Goal: Task Accomplishment & Management: Manage account settings

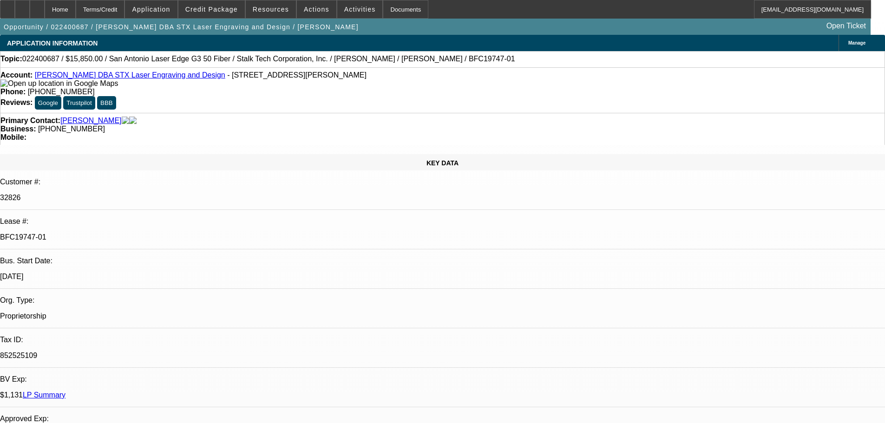
select select "0"
select select "2"
select select "0.1"
select select "4"
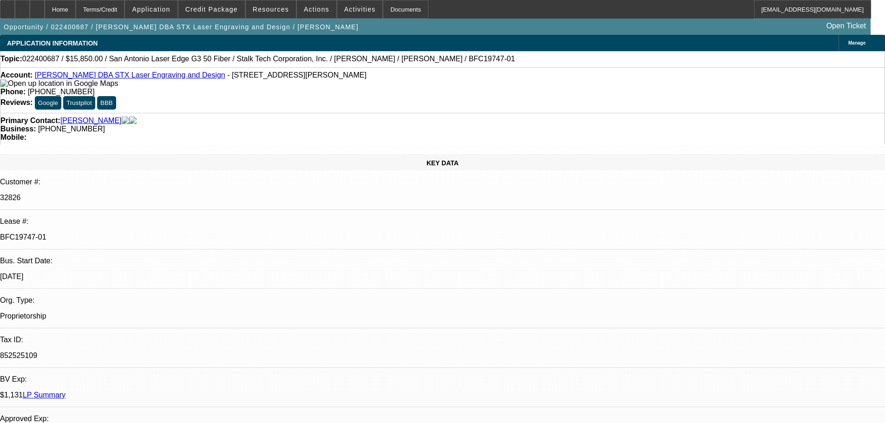
select select "0"
select select "2"
select select "0.1"
select select "4"
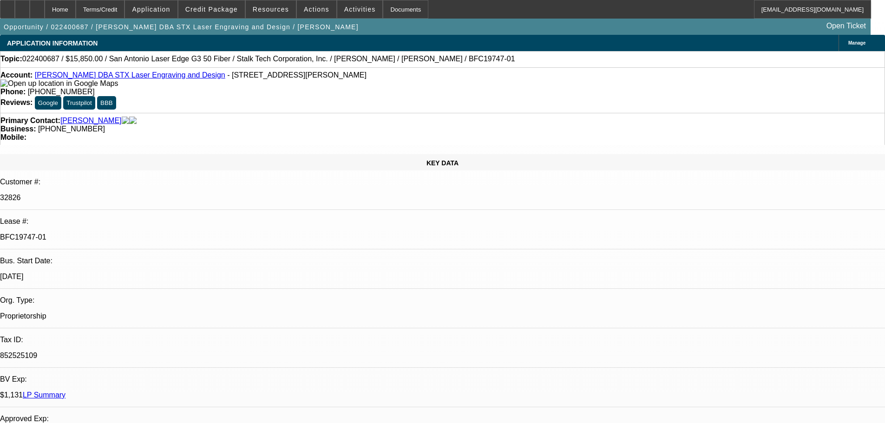
select select "0"
select select "3"
select select "0"
select select "6"
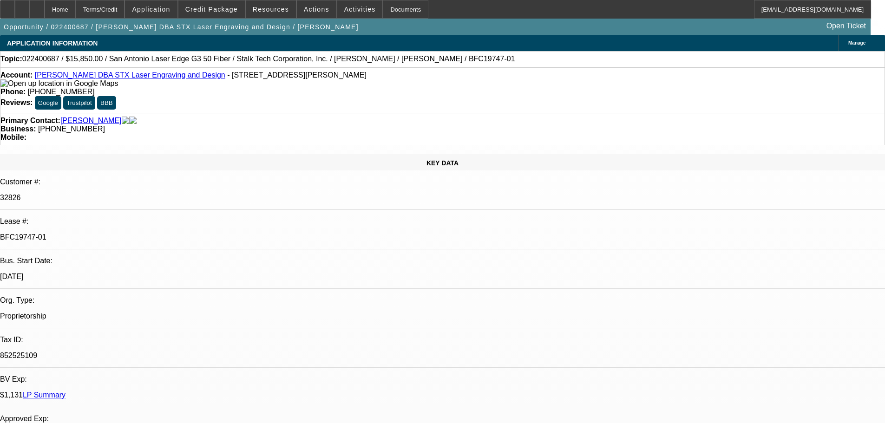
select select "0"
select select "3"
select select "0"
select select "6"
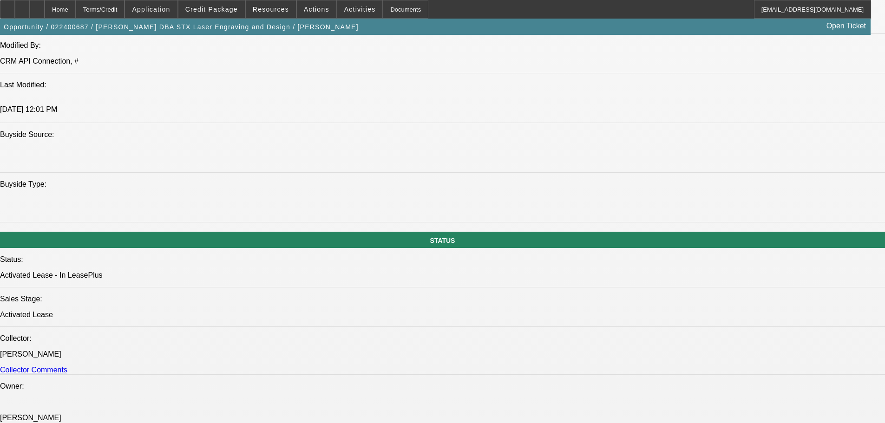
scroll to position [878, 0]
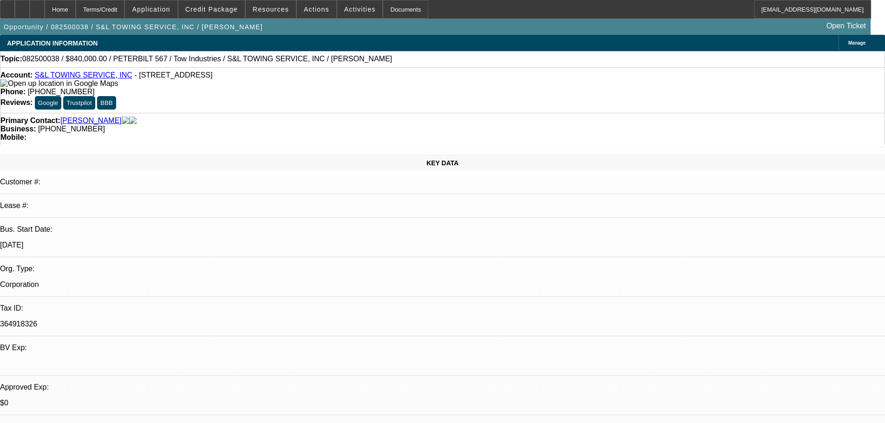
select select "0"
select select "2"
select select "0.1"
select select "4"
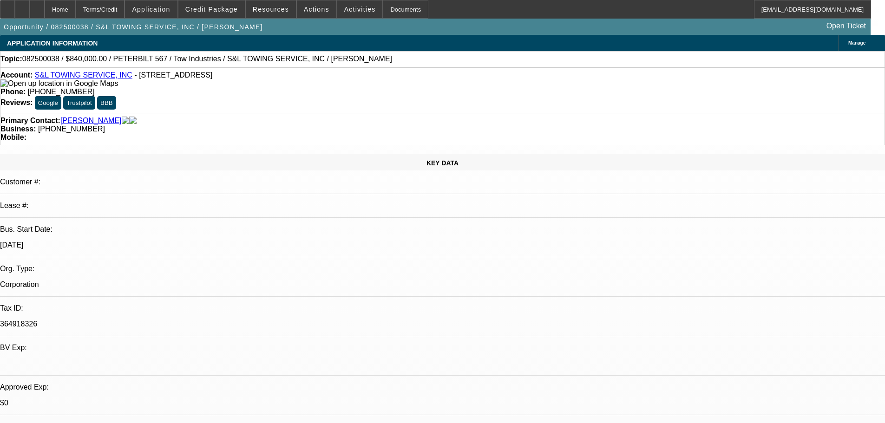
scroll to position [186, 0]
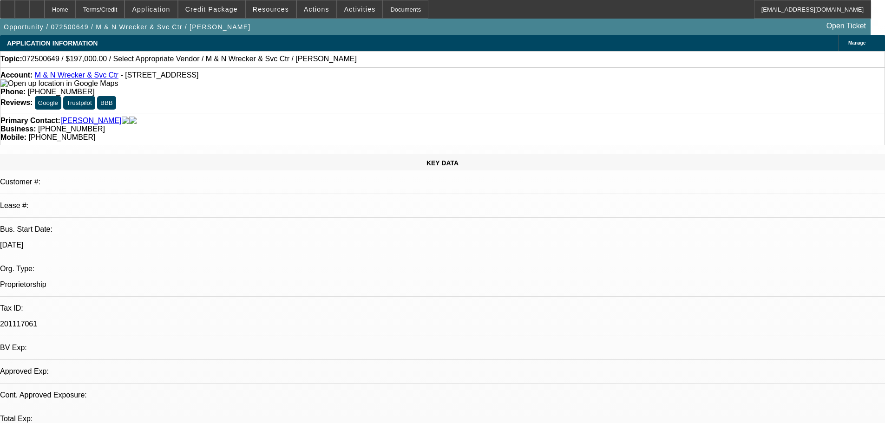
select select "0"
select select "2"
select select "0.1"
select select "4"
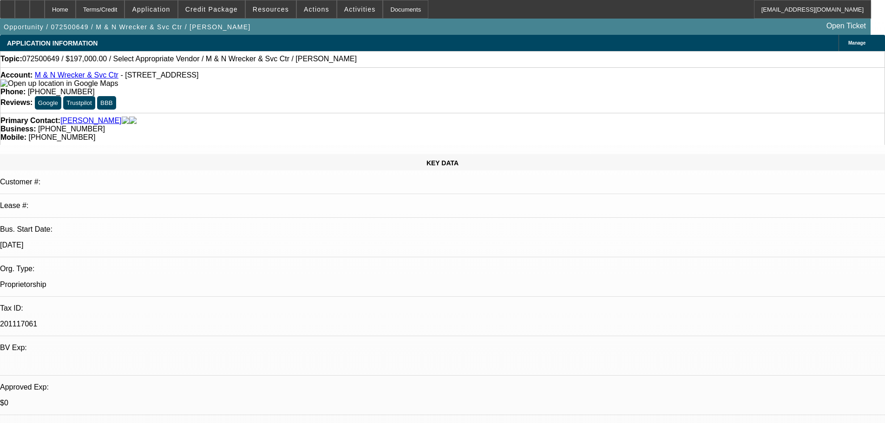
click at [366, 88] on div "Phone: (256) 332-7279" at bounding box center [442, 92] width 884 height 8
drag, startPoint x: 366, startPoint y: 77, endPoint x: 324, endPoint y: 78, distance: 41.3
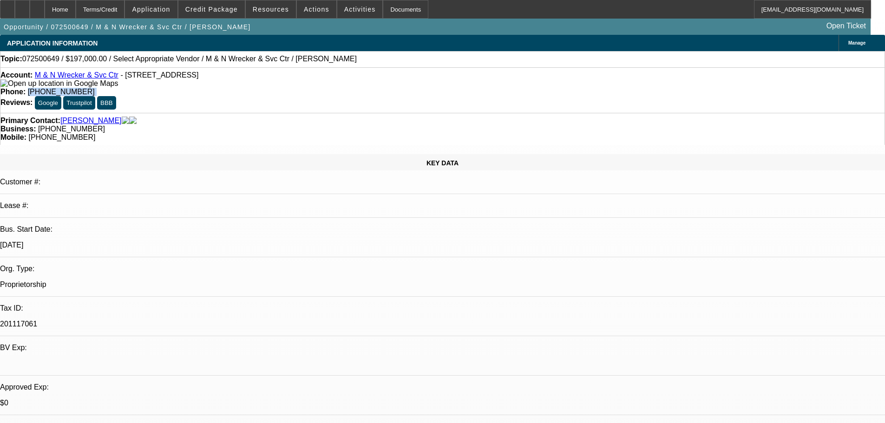
click at [324, 88] on div "Phone: (256) 332-7279" at bounding box center [442, 92] width 884 height 8
copy div "(256) 332-7279"
drag, startPoint x: 787, startPoint y: 288, endPoint x: 630, endPoint y: 279, distance: 156.8
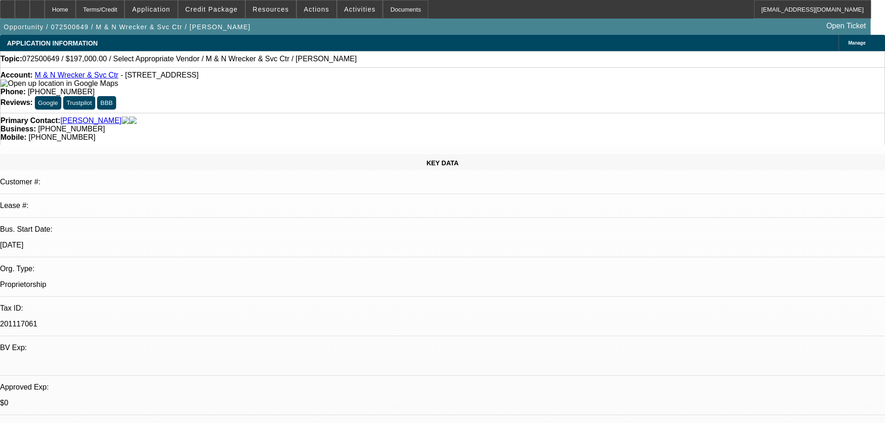
drag, startPoint x: 787, startPoint y: 287, endPoint x: 596, endPoint y: 272, distance: 191.5
drag, startPoint x: 598, startPoint y: 272, endPoint x: 791, endPoint y: 289, distance: 193.1
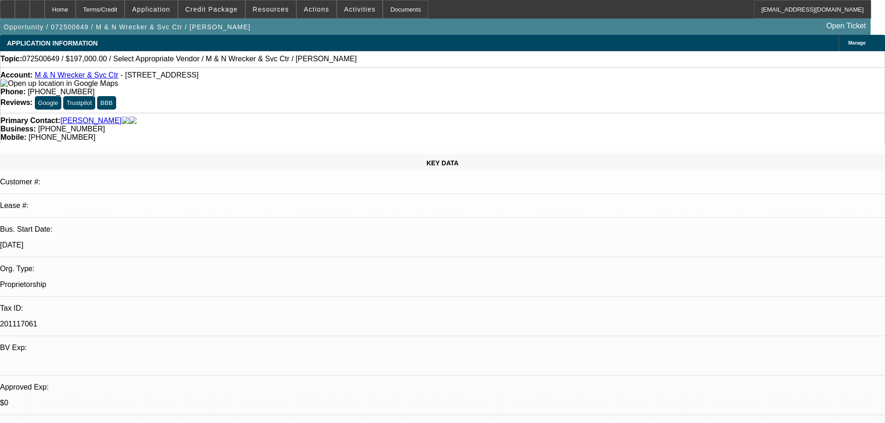
drag, startPoint x: 787, startPoint y: 289, endPoint x: 600, endPoint y: 273, distance: 187.5
drag, startPoint x: 599, startPoint y: 271, endPoint x: 800, endPoint y: 290, distance: 201.1
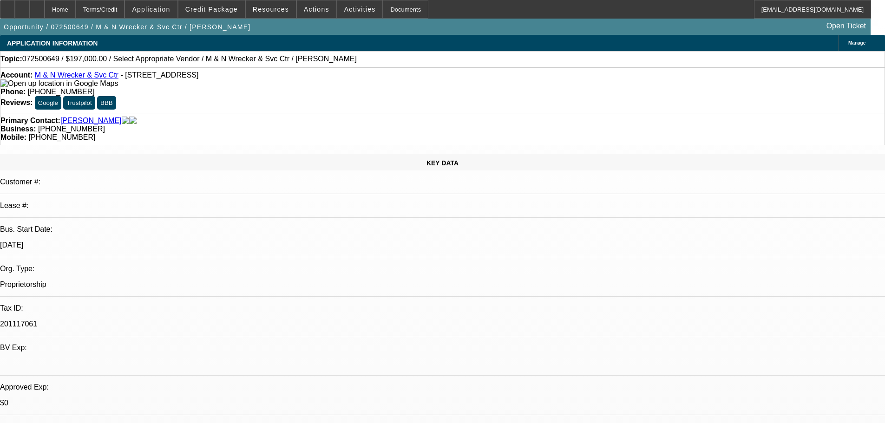
drag, startPoint x: 786, startPoint y: 288, endPoint x: 599, endPoint y: 237, distance: 193.5
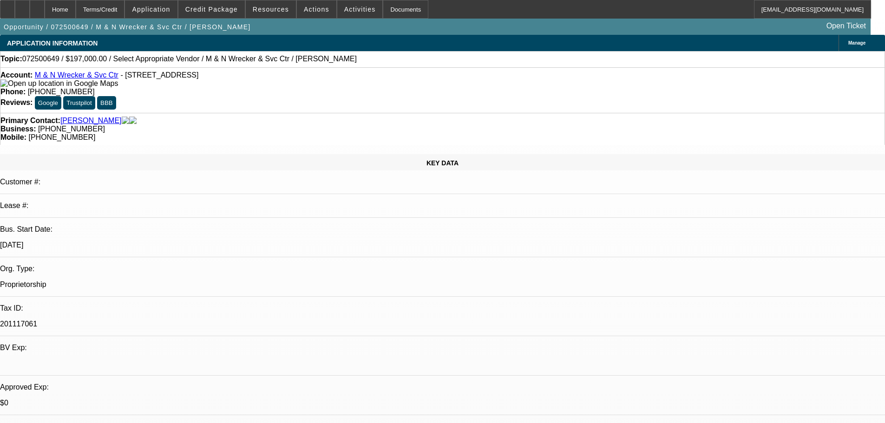
drag, startPoint x: 599, startPoint y: 237, endPoint x: 823, endPoint y: 289, distance: 229.9
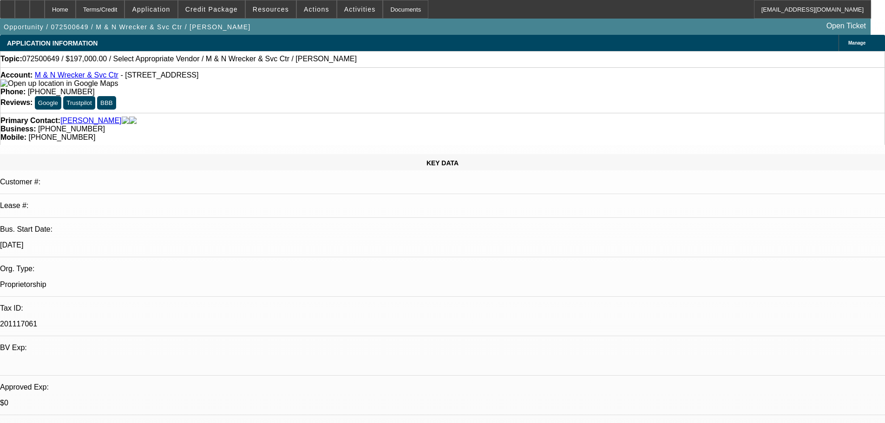
drag, startPoint x: 785, startPoint y: 288, endPoint x: 598, endPoint y: 239, distance: 192.6
drag, startPoint x: 599, startPoint y: 238, endPoint x: 791, endPoint y: 296, distance: 200.8
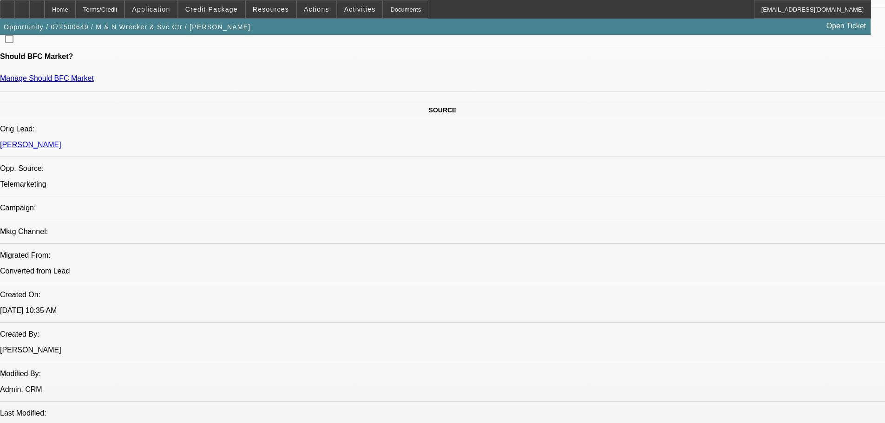
scroll to position [465, 0]
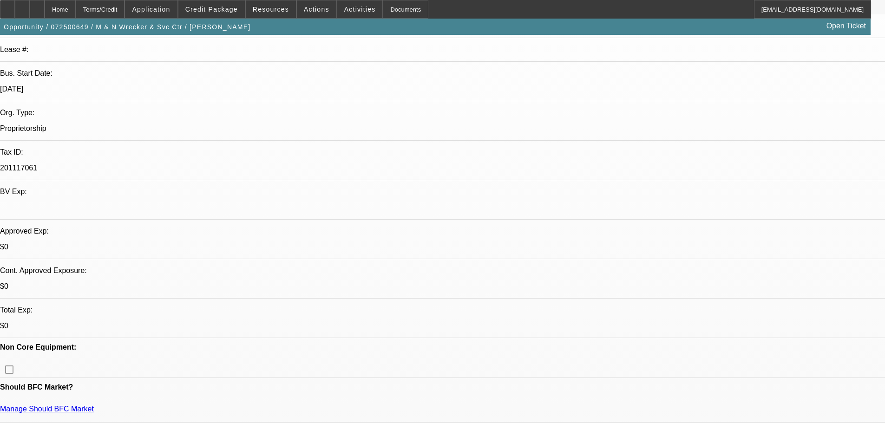
scroll to position [0, 0]
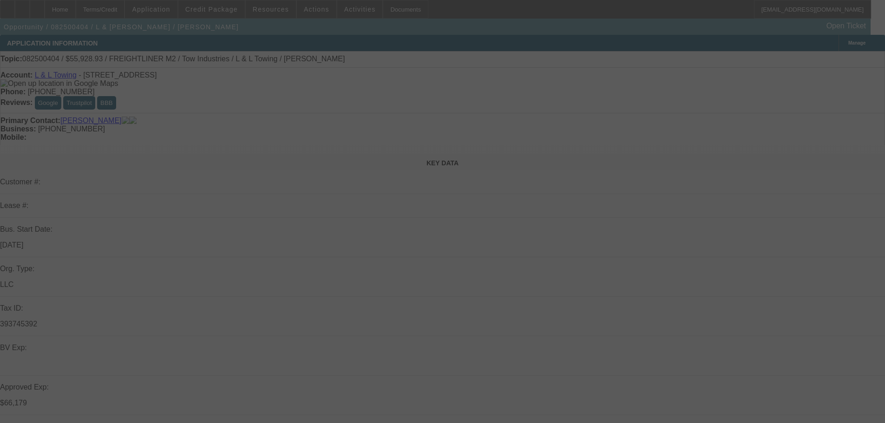
select select "0"
select select "2"
select select "0.1"
select select "4"
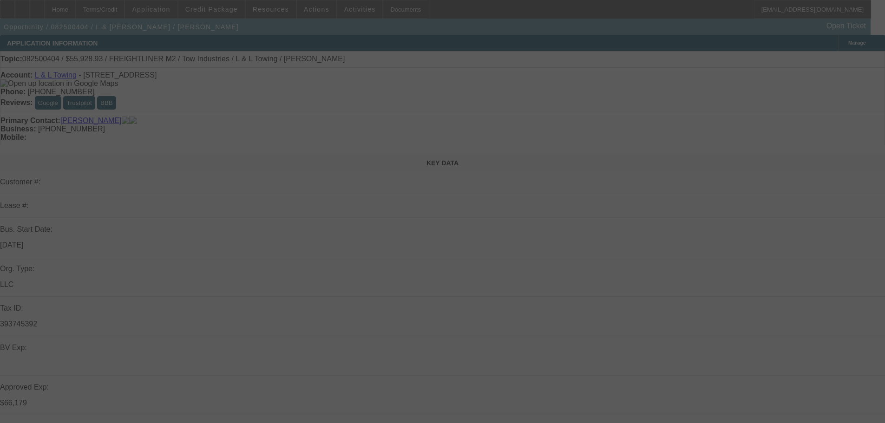
select select "0"
select select "2"
select select "0.1"
select select "4"
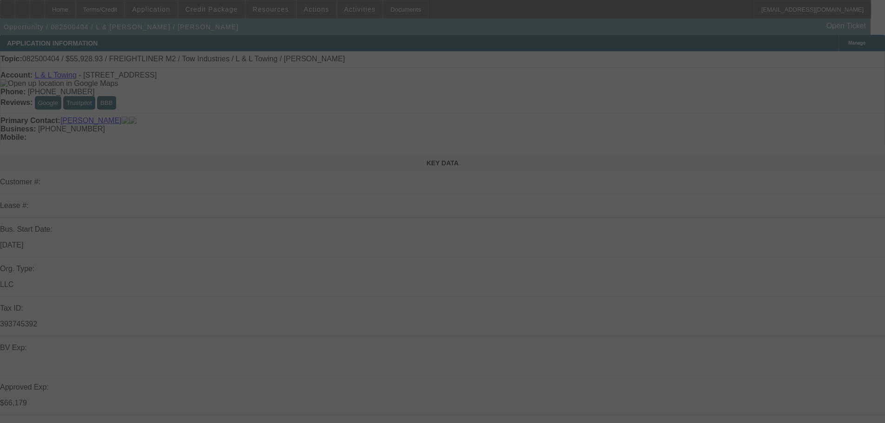
select select "0"
select select "2"
select select "0.1"
select select "4"
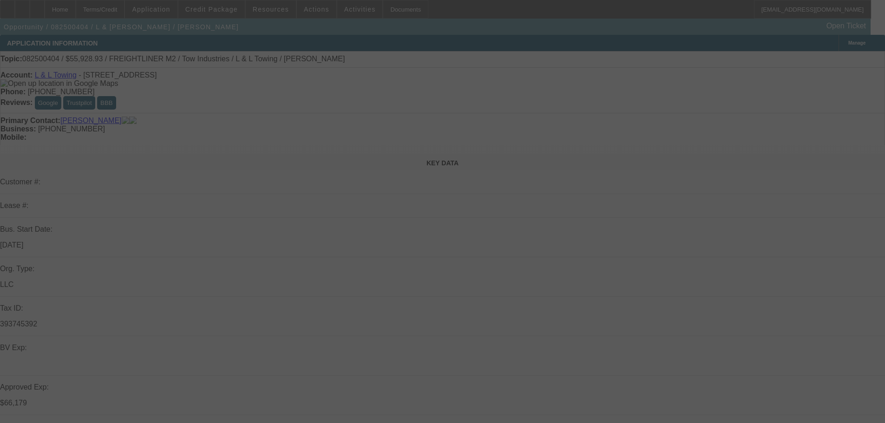
select select "0"
select select "2"
select select "0.1"
select select "4"
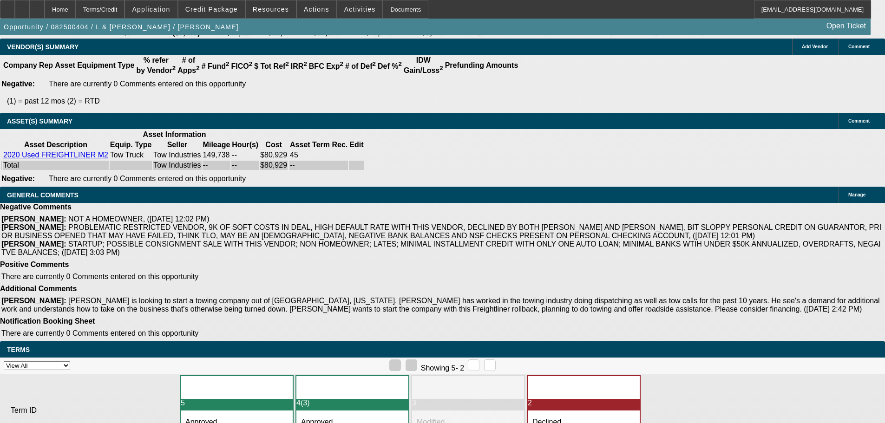
scroll to position [1683, 0]
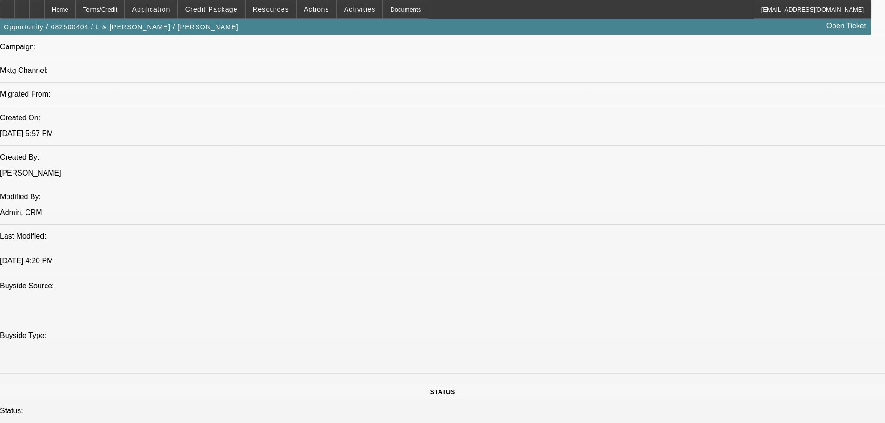
scroll to position [599, 0]
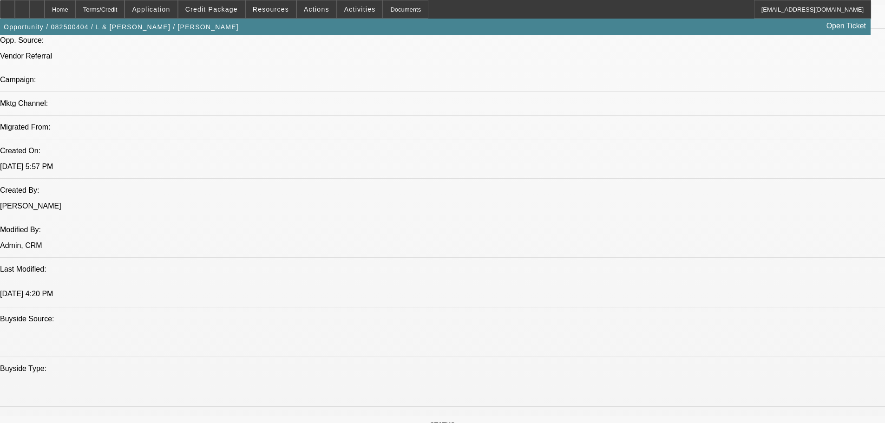
drag, startPoint x: 674, startPoint y: 164, endPoint x: 635, endPoint y: 167, distance: 38.7
copy b "[PHONE_NUMBER]"
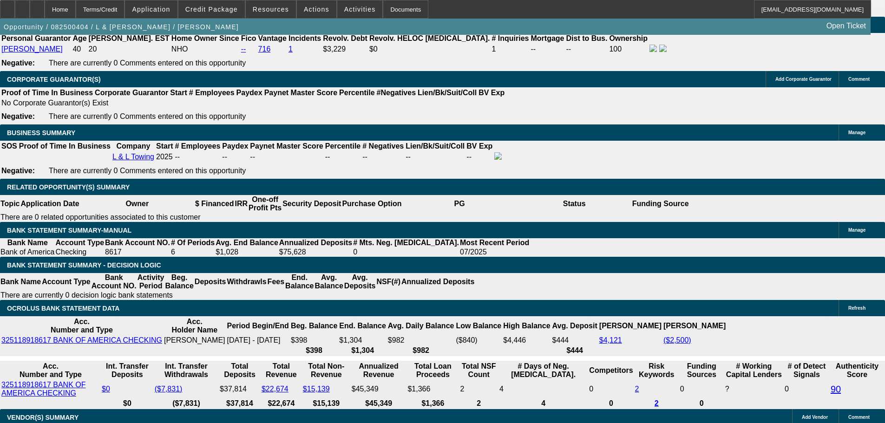
scroll to position [1436, 0]
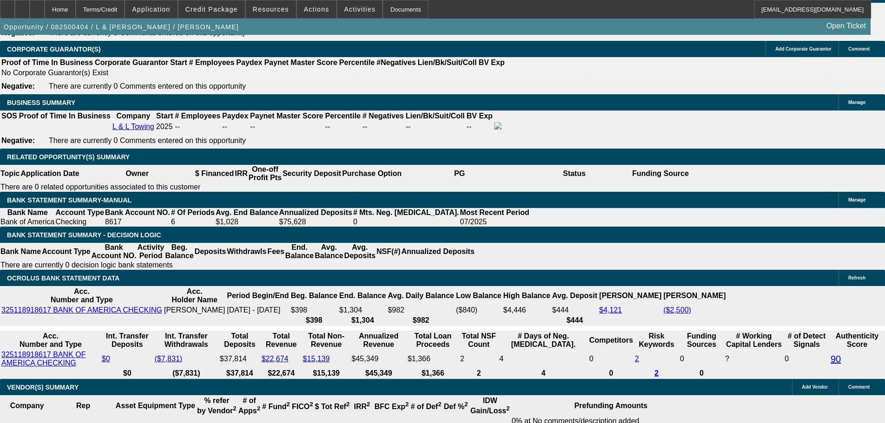
scroll to position [0, 0]
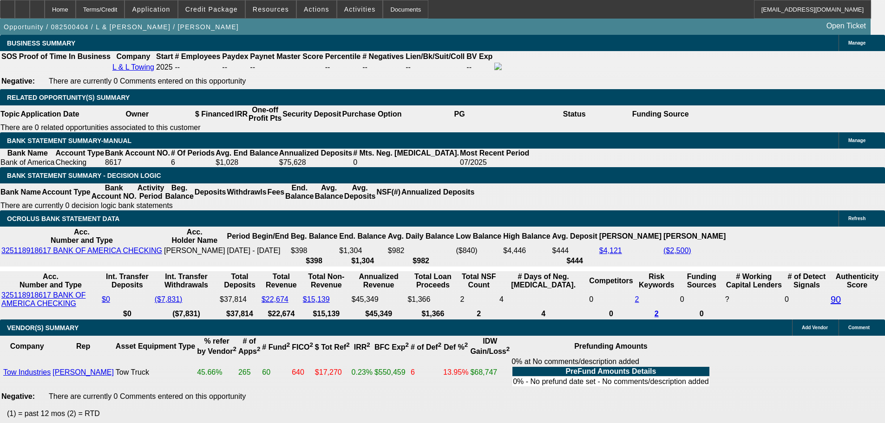
scroll to position [1528, 0]
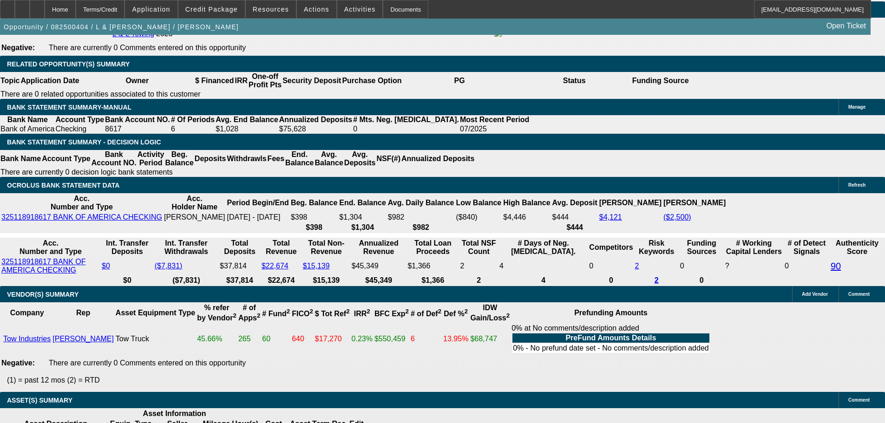
drag, startPoint x: 174, startPoint y: 287, endPoint x: 198, endPoint y: 287, distance: 24.6
drag, startPoint x: 184, startPoint y: 187, endPoint x: 191, endPoint y: 187, distance: 7.4
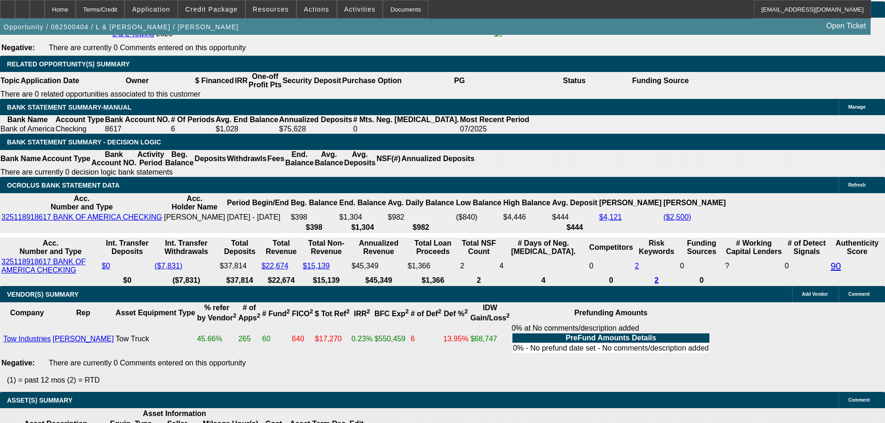
drag, startPoint x: 305, startPoint y: 186, endPoint x: 194, endPoint y: 179, distance: 111.3
drag, startPoint x: 183, startPoint y: 188, endPoint x: 196, endPoint y: 188, distance: 13.0
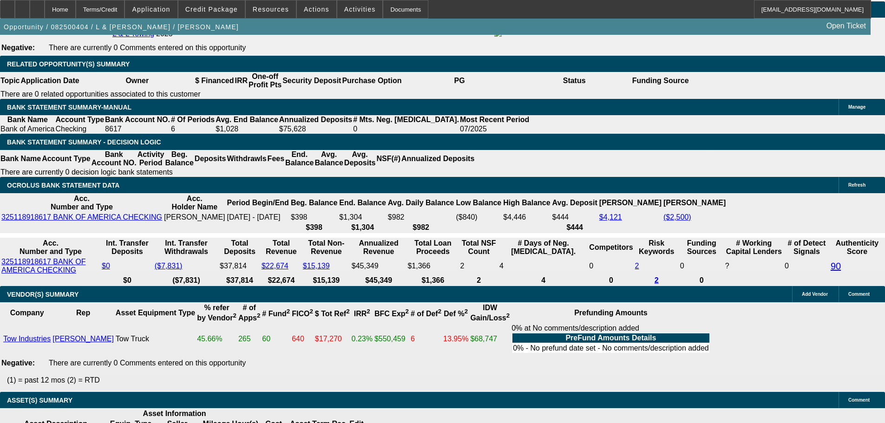
drag, startPoint x: 180, startPoint y: 186, endPoint x: 190, endPoint y: 185, distance: 10.2
drag, startPoint x: 190, startPoint y: 185, endPoint x: 182, endPoint y: 186, distance: 7.9
drag, startPoint x: 182, startPoint y: 186, endPoint x: 189, endPoint y: 186, distance: 6.5
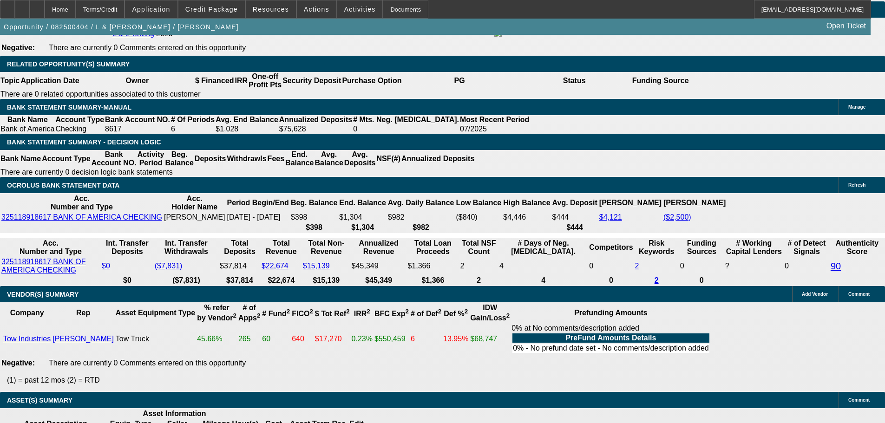
drag, startPoint x: 189, startPoint y: 187, endPoint x: 182, endPoint y: 187, distance: 7.0
drag, startPoint x: 184, startPoint y: 185, endPoint x: 194, endPoint y: 186, distance: 10.7
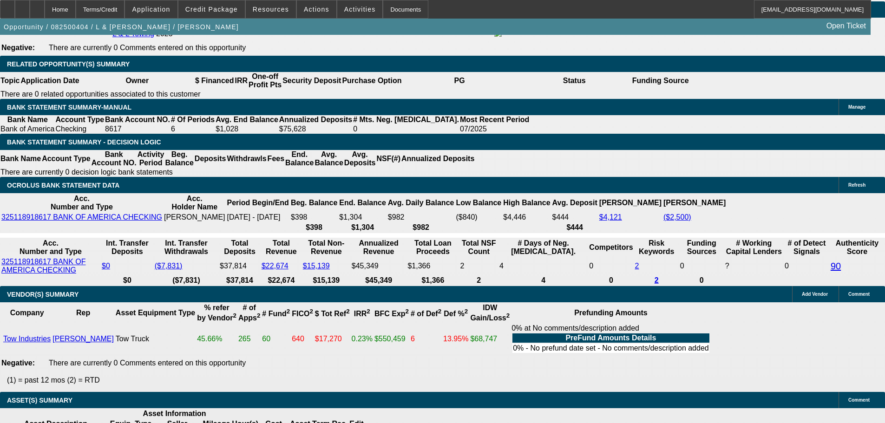
drag, startPoint x: 190, startPoint y: 187, endPoint x: 183, endPoint y: 188, distance: 7.5
drag, startPoint x: 184, startPoint y: 187, endPoint x: 202, endPoint y: 188, distance: 18.6
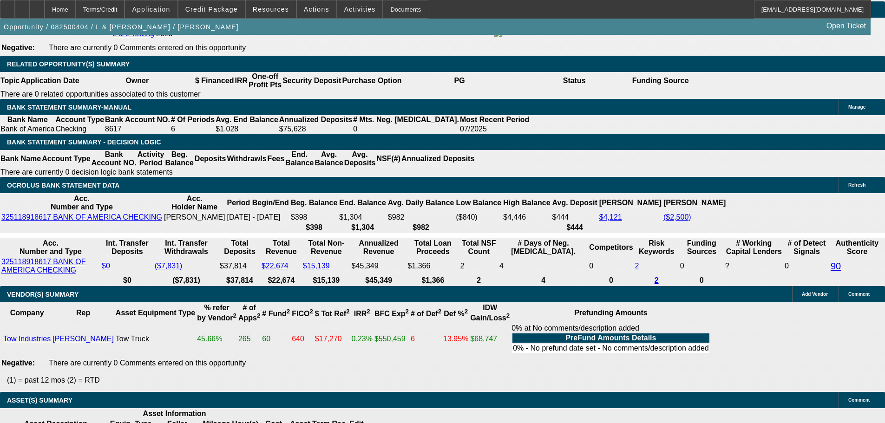
drag, startPoint x: 289, startPoint y: 287, endPoint x: 305, endPoint y: 285, distance: 15.9
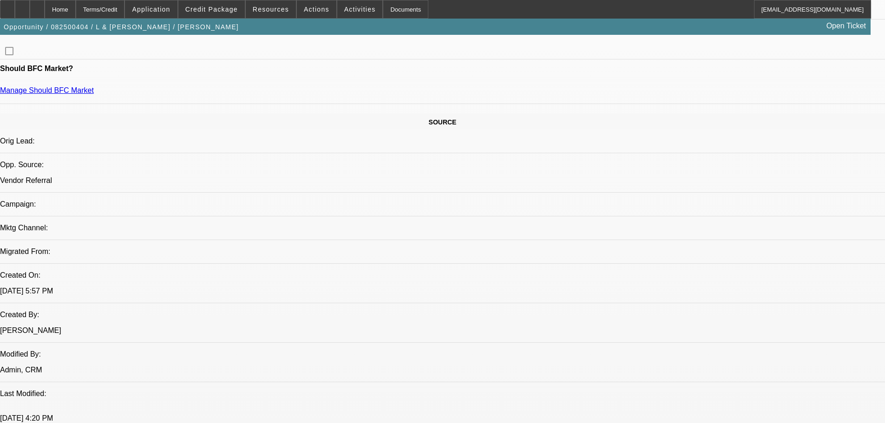
scroll to position [506, 0]
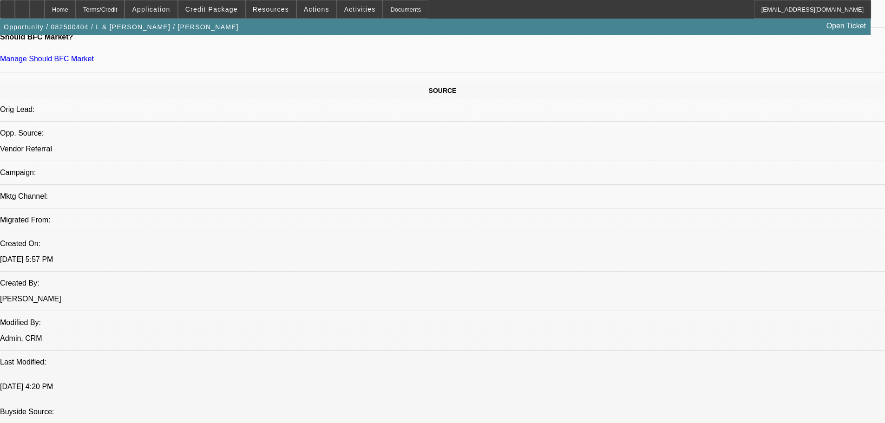
drag, startPoint x: 223, startPoint y: 113, endPoint x: 193, endPoint y: 114, distance: 29.8
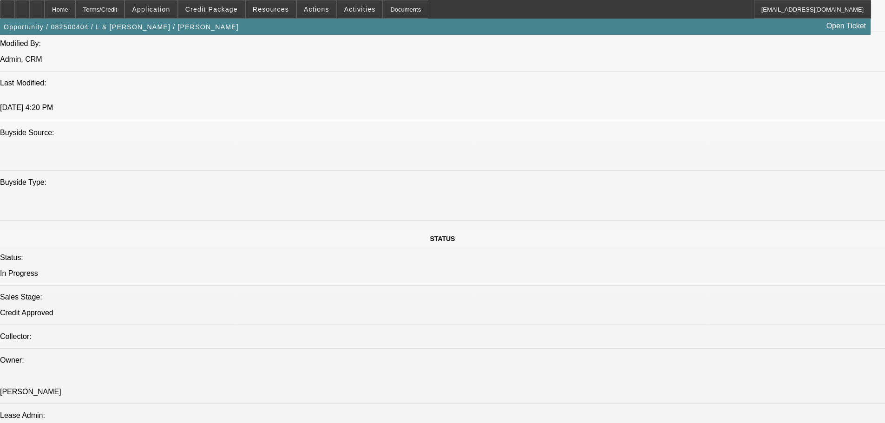
scroll to position [785, 0]
drag, startPoint x: 170, startPoint y: 159, endPoint x: 145, endPoint y: 149, distance: 26.5
drag, startPoint x: 172, startPoint y: 159, endPoint x: 150, endPoint y: 150, distance: 24.0
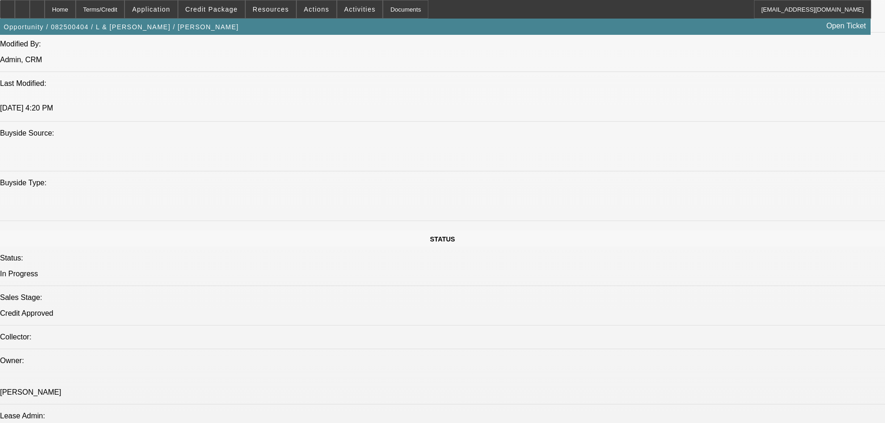
drag, startPoint x: 152, startPoint y: 150, endPoint x: 172, endPoint y: 161, distance: 23.3
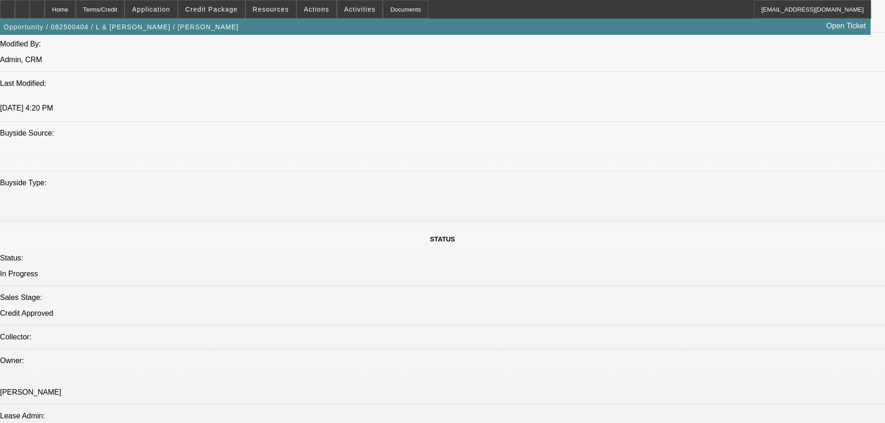
drag, startPoint x: 171, startPoint y: 159, endPoint x: 150, endPoint y: 153, distance: 21.8
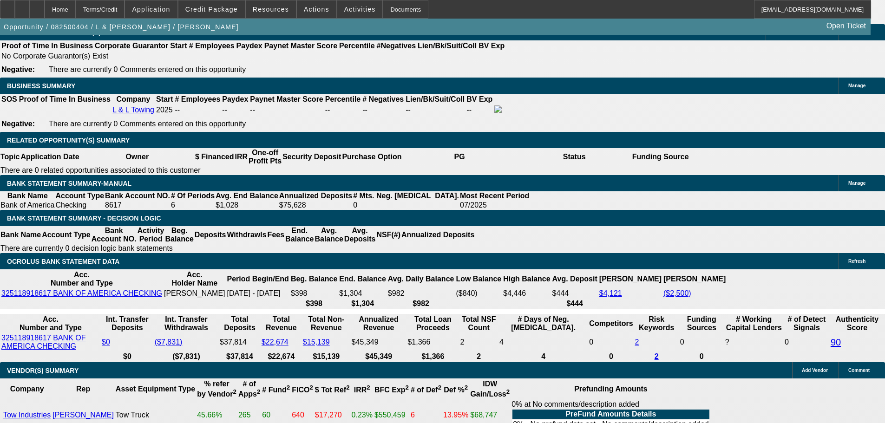
scroll to position [1487, 0]
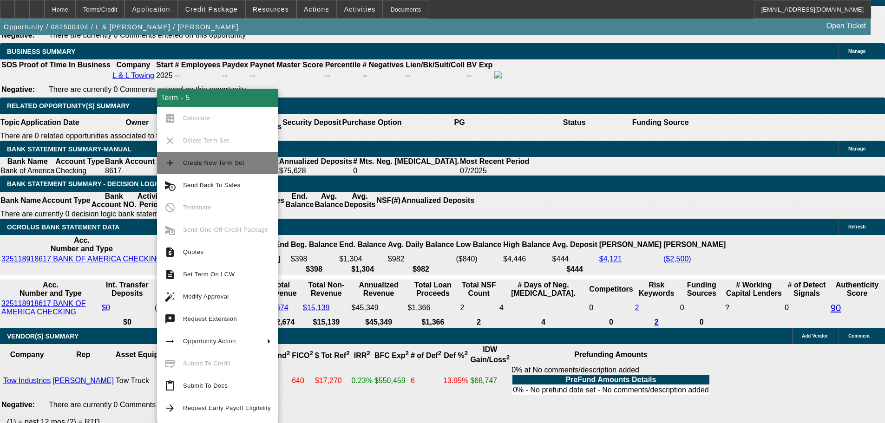
click at [195, 168] on span "Create New Term Set" at bounding box center [227, 162] width 88 height 11
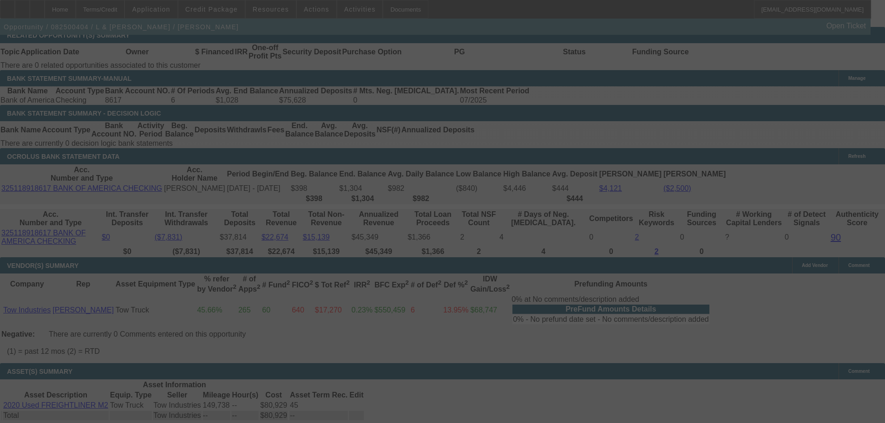
scroll to position [1580, 0]
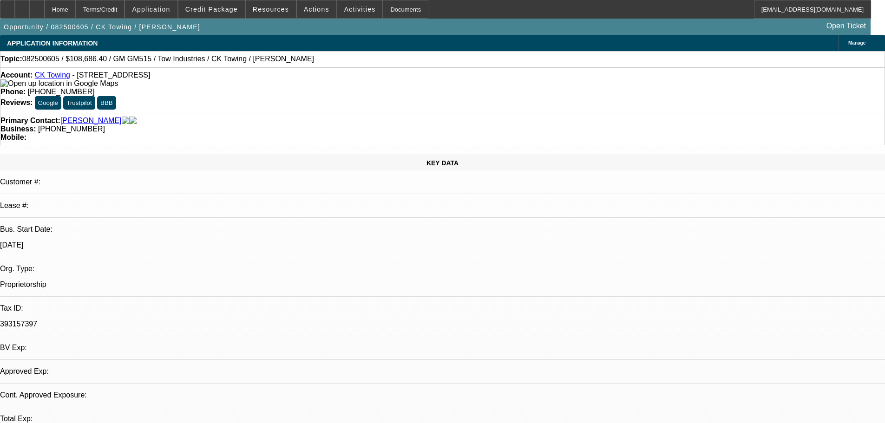
select select "0"
select select "2"
select select "0.1"
select select "4"
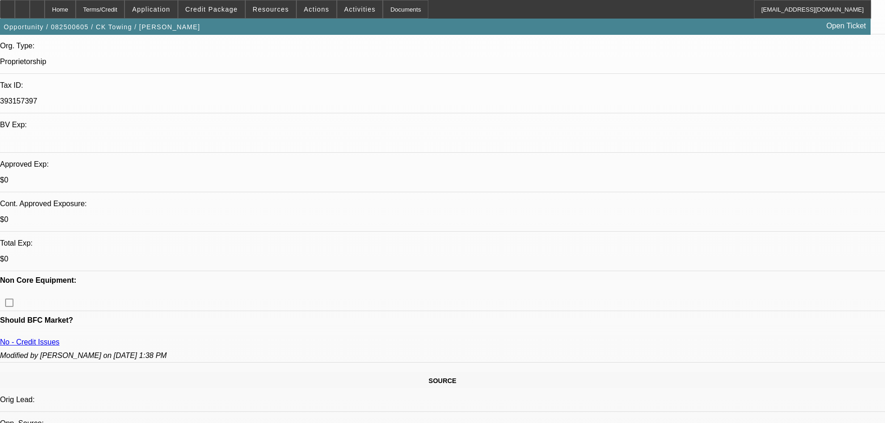
scroll to position [372, 0]
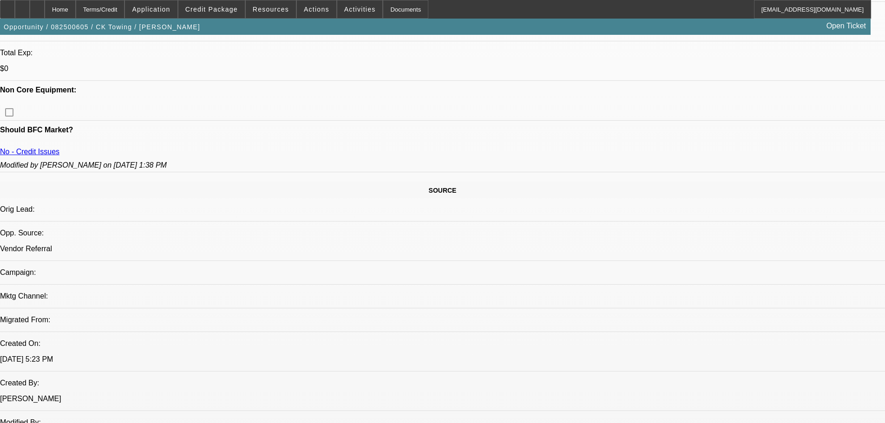
scroll to position [465, 0]
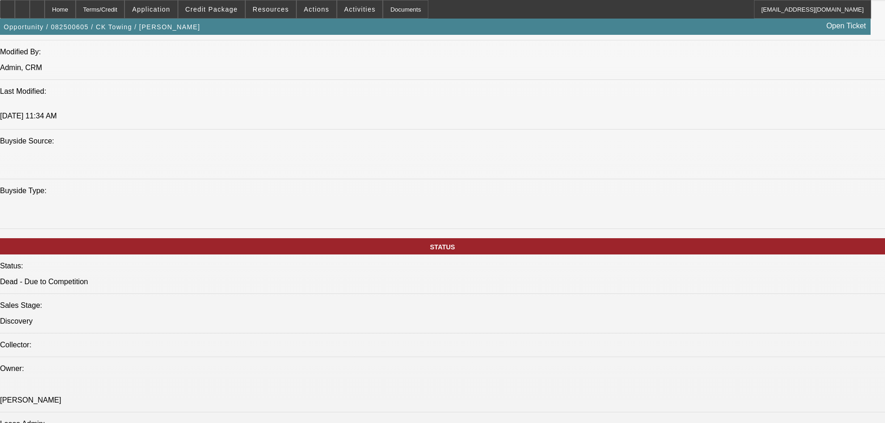
scroll to position [0, 0]
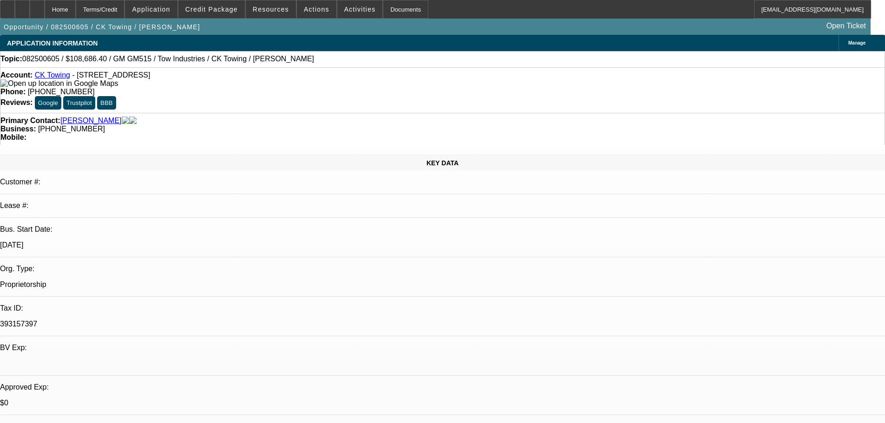
click at [47, 75] on link "CK Towing" at bounding box center [52, 75] width 35 height 8
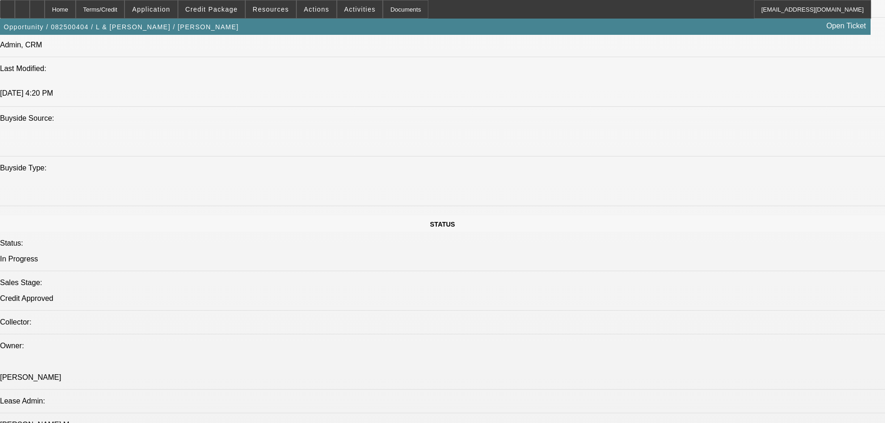
select select "0"
select select "2"
select select "0.1"
select select "4"
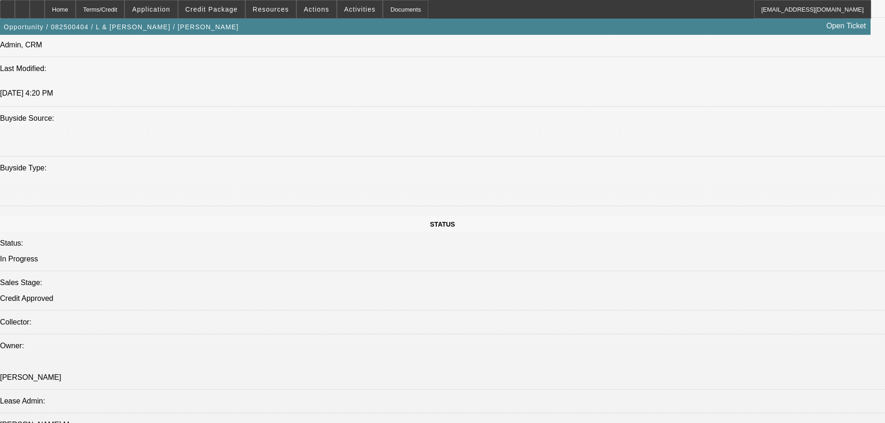
select select "0"
select select "2"
select select "0.1"
select select "4"
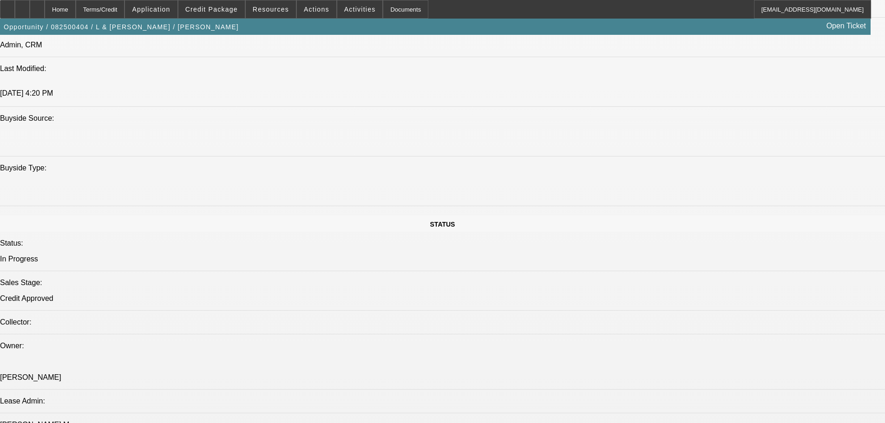
select select "0"
select select "2"
select select "0.1"
select select "4"
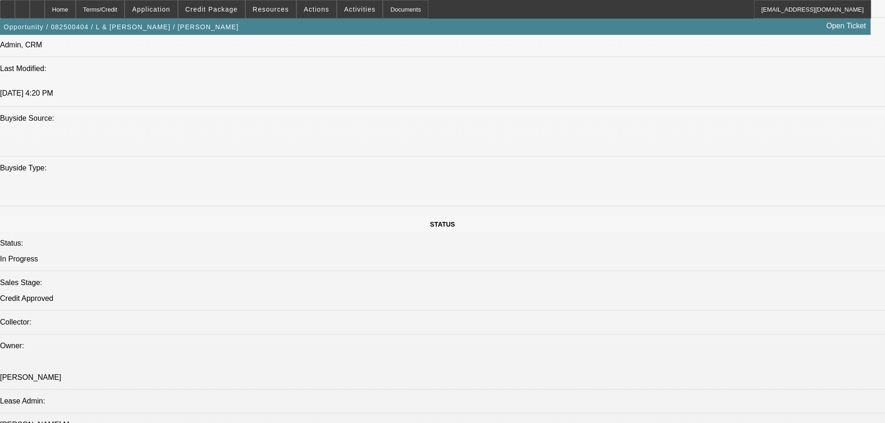
select select "0"
select select "2"
select select "0.1"
select select "4"
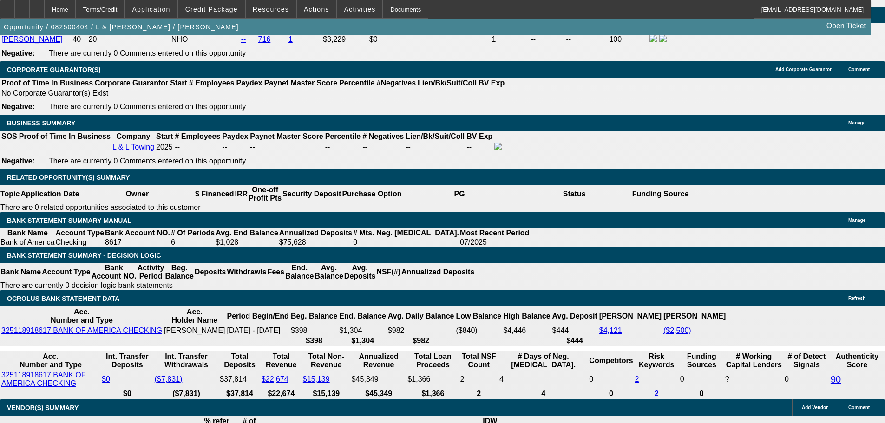
scroll to position [1508, 0]
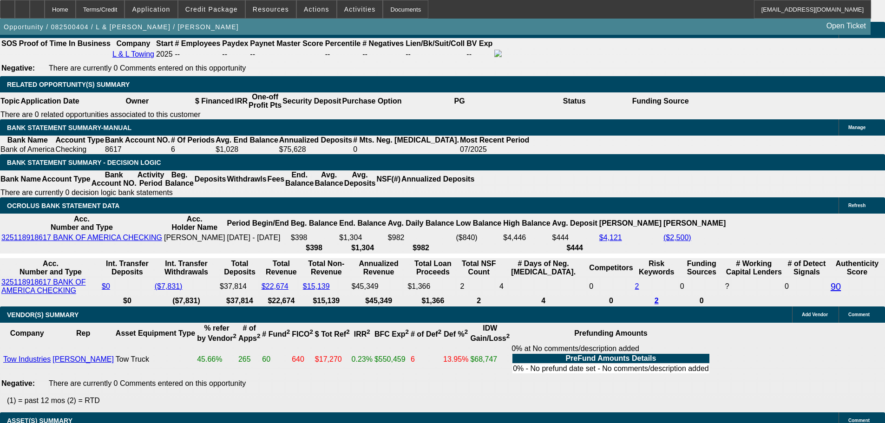
drag, startPoint x: 165, startPoint y: 133, endPoint x: 213, endPoint y: 136, distance: 47.9
type input "$30,000.00"
type input "UNKNOWN"
type input "$1,816.64"
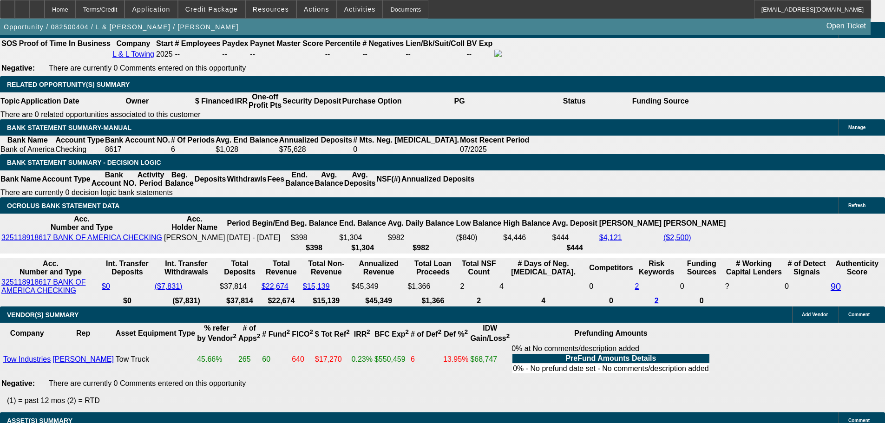
type input "$3,633.28"
drag, startPoint x: 184, startPoint y: 207, endPoint x: 193, endPoint y: 208, distance: 9.9
type input "4"
type input "$13,187.28"
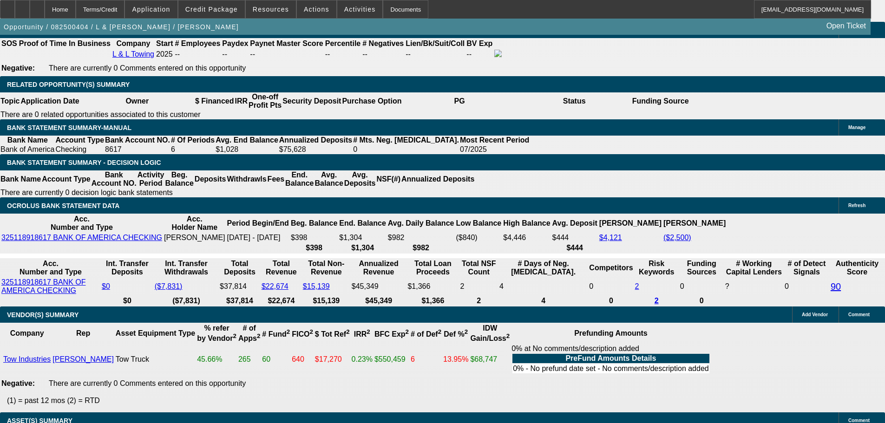
type input "$26,374.56"
type input "42"
type input "$1,618.13"
type input "$3,236.26"
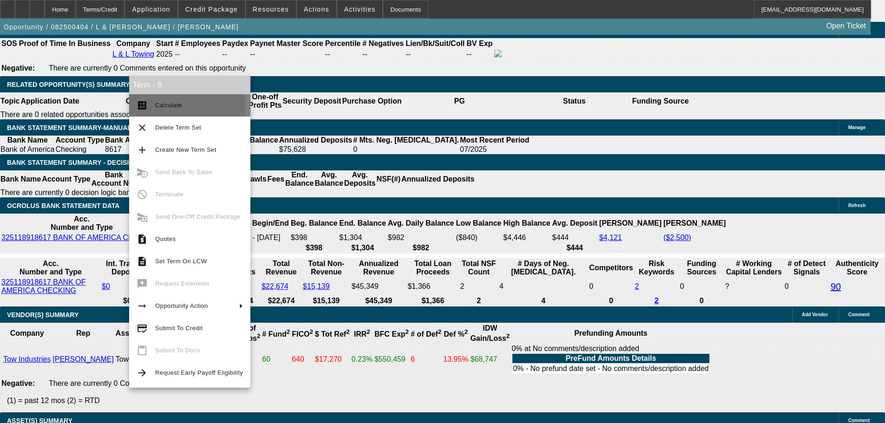
click at [161, 105] on span "Calculate" at bounding box center [168, 105] width 27 height 7
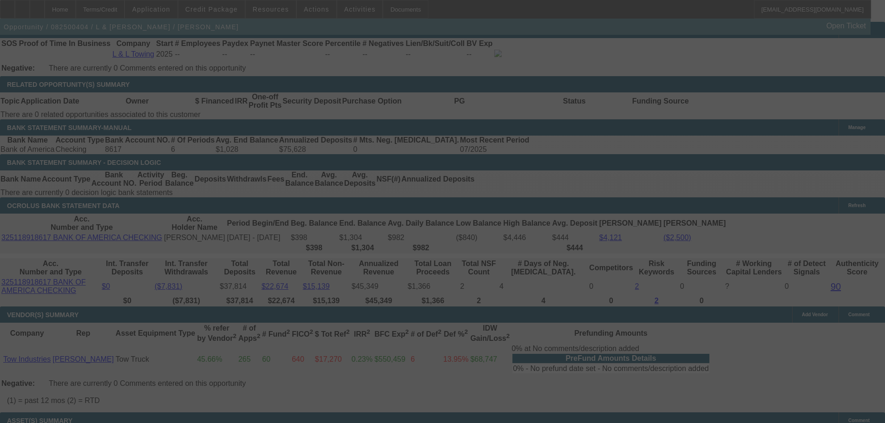
select select "0"
select select "2"
select select "0.1"
select select "4"
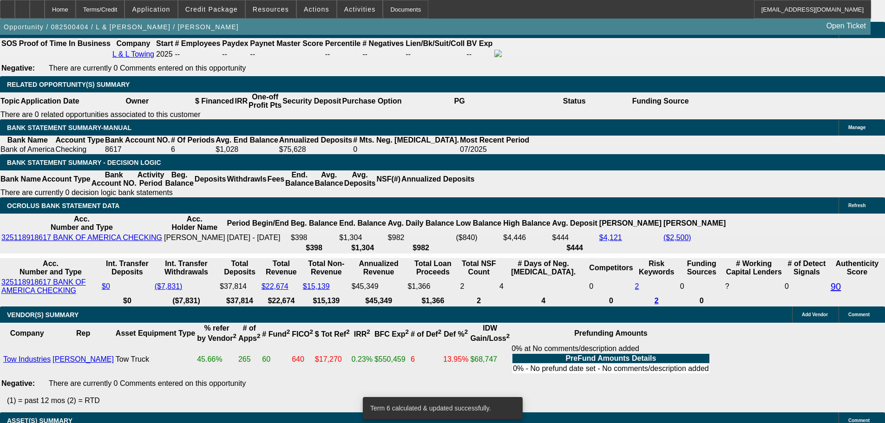
drag, startPoint x: 210, startPoint y: 206, endPoint x: 220, endPoint y: 211, distance: 11.0
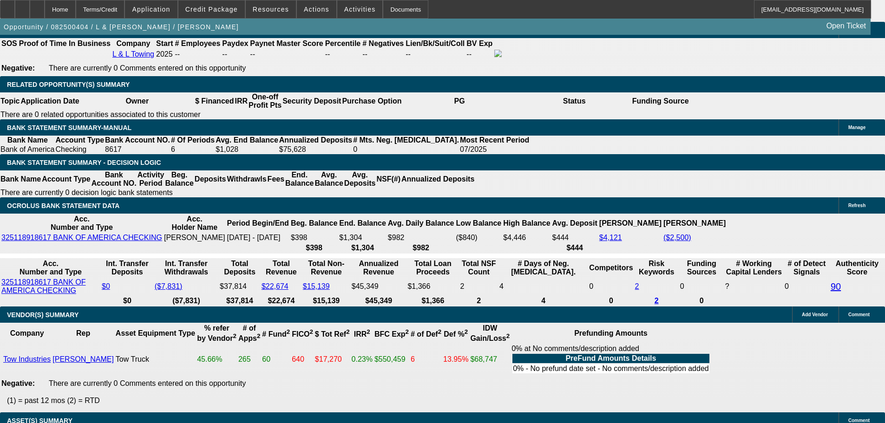
type input "18"
type input "UNKNOWN"
type input "$3,286.36"
type input "$1,643.18"
type input "18"
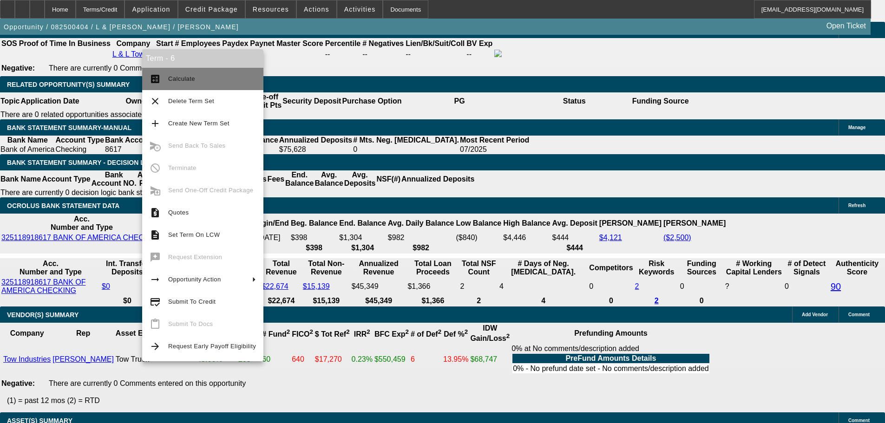
click at [154, 77] on mat-icon "calculate" at bounding box center [155, 78] width 11 height 11
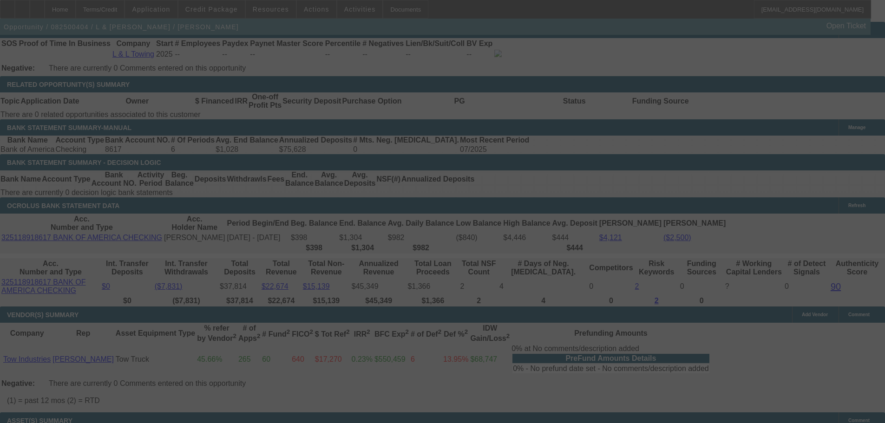
select select "0"
select select "2"
select select "0.1"
select select "4"
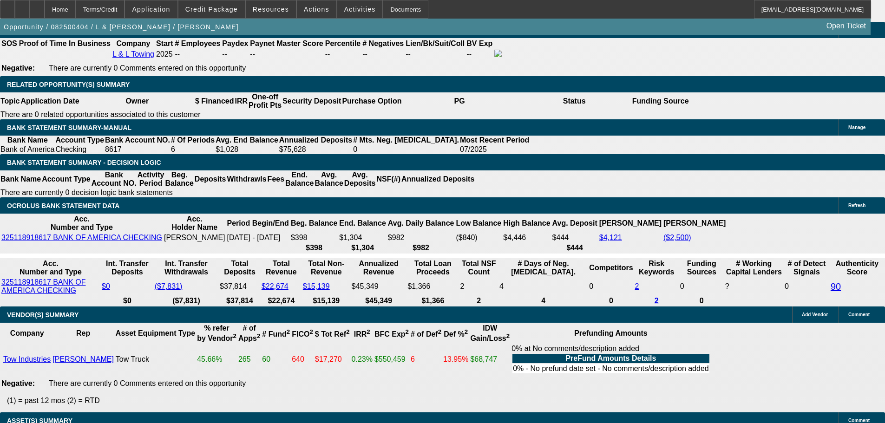
type input "18."
type input "UNKNOWN"
type input "18.5"
type input "$3,312.50"
type input "$1,656.25"
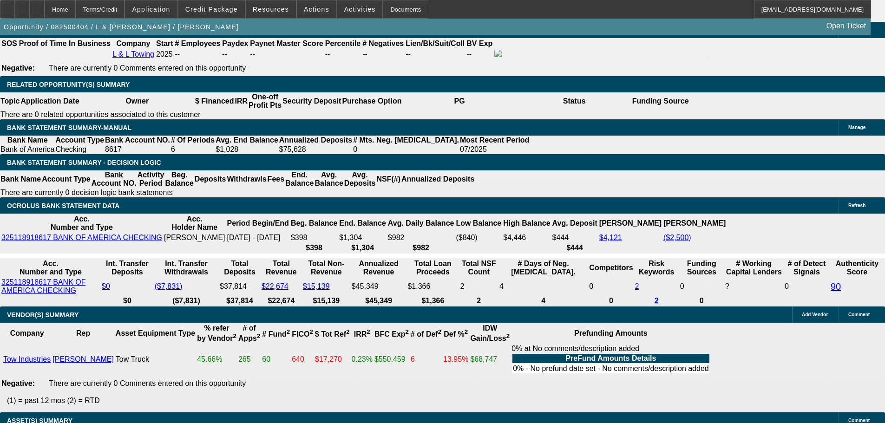
type input "18.5"
drag, startPoint x: 107, startPoint y: 66, endPoint x: 147, endPoint y: 54, distance: 42.2
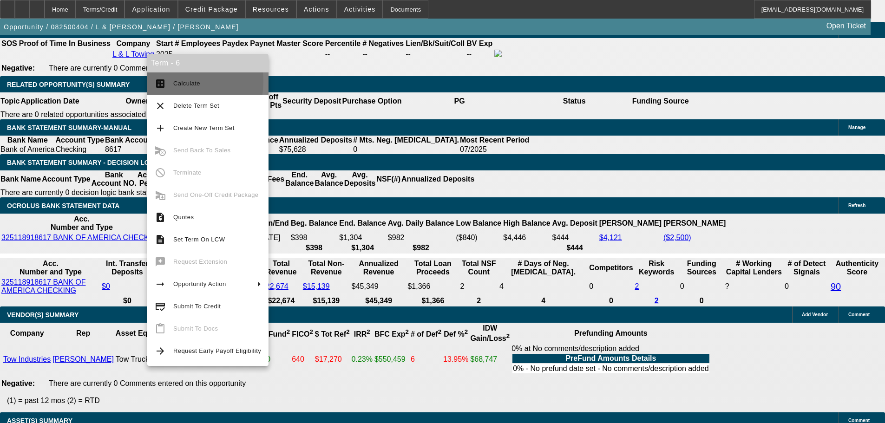
click at [177, 81] on span "Calculate" at bounding box center [186, 83] width 27 height 7
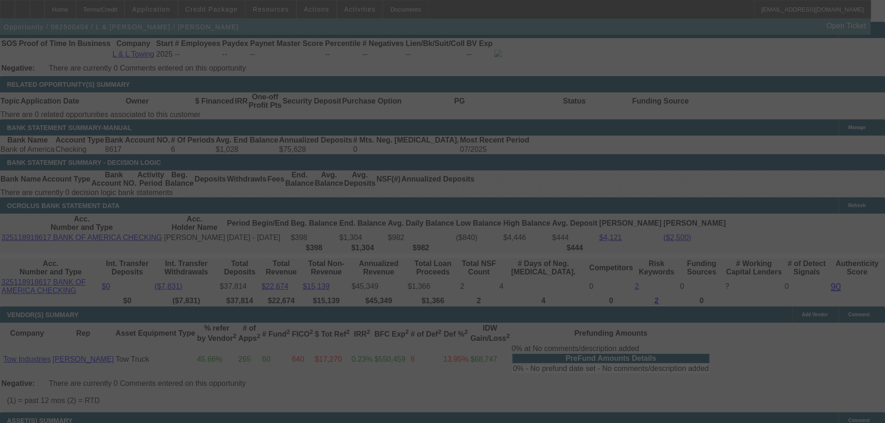
select select "0"
select select "2"
select select "0.1"
select select "4"
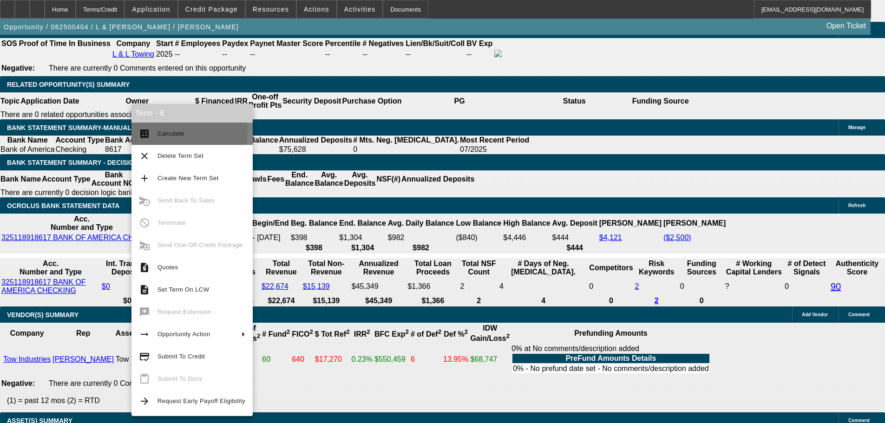
click at [157, 132] on span "Calculate" at bounding box center [170, 133] width 27 height 7
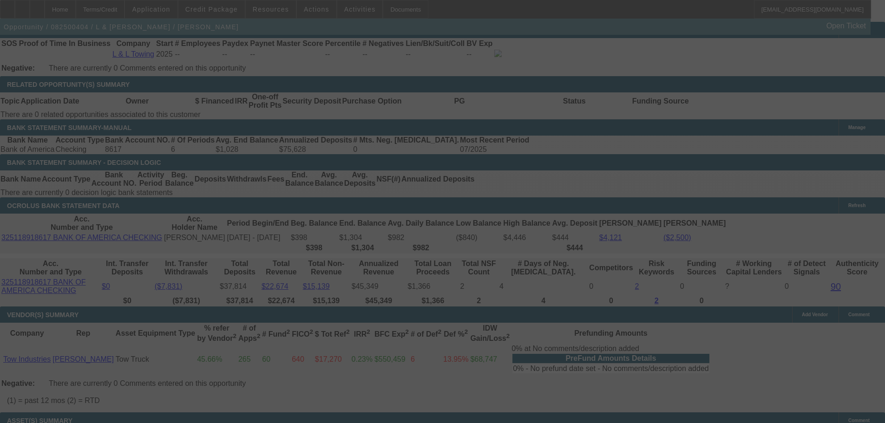
select select "0"
select select "2"
select select "0.1"
select select "4"
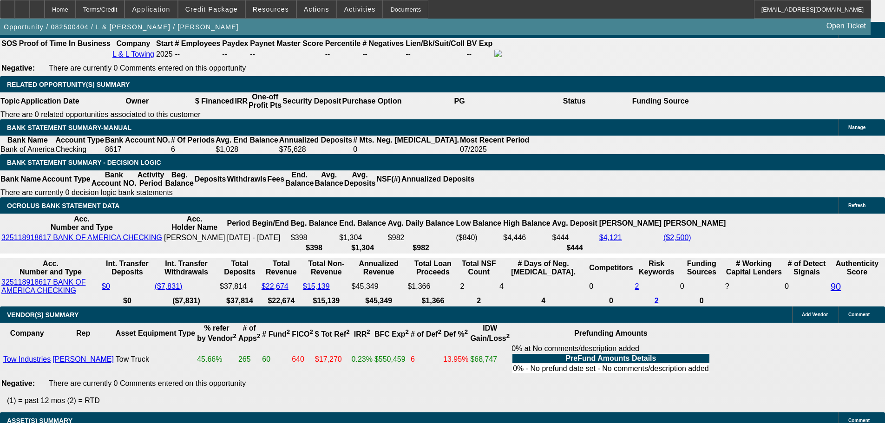
drag, startPoint x: 177, startPoint y: 135, endPoint x: 219, endPoint y: 136, distance: 42.3
type input "$32,500.00"
type input "UNKNOWN"
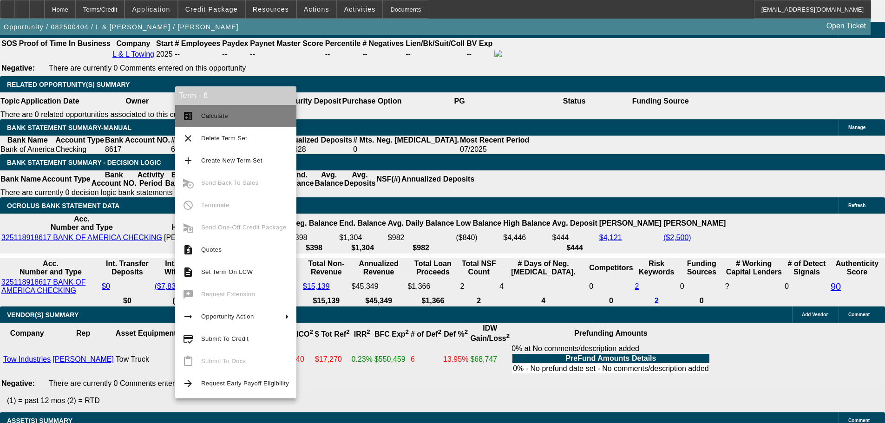
type input "$1,574.95"
type input "$3,149.90"
click at [214, 120] on span "Calculate" at bounding box center [245, 116] width 88 height 11
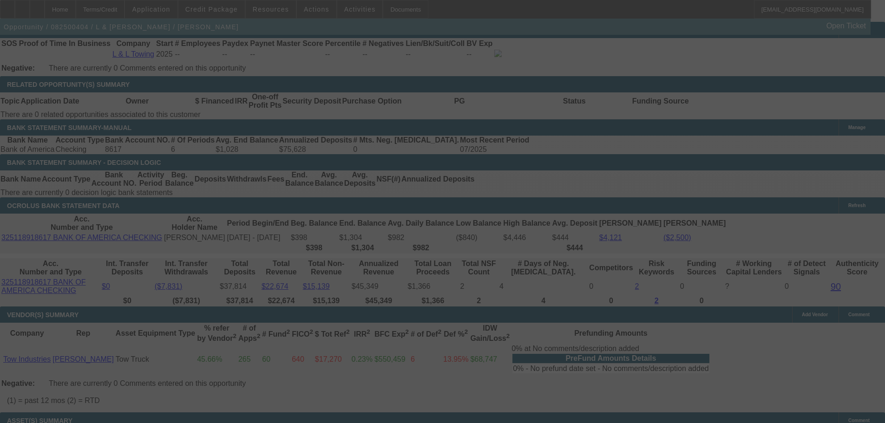
select select "0"
select select "2"
select select "0.1"
select select "4"
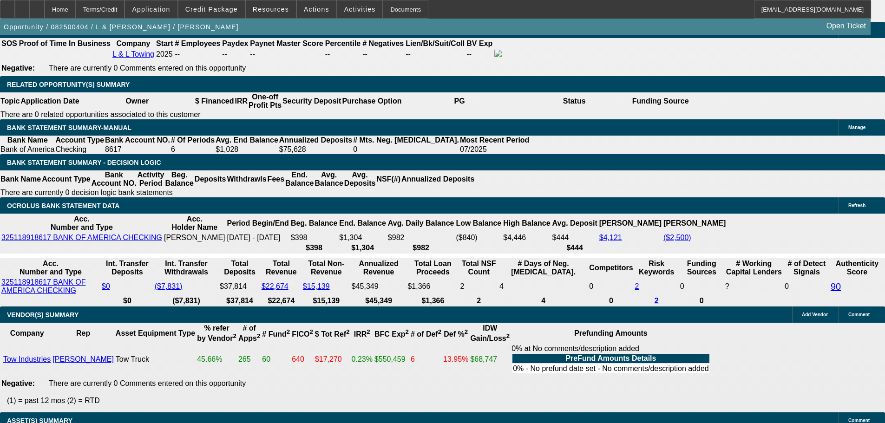
type input "$31,500.00"
type input "UNKNOWN"
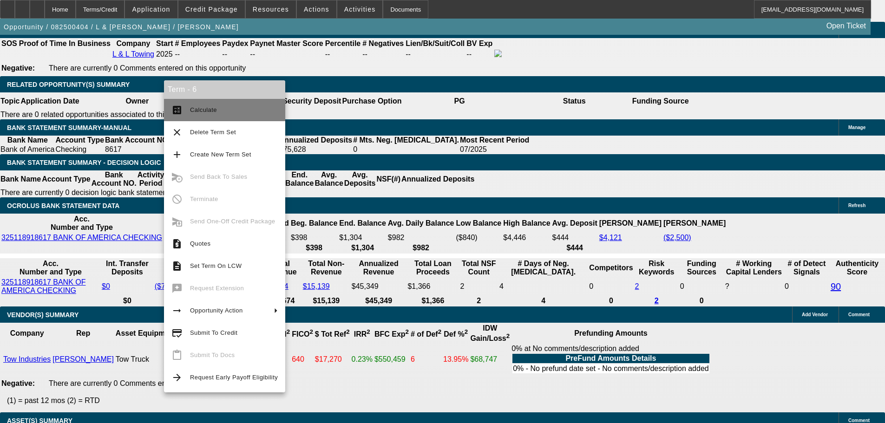
type input "$3,214.94"
type input "$1,607.47"
click at [208, 106] on span "Calculate" at bounding box center [234, 110] width 88 height 11
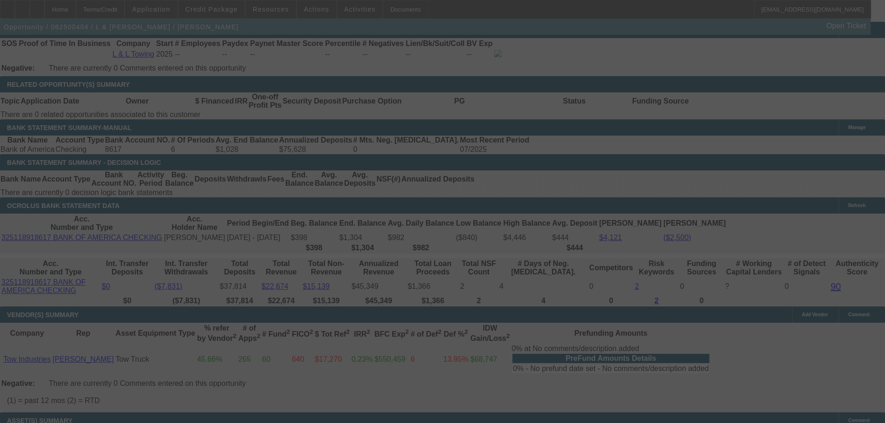
select select "0"
select select "2"
select select "0.1"
select select "4"
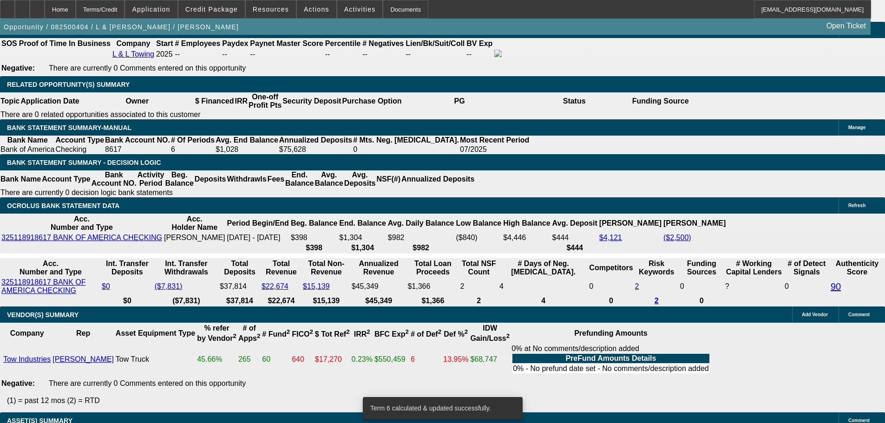
drag, startPoint x: 209, startPoint y: 207, endPoint x: 218, endPoint y: 208, distance: 9.4
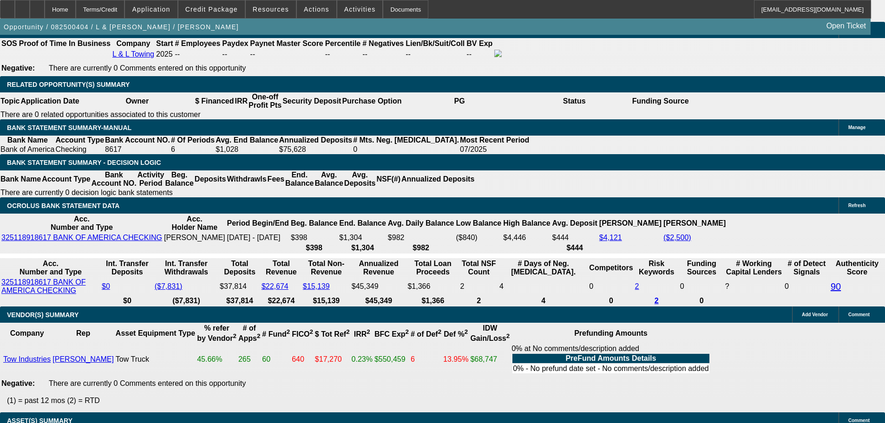
type input "UNKNOWN"
type input "18.2"
type input "$3,199.70"
type input "$1,599.85"
type input "18.2"
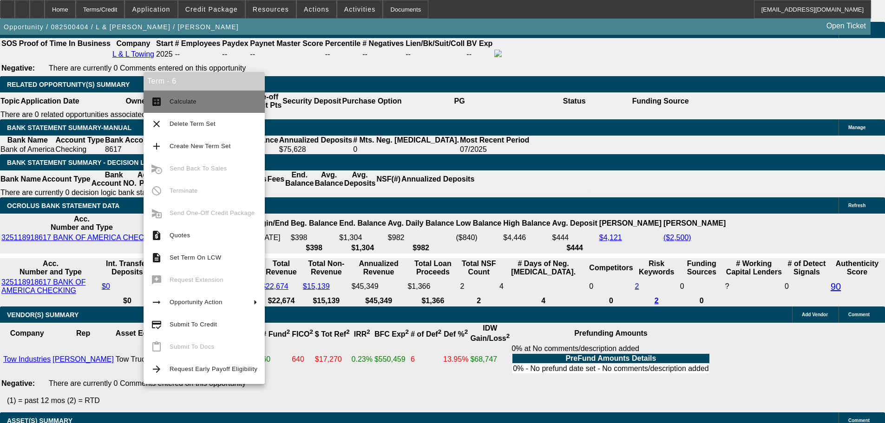
click at [173, 101] on span "Calculate" at bounding box center [183, 101] width 27 height 7
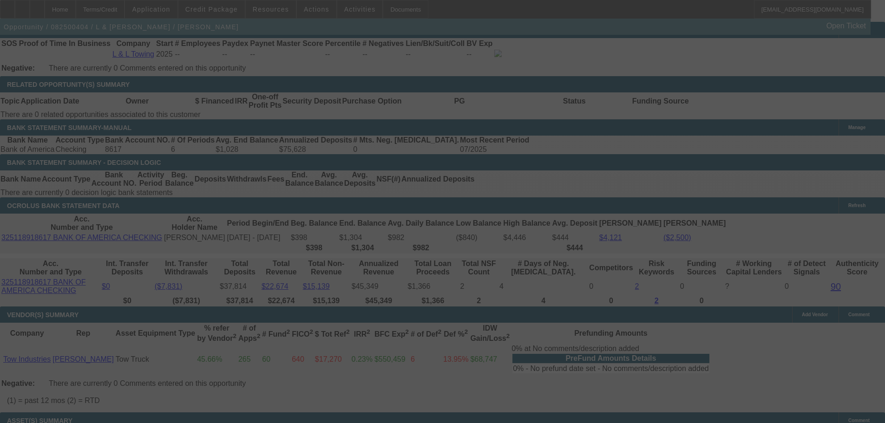
select select "0"
select select "2"
select select "0.1"
select select "4"
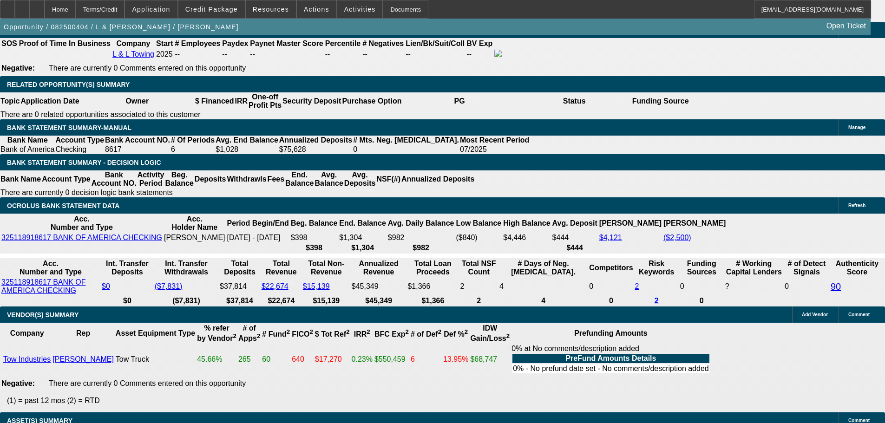
scroll to position [1601, 0]
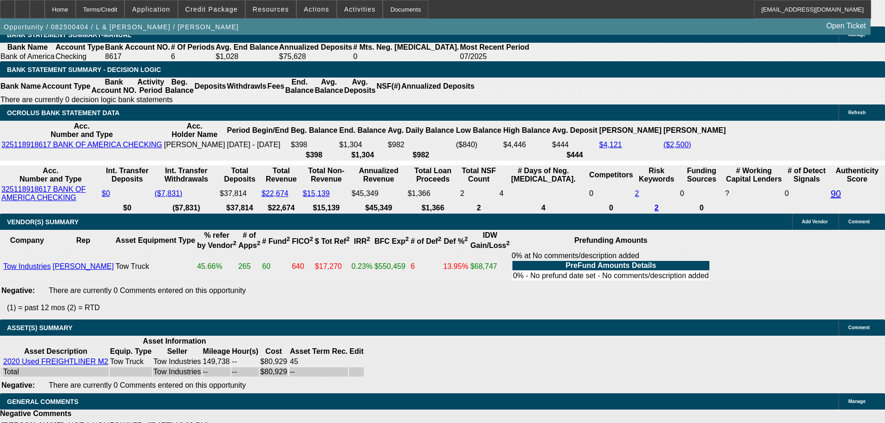
drag, startPoint x: 155, startPoint y: 113, endPoint x: 175, endPoint y: 114, distance: 20.0
type input "$1,599.85"
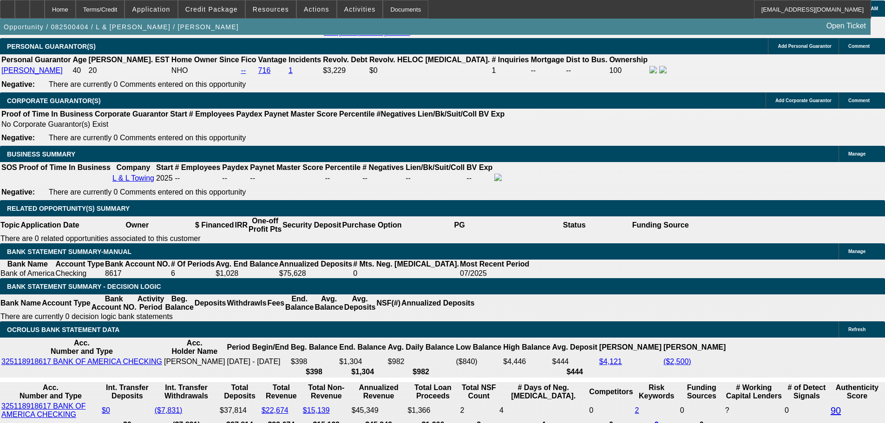
scroll to position [1322, 0]
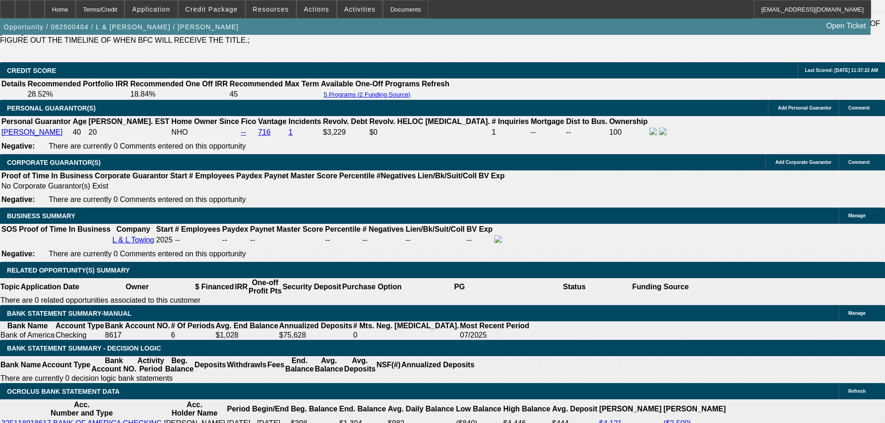
select select "0"
select select "2"
select select "0.1"
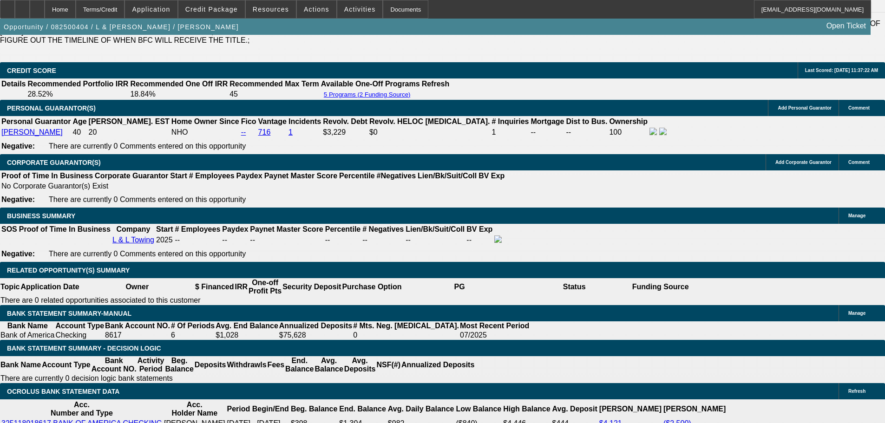
select select "4"
select select "0.15"
select select "2"
select select "0.1"
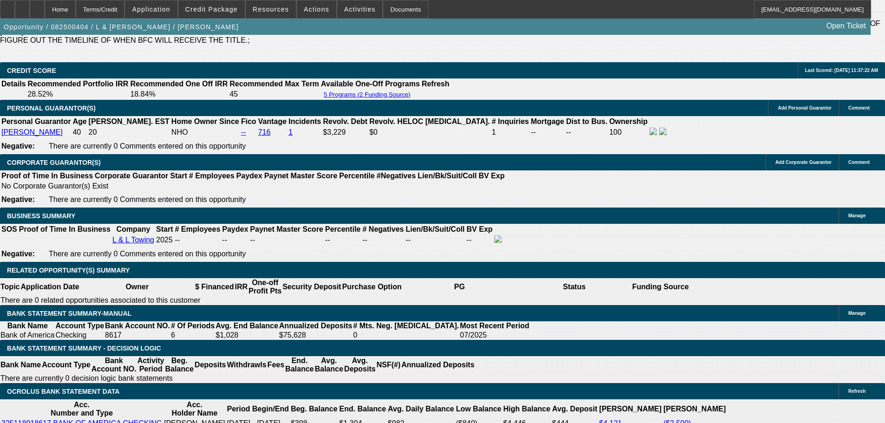
select select "4"
select select "0"
select select "2"
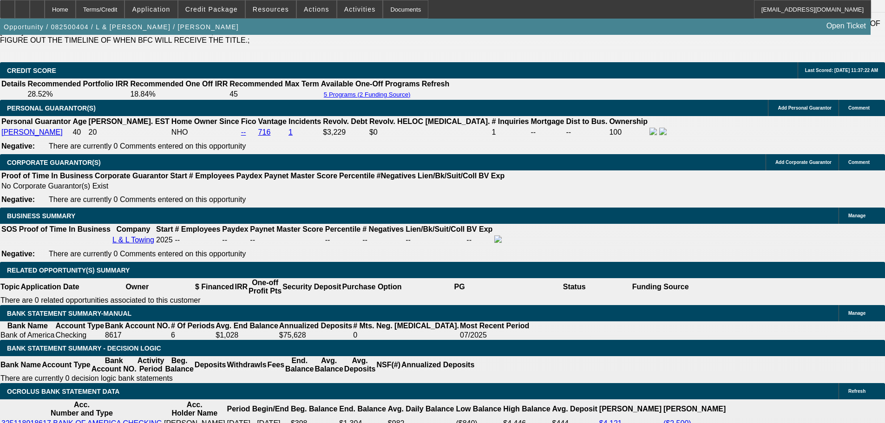
select select "0.1"
select select "4"
select select "0"
select select "2"
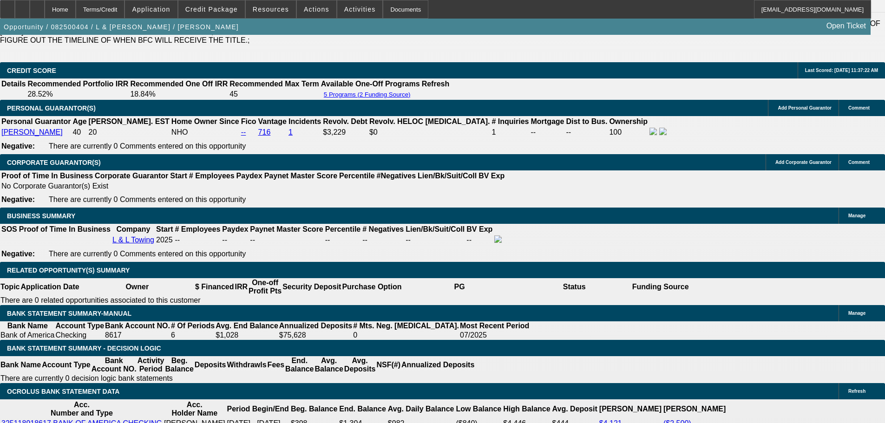
select select "0.1"
select select "4"
select select "0"
select select "2"
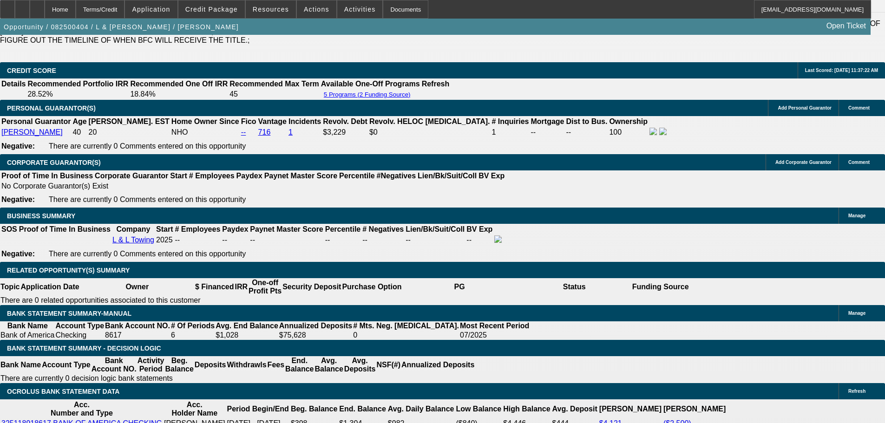
select select "0.1"
select select "4"
select select "0"
select select "2"
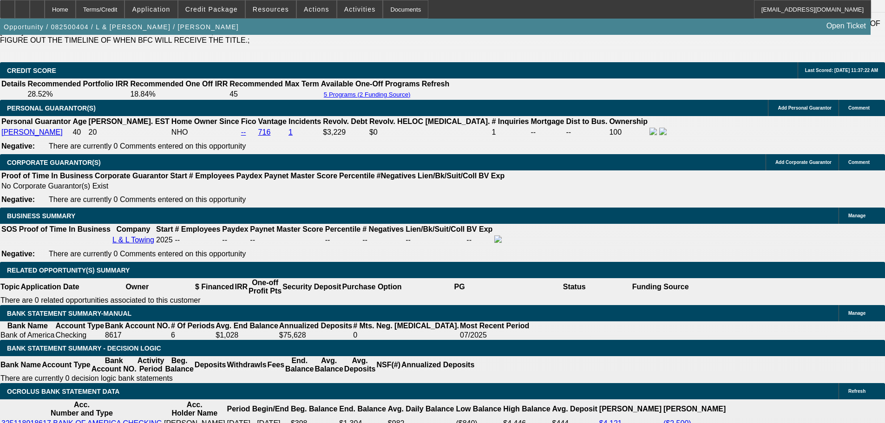
select select "0.1"
select select "4"
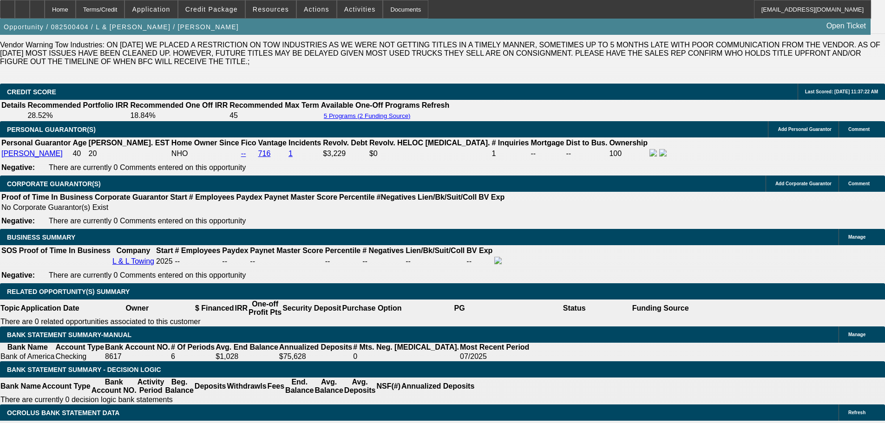
scroll to position [1394, 0]
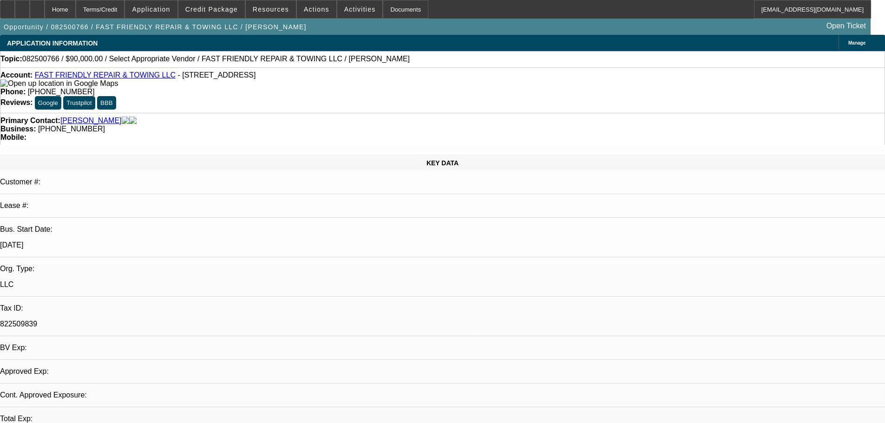
select select "0"
select select "2"
select select "0.1"
select select "4"
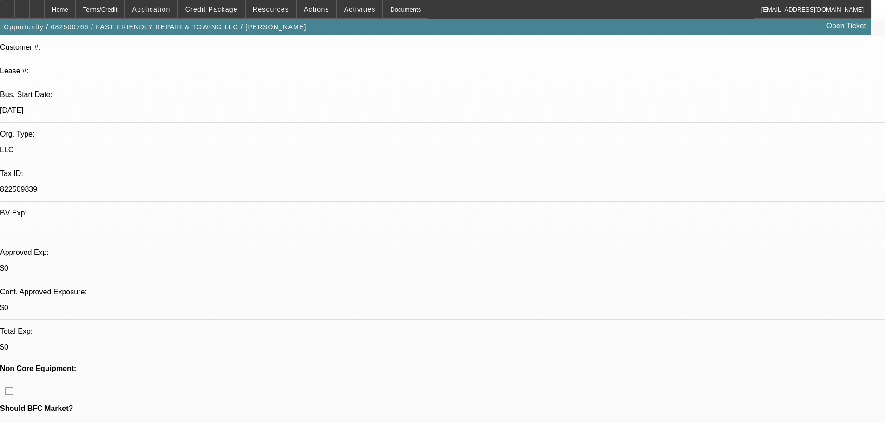
scroll to position [186, 0]
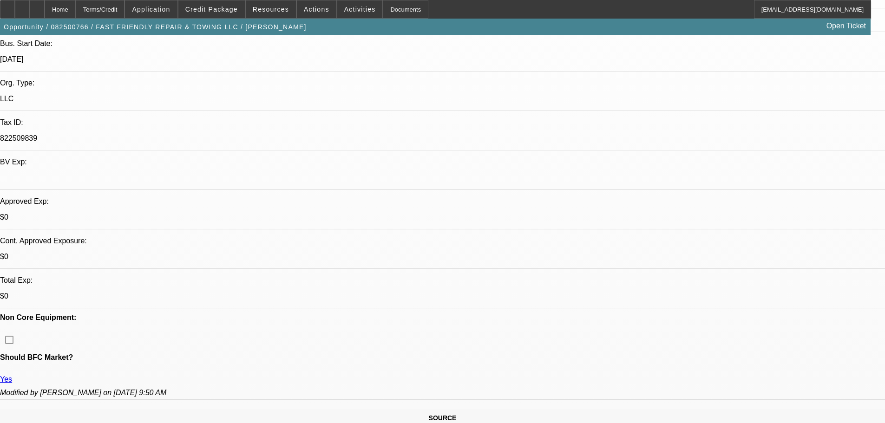
click at [220, 13] on span "Credit Package" at bounding box center [211, 9] width 52 height 7
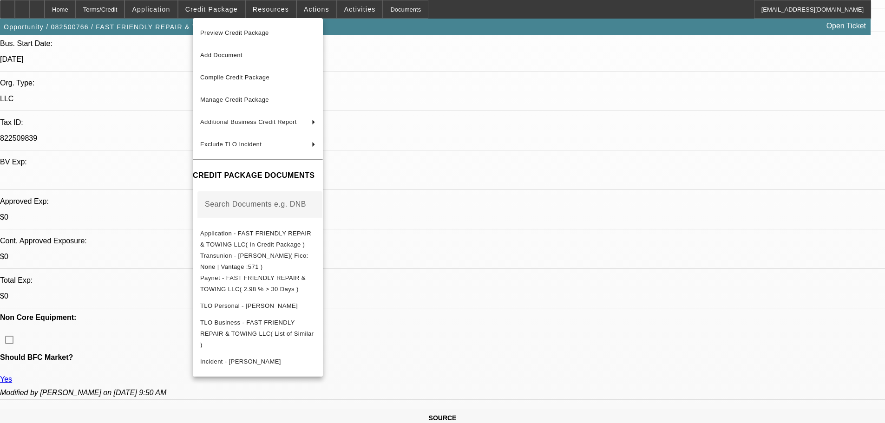
click at [472, 97] on div at bounding box center [442, 211] width 885 height 423
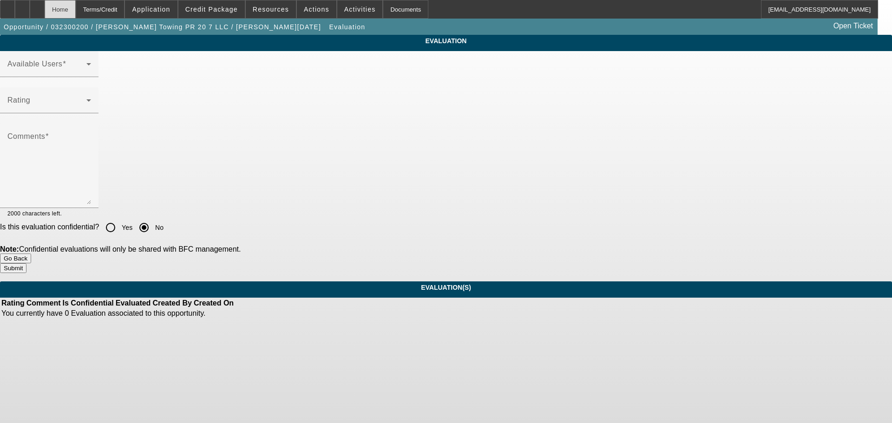
click at [76, 7] on div "Home" at bounding box center [60, 9] width 31 height 19
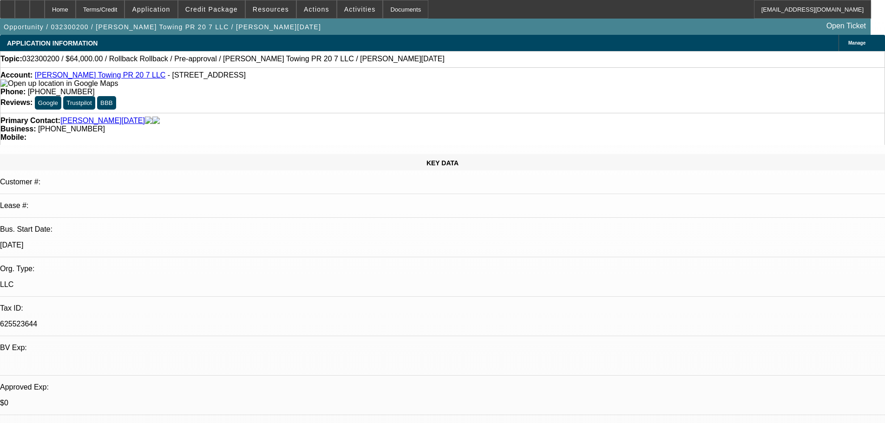
select select "0"
select select "3"
select select "0.1"
select select "4"
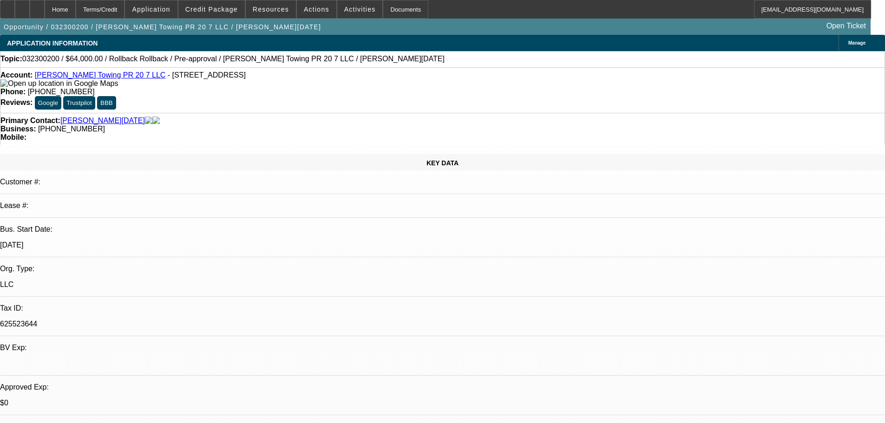
select select "0"
select select "3"
select select "0.1"
select select "4"
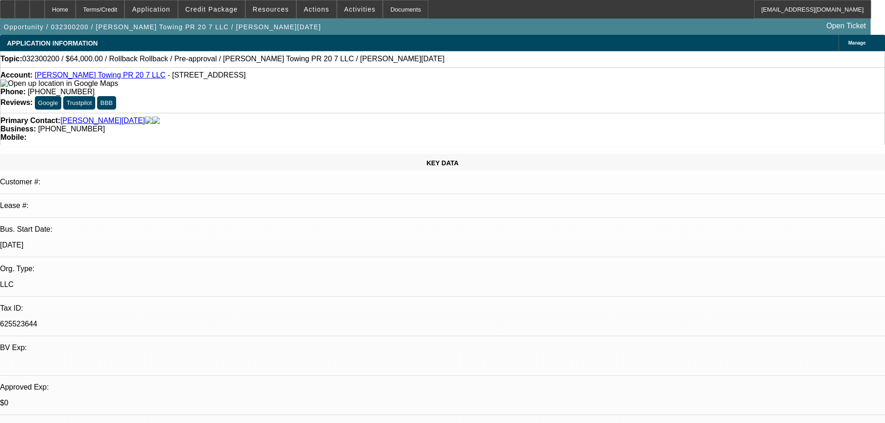
select select "0"
select select "0.1"
select select "4"
select select "0"
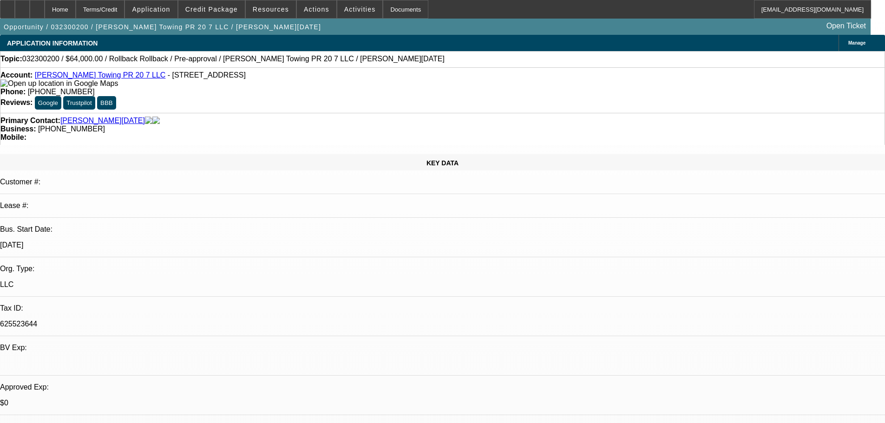
select select "0"
select select "0.1"
select select "4"
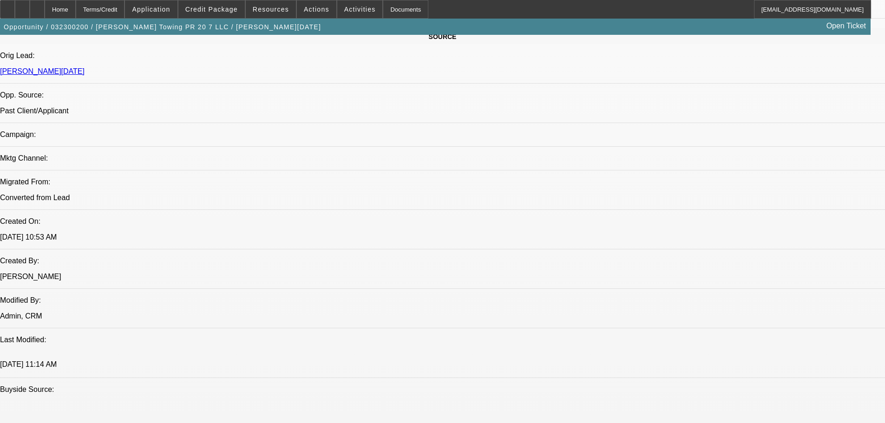
scroll to position [557, 0]
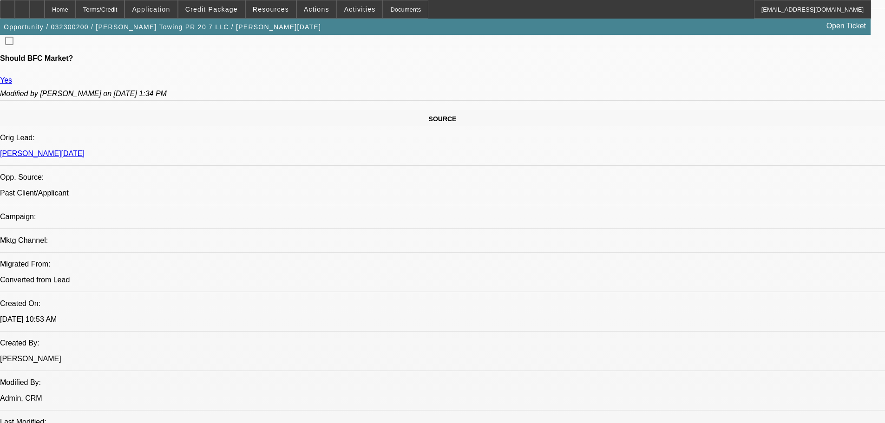
scroll to position [465, 0]
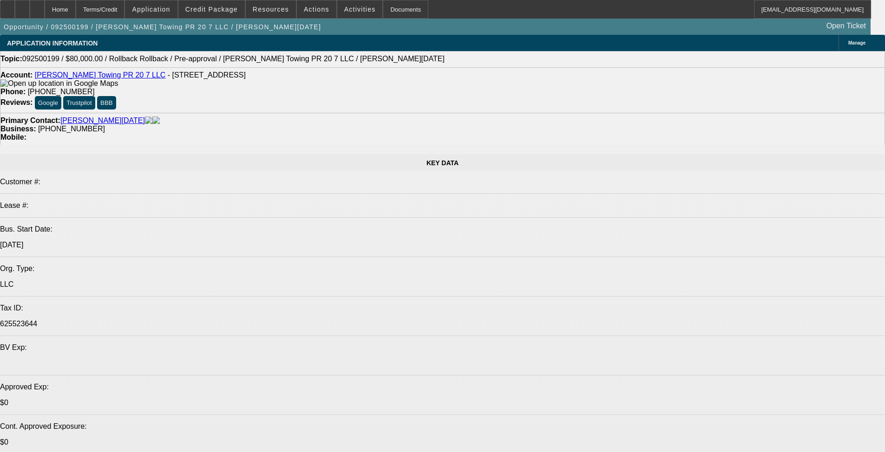
select select "0"
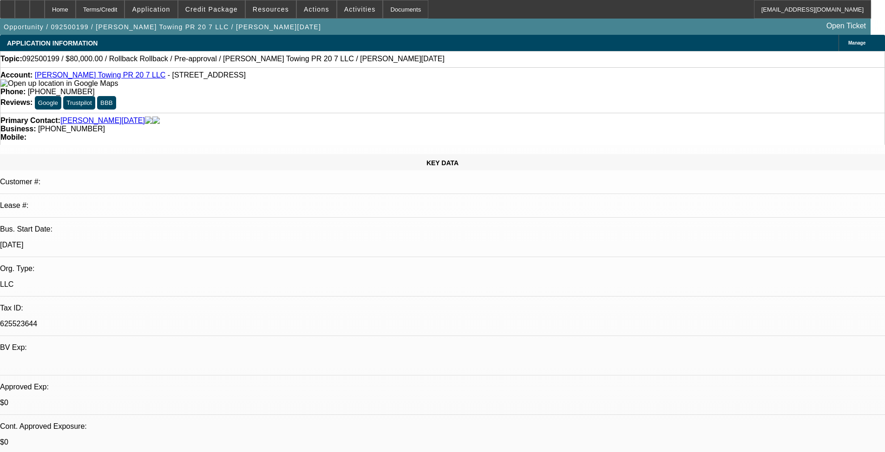
select select "0"
select select "3"
select select "0.1"
select select "4"
click at [216, 10] on span "Credit Package" at bounding box center [211, 9] width 52 height 7
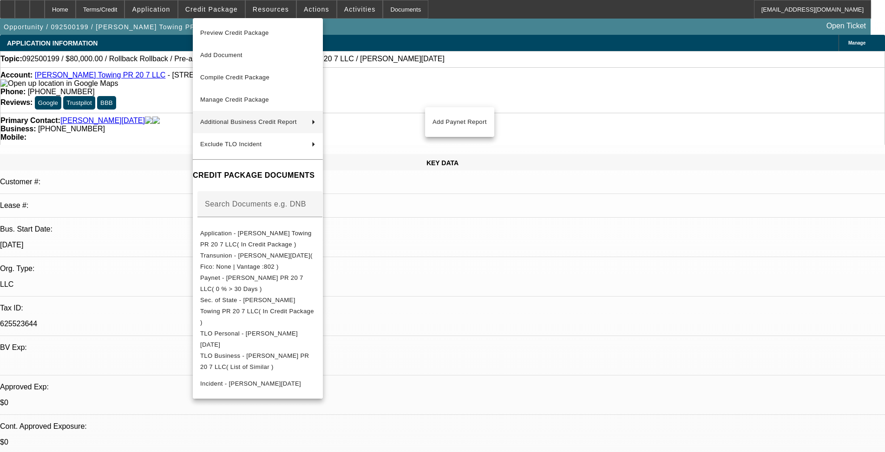
click at [376, 234] on div at bounding box center [442, 226] width 885 height 452
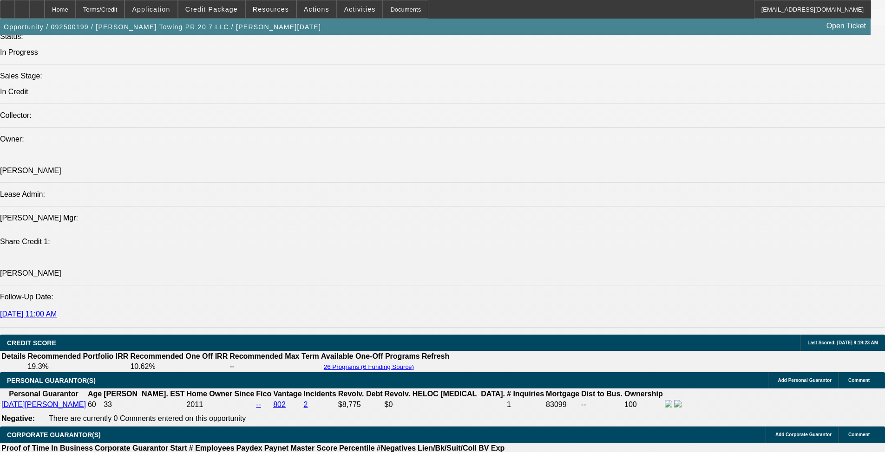
scroll to position [929, 0]
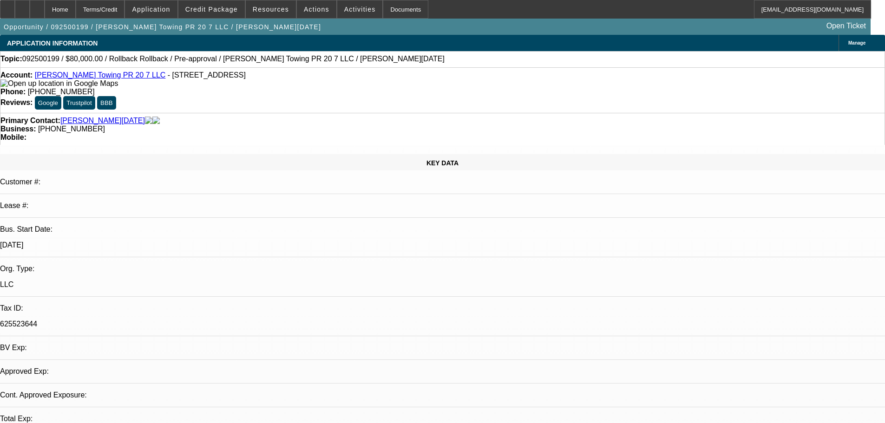
select select "0"
select select "3"
select select "0.1"
select select "4"
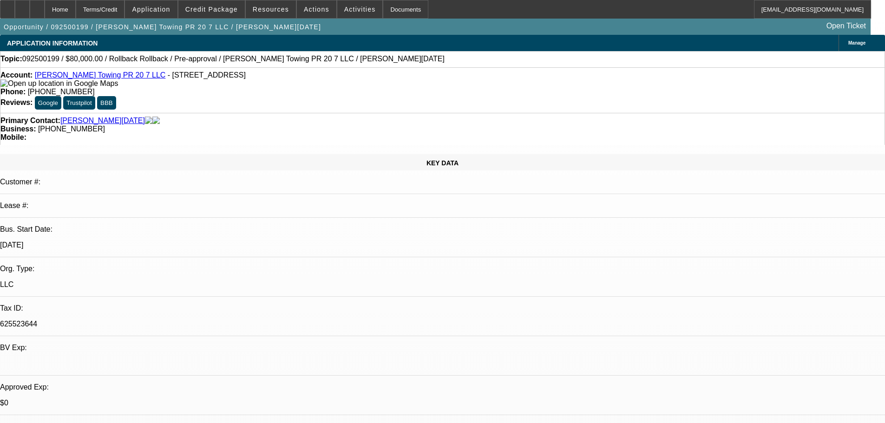
click at [360, 18] on span at bounding box center [360, 9] width 46 height 22
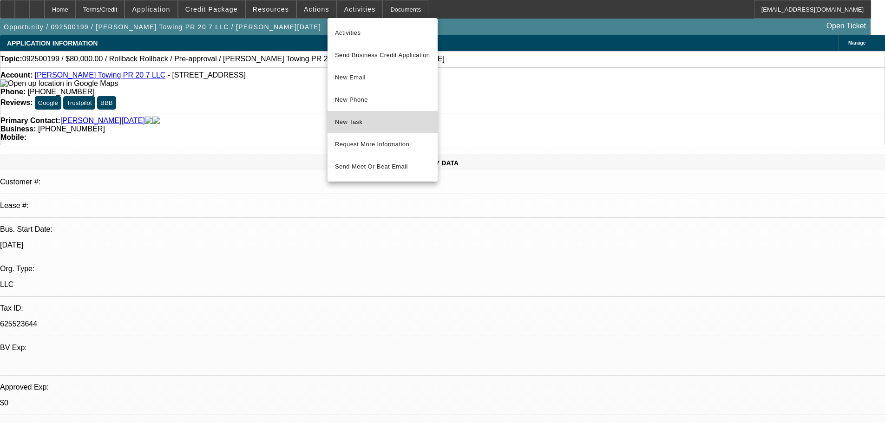
click at [363, 118] on span "New Task" at bounding box center [382, 122] width 95 height 11
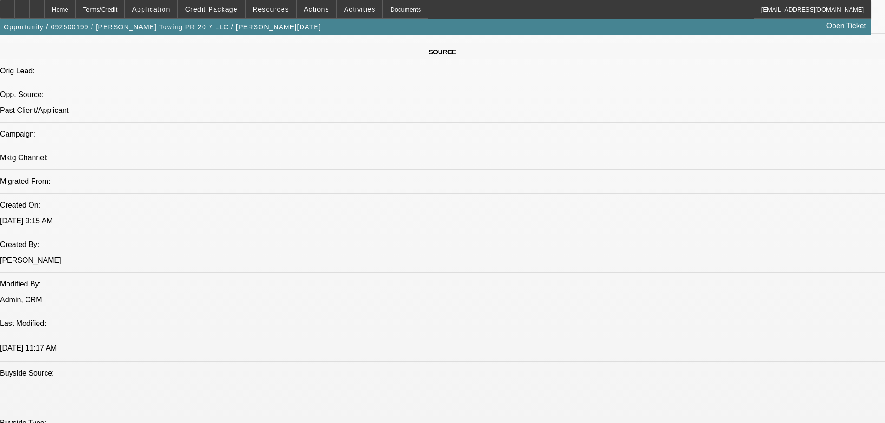
scroll to position [465, 0]
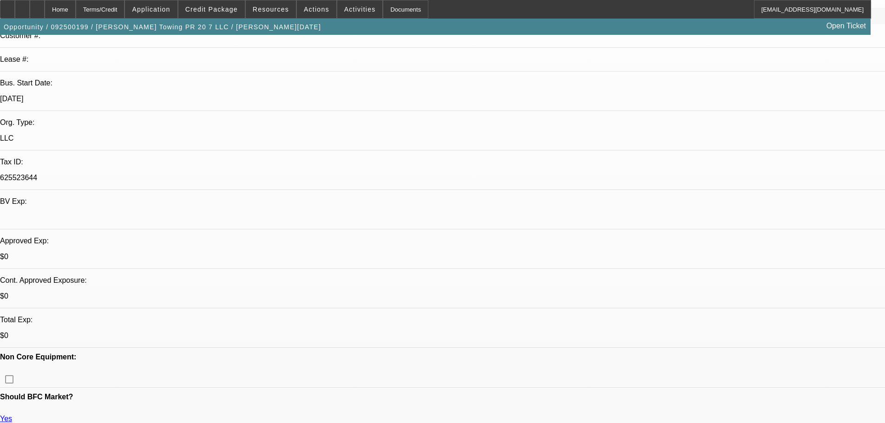
scroll to position [0, 0]
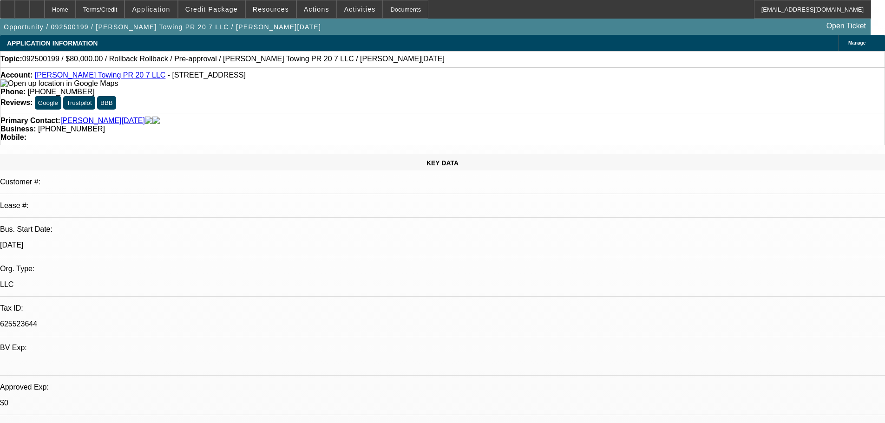
click at [110, 79] on link "[PERSON_NAME] Towing PR 20 7 LLC" at bounding box center [100, 75] width 131 height 8
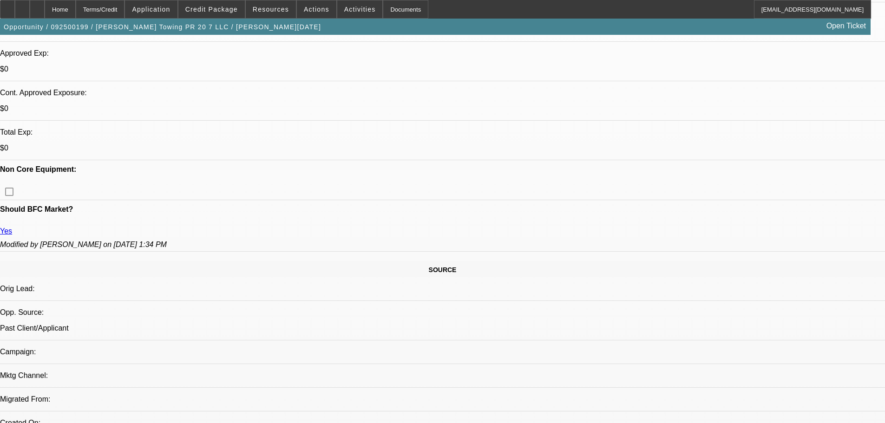
scroll to position [372, 0]
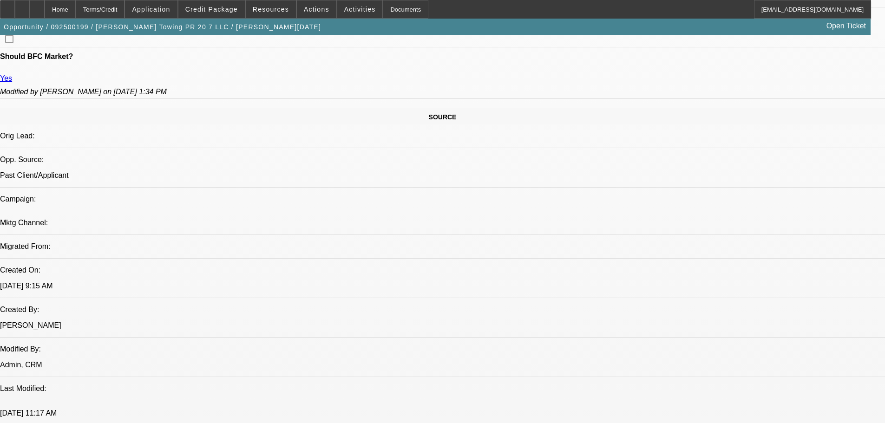
scroll to position [465, 0]
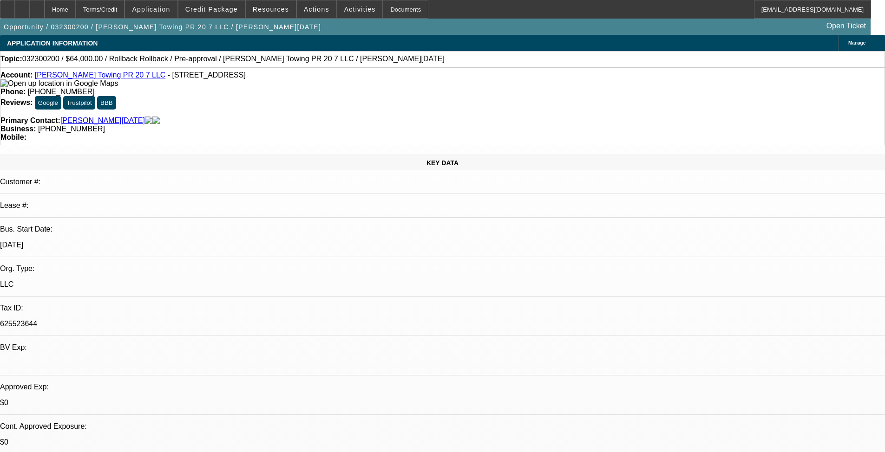
select select "0"
select select "3"
select select "0.1"
select select "4"
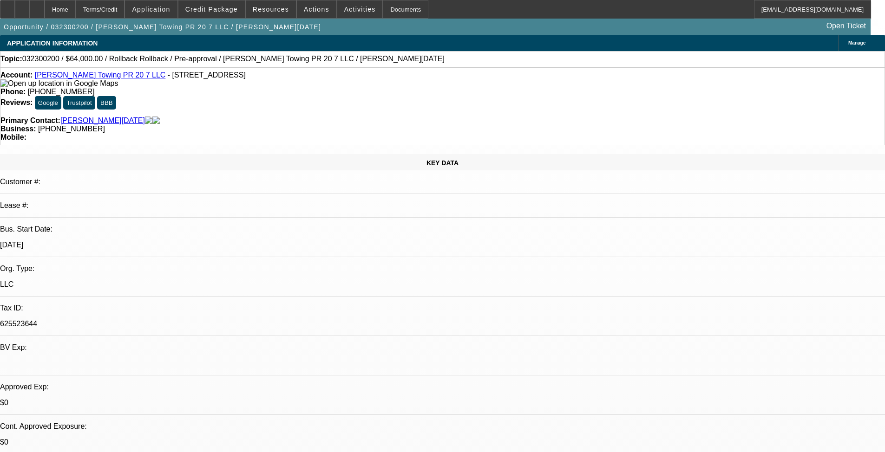
select select "0"
select select "3"
select select "0.1"
select select "4"
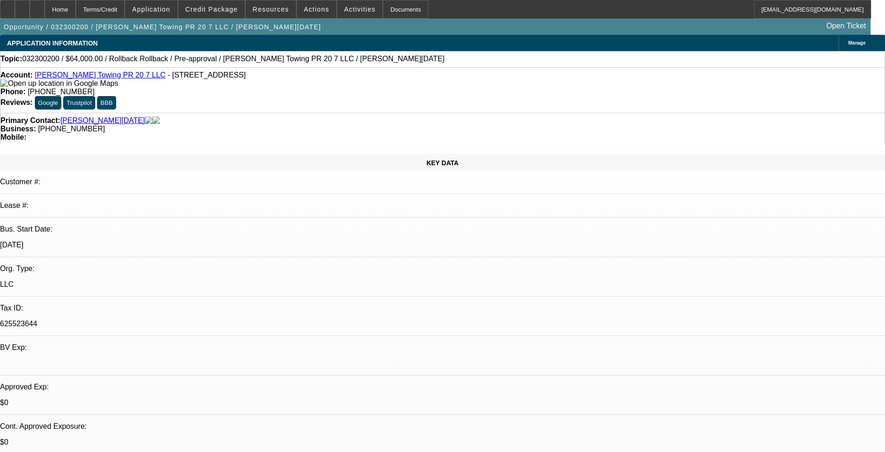
select select "0"
select select "0.1"
select select "4"
select select "0"
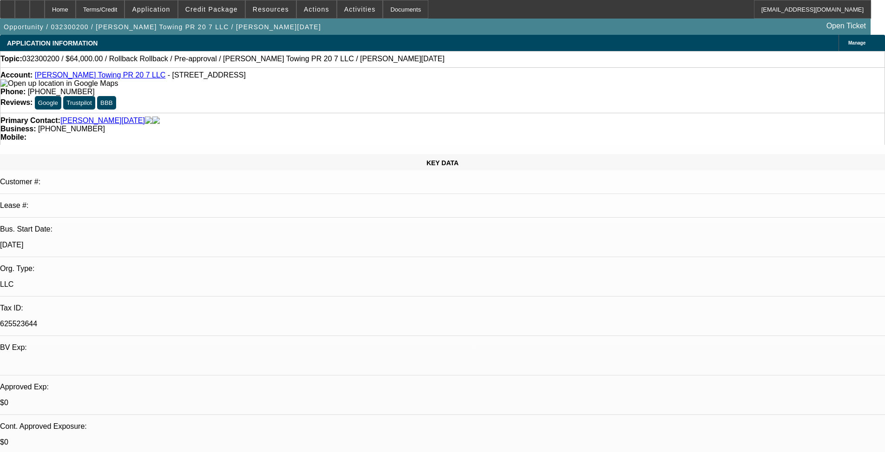
select select "0"
select select "0.1"
select select "4"
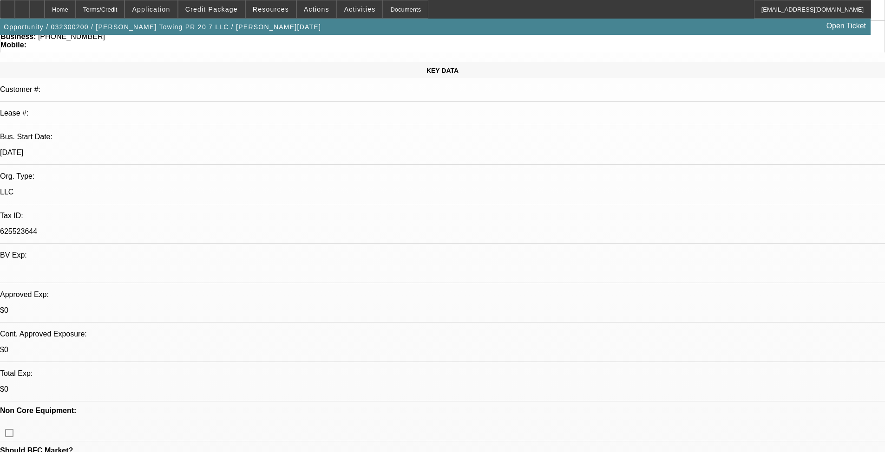
scroll to position [93, 0]
drag, startPoint x: 599, startPoint y: 171, endPoint x: 824, endPoint y: 291, distance: 254.4
copy div "3/9 - Need app signed and dated, startup plan, bank statements Wants a Hino - $…"
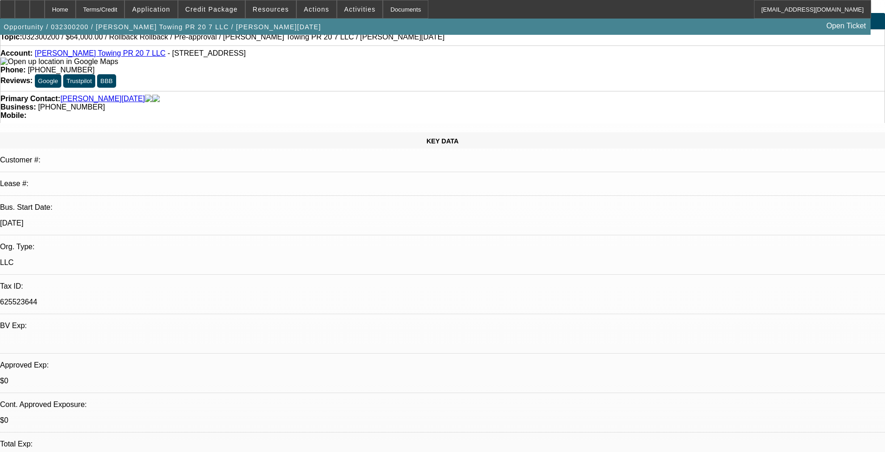
scroll to position [0, 0]
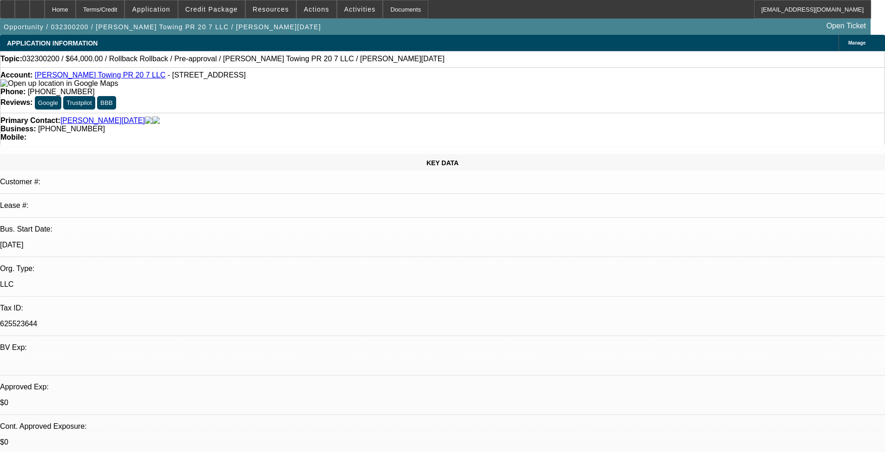
drag, startPoint x: 689, startPoint y: 130, endPoint x: 605, endPoint y: 133, distance: 84.2
copy b "Heath [PERSON_NAME][DATE] [PHONE_NUMBER]"
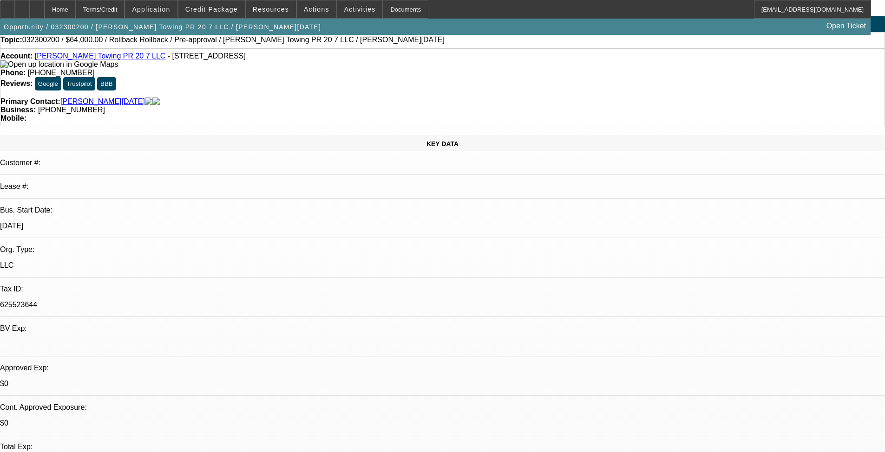
scroll to position [279, 0]
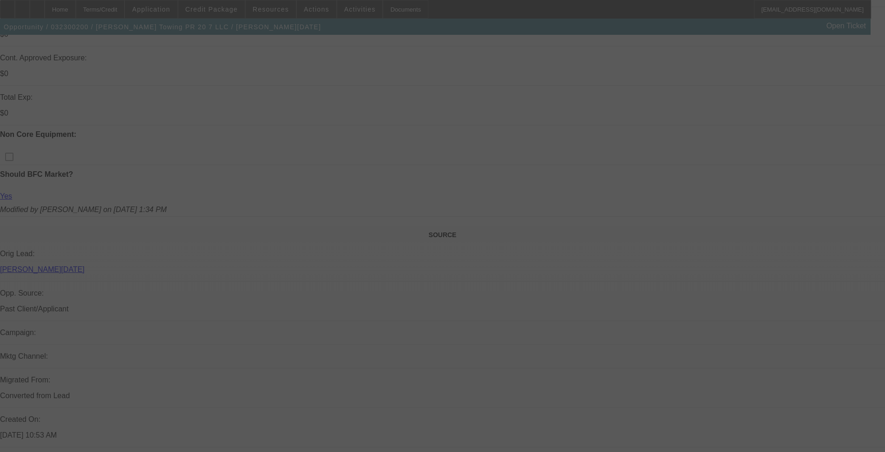
scroll to position [372, 0]
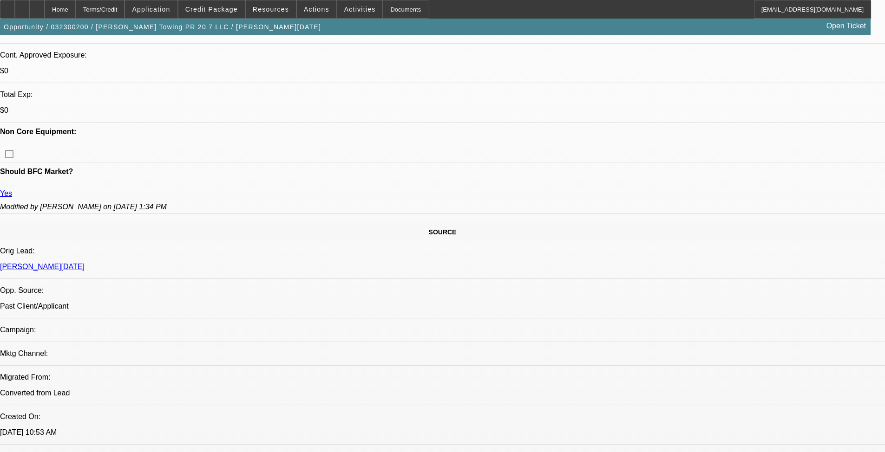
select select "0"
select select "3"
select select "0.1"
select select "4"
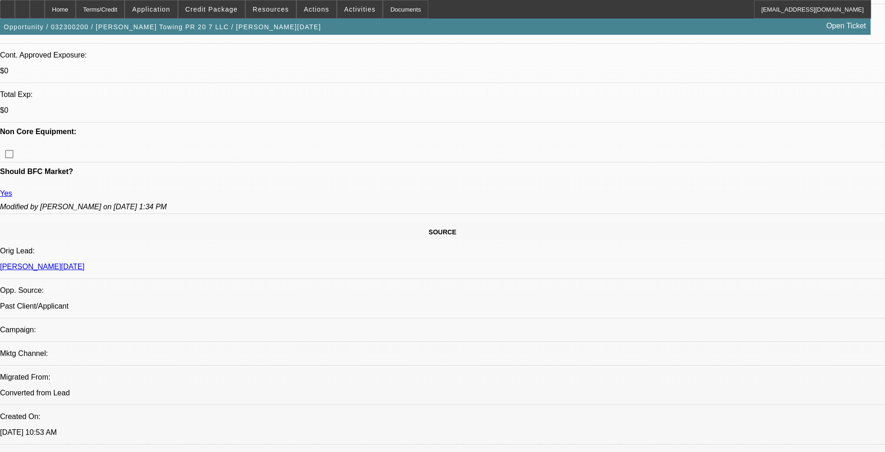
select select "0"
select select "3"
select select "0.1"
select select "4"
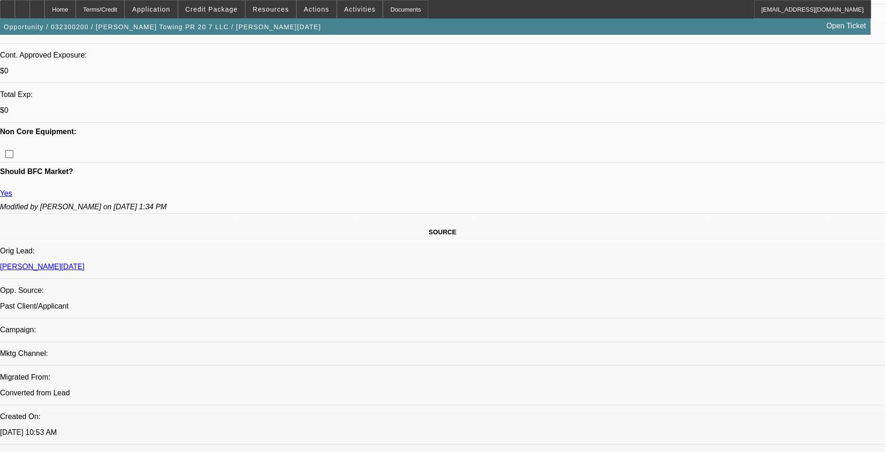
select select "0"
select select "0.1"
select select "4"
select select "0"
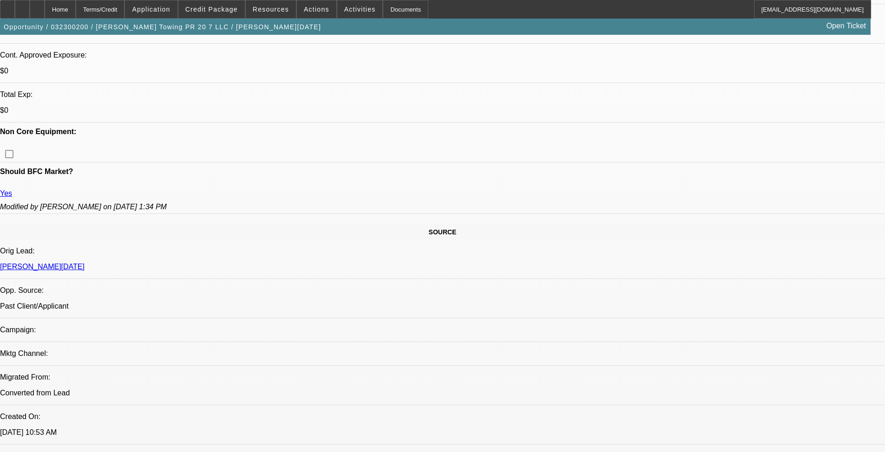
select select "0"
select select "0.1"
select select "4"
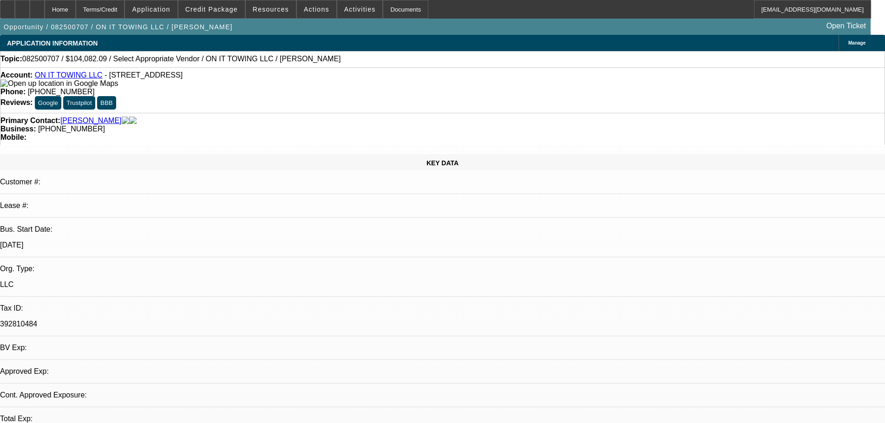
select select "0"
select select "2"
select select "0.1"
select select "4"
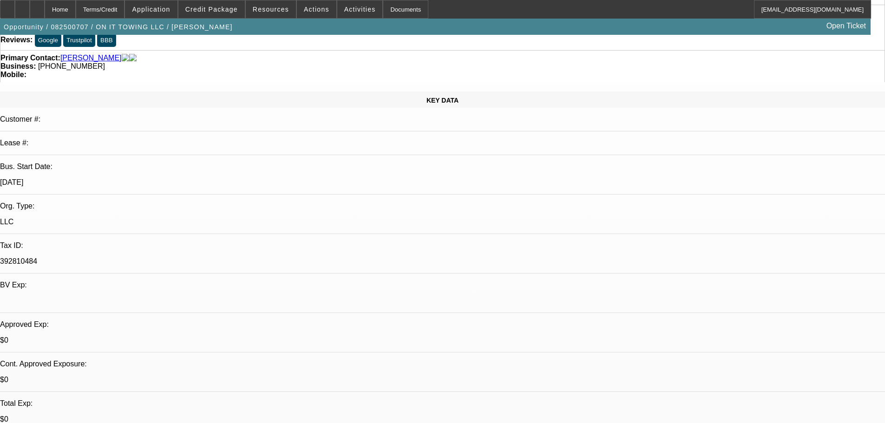
scroll to position [93, 0]
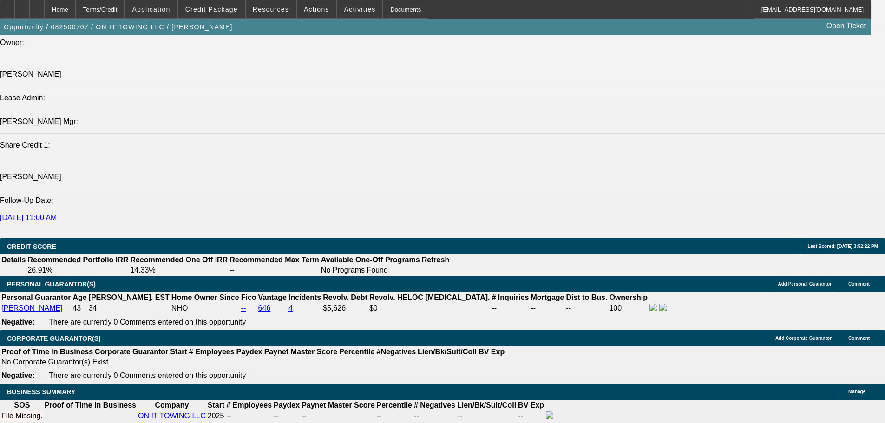
scroll to position [1072, 0]
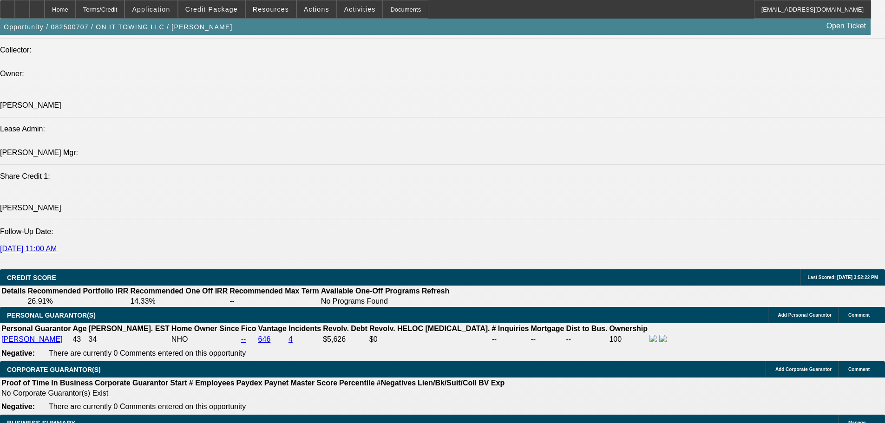
click at [229, 15] on span at bounding box center [211, 9] width 66 height 22
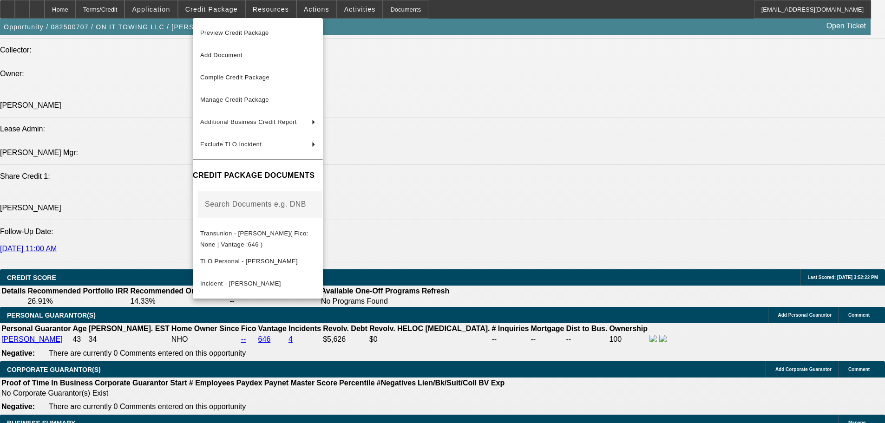
click at [527, 161] on div at bounding box center [442, 211] width 885 height 423
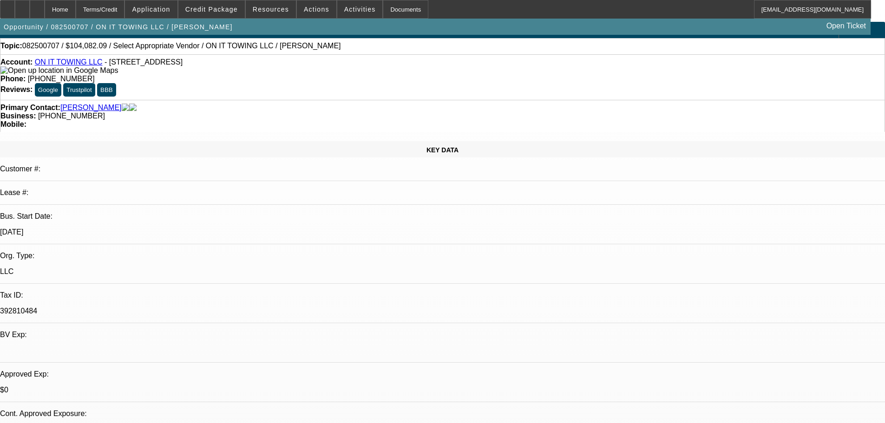
scroll to position [0, 0]
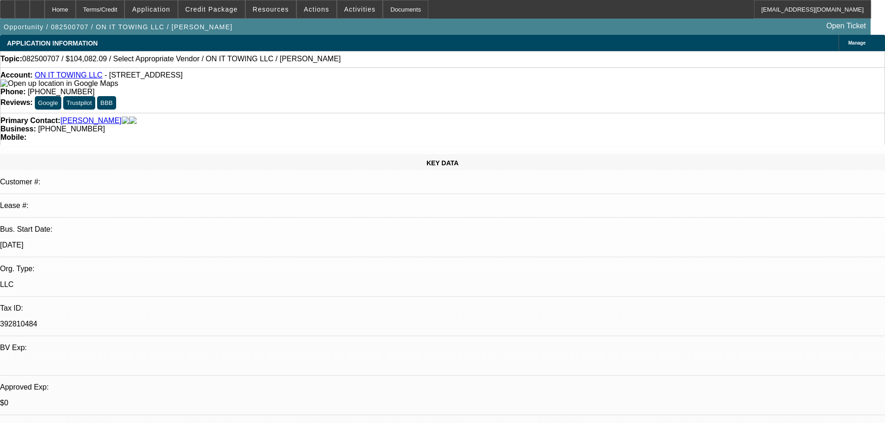
drag, startPoint x: 695, startPoint y: 353, endPoint x: 616, endPoint y: 303, distance: 92.7
copy ul "Corporate Bank Statements - Past 3 Months Personal Bank Statements - Past 3 Mon…"
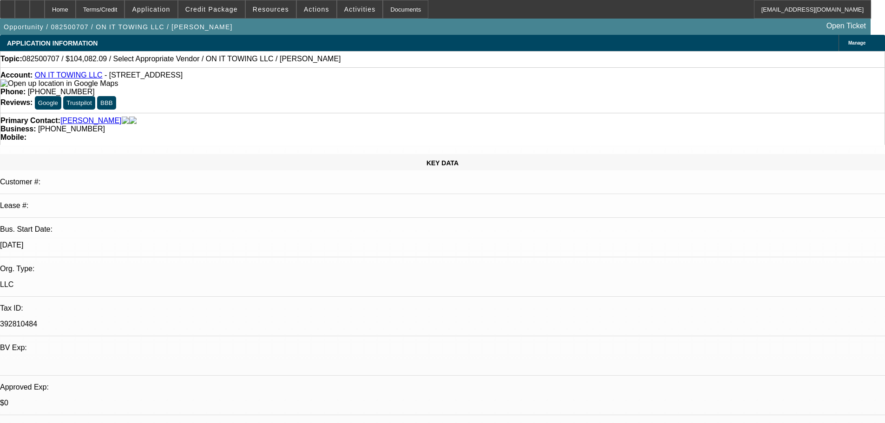
drag, startPoint x: 696, startPoint y: 353, endPoint x: 625, endPoint y: 293, distance: 93.3
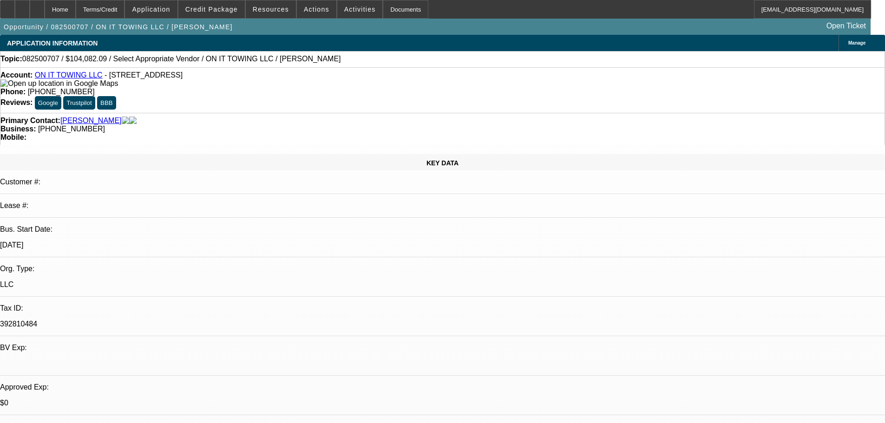
drag, startPoint x: 609, startPoint y: 265, endPoint x: 710, endPoint y: 343, distance: 127.9
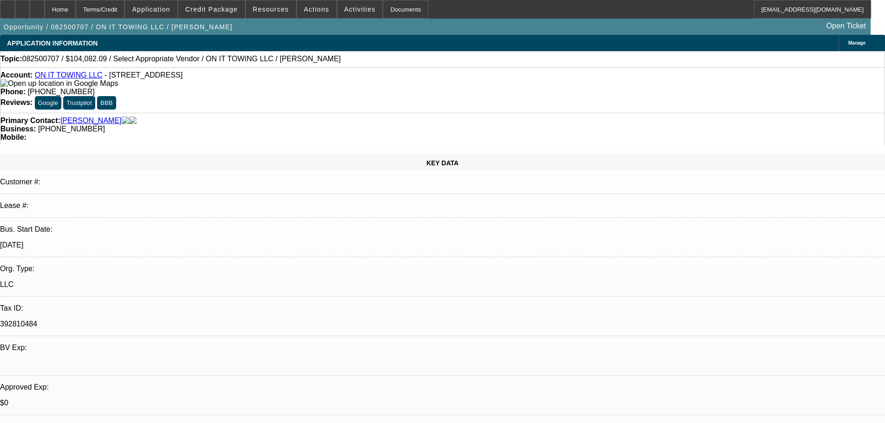
drag, startPoint x: 695, startPoint y: 352, endPoint x: 606, endPoint y: 269, distance: 121.9
drag, startPoint x: 616, startPoint y: 233, endPoint x: 629, endPoint y: 233, distance: 13.0
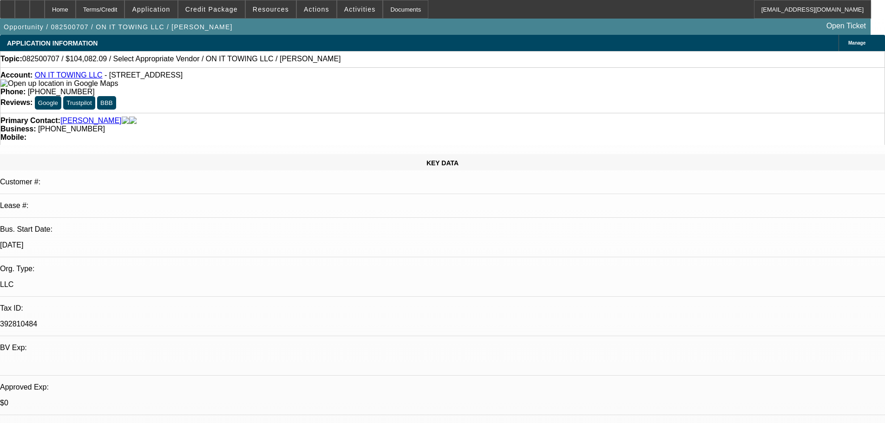
drag, startPoint x: 662, startPoint y: 241, endPoint x: 609, endPoint y: 242, distance: 53.9
drag, startPoint x: 627, startPoint y: 300, endPoint x: 712, endPoint y: 350, distance: 98.7
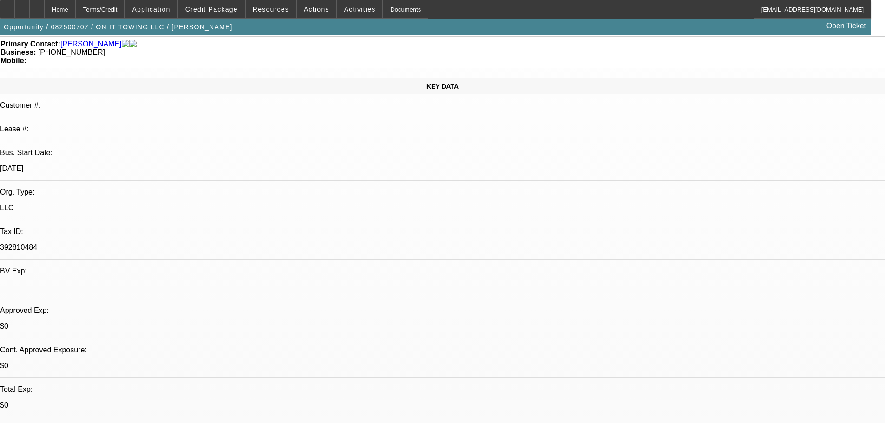
scroll to position [0, 0]
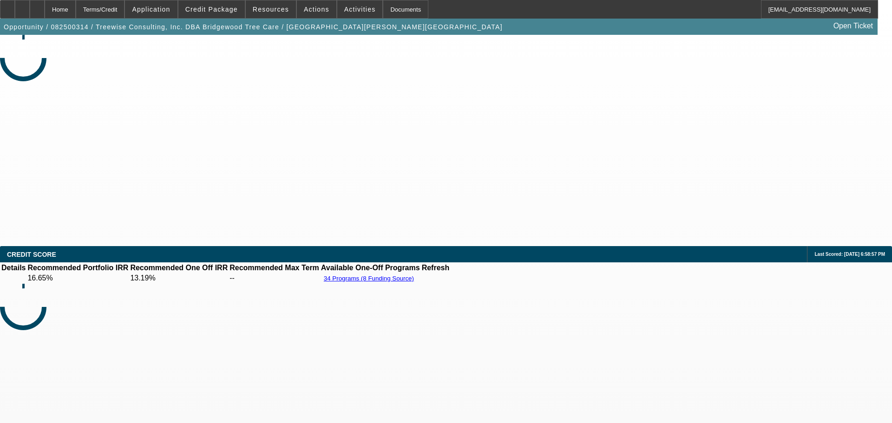
select select "0"
select select "3"
select select "0"
select select "6"
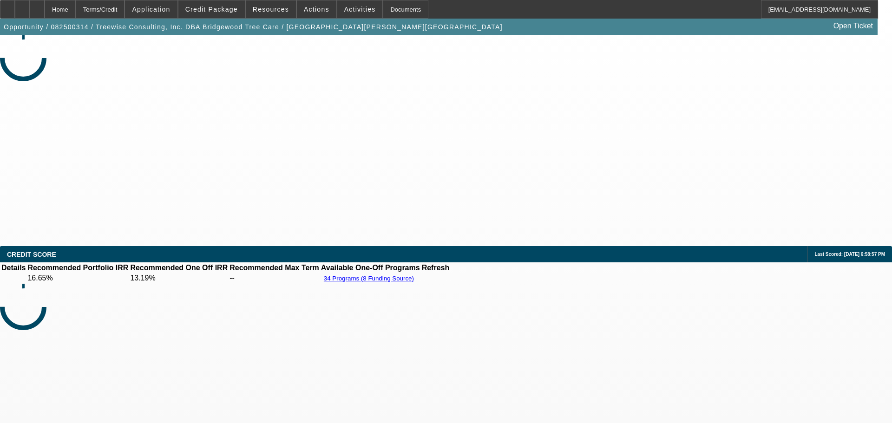
select select "0"
select select "3"
select select "0"
select select "6"
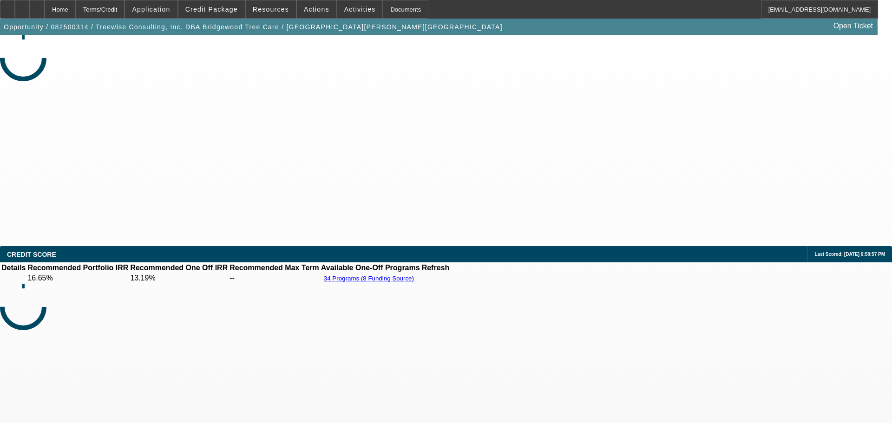
select select "0"
select select "3"
select select "0"
select select "6"
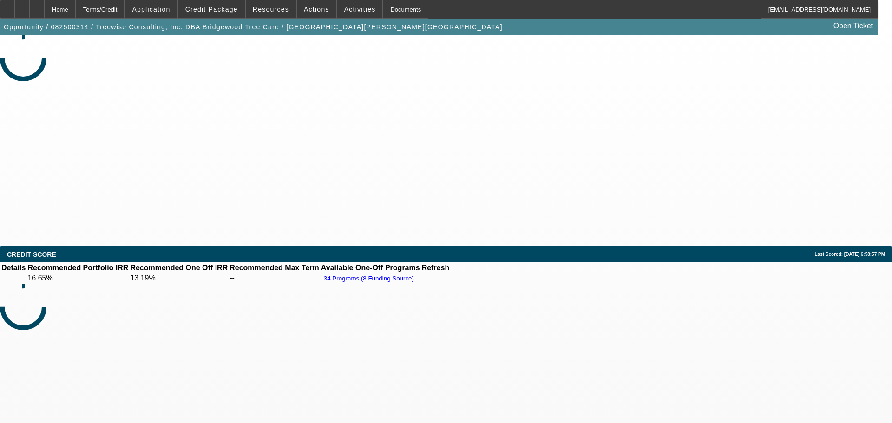
select select "0"
select select "3"
select select "0"
select select "6"
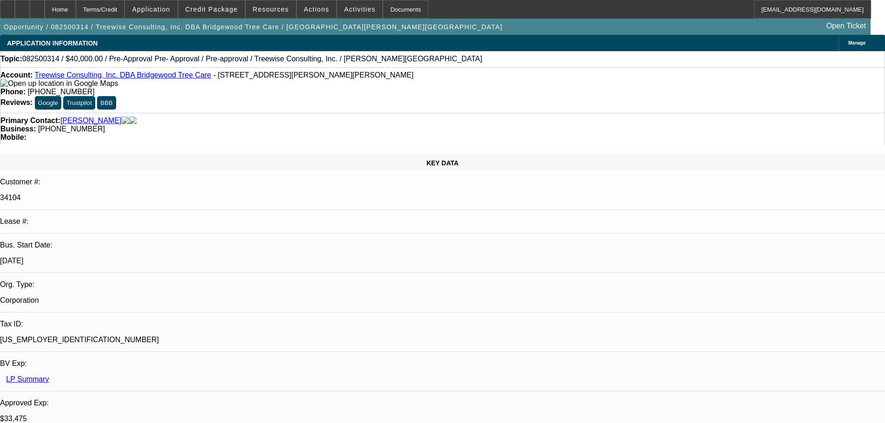
drag, startPoint x: 691, startPoint y: 102, endPoint x: 689, endPoint y: 93, distance: 9.0
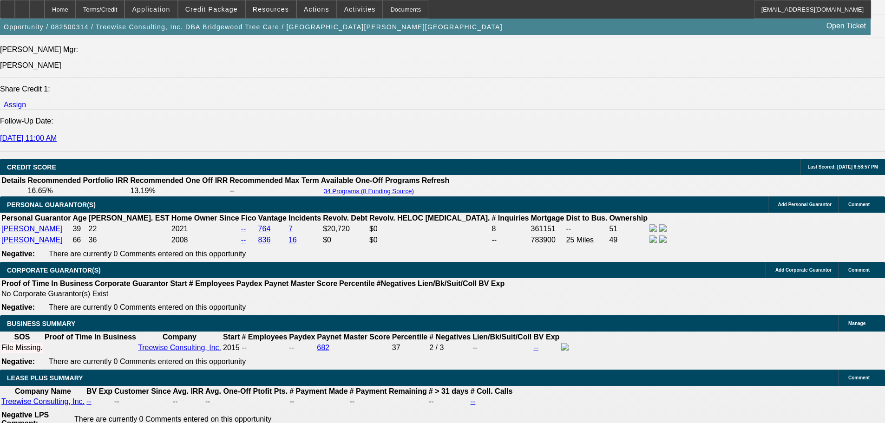
scroll to position [1301, 0]
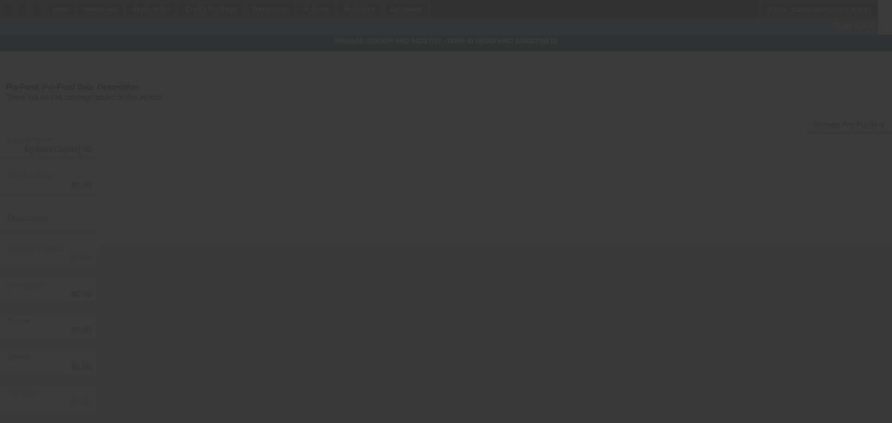
type input "$40,000.00"
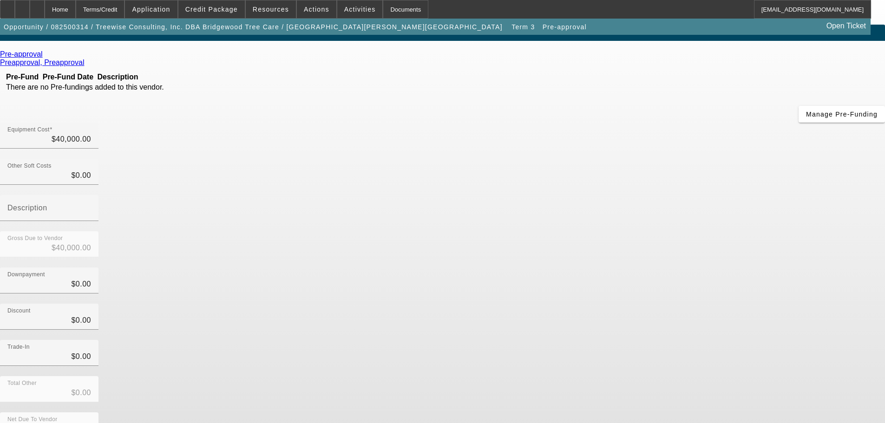
scroll to position [13, 0]
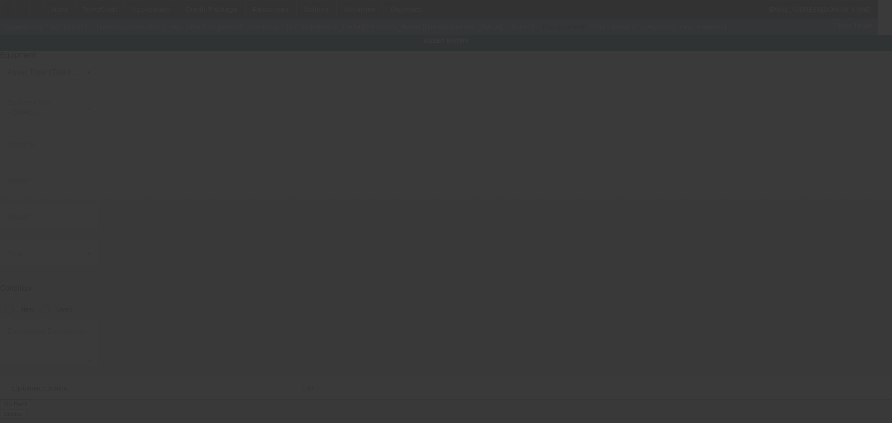
type input "1FDNX7AN9MDF06201"
type input "Pre-Approval"
type input "Pre- Approval"
radio input "true"
type textarea "F750 with Hydraulic Dump Bed."
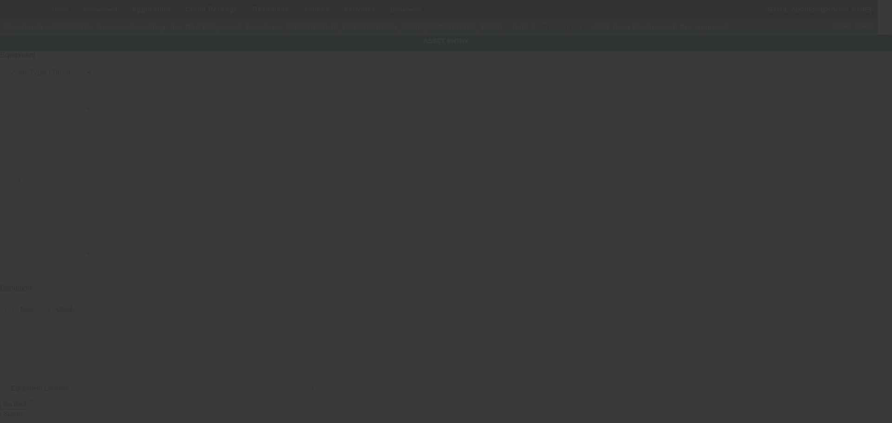
type input "708 W Bianchi Rd"
type input "Stockton"
type input "95207"
type input "San Joaquin"
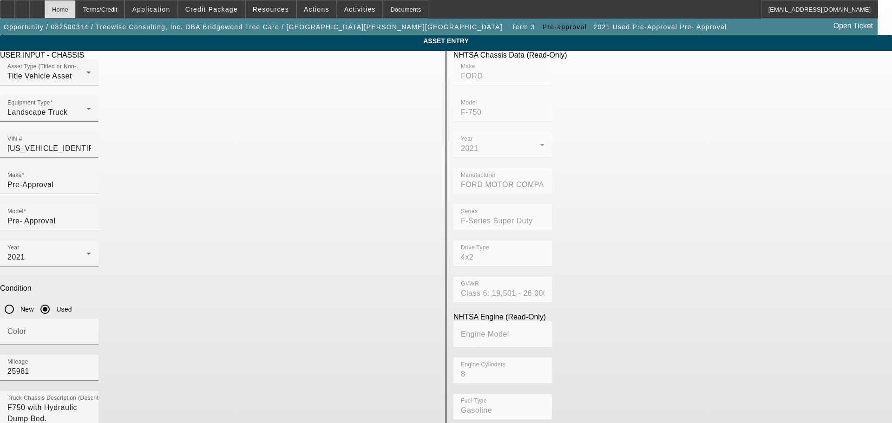
click at [71, 17] on div "Home" at bounding box center [60, 9] width 31 height 19
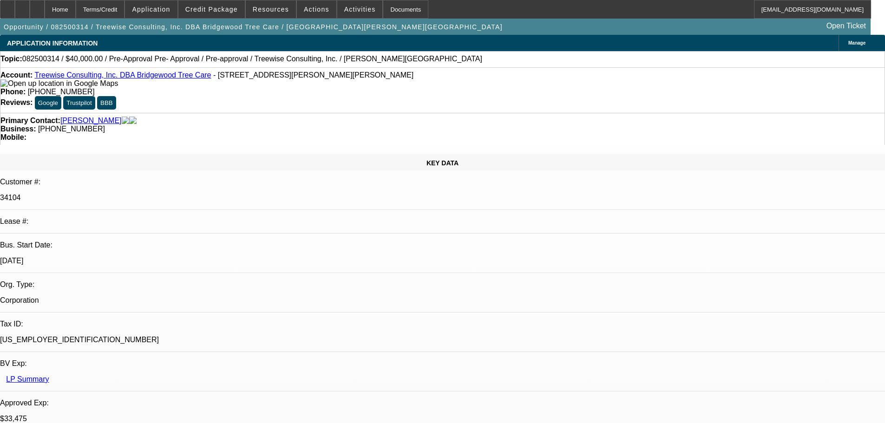
select select "0"
select select "3"
select select "0"
select select "6"
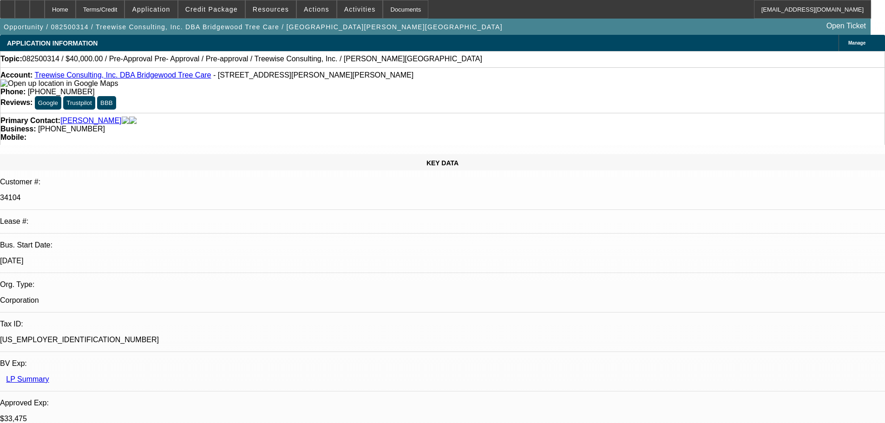
select select "0"
select select "3"
select select "0"
select select "6"
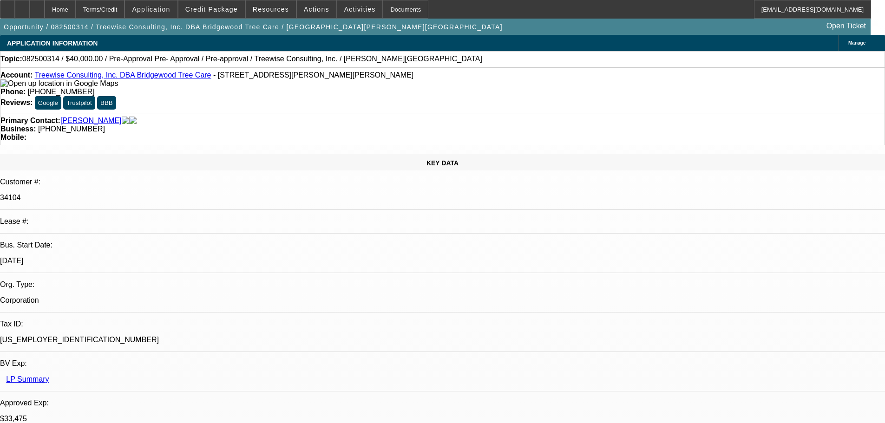
select select "0"
select select "3"
select select "0"
select select "6"
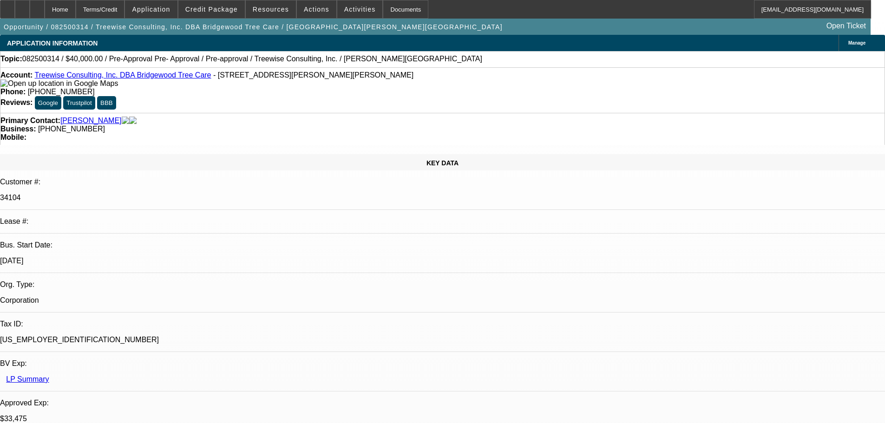
select select "0"
select select "3"
select select "0"
select select "6"
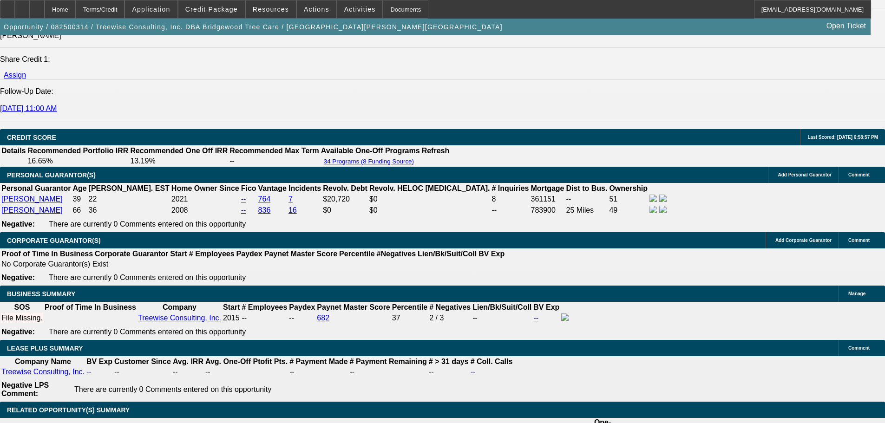
scroll to position [1301, 0]
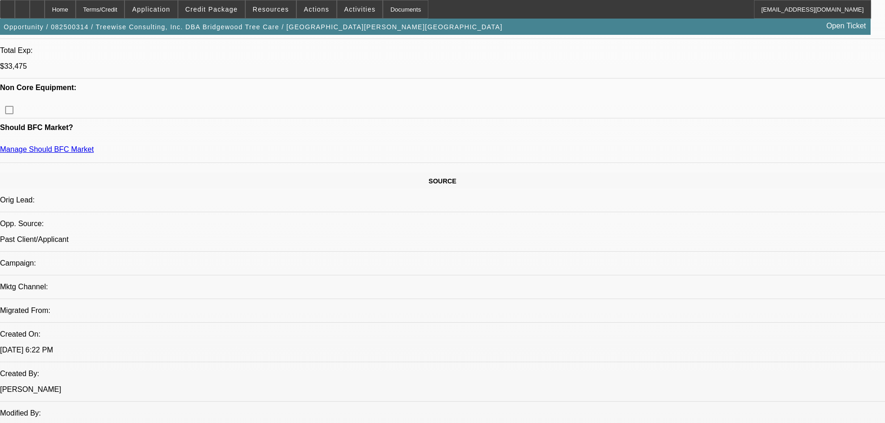
scroll to position [465, 0]
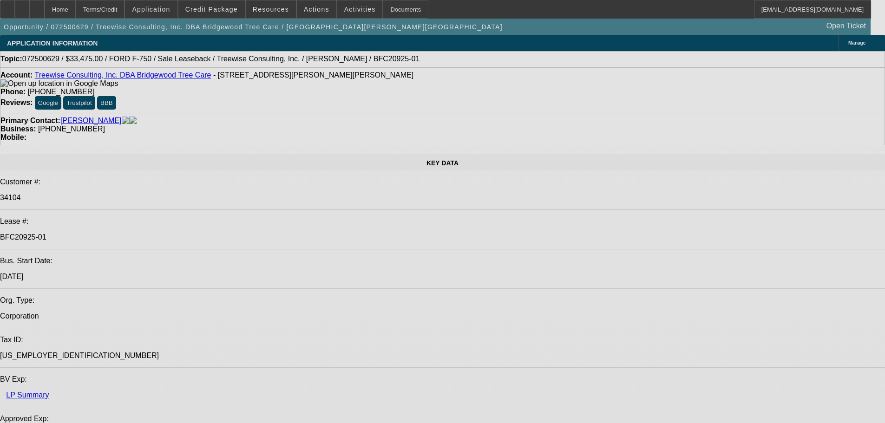
select select "0"
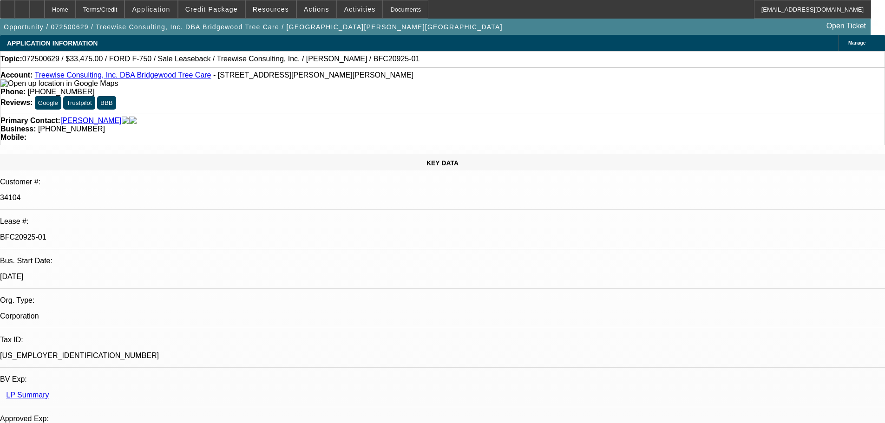
select select "2"
select select "0"
select select "6"
select select "0"
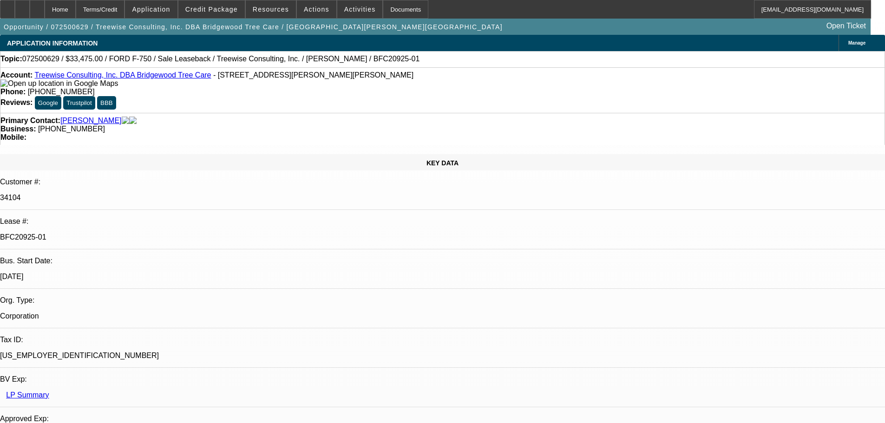
select select "2"
select select "0"
select select "6"
select select "0"
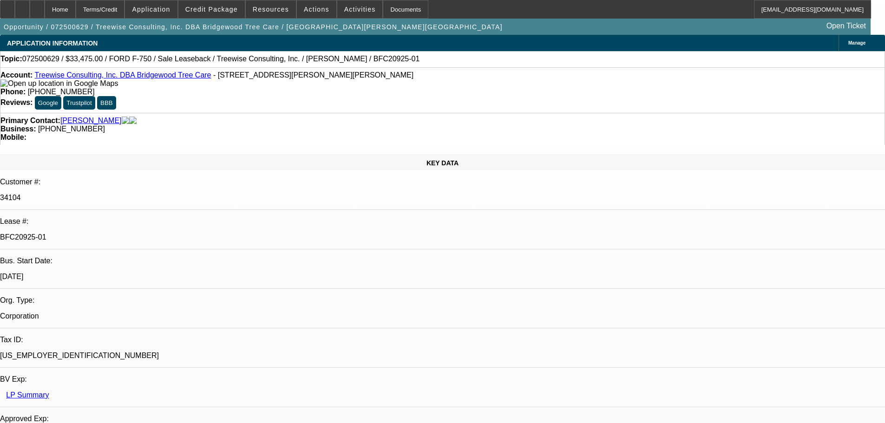
select select "2"
select select "0"
select select "6"
select select "0"
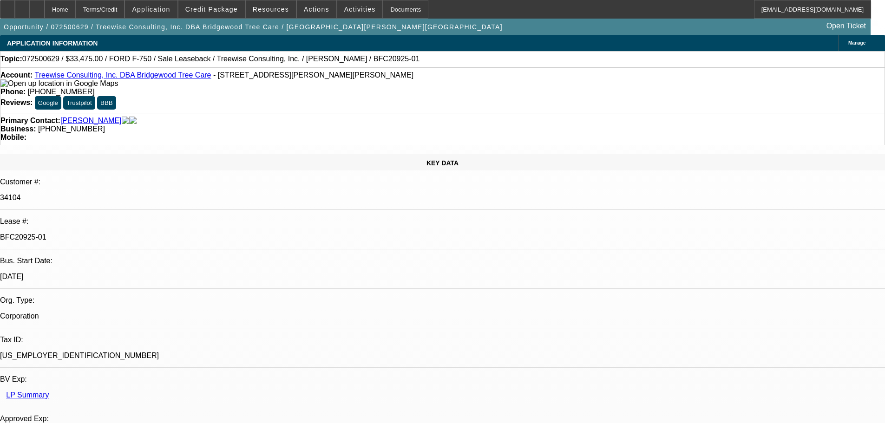
select select "0"
select select "6"
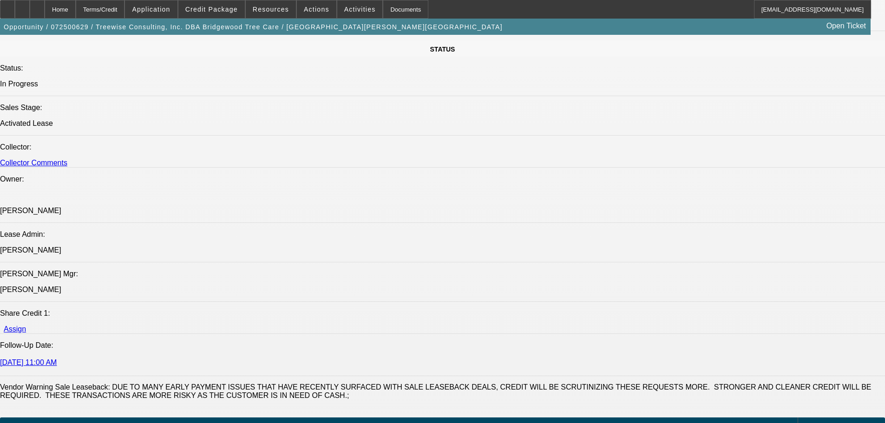
scroll to position [1022, 0]
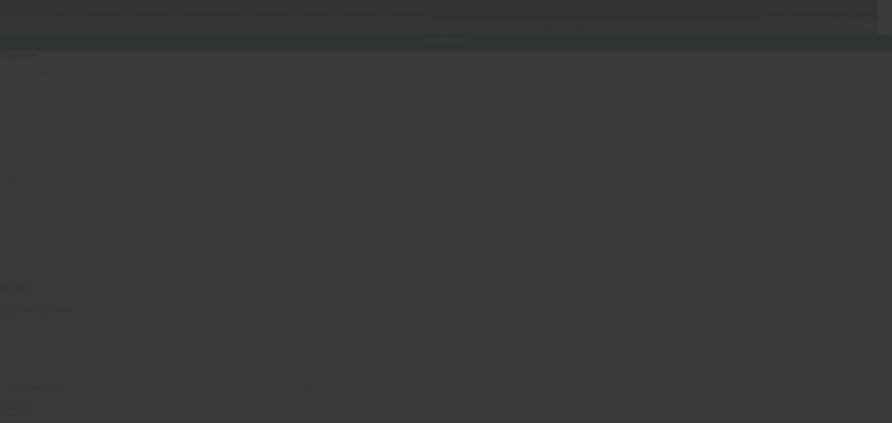
type input "1FDPX7AN8NDF02845"
type input "Ford"
type input "F-750"
radio input "true"
type textarea "F750 with Arbortech Tree Service Chip Dump Body w/ Matching Saddle Boxes; Make:…"
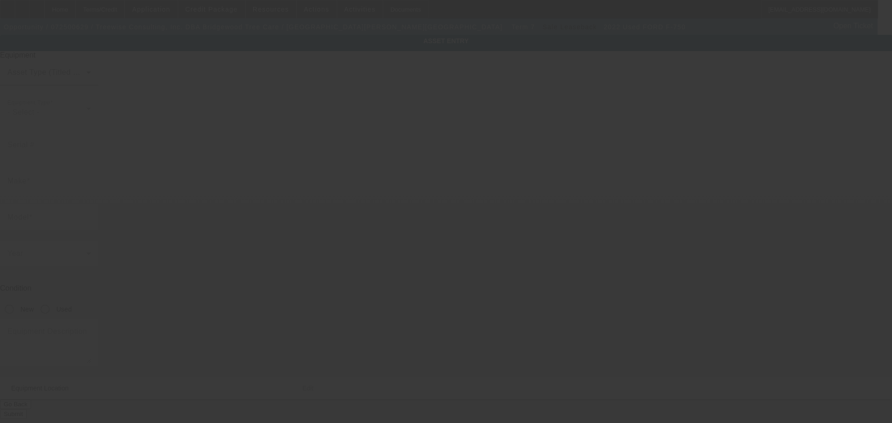
type input "[STREET_ADDRESS][PERSON_NAME]"
type input "Stockton"
type input "95207"
type input "San [PERSON_NAME]"
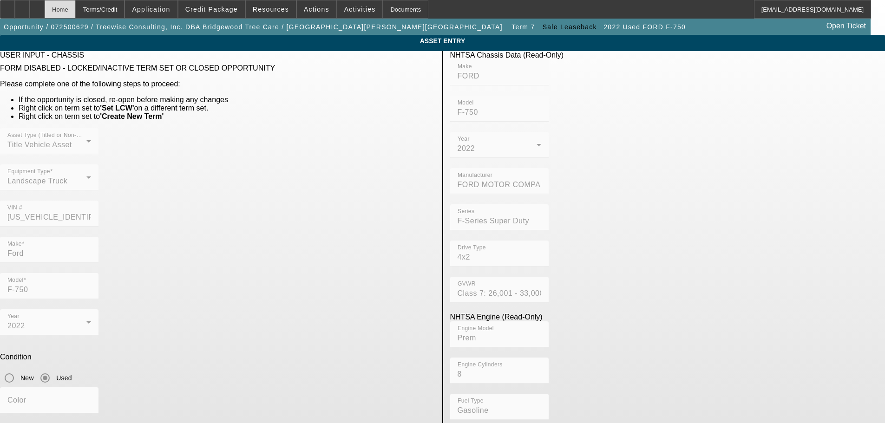
click at [76, 17] on div "Home" at bounding box center [60, 9] width 31 height 19
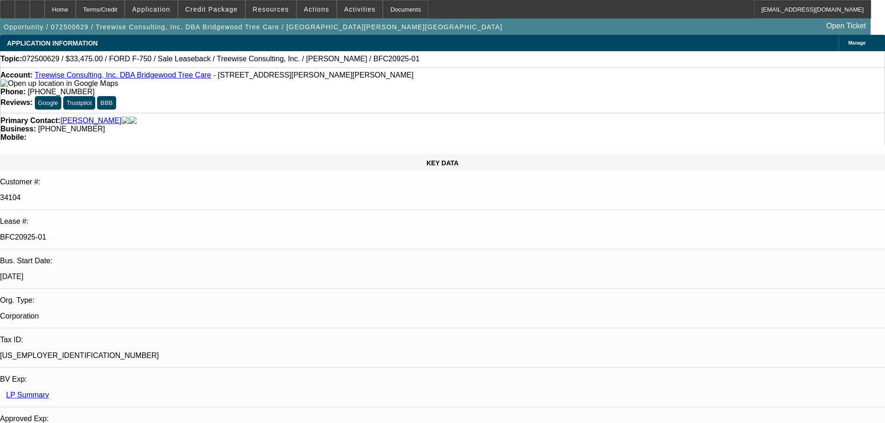
select select "0"
select select "2"
select select "0"
select select "6"
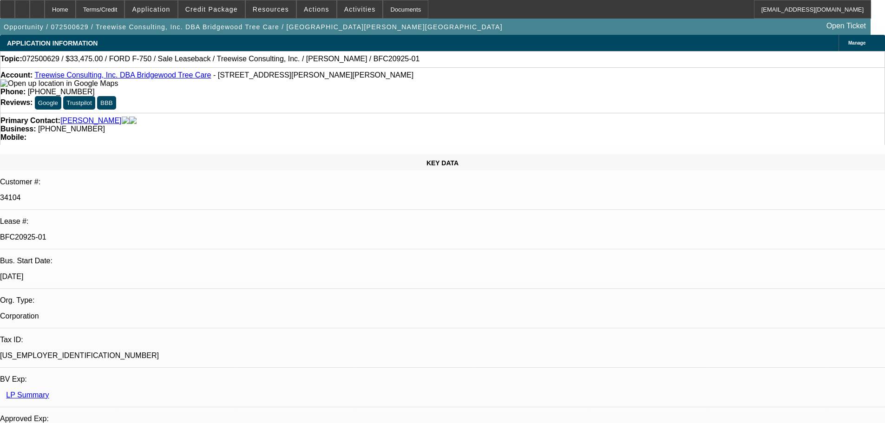
select select "0"
select select "2"
select select "0"
select select "6"
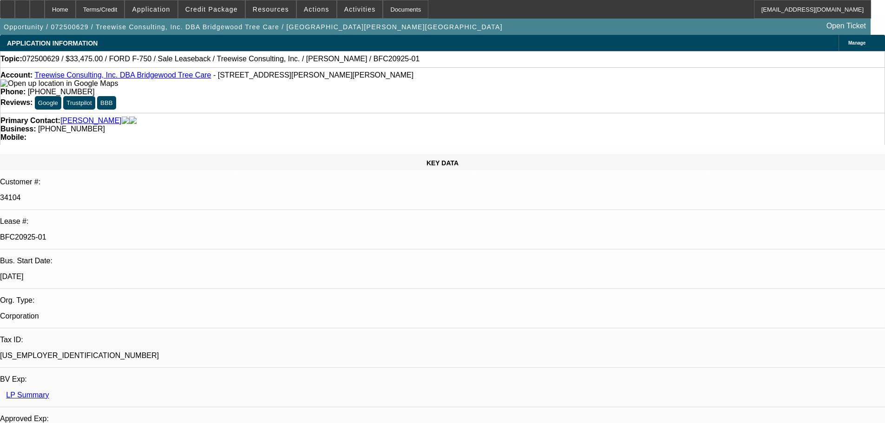
select select "0"
select select "2"
select select "0"
select select "6"
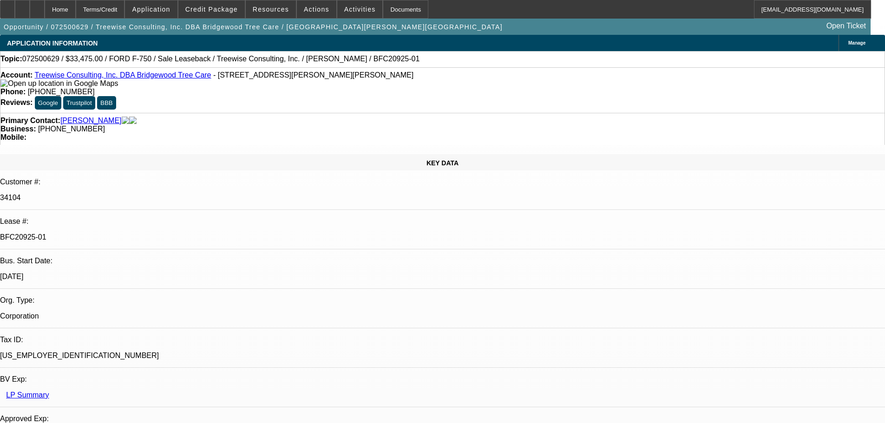
select select "0"
select select "6"
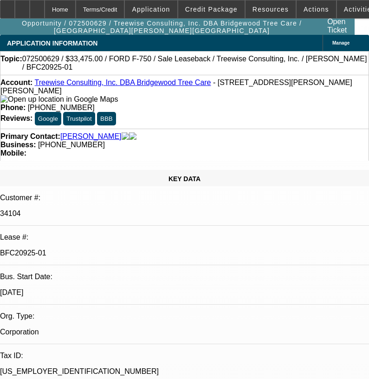
select select "0"
select select "2"
select select "0"
select select "6"
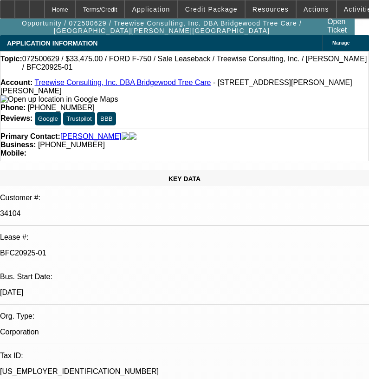
select select "0"
select select "2"
select select "0"
select select "6"
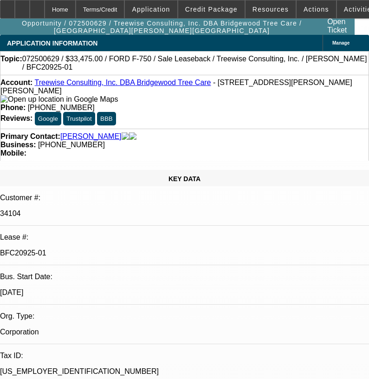
select select "0"
select select "2"
select select "0"
select select "6"
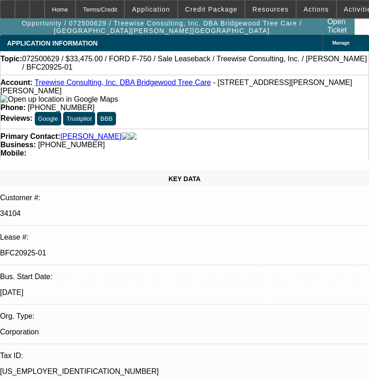
select select "0"
select select "6"
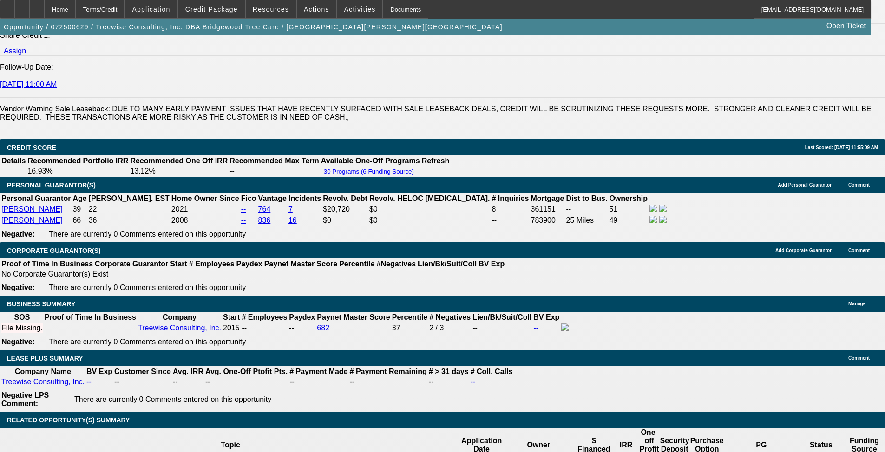
scroll to position [1394, 0]
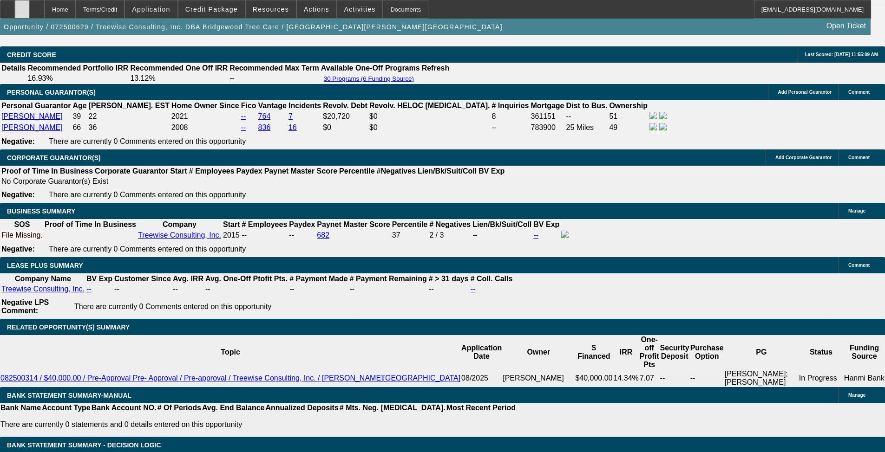
click at [30, 13] on div at bounding box center [22, 9] width 15 height 19
click at [15, 15] on div at bounding box center [7, 9] width 15 height 19
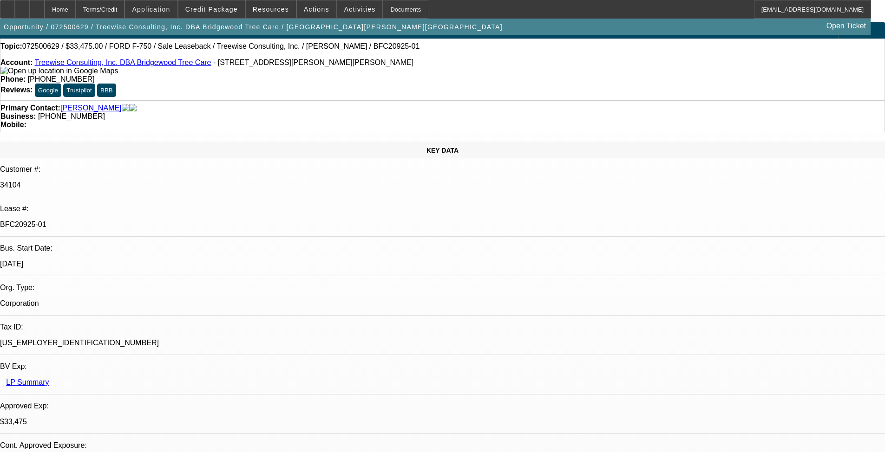
scroll to position [0, 0]
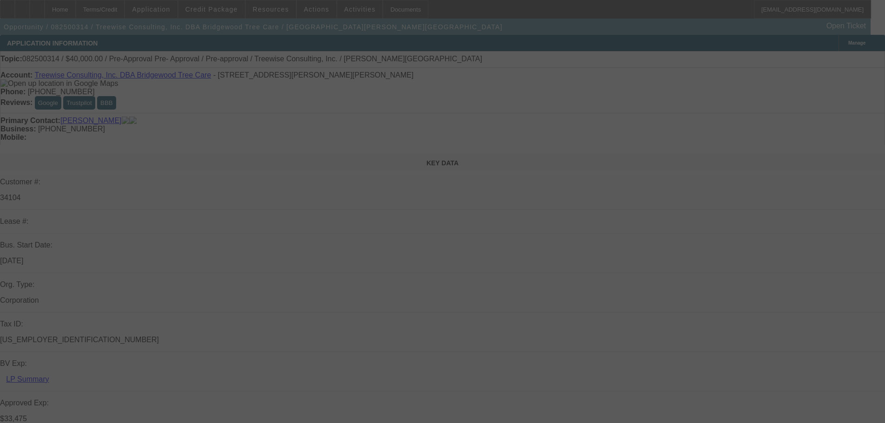
select select "0"
select select "3"
select select "0"
select select "6"
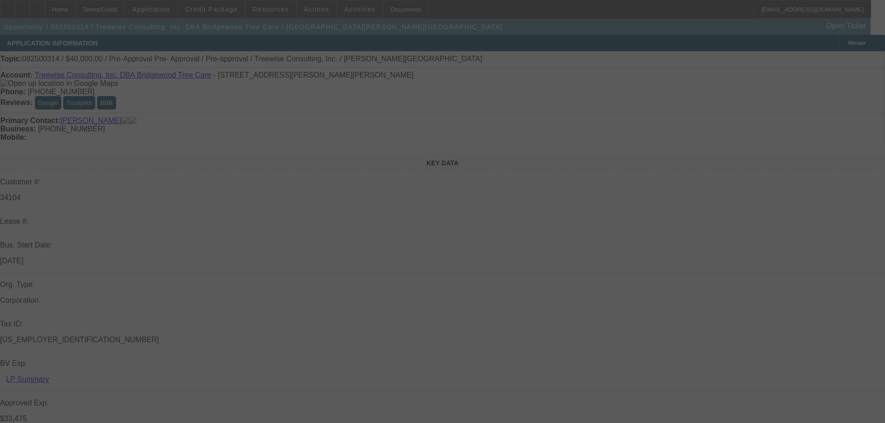
select select "0"
select select "3"
select select "0"
select select "6"
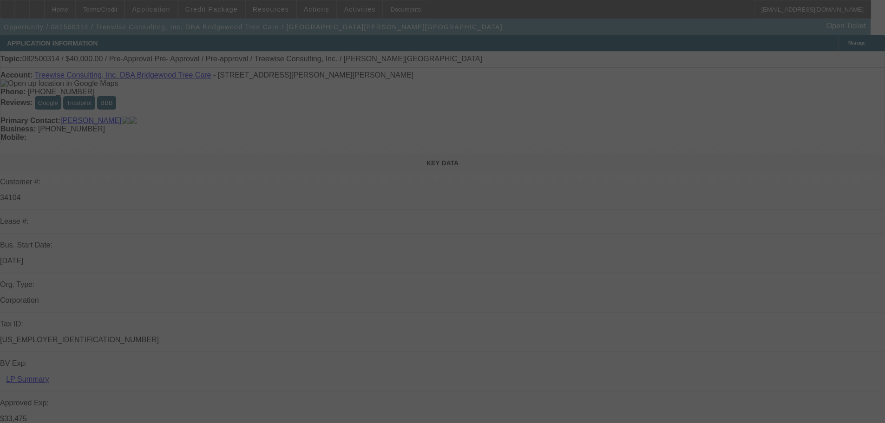
select select "0"
select select "3"
select select "0"
select select "6"
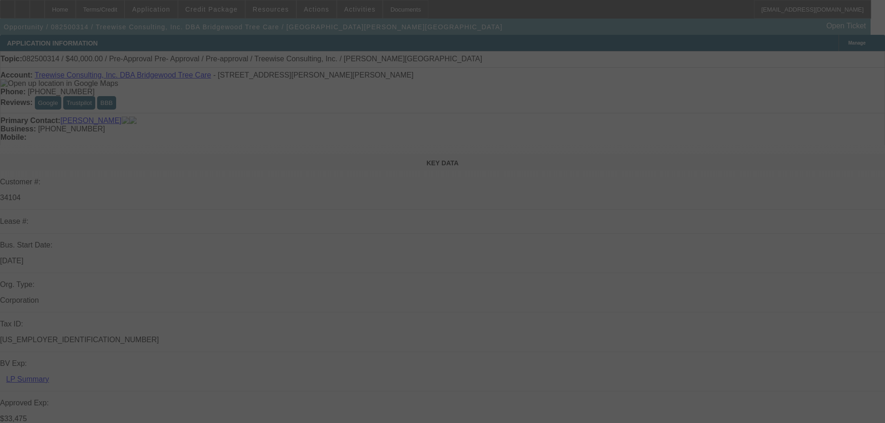
select select "0"
select select "3"
select select "0"
select select "6"
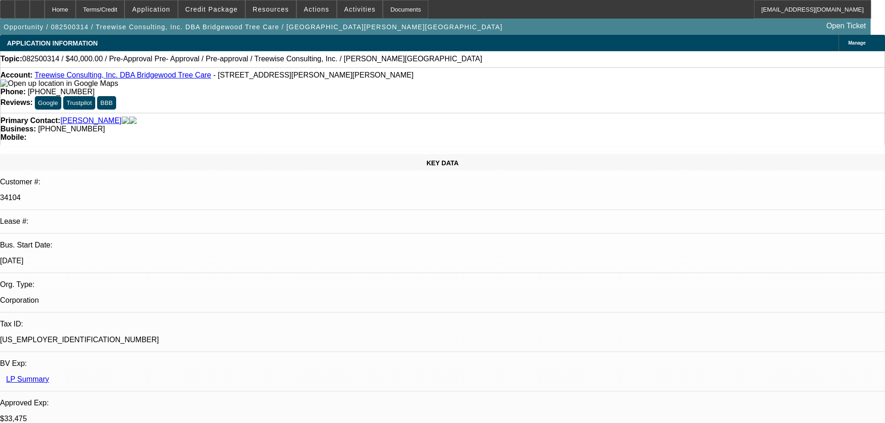
click at [210, 16] on span at bounding box center [211, 9] width 66 height 22
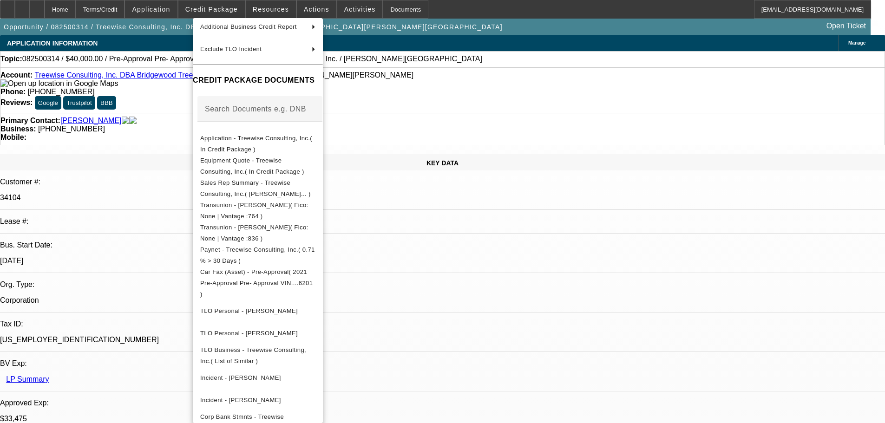
click at [737, 225] on div at bounding box center [442, 211] width 885 height 423
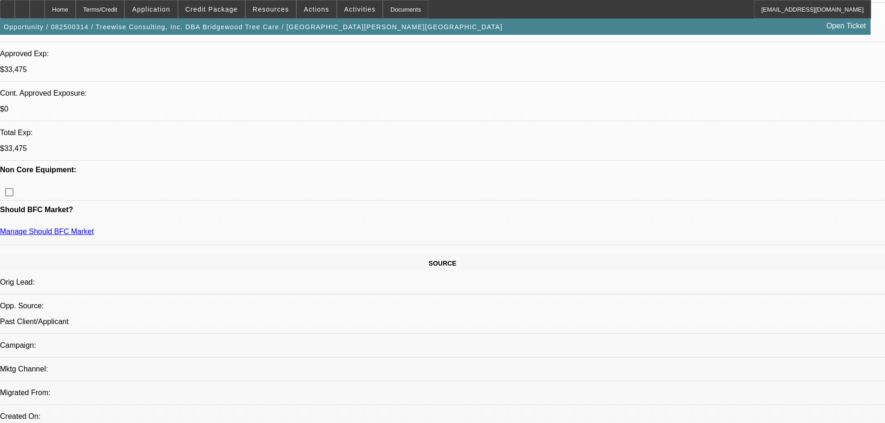
scroll to position [372, 0]
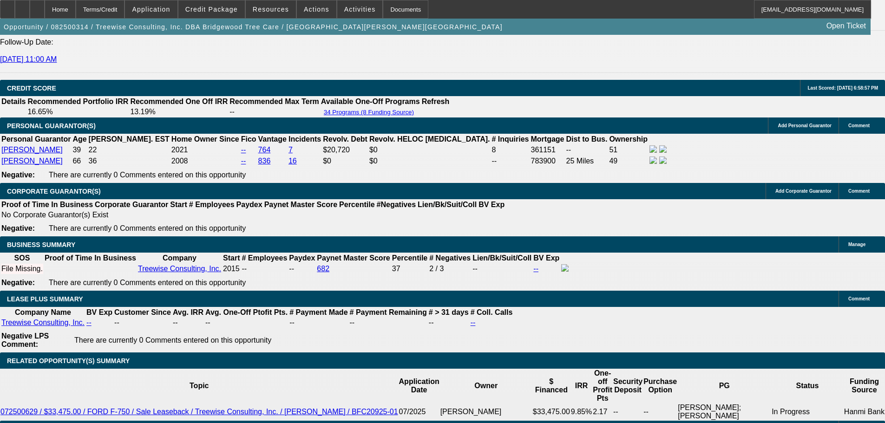
scroll to position [1301, 0]
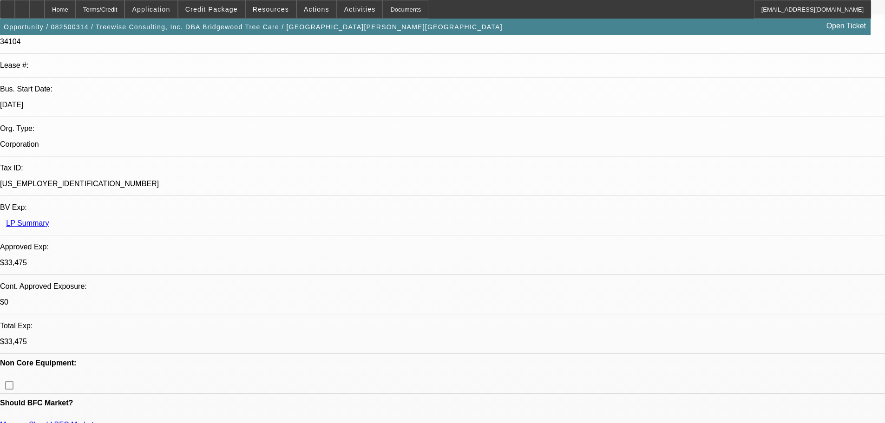
scroll to position [0, 0]
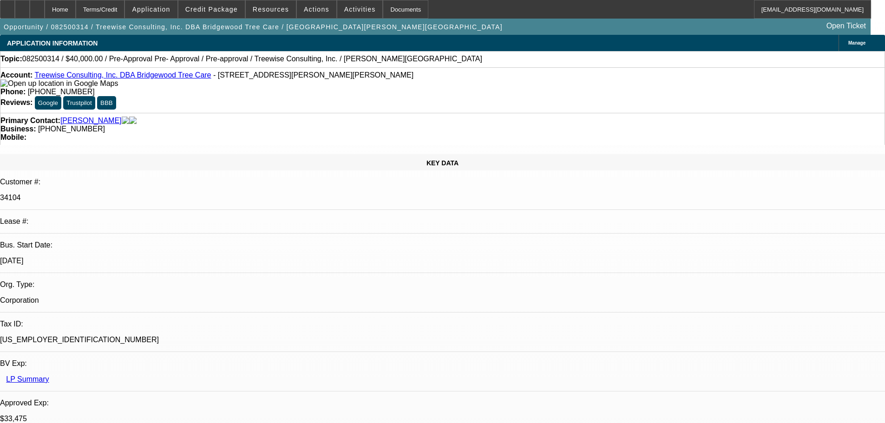
click at [139, 79] on link "Treewise Consulting, Inc. DBA Bridgewood Tree Care" at bounding box center [122, 75] width 177 height 8
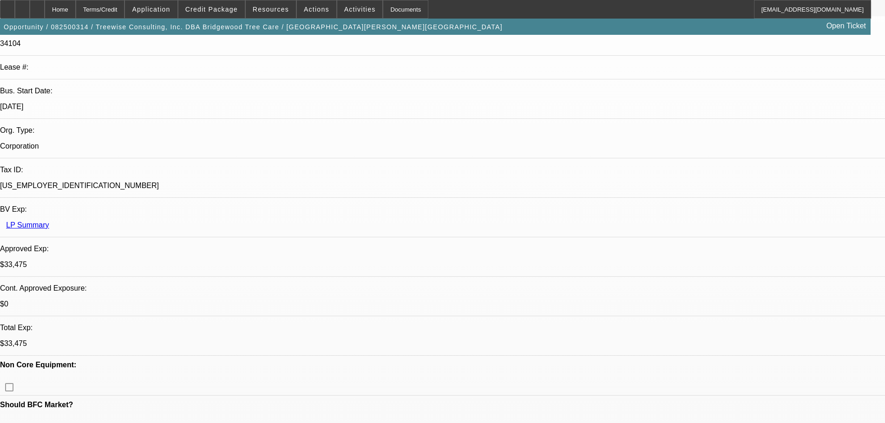
scroll to position [186, 0]
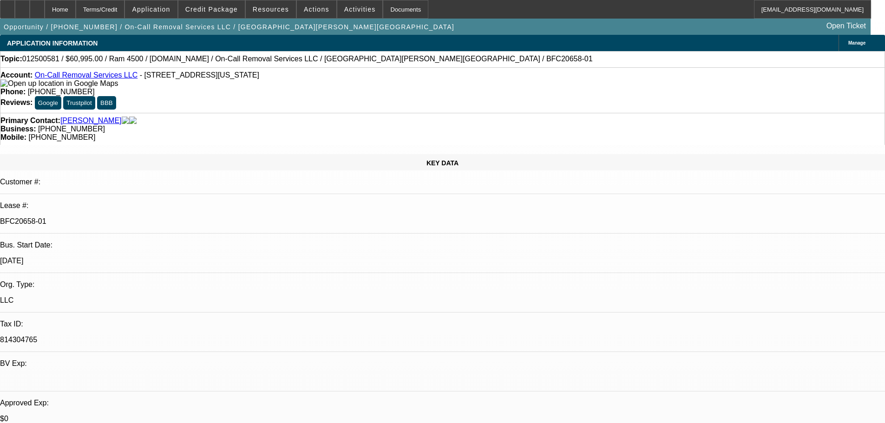
select select "0"
select select "2"
select select "0"
select select "6"
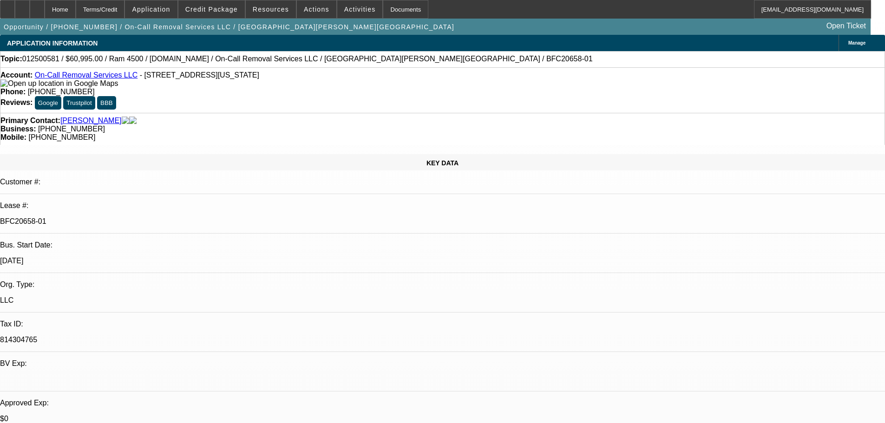
select select "0"
select select "2"
select select "0"
select select "6"
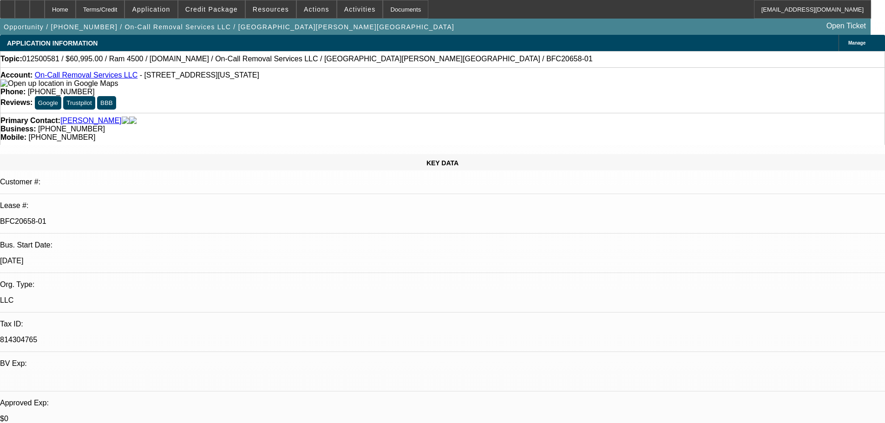
select select "0"
select select "2"
select select "0"
select select "6"
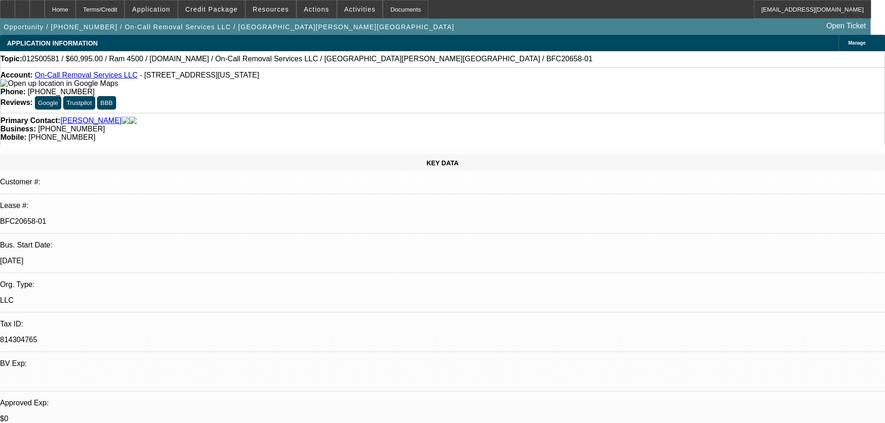
select select "0"
select select "2"
select select "0"
select select "6"
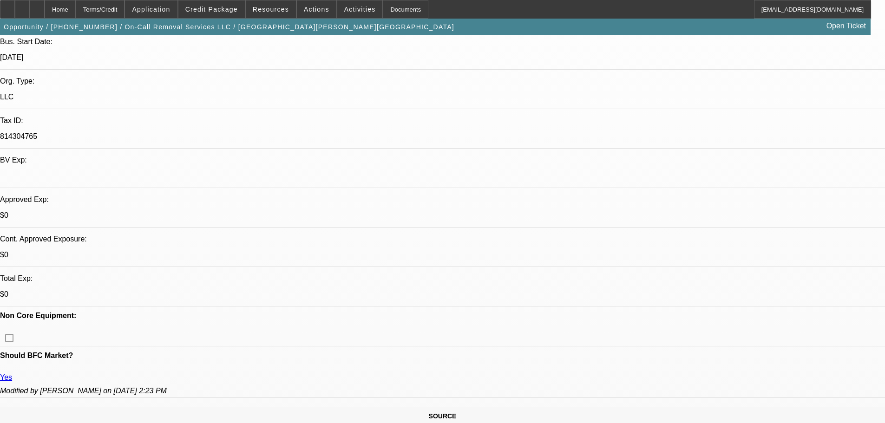
scroll to position [279, 0]
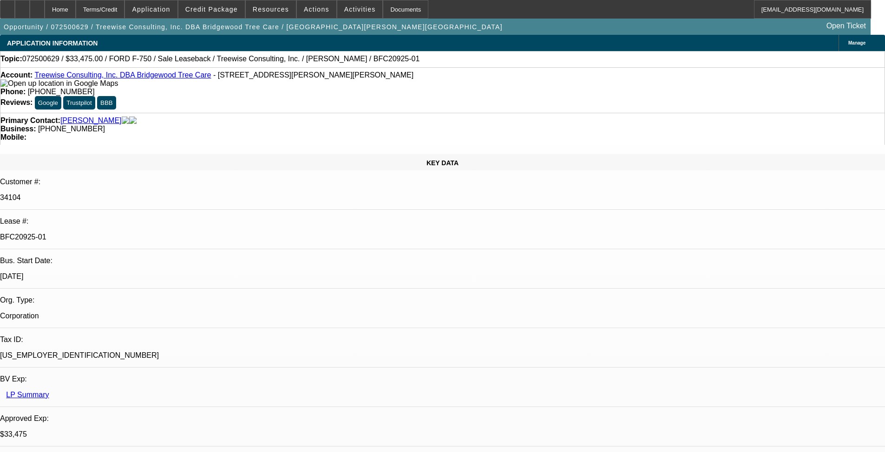
select select "0"
select select "2"
select select "0"
select select "6"
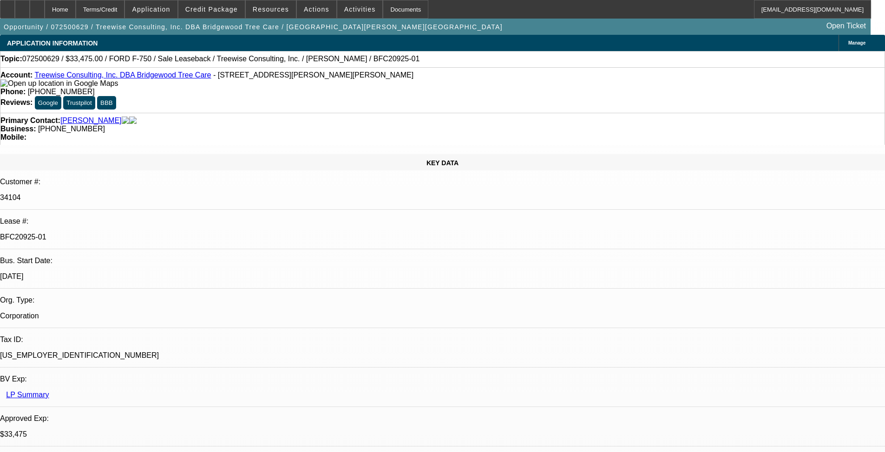
select select "0"
select select "2"
select select "0"
select select "6"
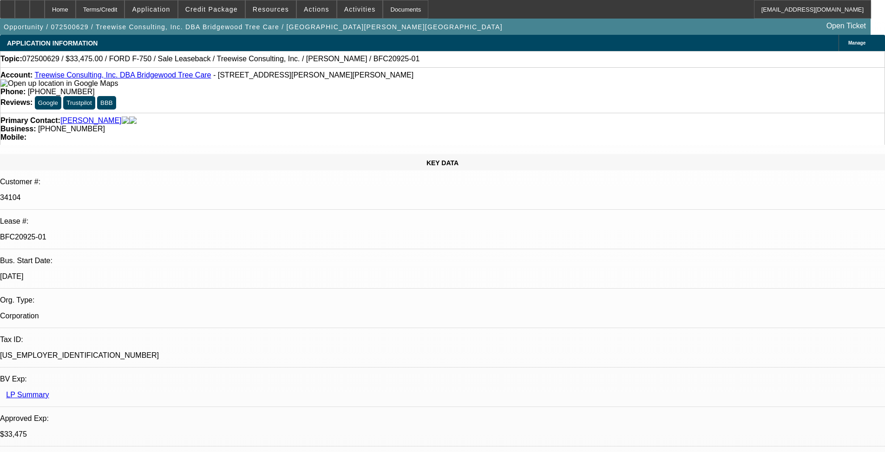
select select "0"
select select "2"
select select "0"
select select "6"
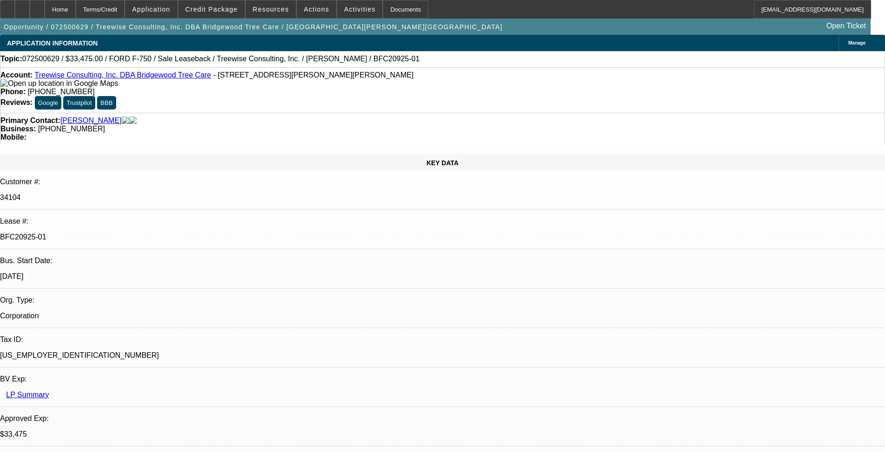
select select "0"
select select "6"
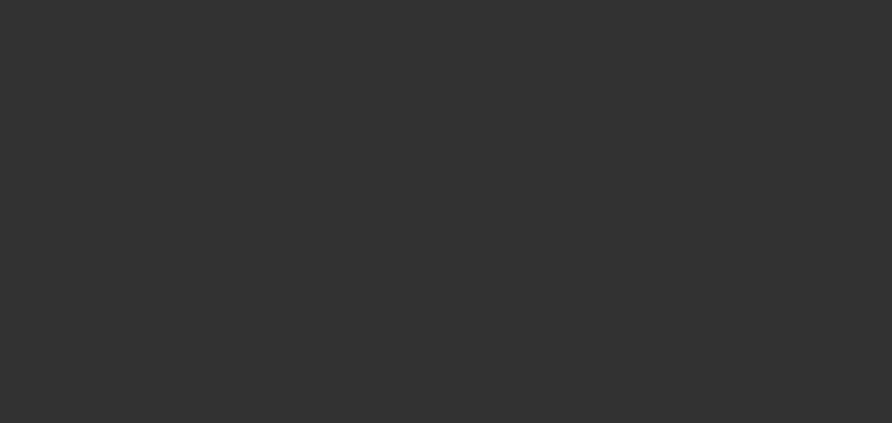
select select "0"
select select "6"
select select "0"
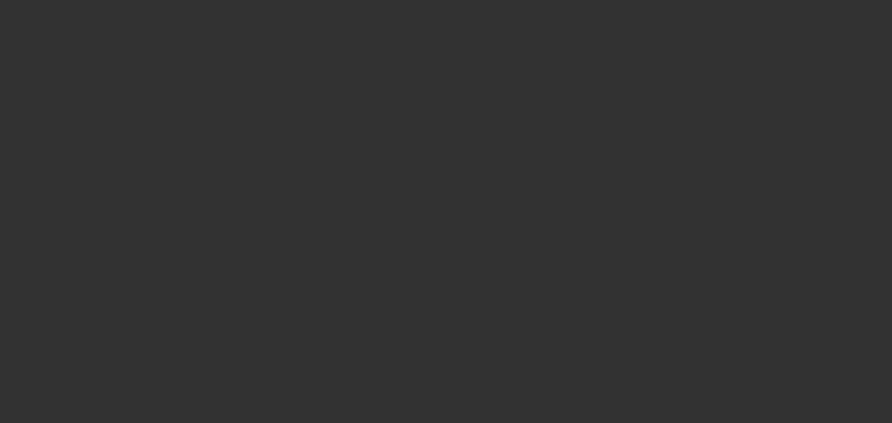
select select "0"
select select "6"
select select "0"
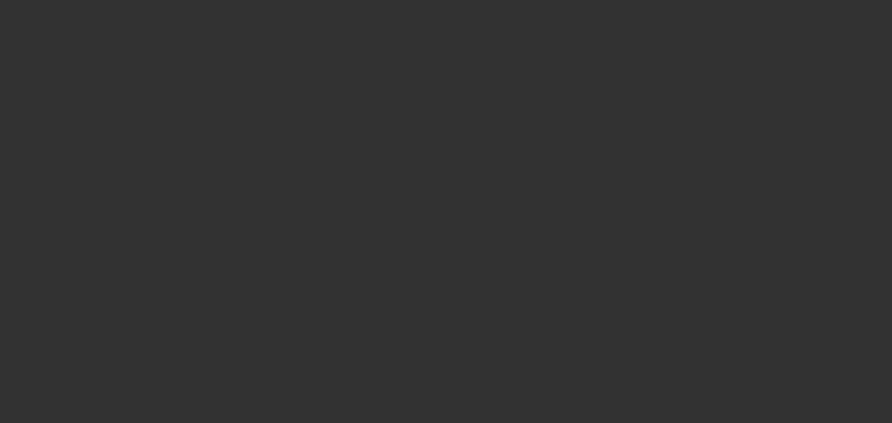
select select "0"
select select "6"
select select "0"
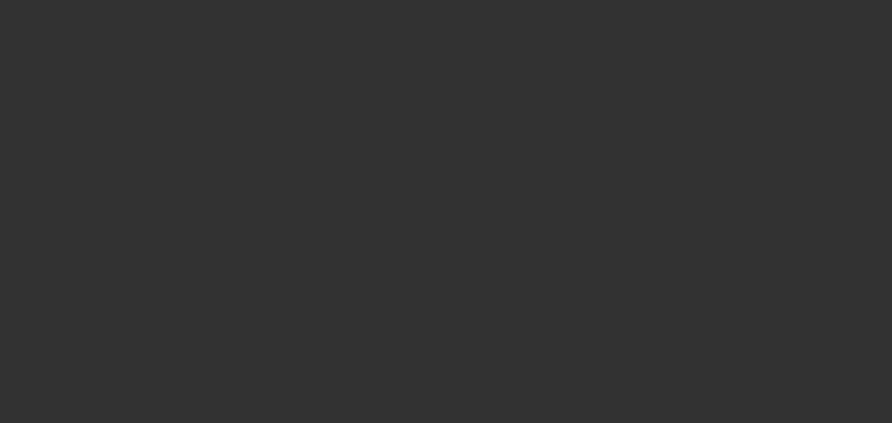
select select "6"
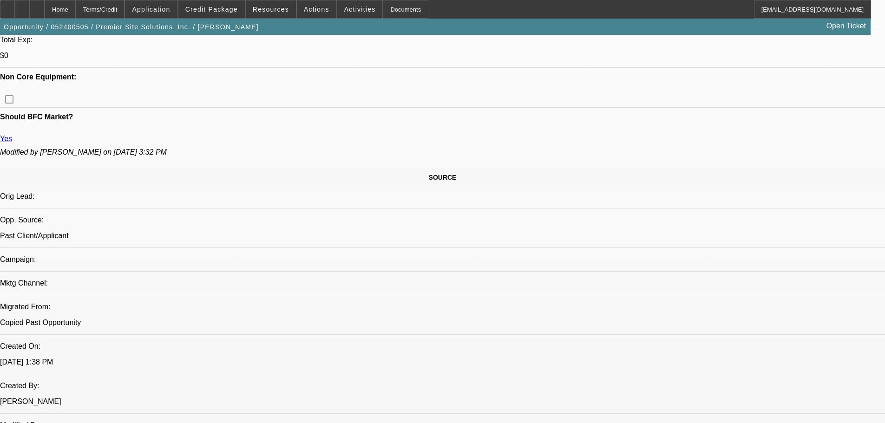
scroll to position [465, 0]
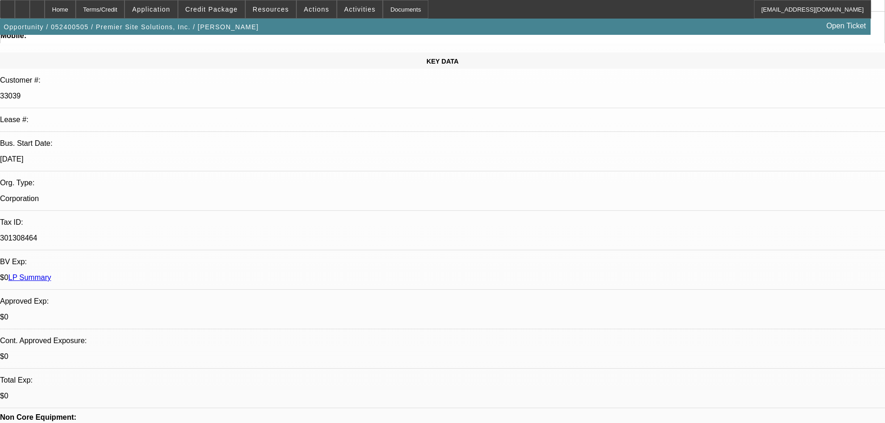
scroll to position [0, 0]
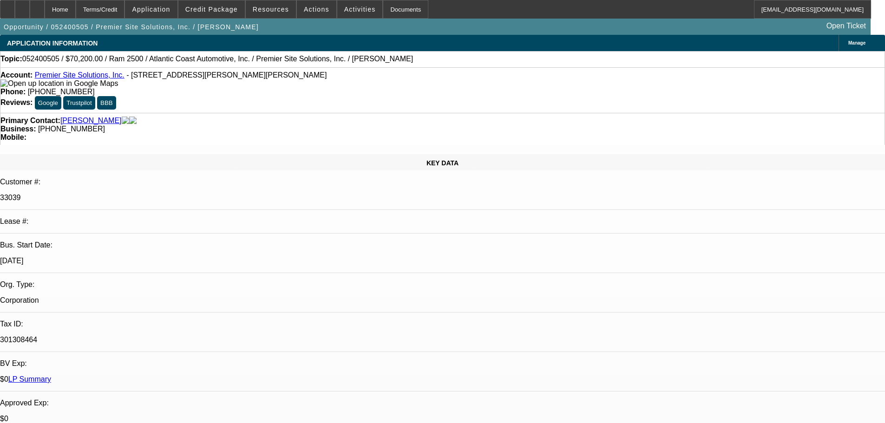
click at [102, 73] on div "Account: Premier Site Solutions, Inc. - 3636 E Bell Dr, Davie, FL 33328" at bounding box center [442, 79] width 884 height 17
click at [102, 77] on link "Premier Site Solutions, Inc." at bounding box center [80, 75] width 90 height 8
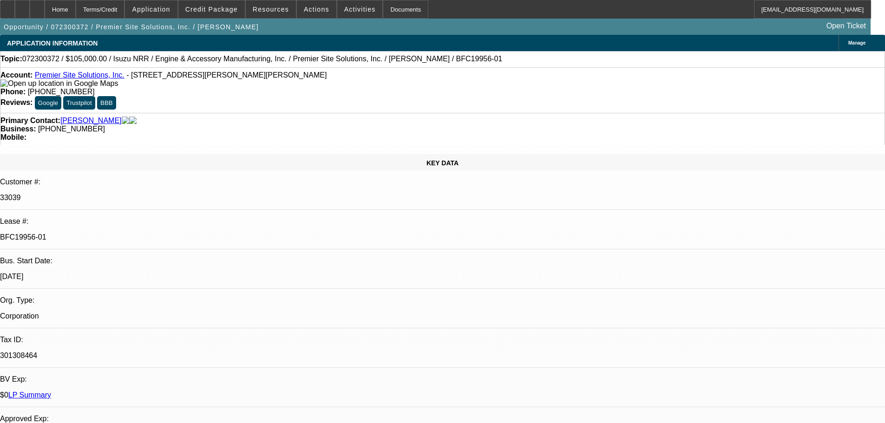
select select "0"
select select "6"
select select "0"
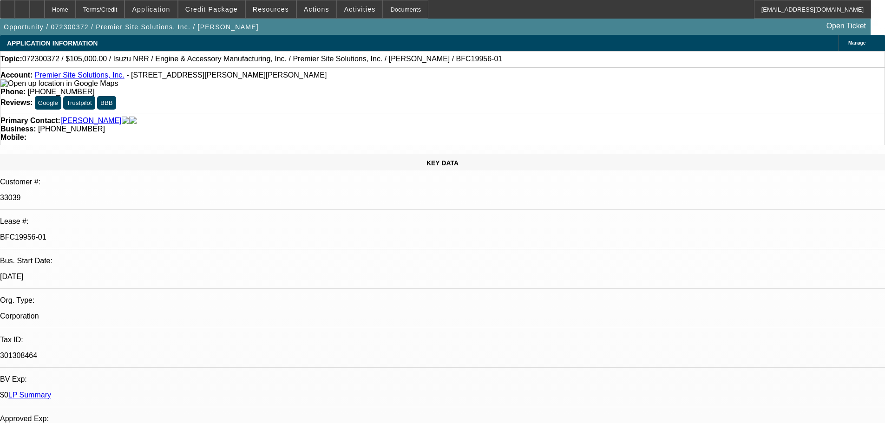
select select "0"
select select "6"
select select "0"
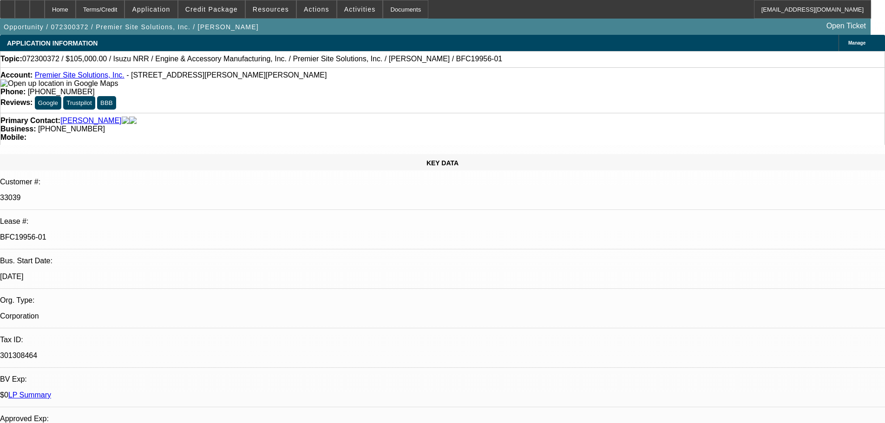
select select "0"
select select "6"
select select "0"
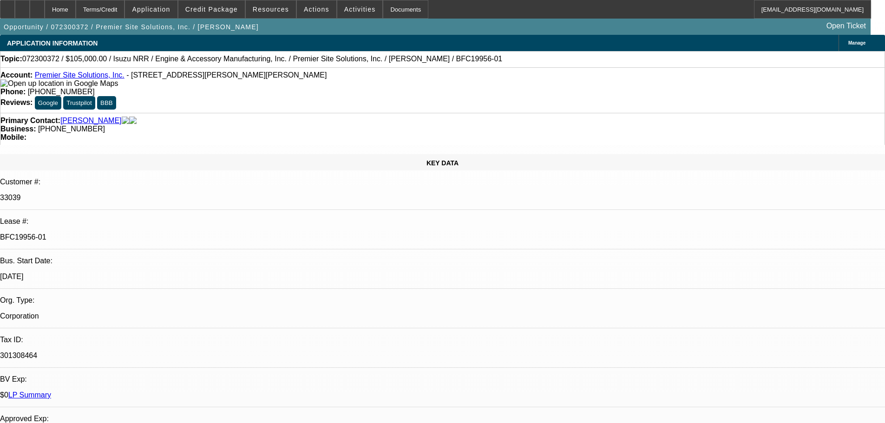
select select "6"
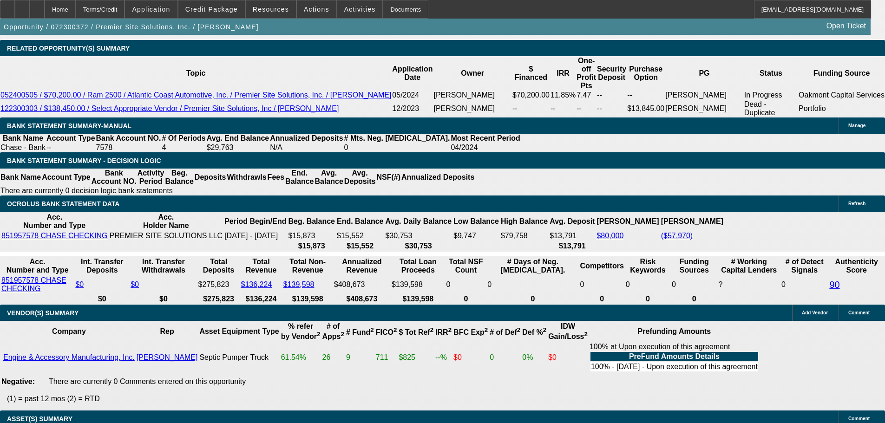
scroll to position [1650, 0]
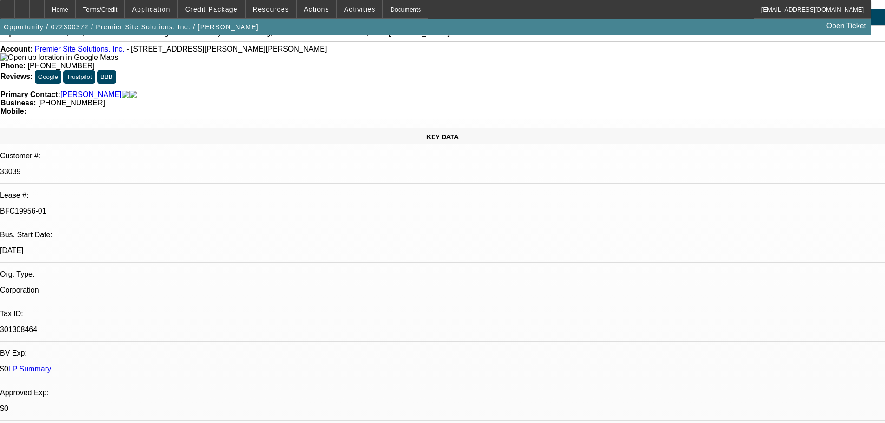
scroll to position [0, 0]
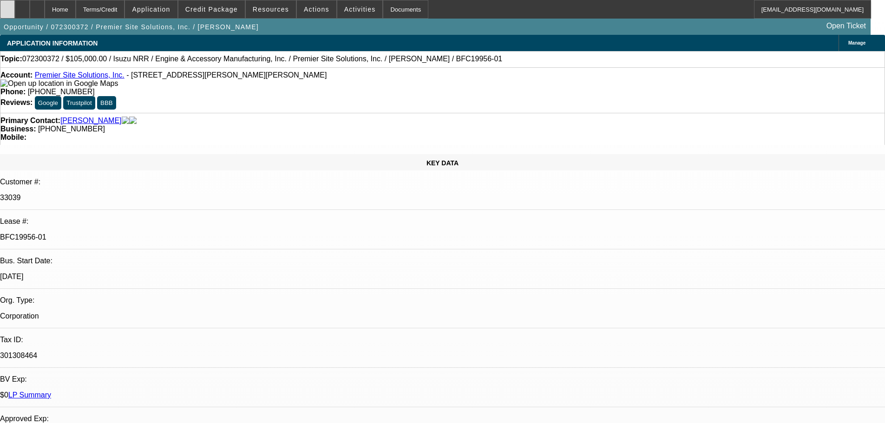
click at [7, 6] on icon at bounding box center [7, 6] width 0 height 0
click at [309, 9] on span "Actions" at bounding box center [317, 9] width 26 height 7
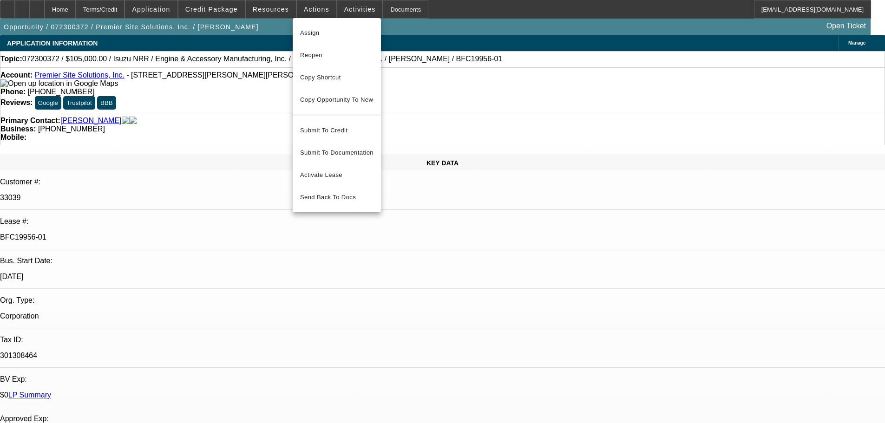
click at [270, 8] on div at bounding box center [442, 211] width 885 height 423
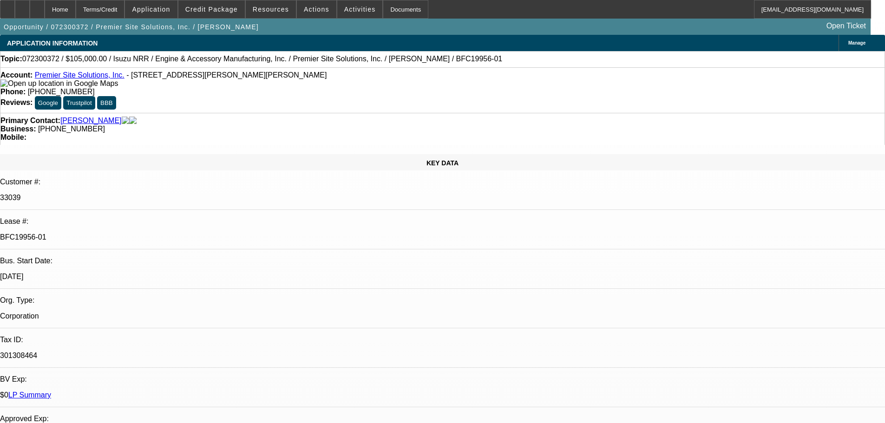
click at [270, 8] on span "Resources" at bounding box center [271, 9] width 36 height 7
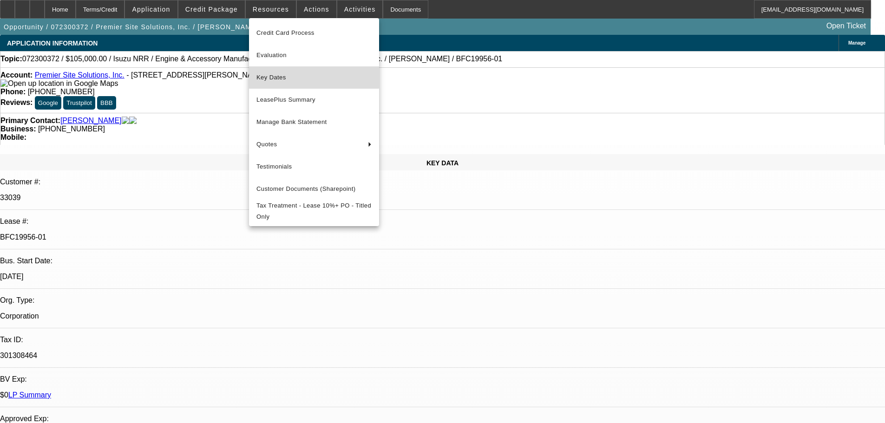
click at [288, 72] on button "Key Dates" at bounding box center [314, 77] width 130 height 22
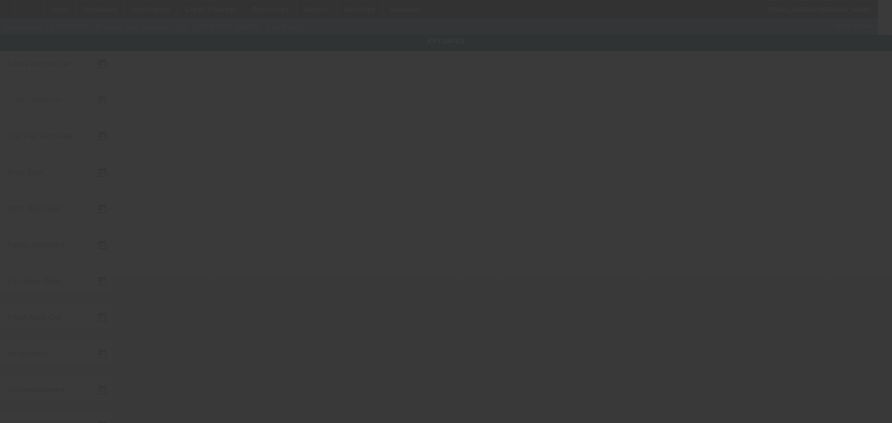
type input "7/19/2023"
type input "6/6/2024"
type input "6/19/2024"
type input "6/10/2024"
type input "6/19/2024"
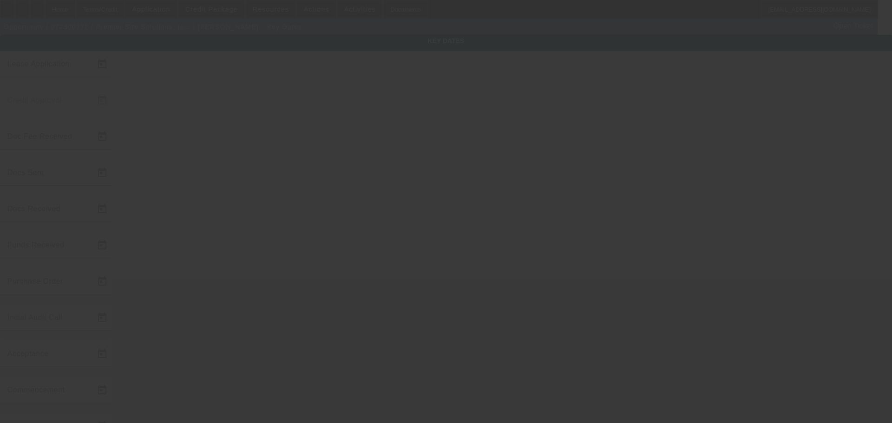
type input "6/19/2024"
type input "7/1/2024"
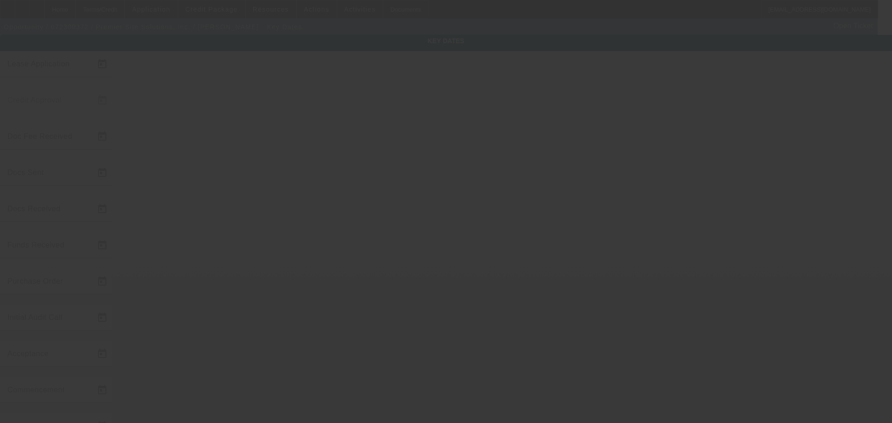
type input "6/28/2024"
type input "8/1/2024"
type input "6/28/2024"
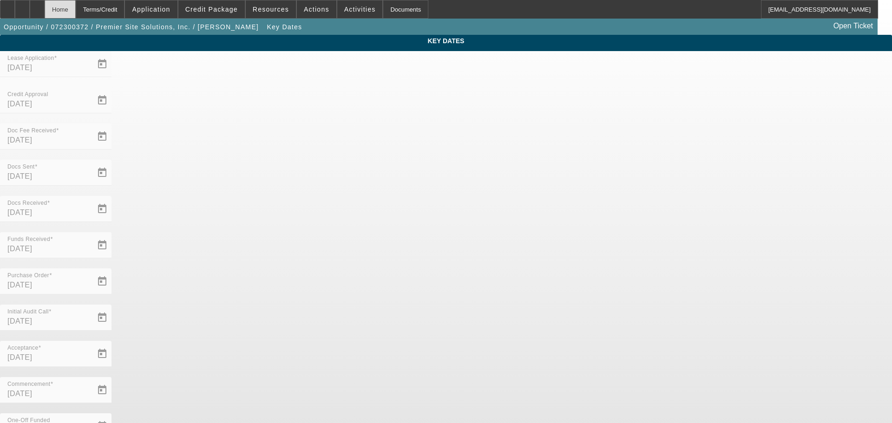
click at [69, 12] on div "Home" at bounding box center [60, 9] width 31 height 19
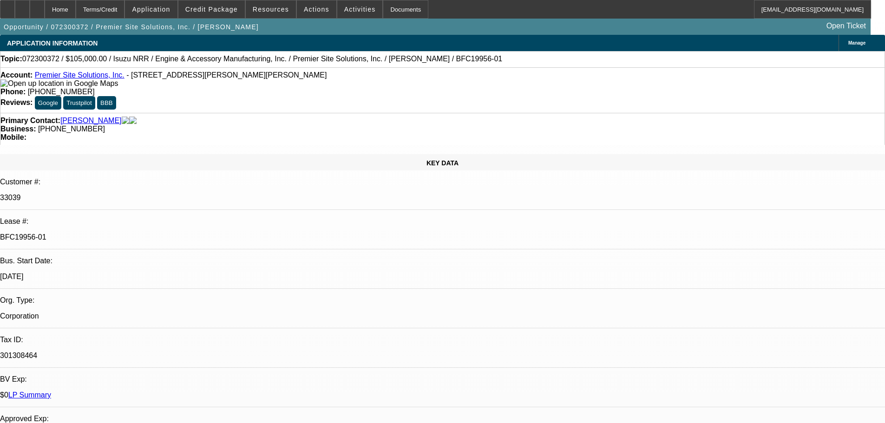
select select "0"
select select "6"
select select "0"
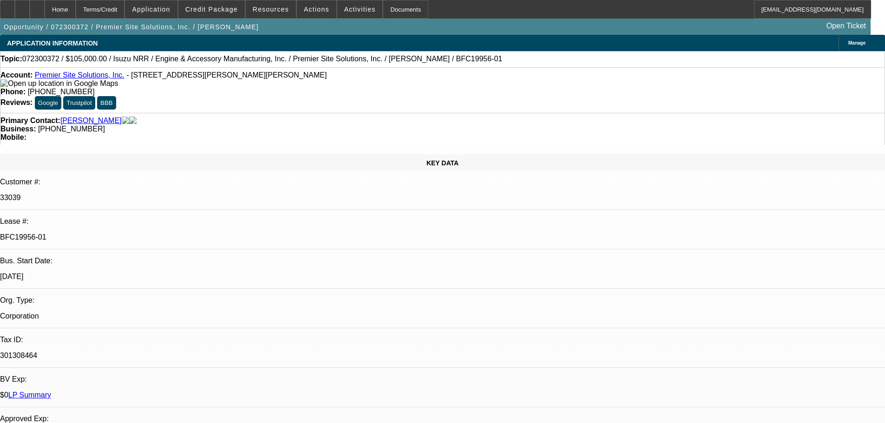
select select "0"
select select "6"
select select "0"
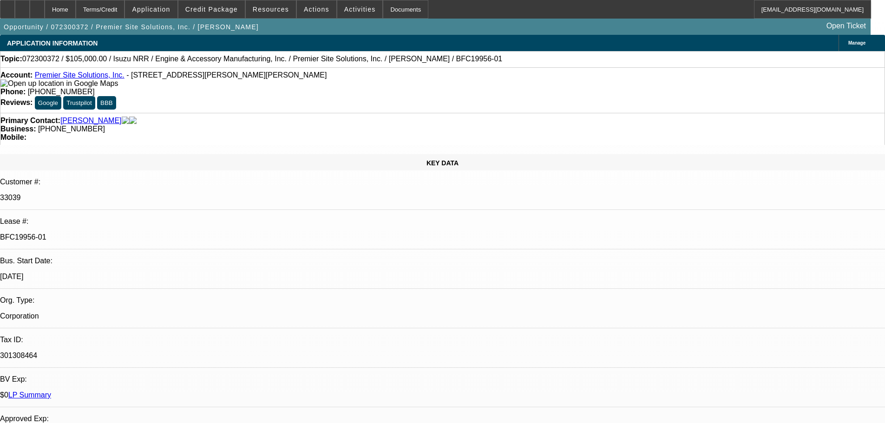
select select "0"
select select "6"
select select "0"
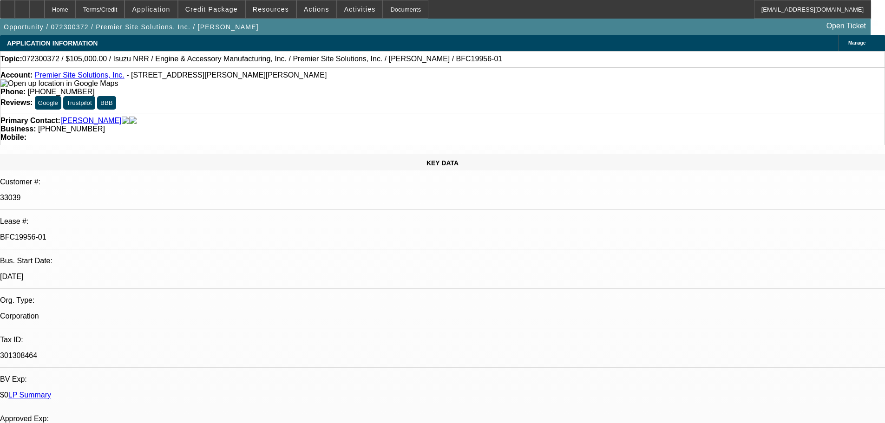
select select "6"
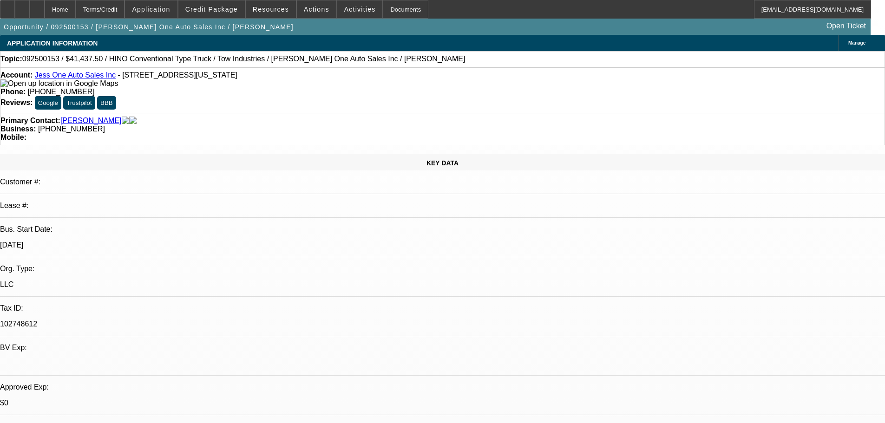
select select "0"
select select "2"
select select "0"
select select "5"
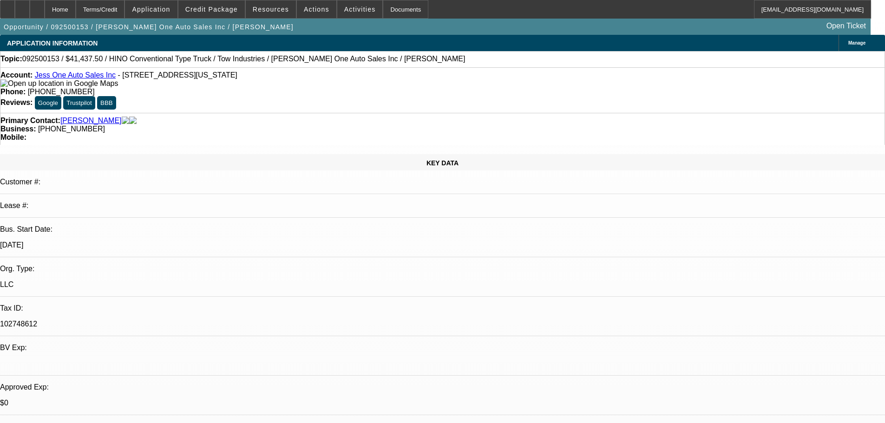
select select "0"
select select "2"
select select "0"
select select "5"
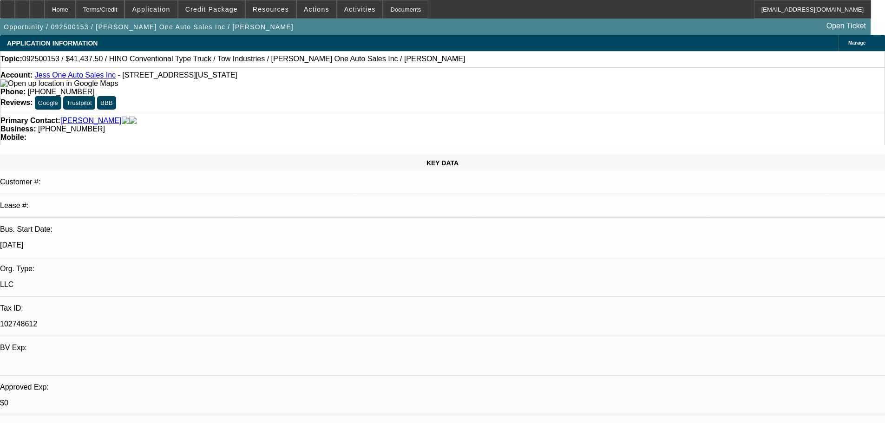
select select "0"
select select "2"
select select "0"
select select "5"
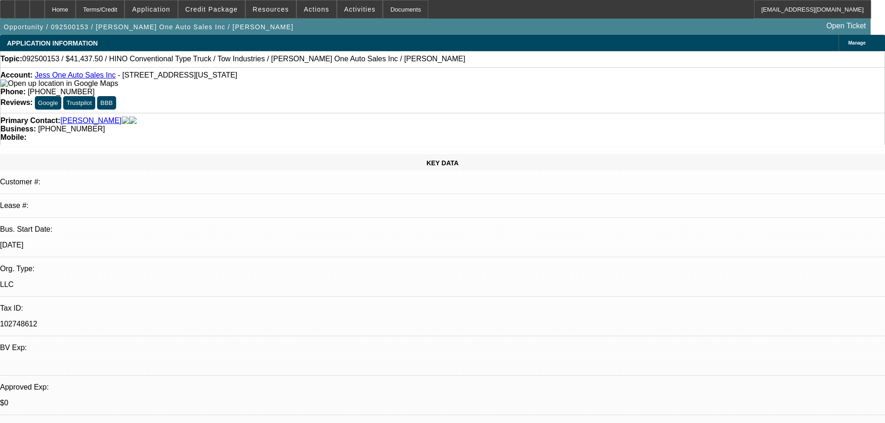
select select "0"
select select "2"
select select "0.1"
select select "4"
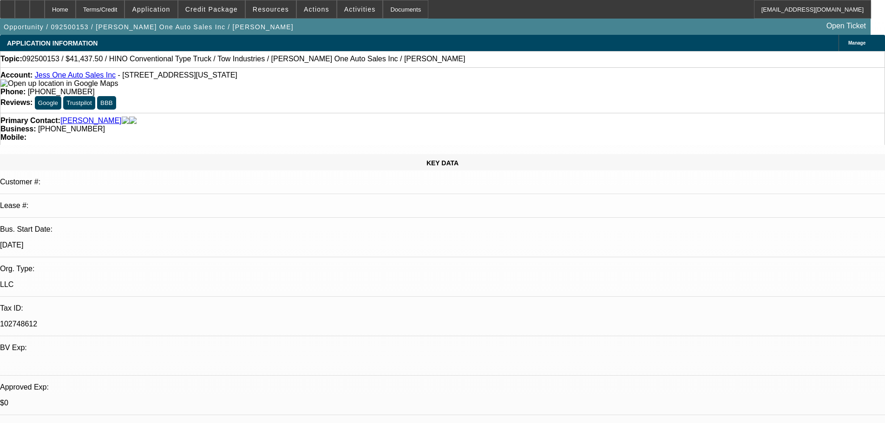
scroll to position [93, 0]
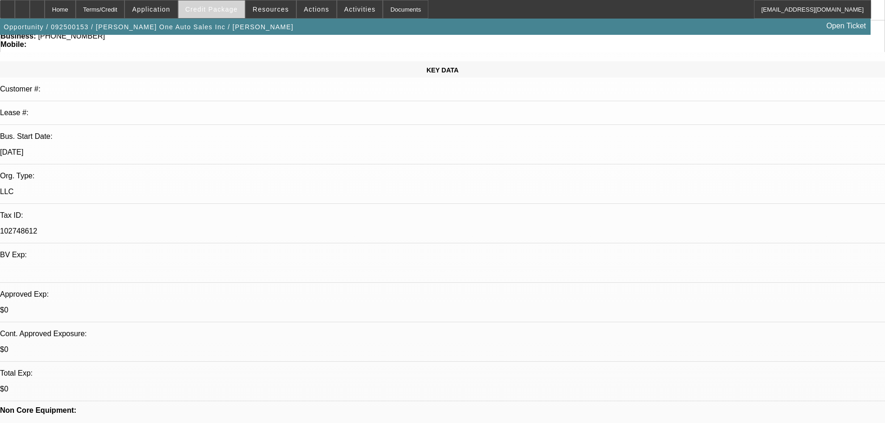
click at [220, 15] on span at bounding box center [211, 9] width 66 height 22
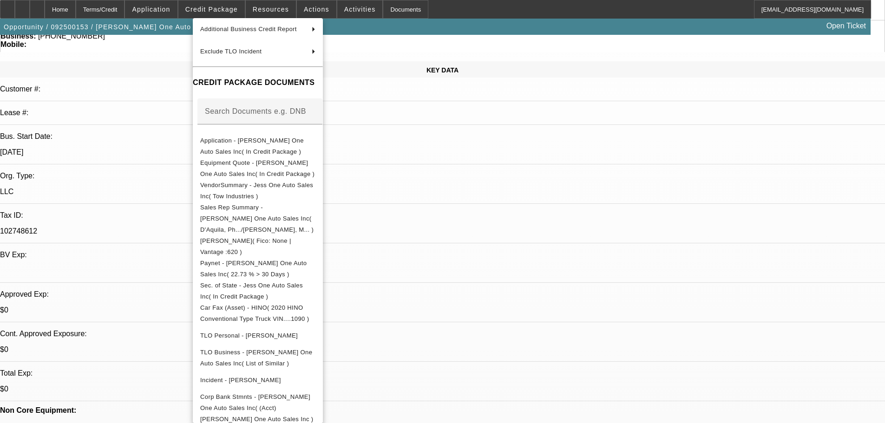
click at [455, 226] on div at bounding box center [442, 211] width 885 height 423
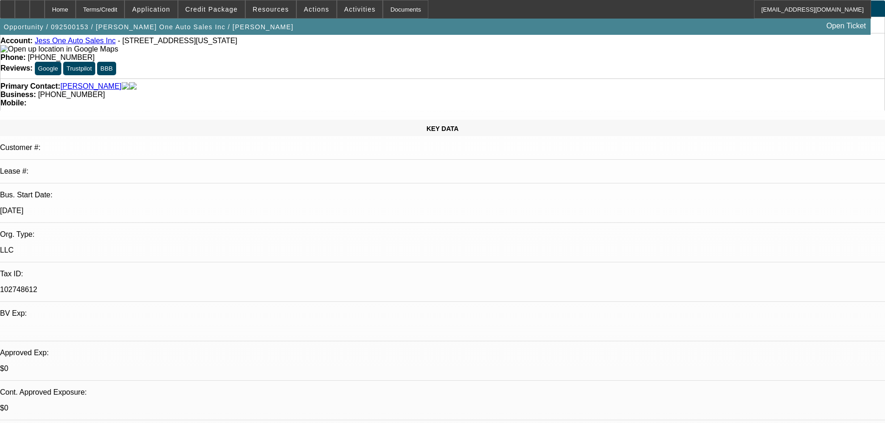
scroll to position [0, 0]
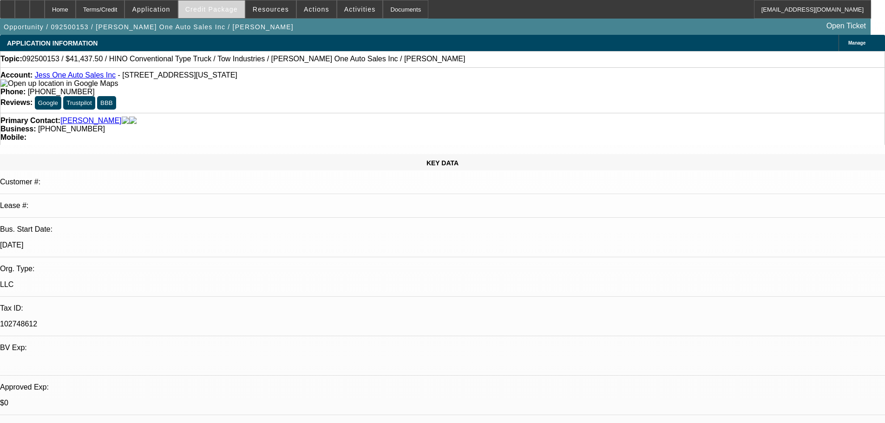
click at [234, 9] on span "Credit Package" at bounding box center [211, 9] width 52 height 7
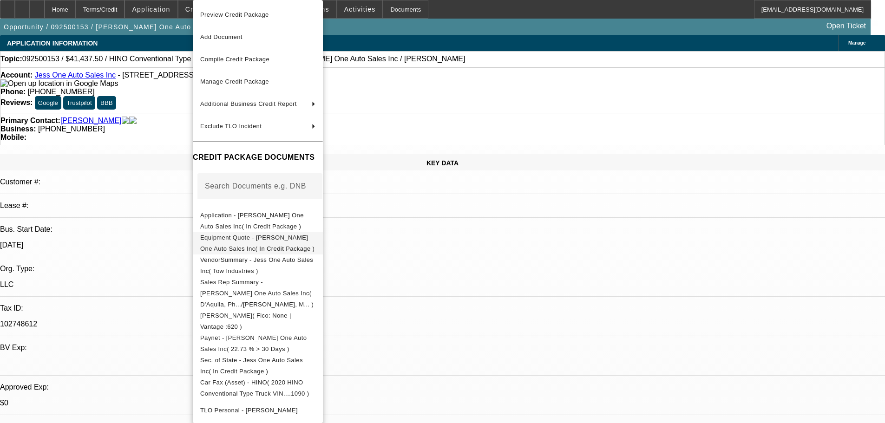
click at [259, 245] on span "Equipment Quote - Jess One Auto Sales Inc( In Credit Package )" at bounding box center [257, 243] width 115 height 22
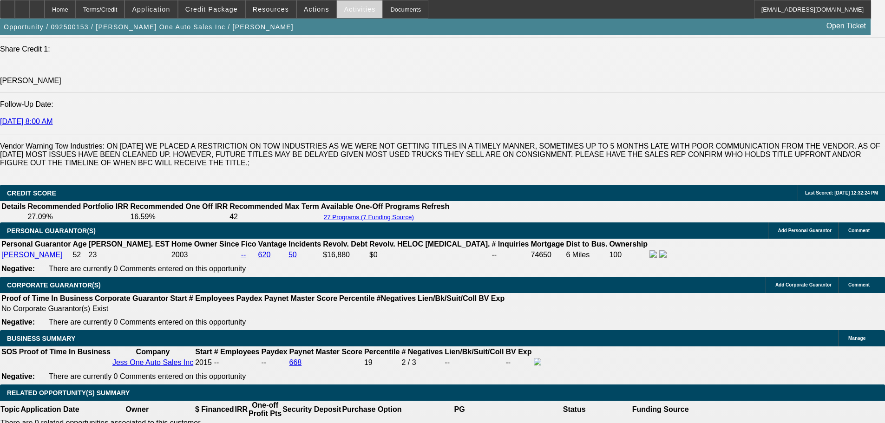
scroll to position [1232, 0]
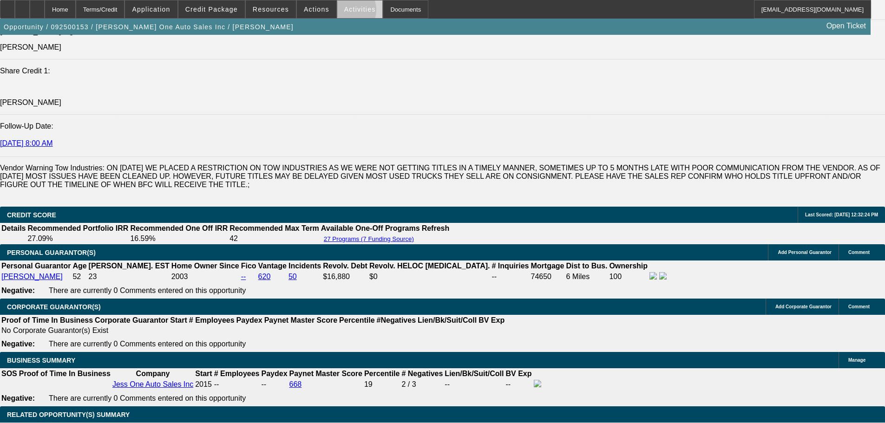
click at [344, 12] on span "Activities" at bounding box center [360, 9] width 32 height 7
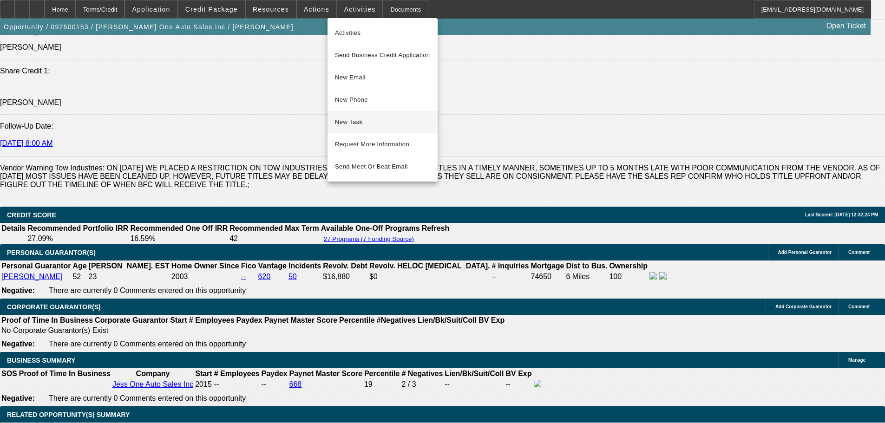
click at [358, 125] on span "New Task" at bounding box center [382, 122] width 95 height 11
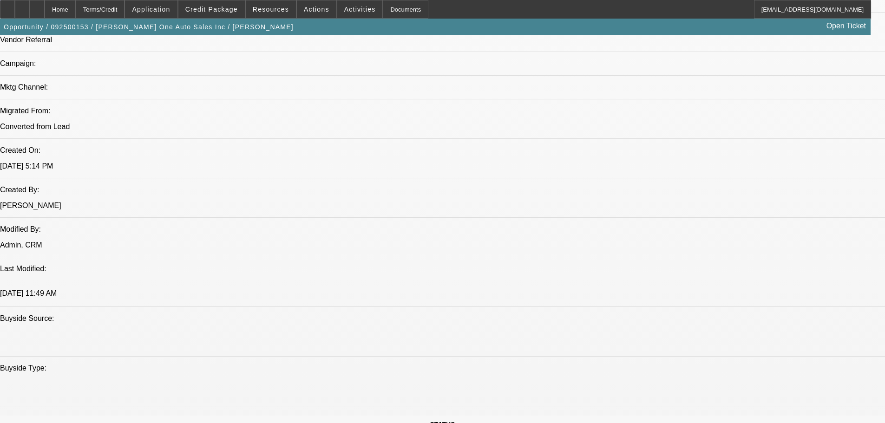
scroll to position [0, 0]
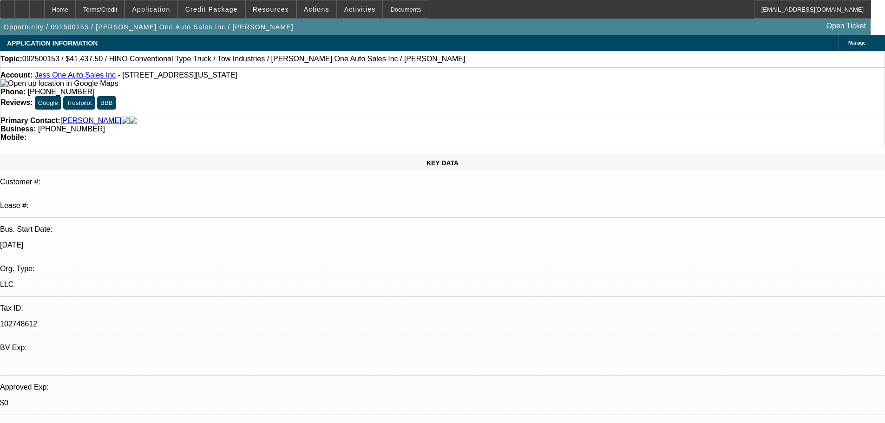
click at [81, 77] on link "Jess One Auto Sales Inc" at bounding box center [75, 75] width 81 height 8
select select "0"
select select "2"
select select "0"
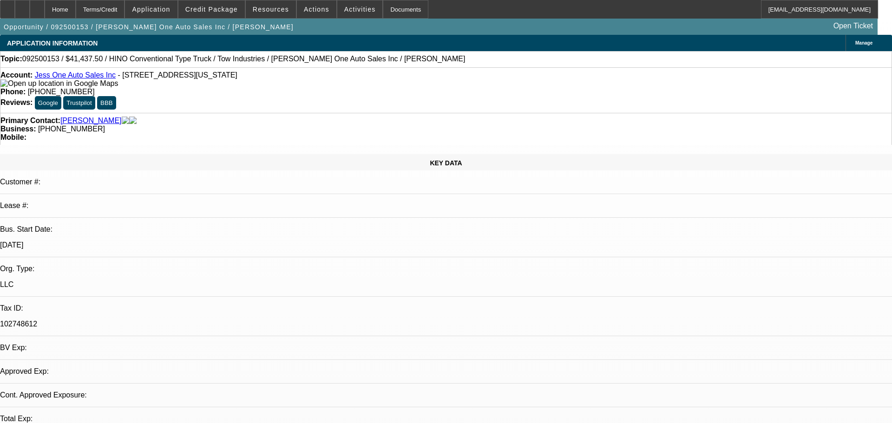
select select "5"
select select "0"
select select "2"
select select "0"
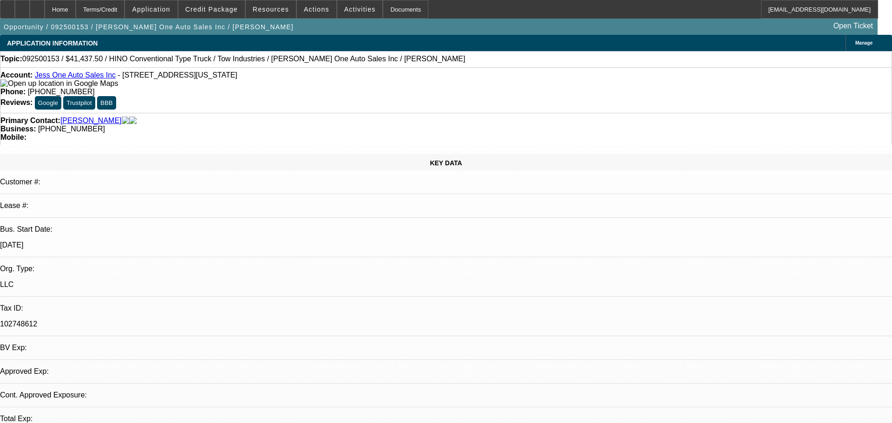
select select "5"
select select "0"
select select "2"
select select "0"
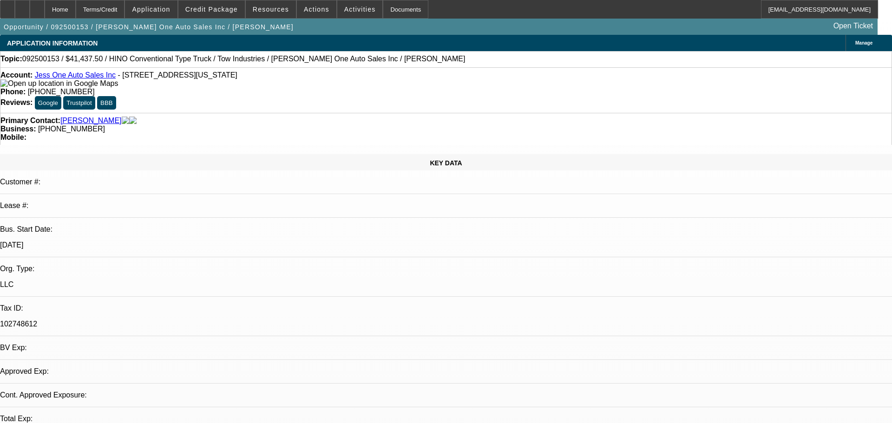
select select "5"
select select "0"
select select "2"
select select "0.1"
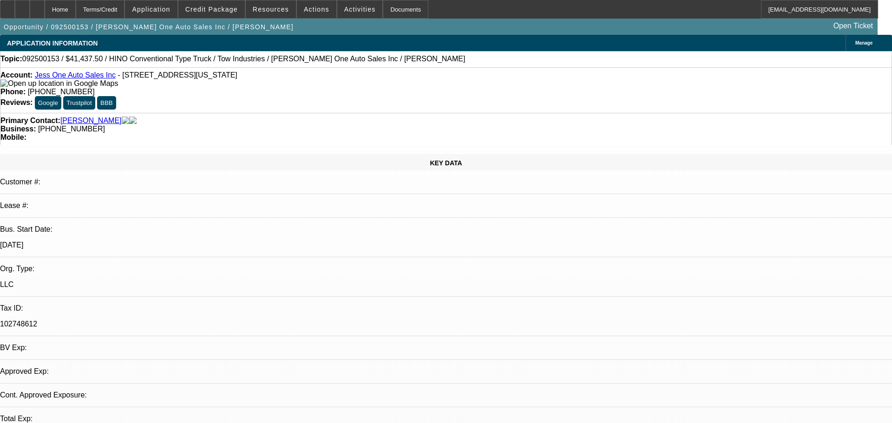
select select "4"
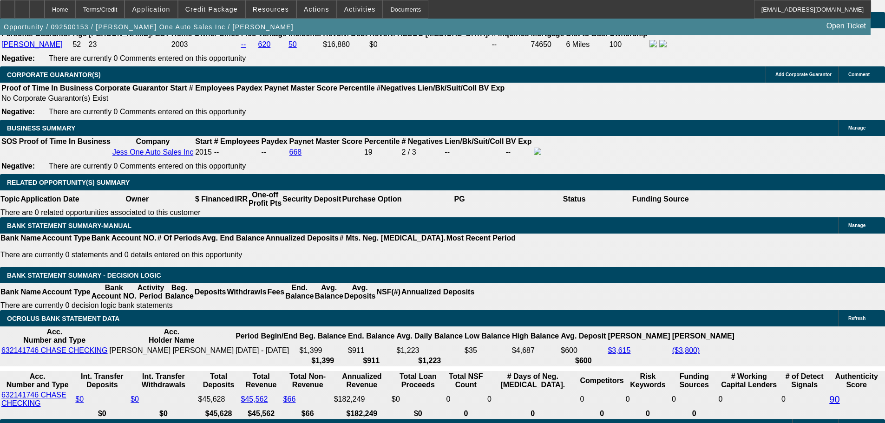
scroll to position [1487, 0]
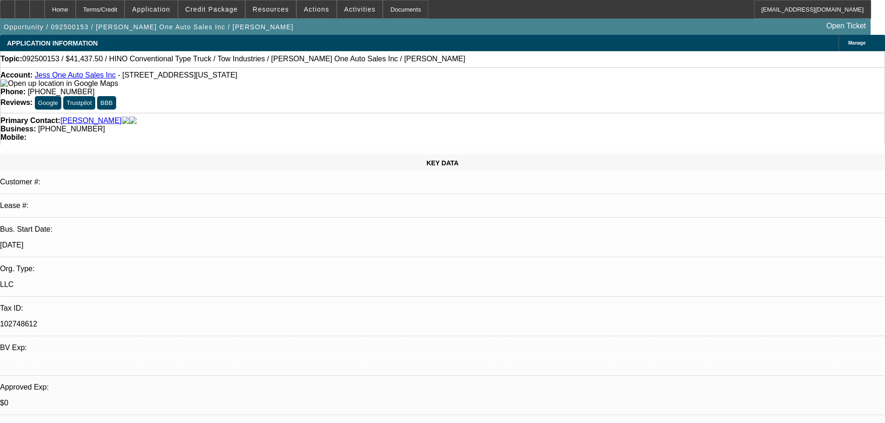
select select "0"
select select "2"
select select "0"
select select "5"
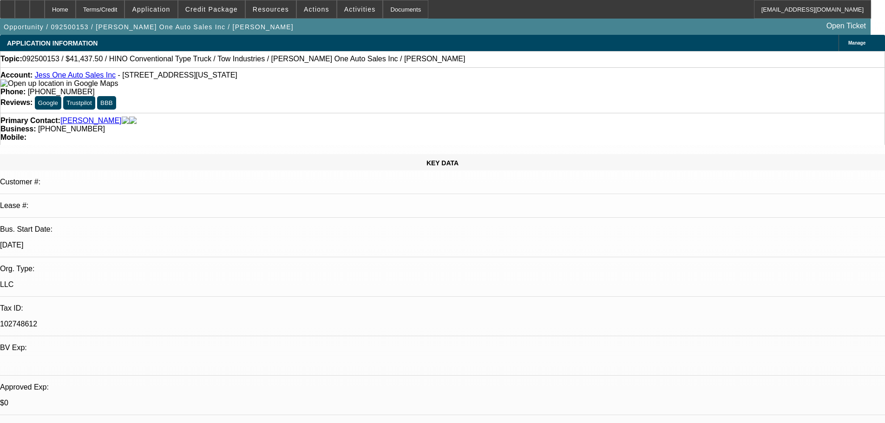
select select "0"
select select "2"
select select "0"
select select "5"
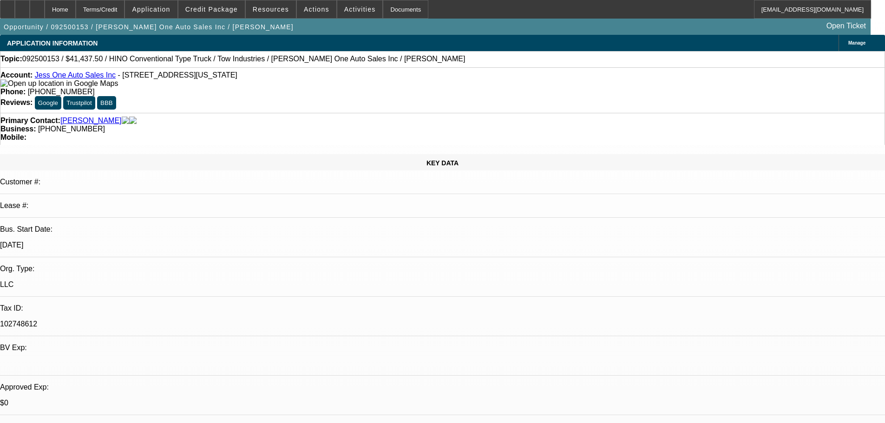
select select "0"
select select "2"
select select "0"
select select "5"
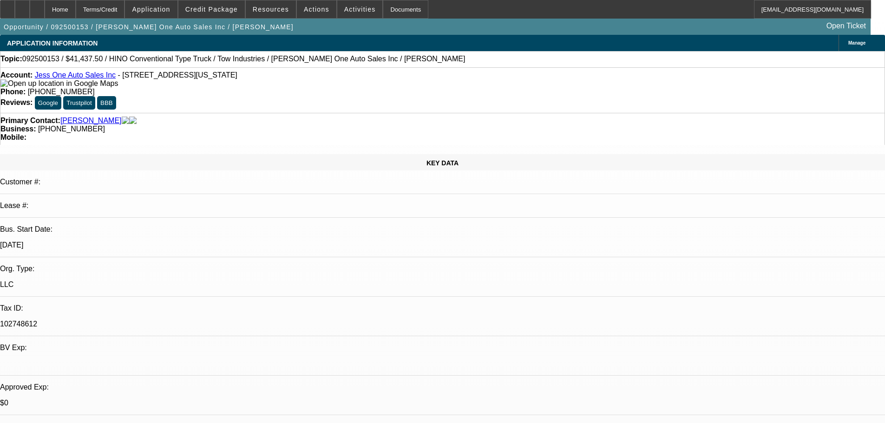
select select "0"
select select "2"
select select "0.1"
select select "4"
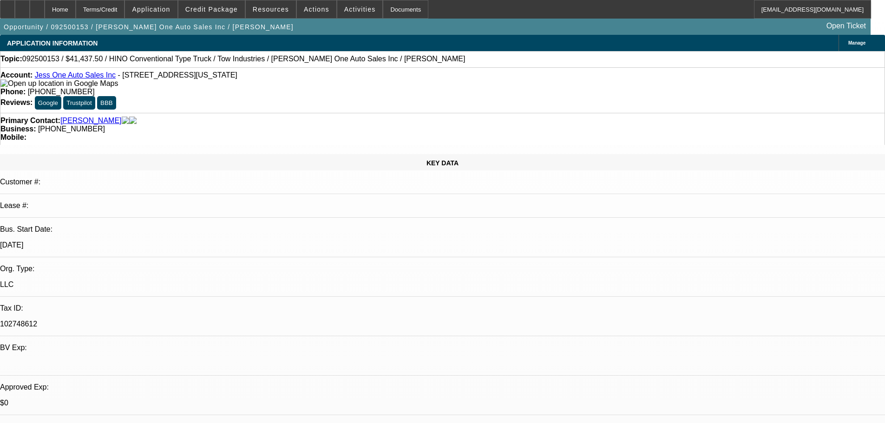
click at [92, 77] on link "Jess One Auto Sales Inc" at bounding box center [75, 75] width 81 height 8
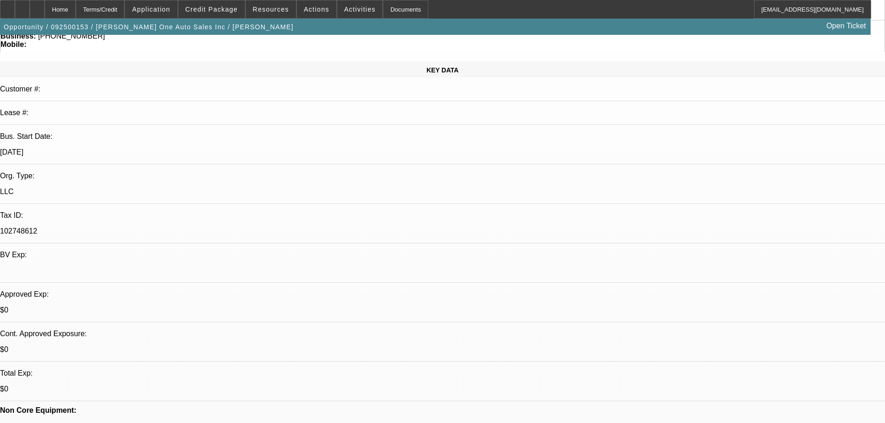
select select "0"
select select "2"
select select "0"
select select "5"
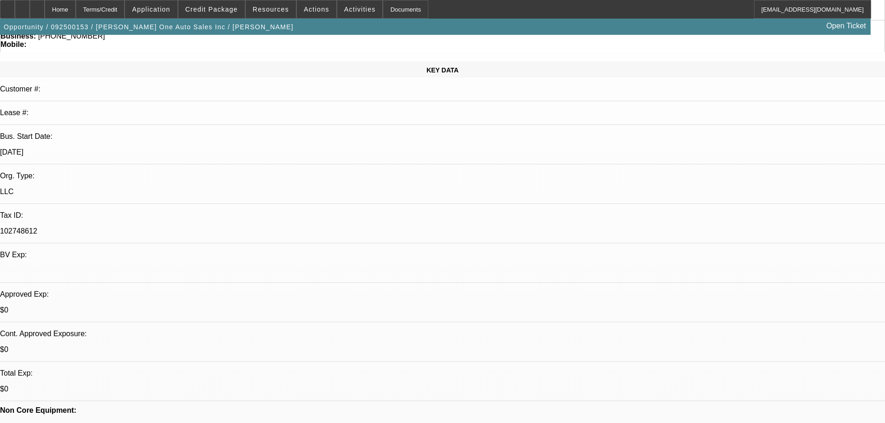
select select "0"
select select "2"
select select "0"
select select "5"
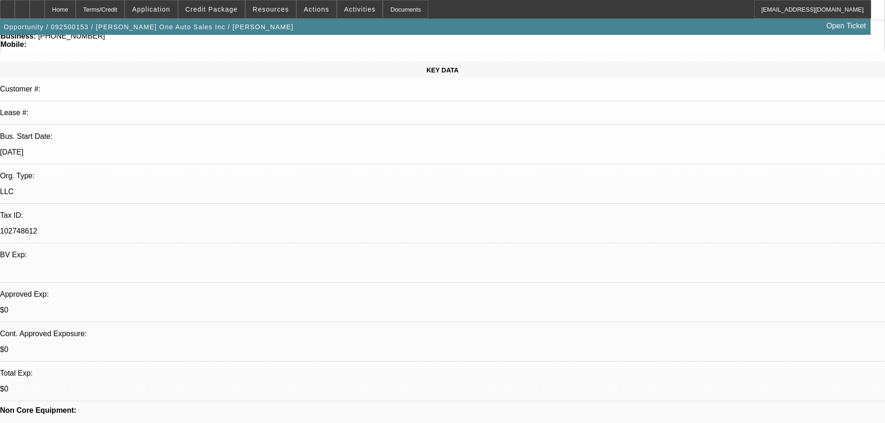
select select "0"
select select "2"
select select "0"
select select "5"
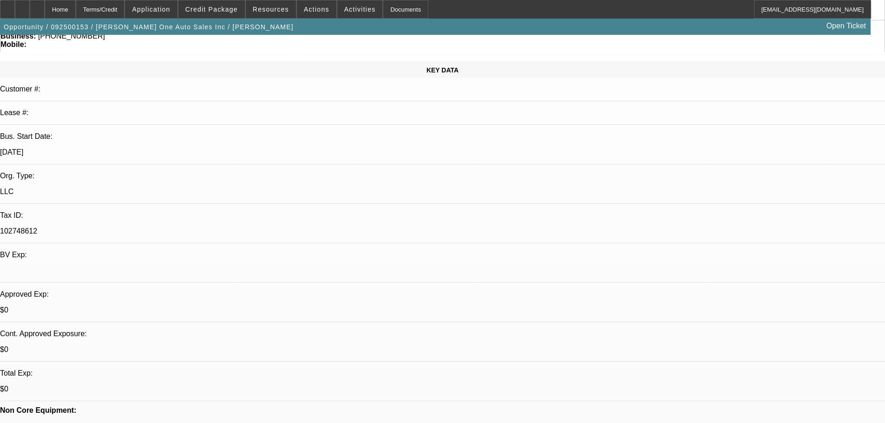
select select "0"
select select "2"
select select "0.1"
select select "4"
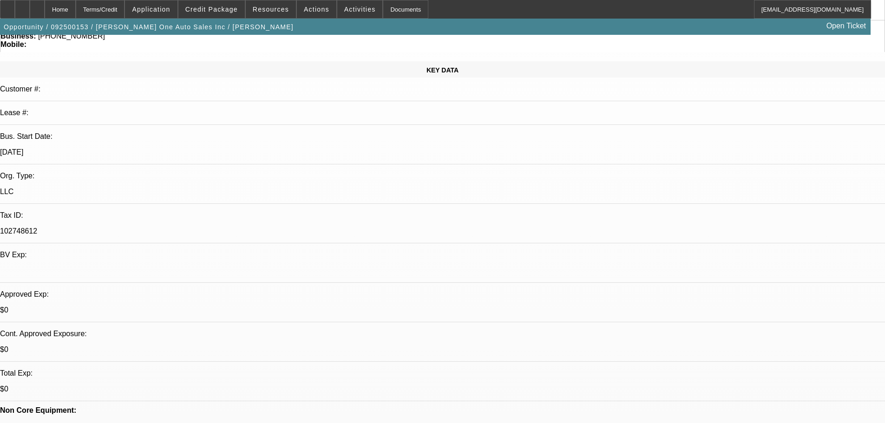
scroll to position [186, 0]
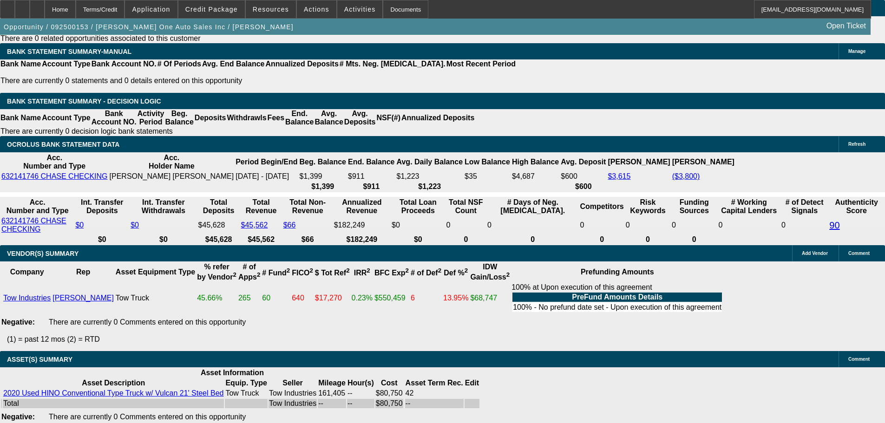
scroll to position [1604, 0]
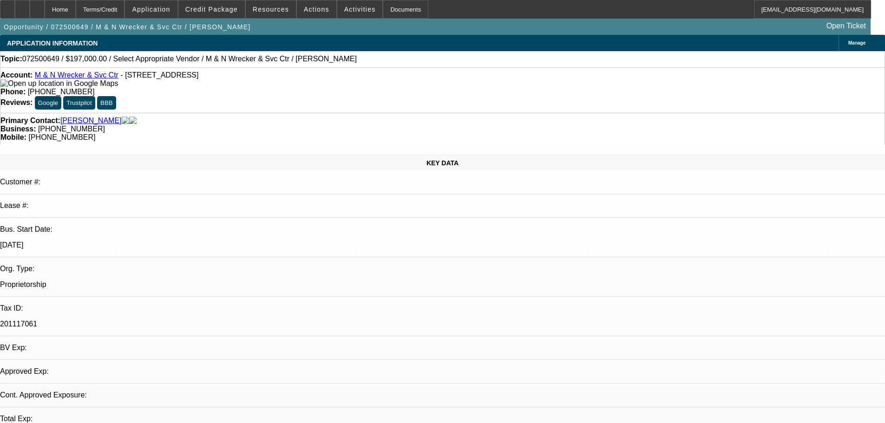
select select "0"
select select "2"
select select "0.1"
select select "4"
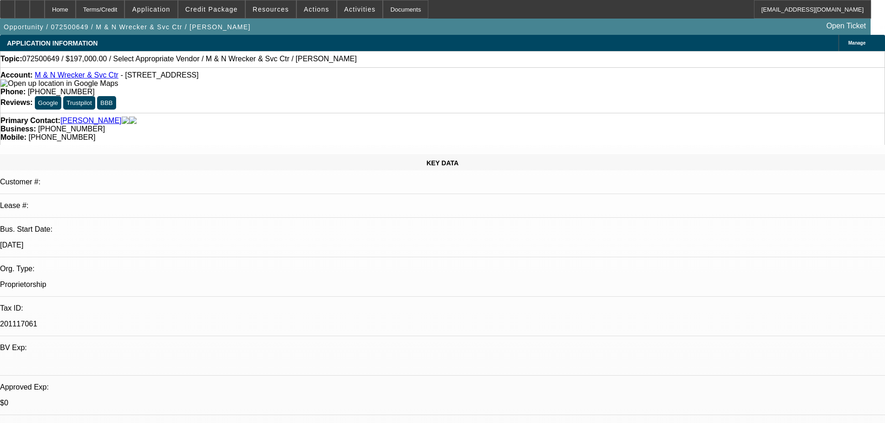
click at [60, 74] on div "Account: M & N Wrecker & Svc Ctr - [STREET_ADDRESS]" at bounding box center [442, 79] width 884 height 17
click at [62, 75] on link "M & N Wrecker & Svc Ctr" at bounding box center [77, 75] width 84 height 8
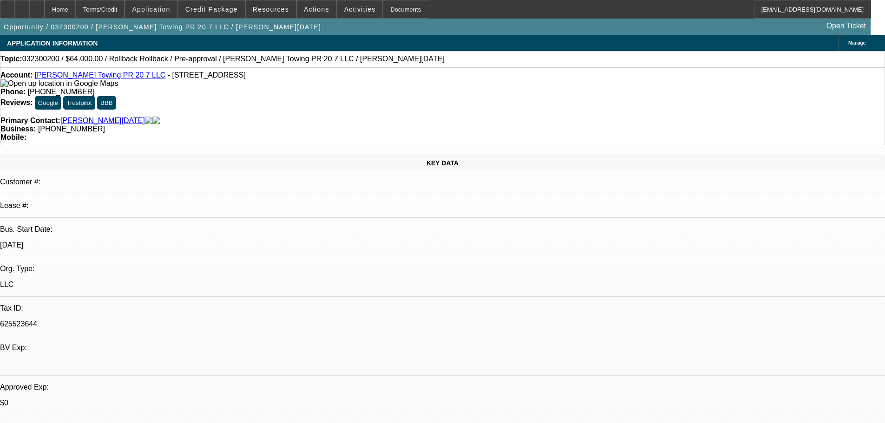
select select "0"
select select "3"
select select "0.1"
select select "4"
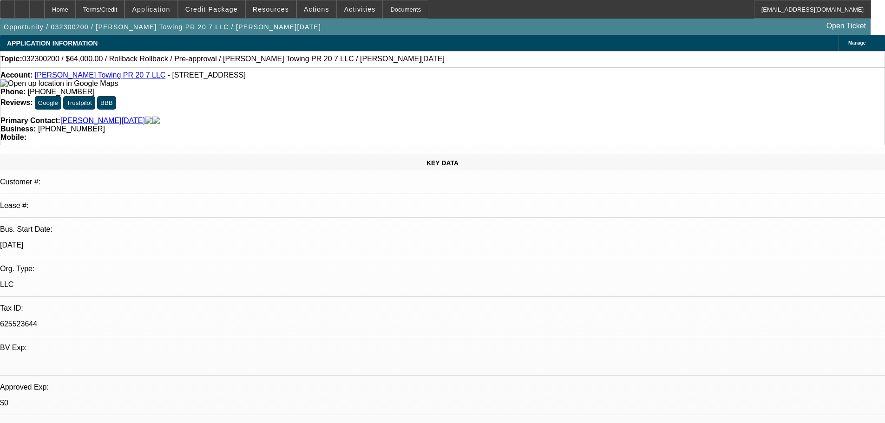
select select "0"
select select "3"
select select "0.1"
select select "4"
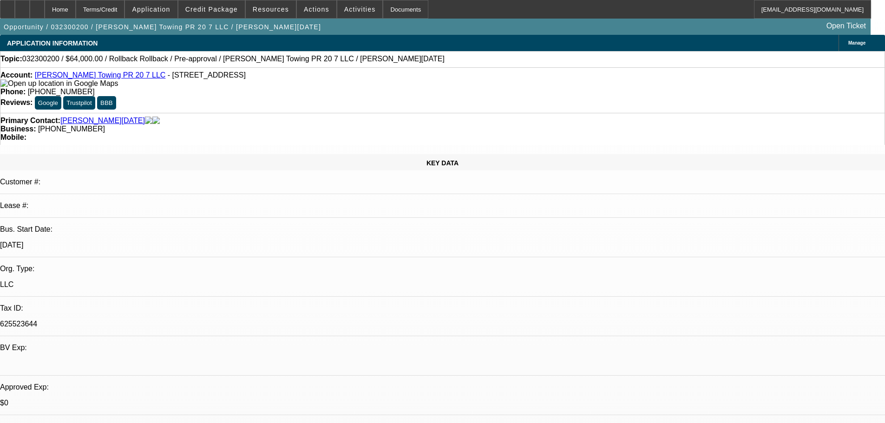
select select "0"
select select "0.1"
select select "4"
select select "0"
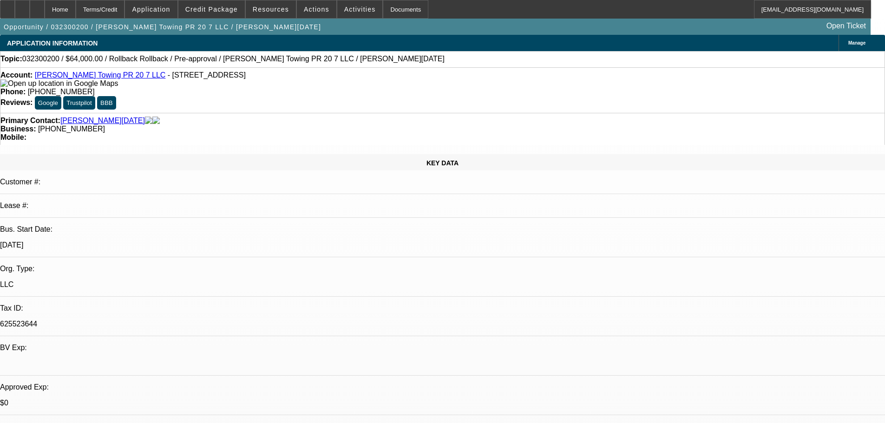
select select "0"
select select "0.1"
select select "4"
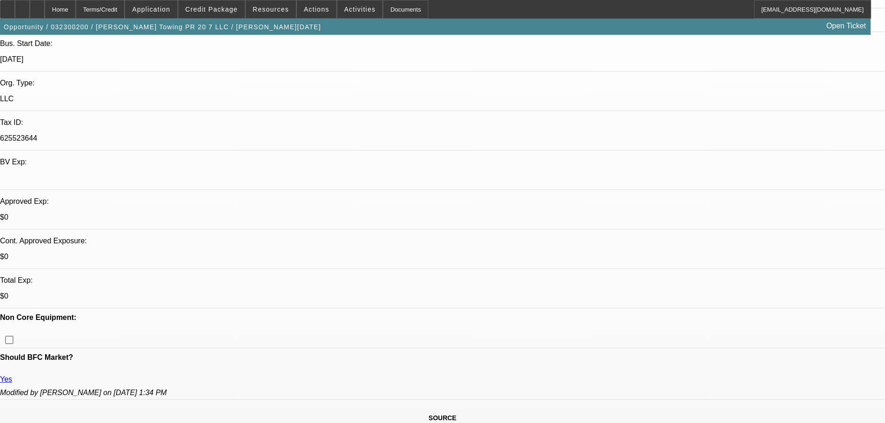
scroll to position [279, 0]
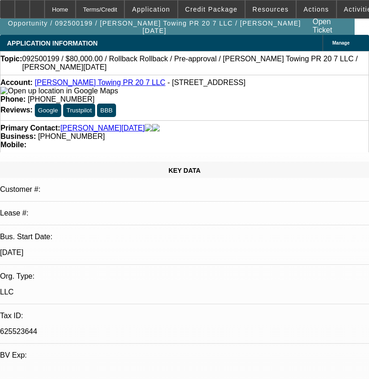
select select "0"
select select "3"
select select "0.1"
select select "4"
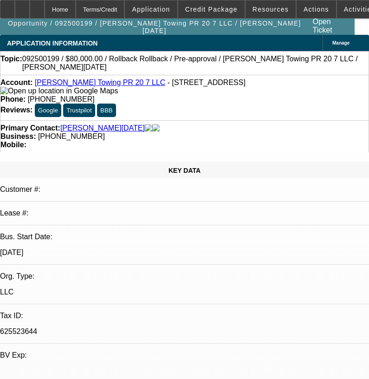
select select "0"
select select "3"
select select "0.1"
select select "4"
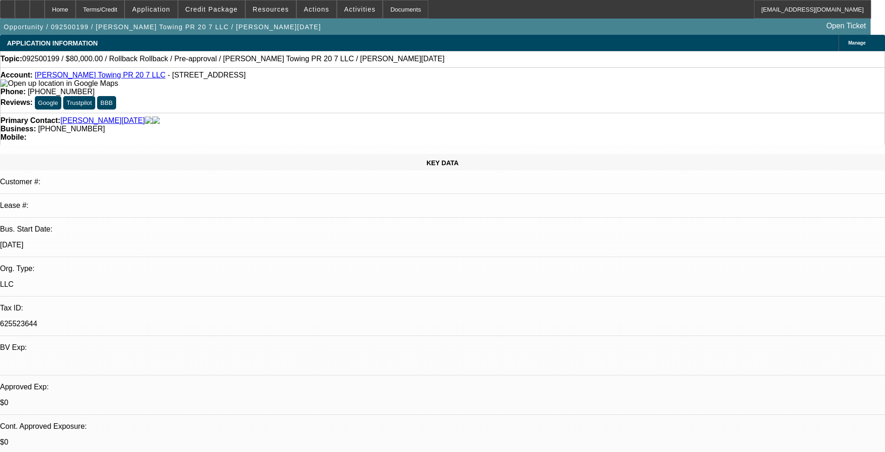
click at [225, 13] on span at bounding box center [211, 9] width 66 height 22
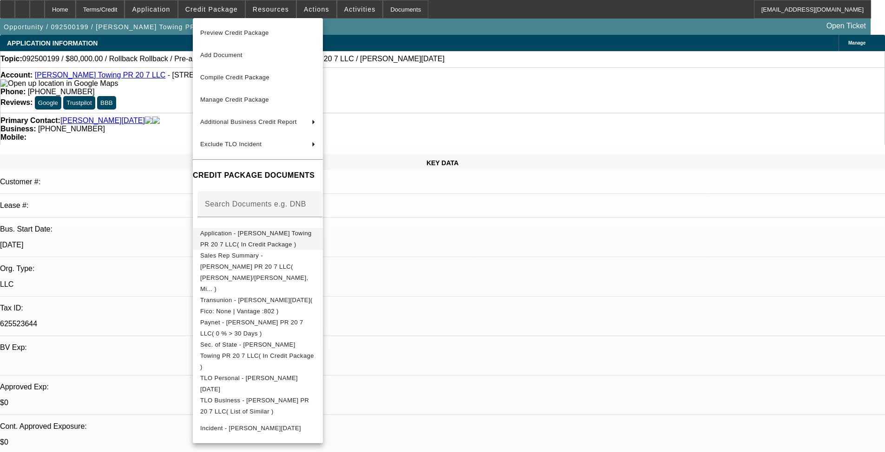
click at [312, 233] on span "Application - Ramirez Towing PR 20 7 LLC( In Credit Package )" at bounding box center [255, 239] width 111 height 18
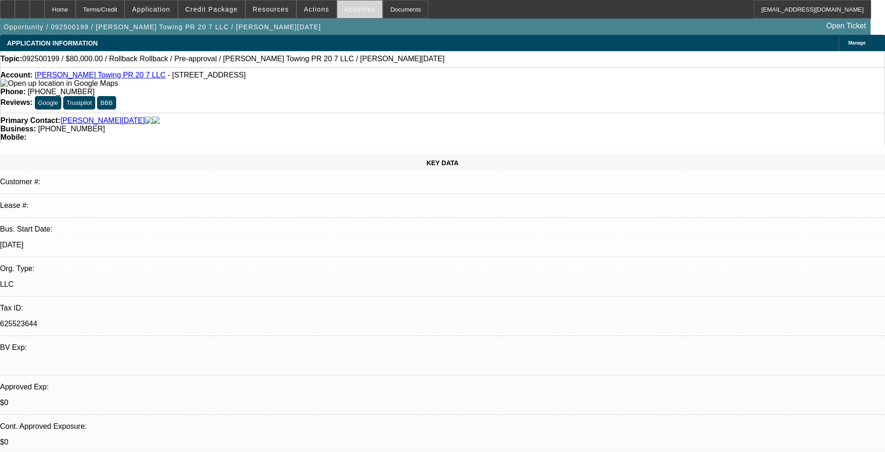
click at [351, 10] on span "Activities" at bounding box center [360, 9] width 32 height 7
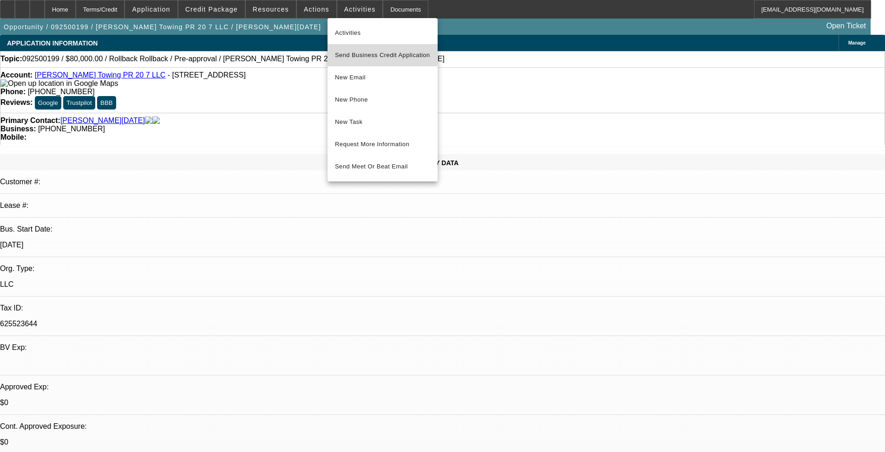
click at [372, 53] on span "Send Business Credit Application" at bounding box center [382, 55] width 95 height 11
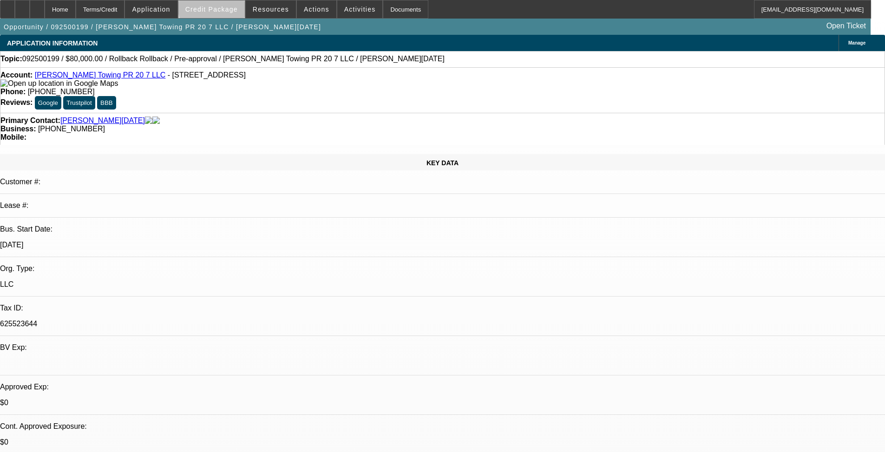
click at [229, 5] on span at bounding box center [211, 9] width 66 height 22
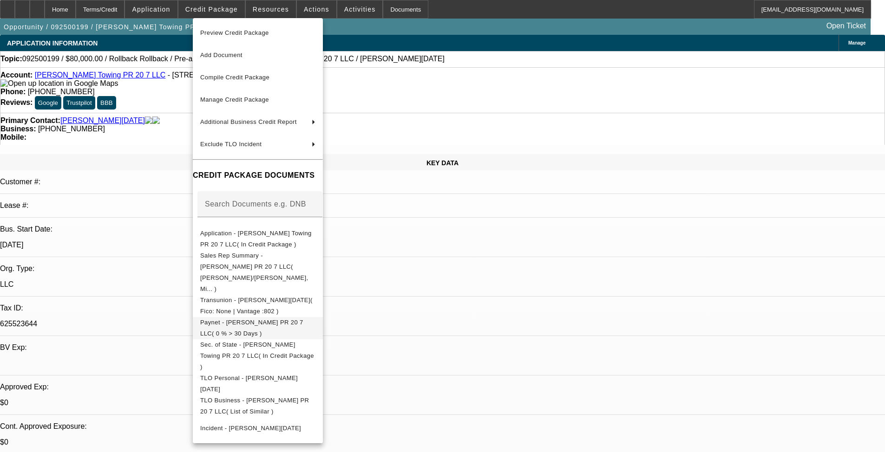
click at [255, 317] on button "Paynet - Ramirez Towing PR 20 7 LLC( 0 % > 30 Days )" at bounding box center [258, 328] width 130 height 22
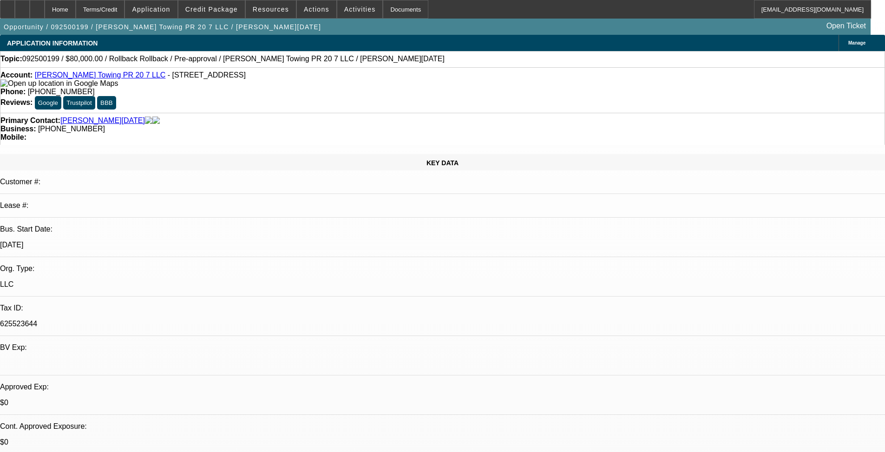
click at [376, 43] on icon at bounding box center [846, 43] width 0 height 0
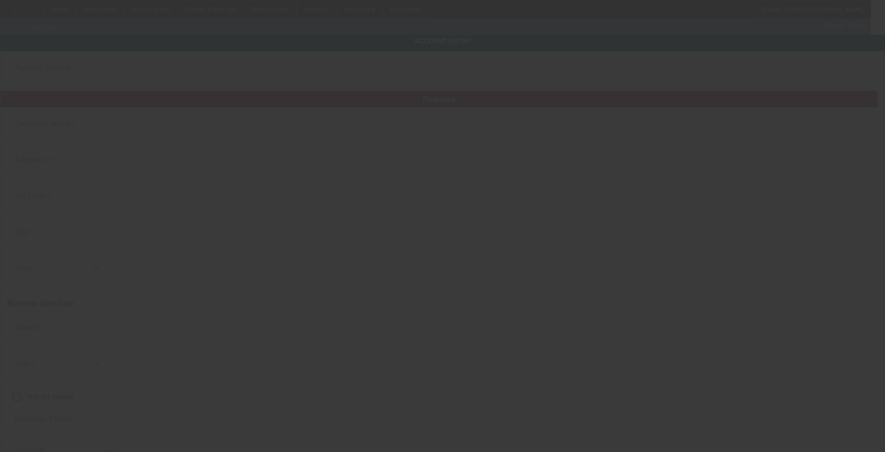
type input "Ramirez Towing PR 20 7 LLC"
type input "7924 Woodman Ave"
type input "91402"
type input "Panorama City"
type input "(818) 430-3298"
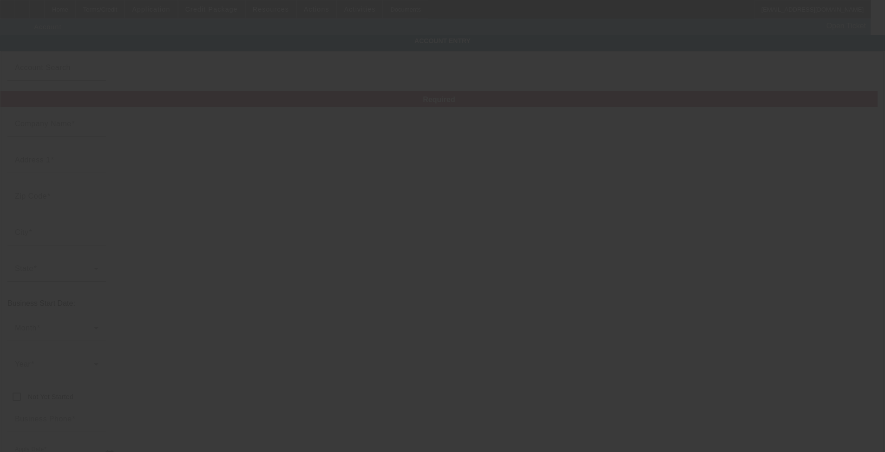
type input "625523644"
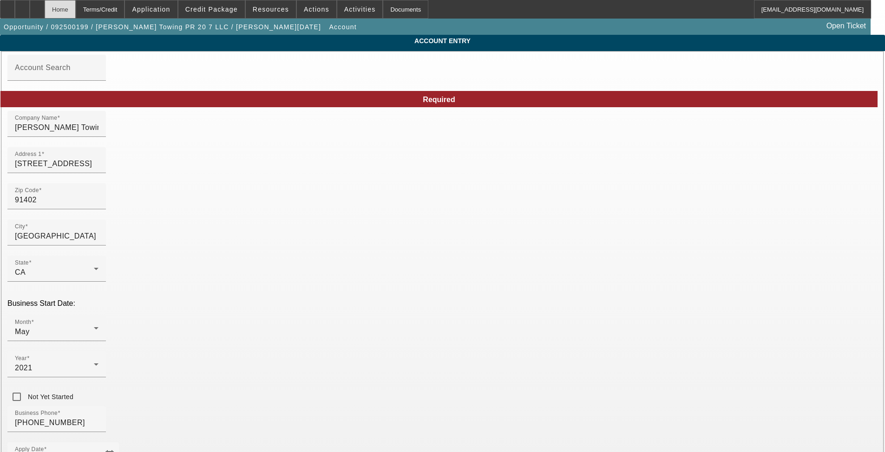
click at [71, 7] on div "Home" at bounding box center [60, 9] width 31 height 19
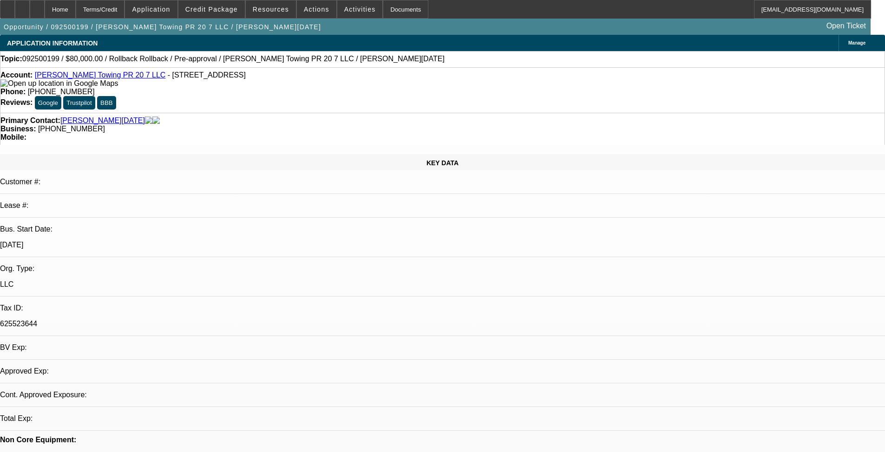
select select "0"
select select "3"
select select "0.1"
select select "4"
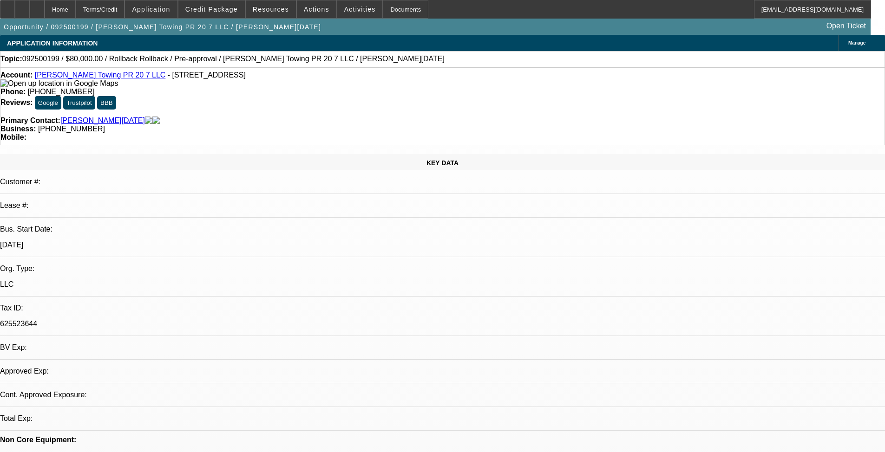
select select "0"
select select "3"
select select "0.1"
select select "4"
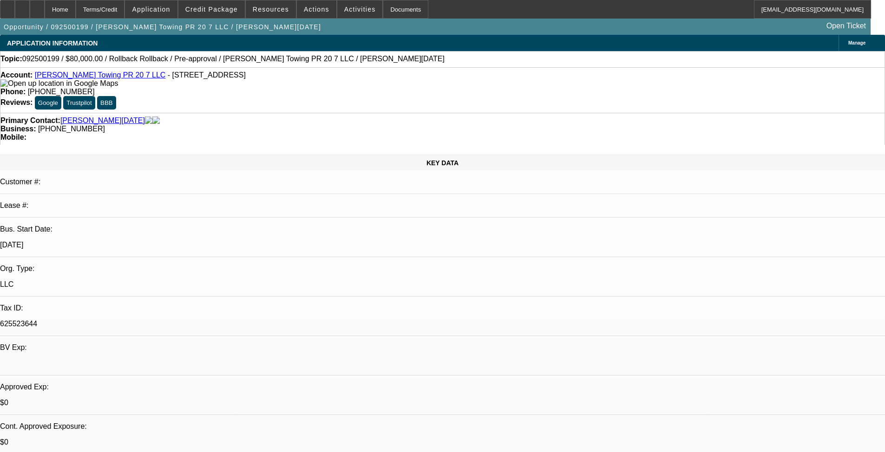
click at [376, 37] on div "Manage" at bounding box center [862, 43] width 46 height 16
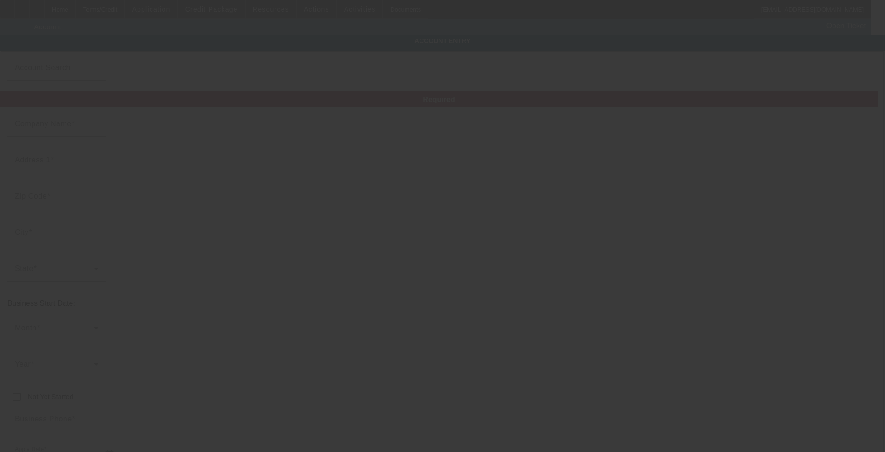
type input "Ramirez Towing PR 20 7 LLC"
type input "7924 Woodman Ave"
type input "91402"
type input "Panorama City"
type input "(818) 430-3298"
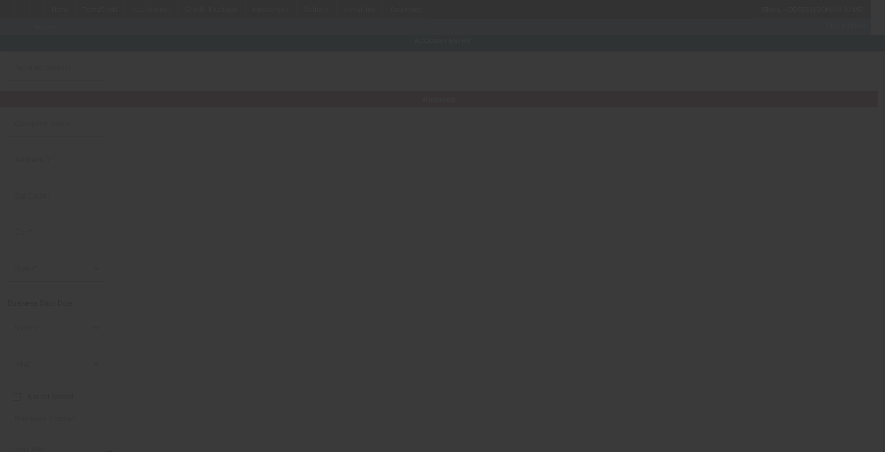
type input "625523644"
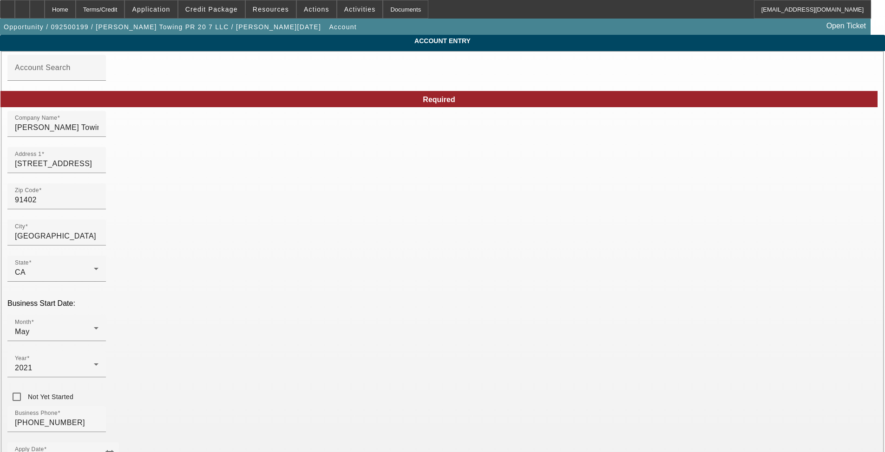
drag, startPoint x: 614, startPoint y: 365, endPoint x: 564, endPoint y: 368, distance: 50.3
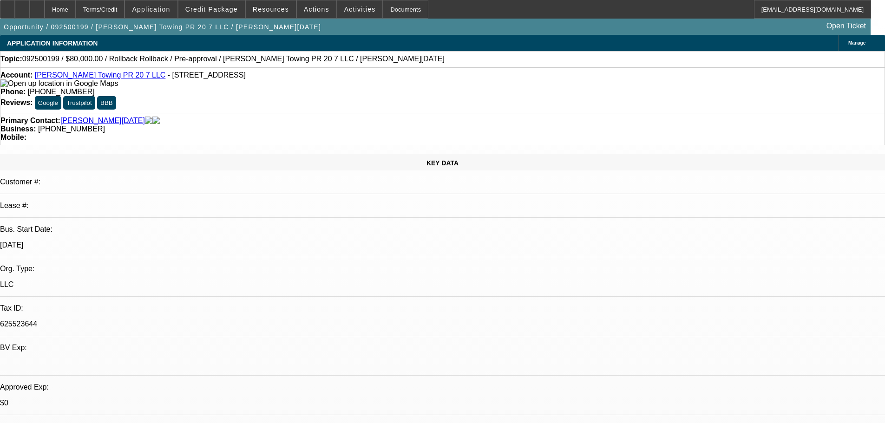
select select "0"
select select "3"
select select "0.1"
select select "4"
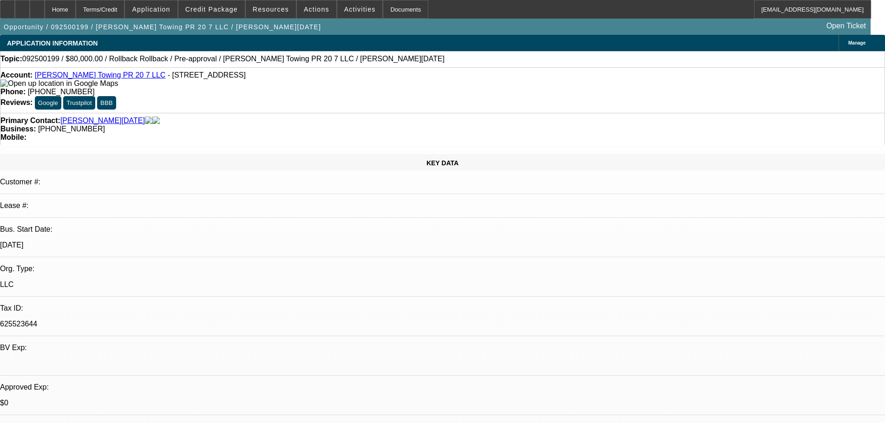
select select "0"
select select "3"
select select "0.1"
select select "4"
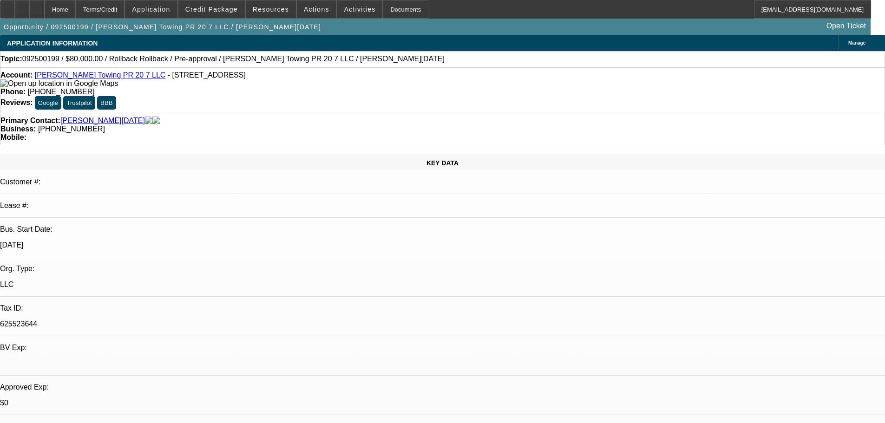
scroll to position [54, 0]
click at [344, 12] on span "Activities" at bounding box center [360, 9] width 32 height 7
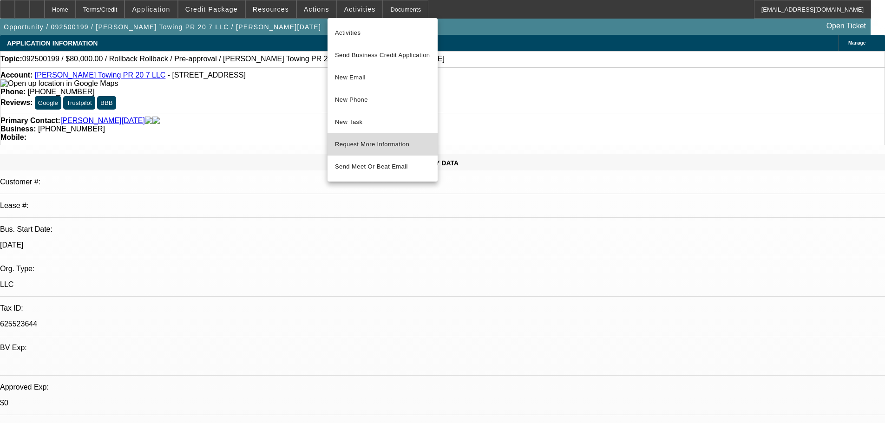
click at [384, 144] on span "Request More Information" at bounding box center [382, 144] width 95 height 11
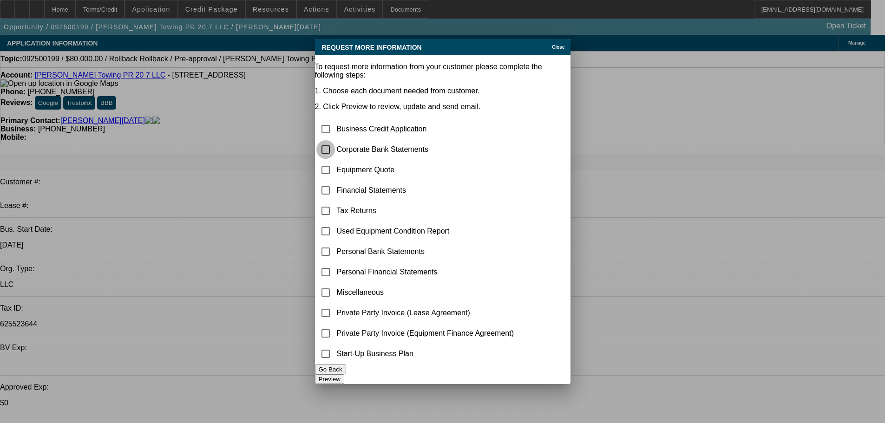
click at [334, 140] on input "checkbox" at bounding box center [325, 149] width 19 height 19
checkbox input "true"
click at [344, 374] on button "Preview" at bounding box center [329, 379] width 29 height 10
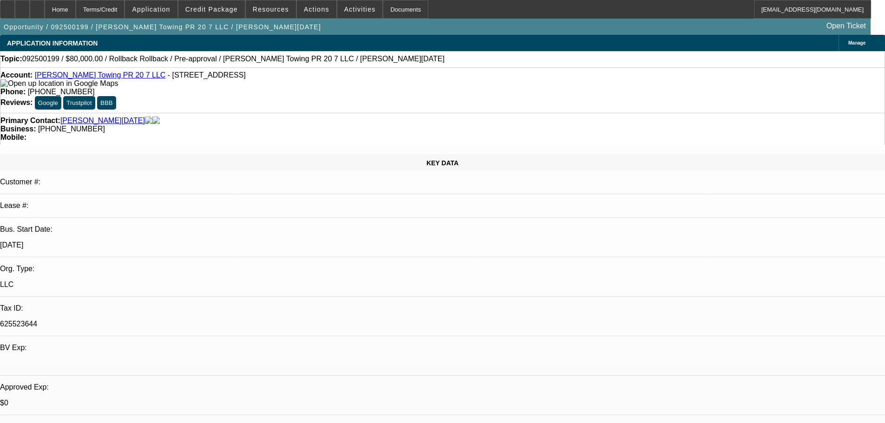
click at [86, 75] on link "[PERSON_NAME] Towing PR 20 7 LLC" at bounding box center [100, 75] width 131 height 8
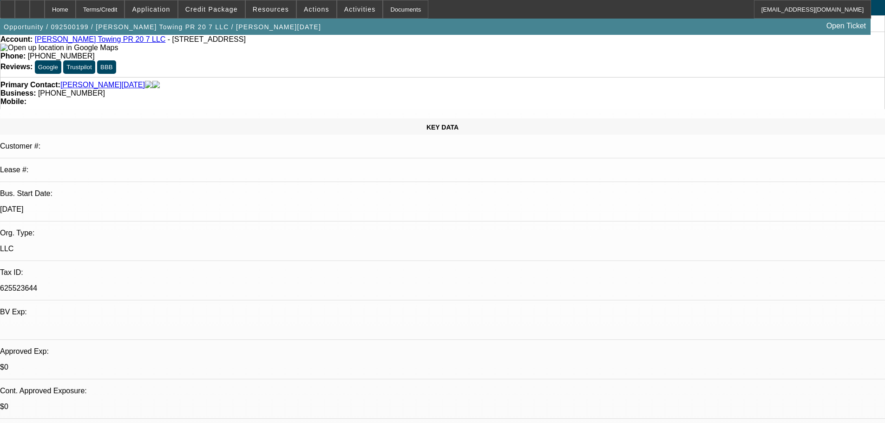
scroll to position [0, 0]
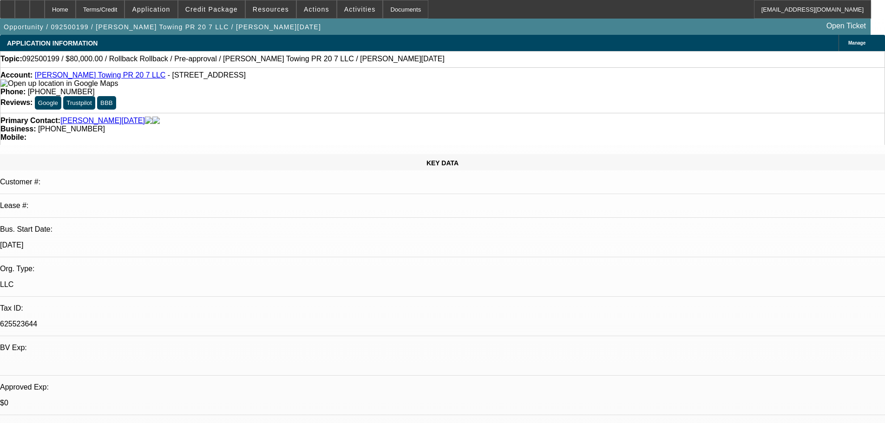
click at [80, 76] on link "Ramirez Towing PR 20 7 LLC" at bounding box center [100, 75] width 131 height 8
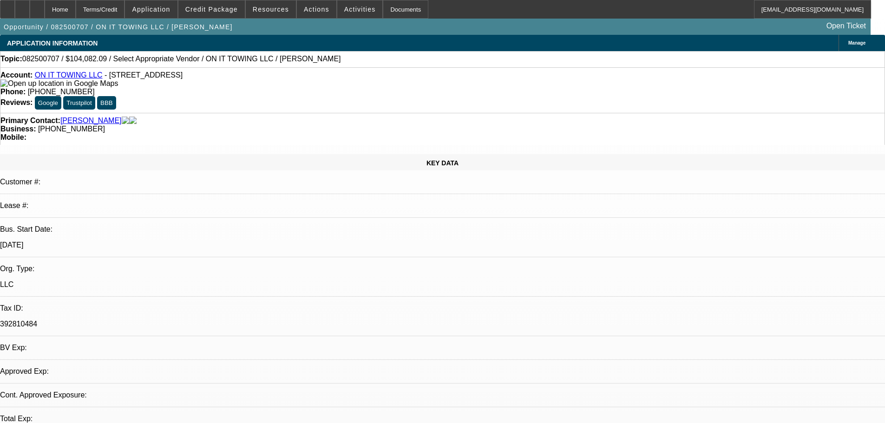
select select "0"
select select "2"
select select "0.1"
select select "4"
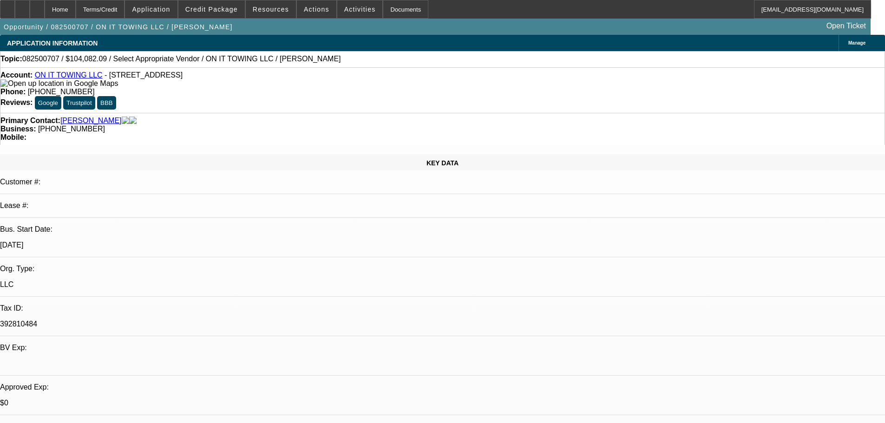
drag, startPoint x: 710, startPoint y: 131, endPoint x: 710, endPoint y: 138, distance: 7.9
click at [208, 5] on span at bounding box center [211, 9] width 66 height 22
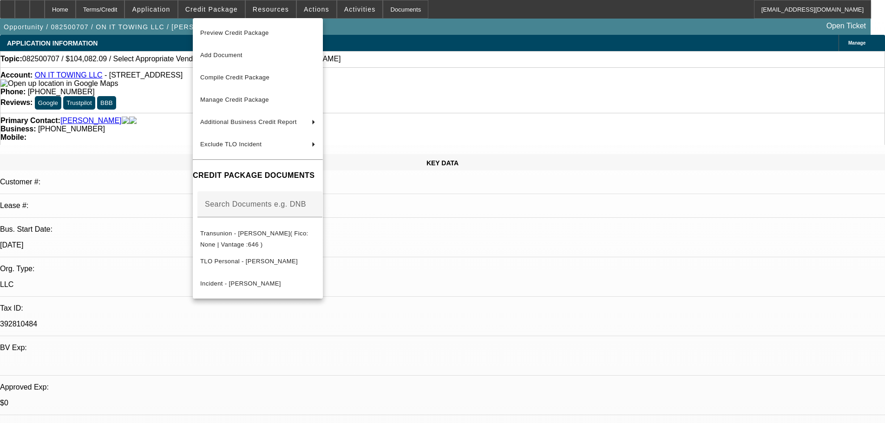
click at [453, 66] on div at bounding box center [442, 211] width 885 height 423
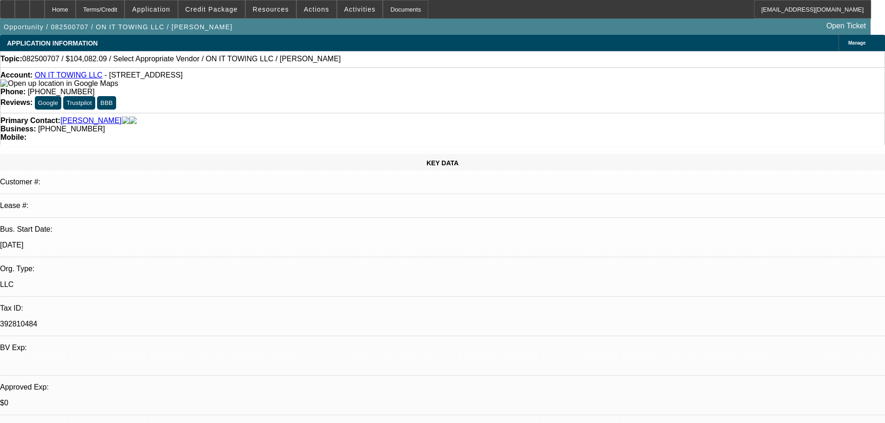
scroll to position [93, 0]
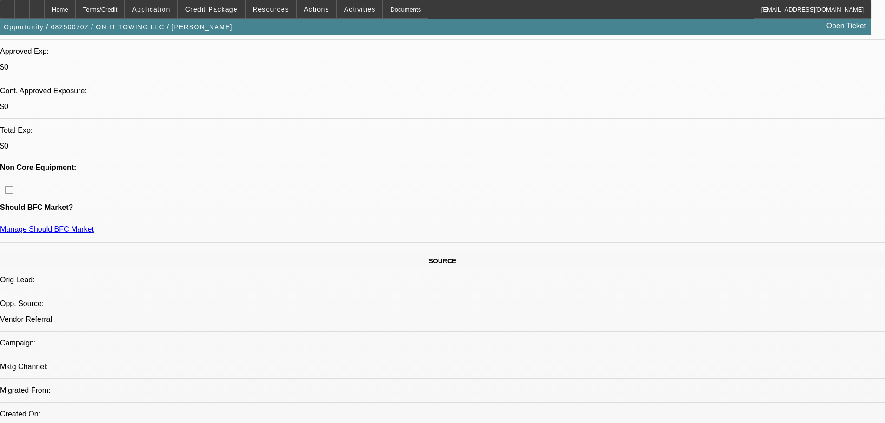
scroll to position [372, 0]
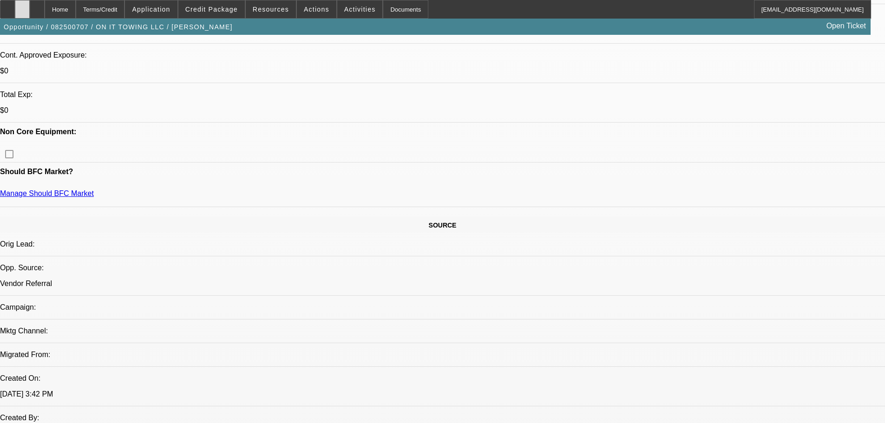
click at [30, 13] on div at bounding box center [22, 9] width 15 height 19
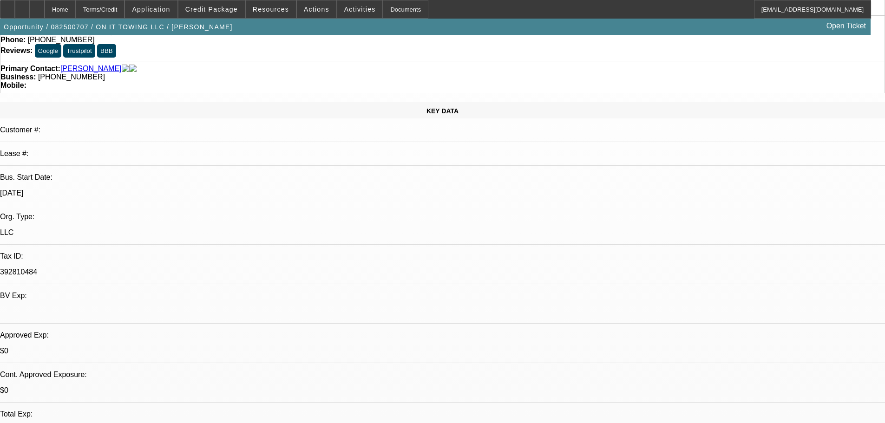
scroll to position [0, 0]
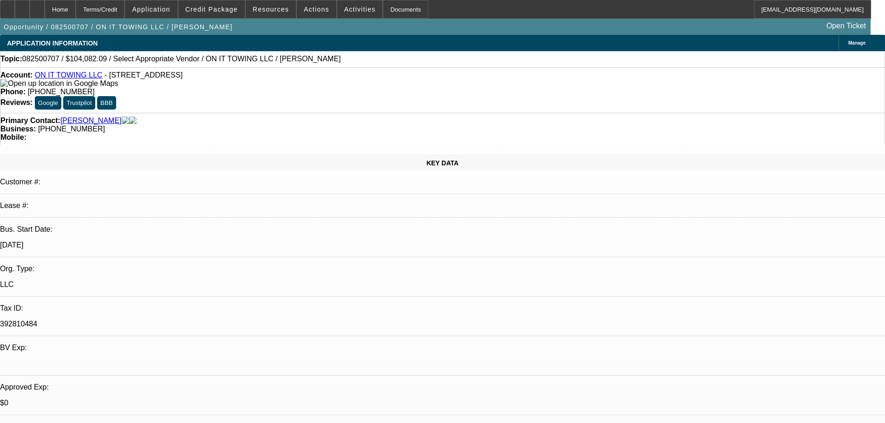
click at [54, 77] on link "ON IT TOWING LLC" at bounding box center [69, 75] width 68 height 8
click at [45, 15] on div at bounding box center [37, 9] width 15 height 19
select select "0"
select select "2"
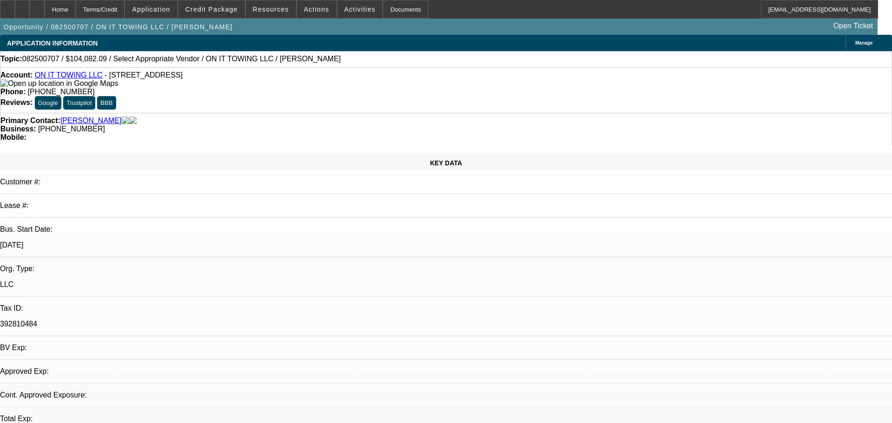
select select "0.1"
select select "4"
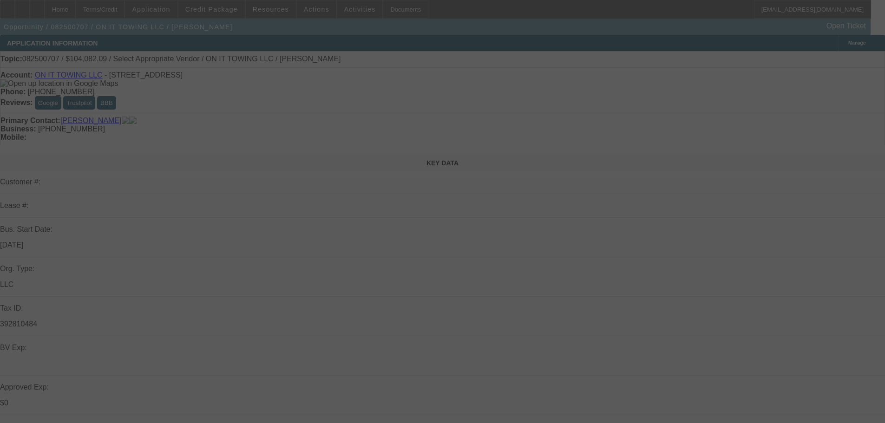
select select "0"
select select "2"
select select "0.1"
select select "4"
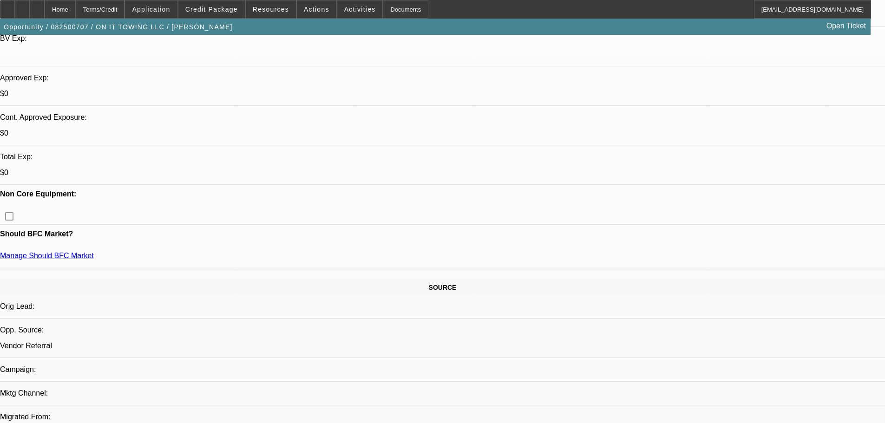
scroll to position [279, 0]
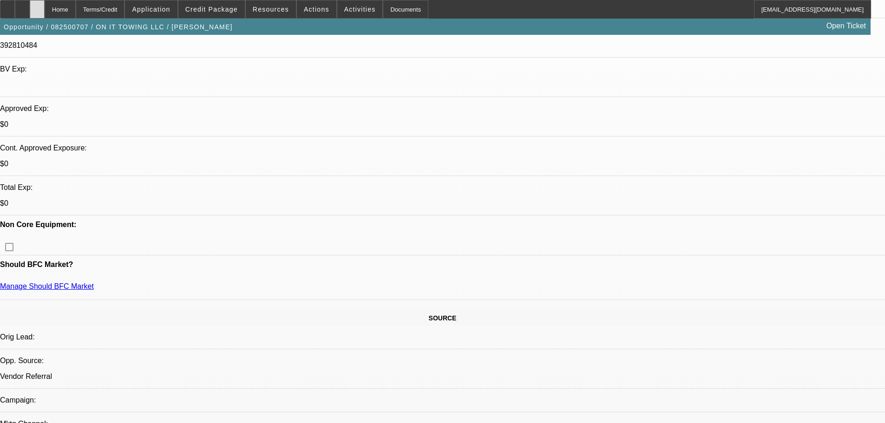
click at [37, 6] on icon at bounding box center [37, 6] width 0 height 0
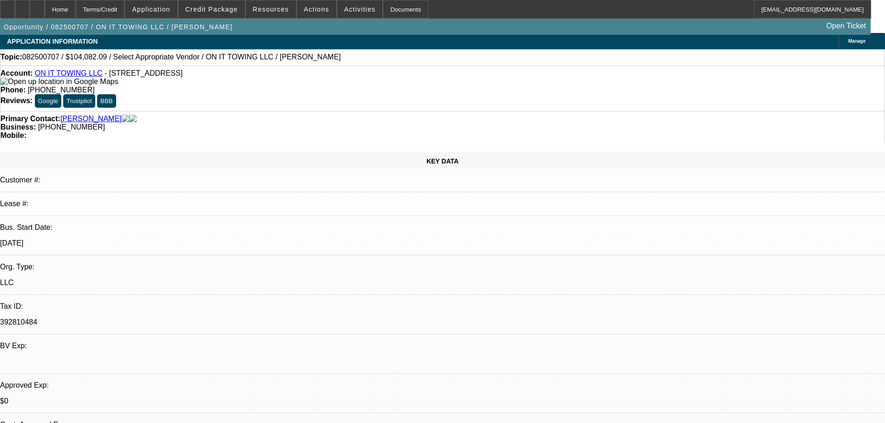
select select "0"
select select "2"
select select "0.1"
select select "4"
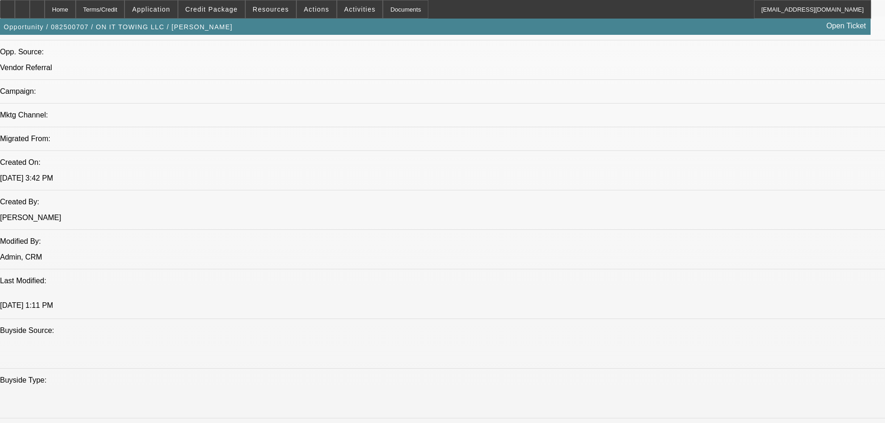
scroll to position [557, 0]
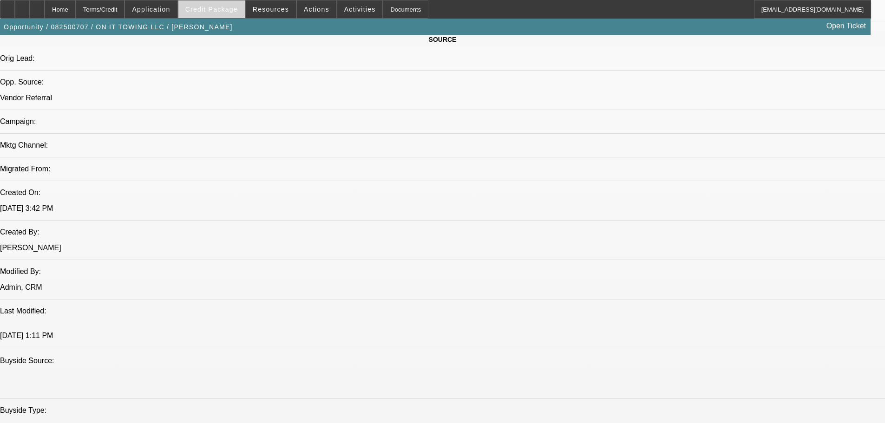
click at [219, 14] on span at bounding box center [211, 9] width 66 height 22
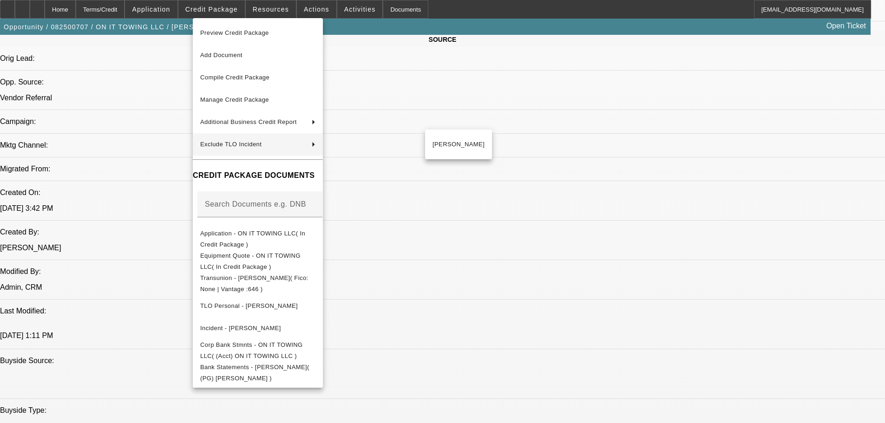
click at [151, 143] on div at bounding box center [442, 211] width 885 height 423
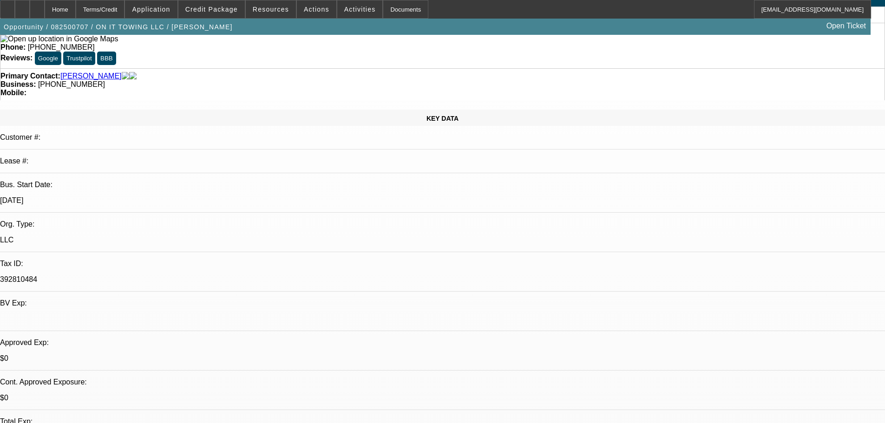
scroll to position [0, 0]
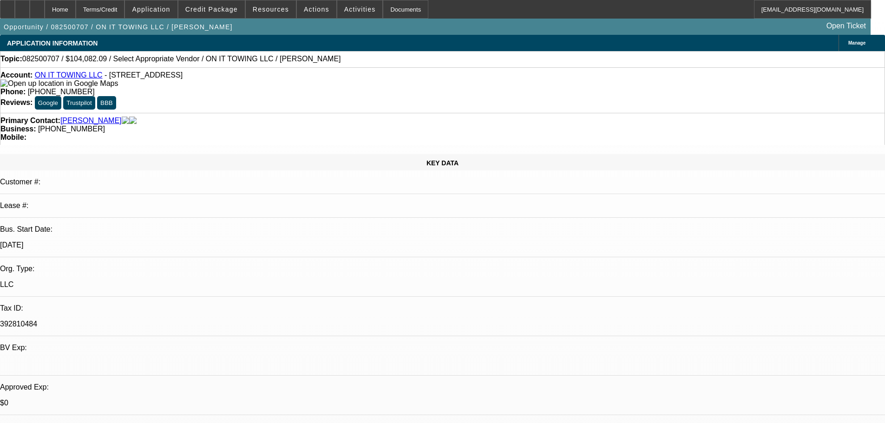
click at [848, 45] on span "Manage" at bounding box center [856, 42] width 17 height 5
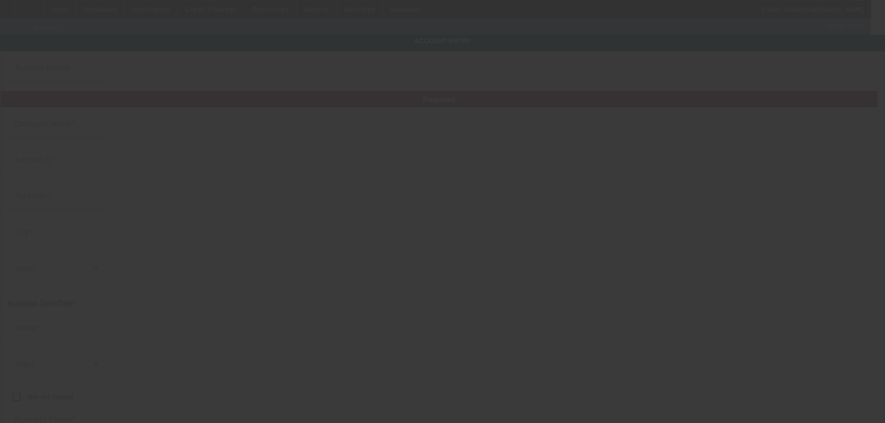
type input "ON IT TOWING LLC"
type input "39556 Cherry Valley Blvd"
type input "92223"
type input "[GEOGRAPHIC_DATA]"
type input "[PHONE_NUMBER]"
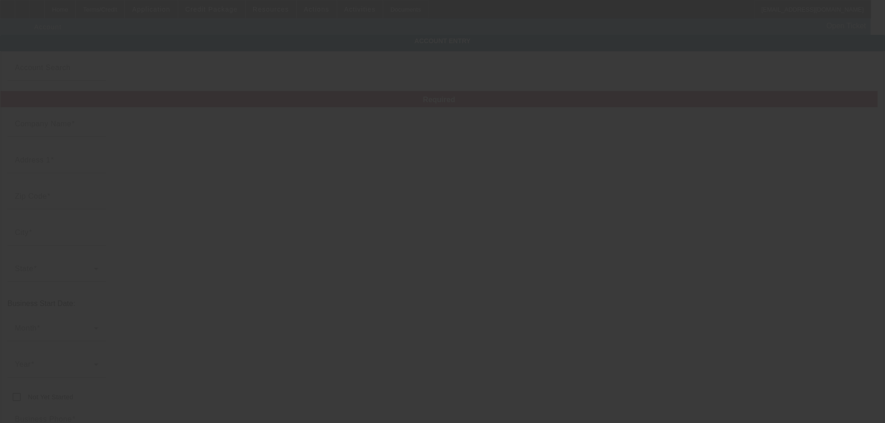
type input "392810484"
type input "[DATE]"
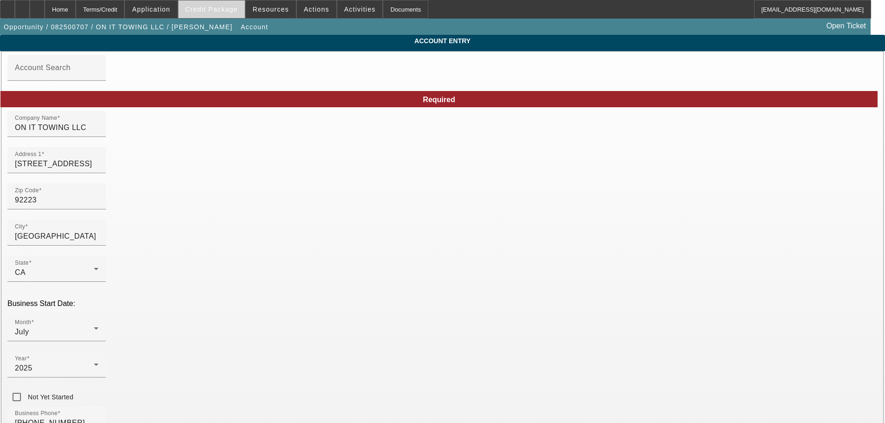
click at [215, 14] on span at bounding box center [211, 9] width 66 height 22
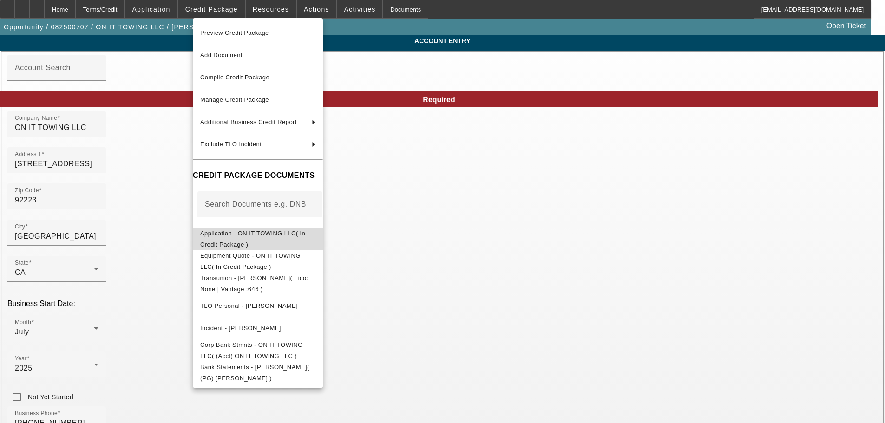
click at [285, 238] on span "Application - ON IT TOWING LLC( In Credit Package )" at bounding box center [252, 239] width 105 height 18
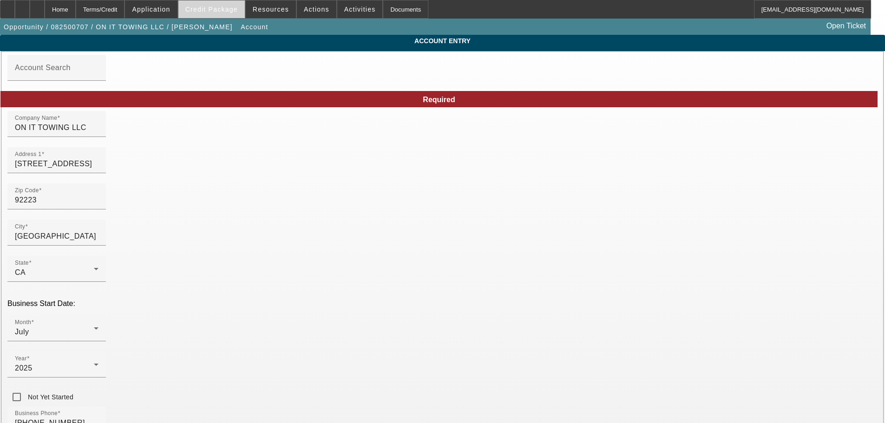
click at [217, 12] on span "Credit Package" at bounding box center [211, 9] width 52 height 7
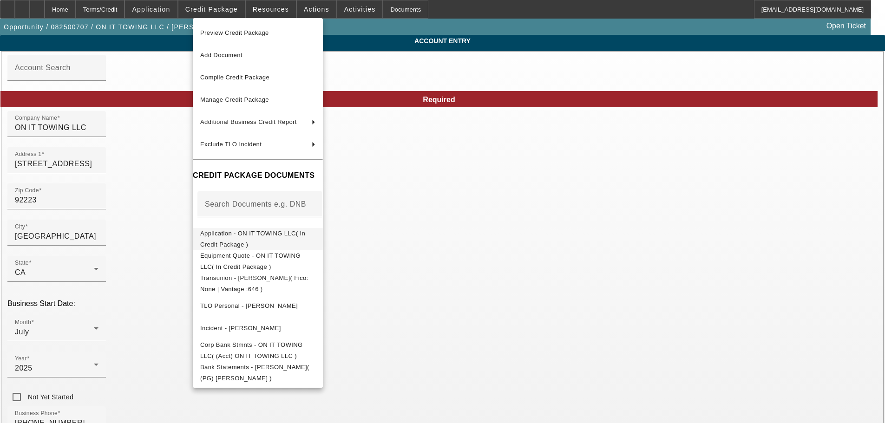
click at [279, 233] on span "Application - ON IT TOWING LLC( In Credit Package )" at bounding box center [252, 239] width 105 height 18
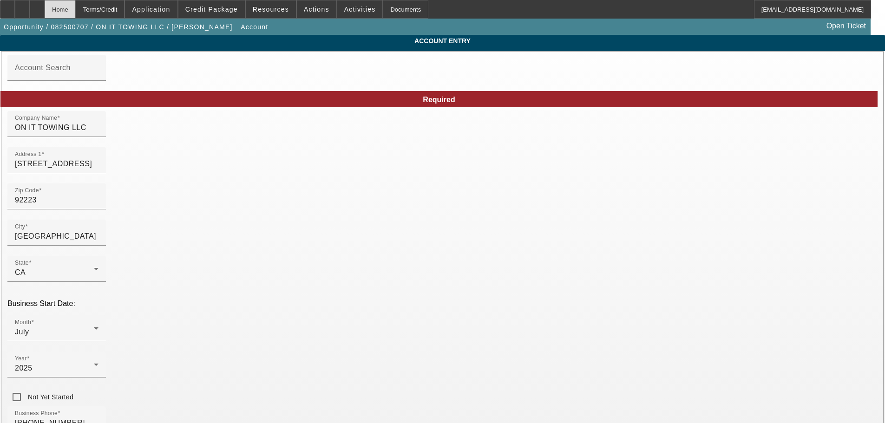
click at [76, 9] on div "Home" at bounding box center [60, 9] width 31 height 19
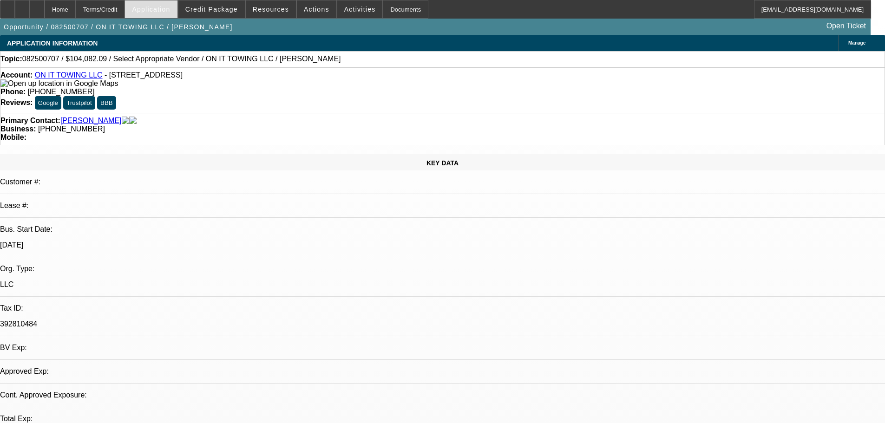
select select "0"
select select "2"
select select "0.1"
select select "4"
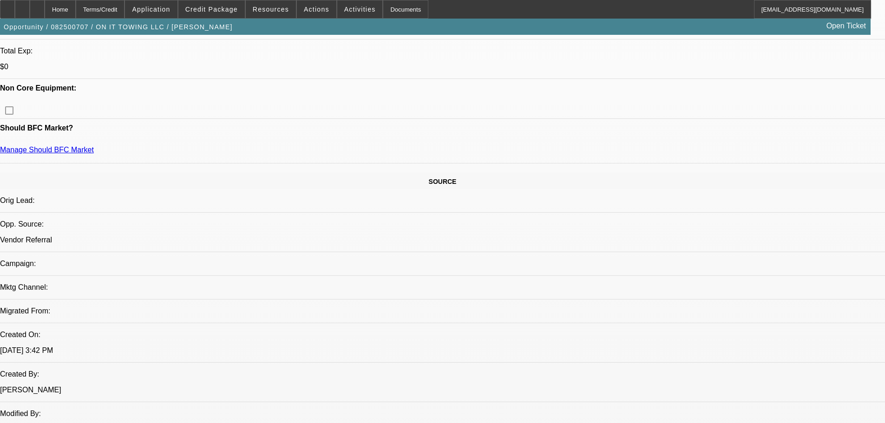
scroll to position [334, 0]
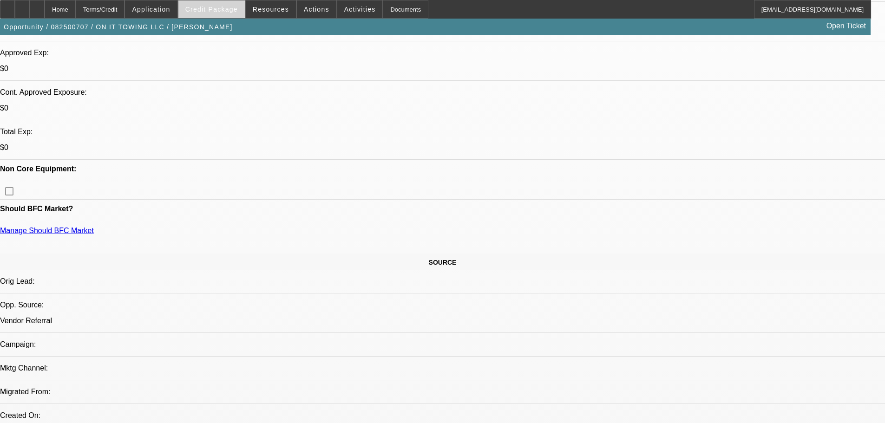
click at [212, 13] on span "Credit Package" at bounding box center [211, 9] width 52 height 7
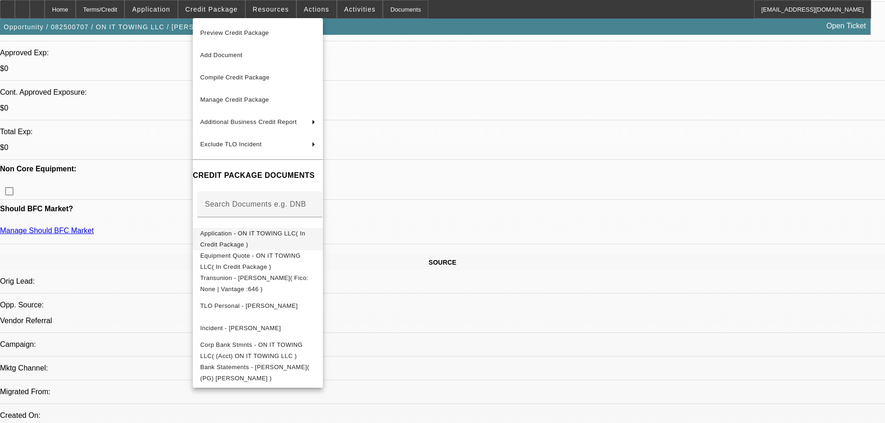
click at [301, 238] on span "Application - ON IT TOWING LLC( In Credit Package )" at bounding box center [252, 239] width 105 height 18
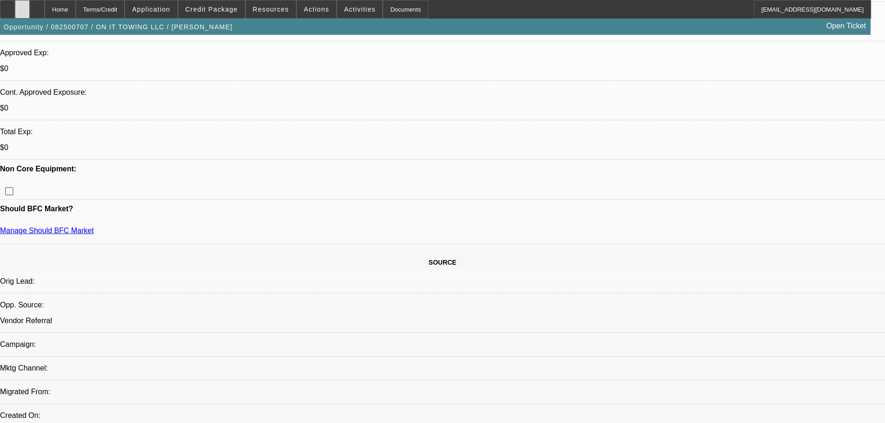
click at [30, 14] on div at bounding box center [22, 9] width 15 height 19
click at [223, 9] on span "Credit Package" at bounding box center [211, 9] width 52 height 7
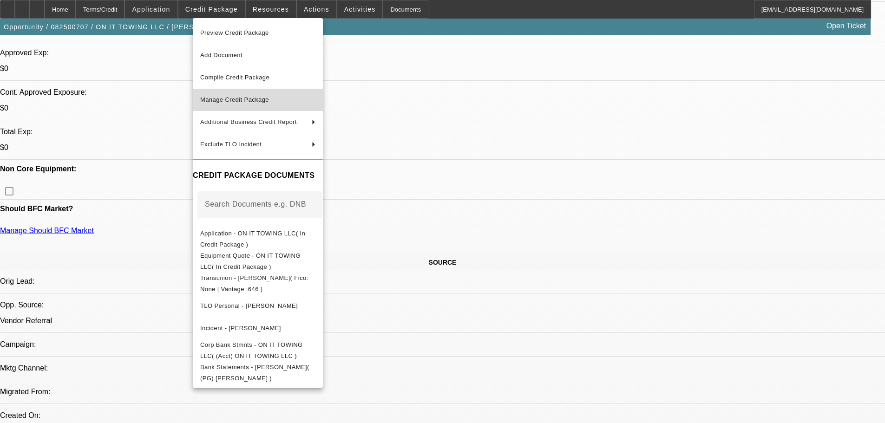
click at [310, 101] on span "Manage Credit Package" at bounding box center [257, 99] width 115 height 11
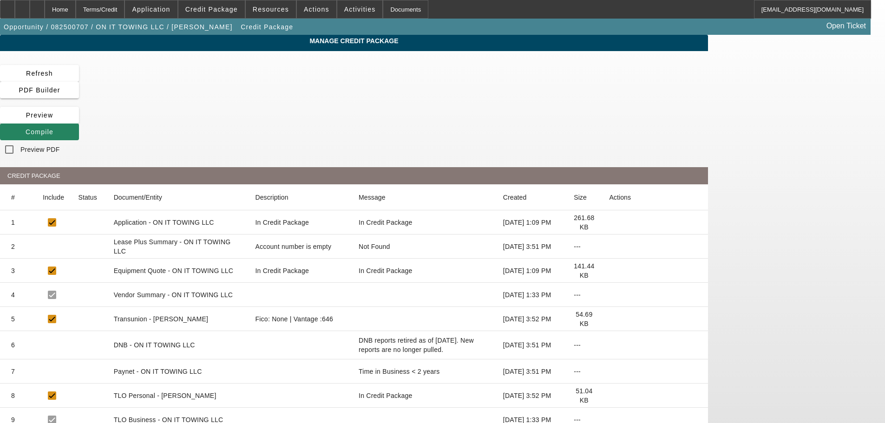
click at [609, 223] on icon at bounding box center [609, 223] width 0 height 0
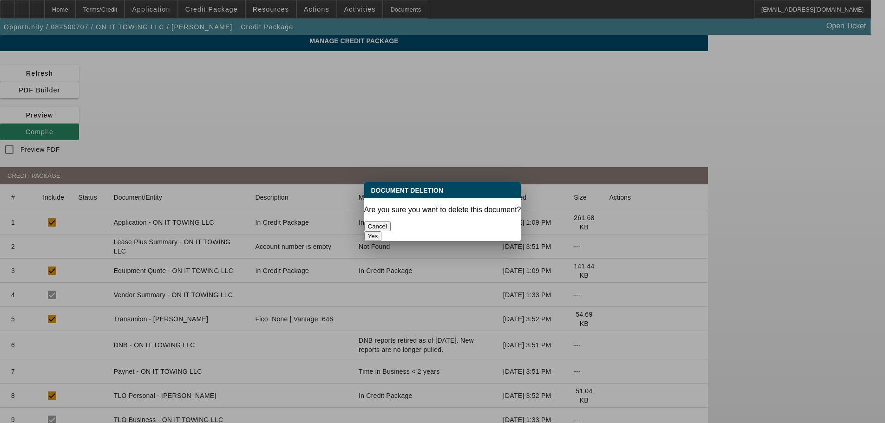
click at [382, 231] on button "Yes" at bounding box center [373, 236] width 18 height 10
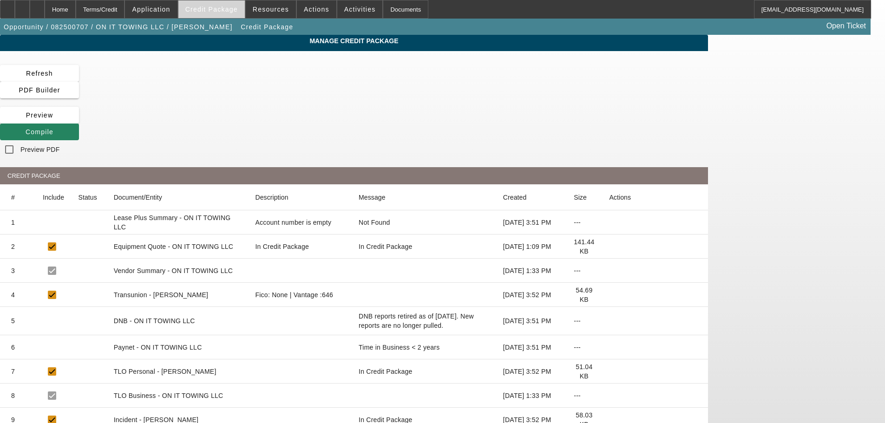
click at [232, 14] on span at bounding box center [211, 9] width 66 height 22
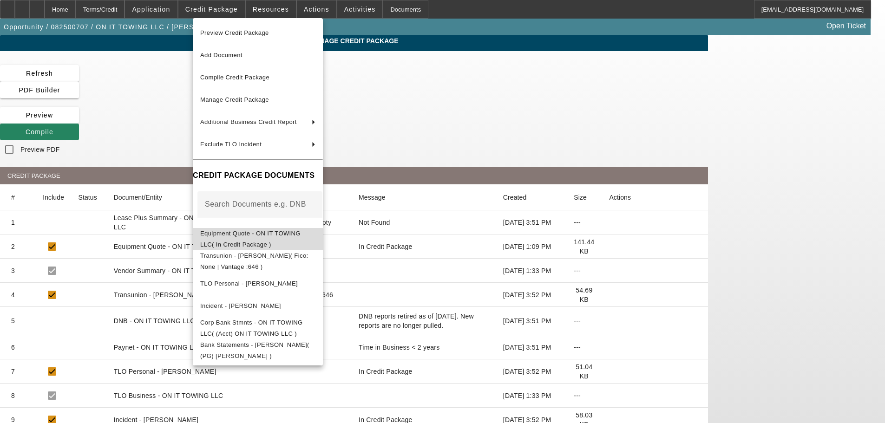
click at [301, 239] on span "Equipment Quote - ON IT TOWING LLC( In Credit Package )" at bounding box center [250, 239] width 100 height 18
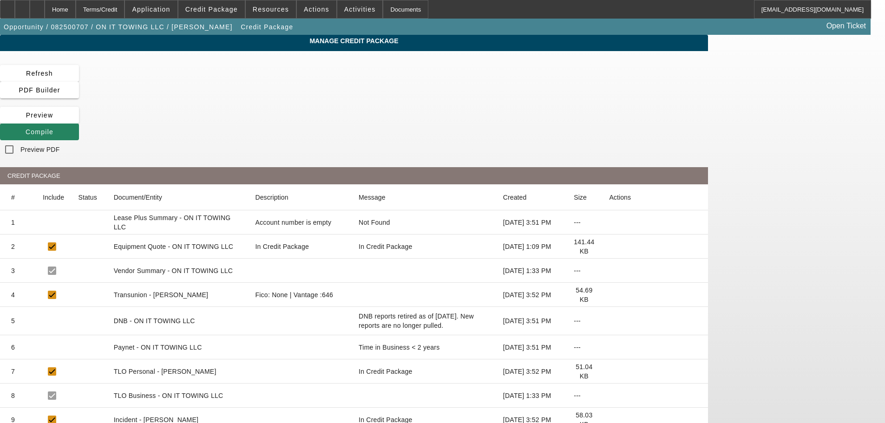
click at [609, 247] on icon at bounding box center [609, 247] width 0 height 0
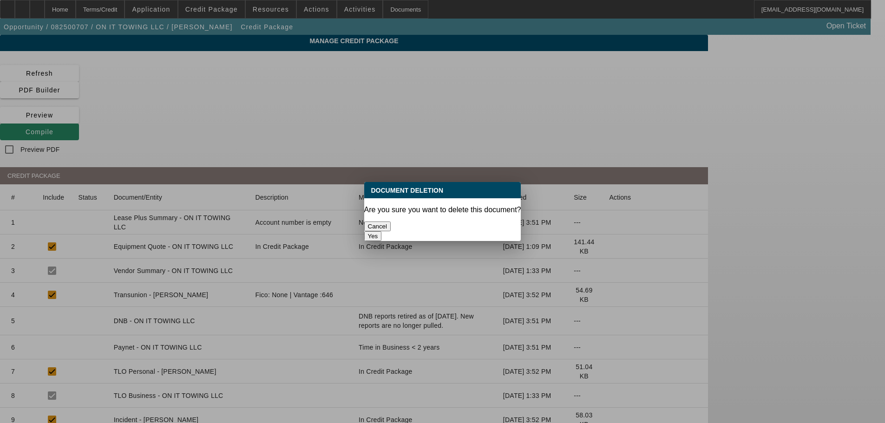
click at [475, 232] on div "Yes" at bounding box center [442, 236] width 157 height 10
click at [382, 231] on button "Yes" at bounding box center [373, 236] width 18 height 10
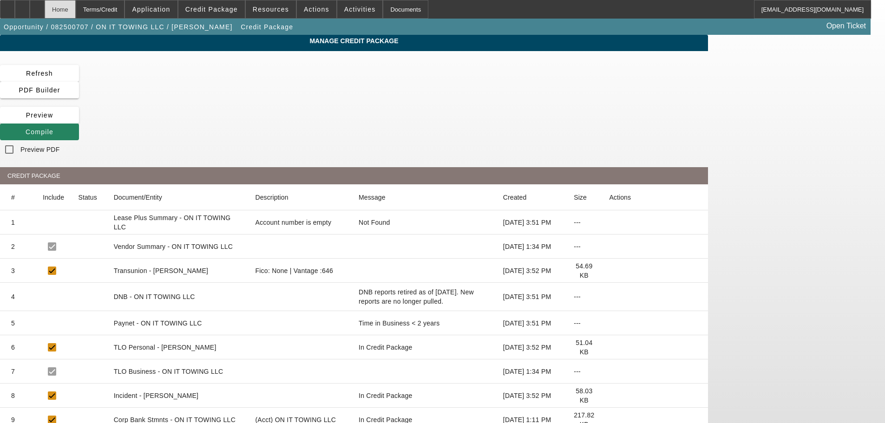
click at [76, 11] on div "Home" at bounding box center [60, 9] width 31 height 19
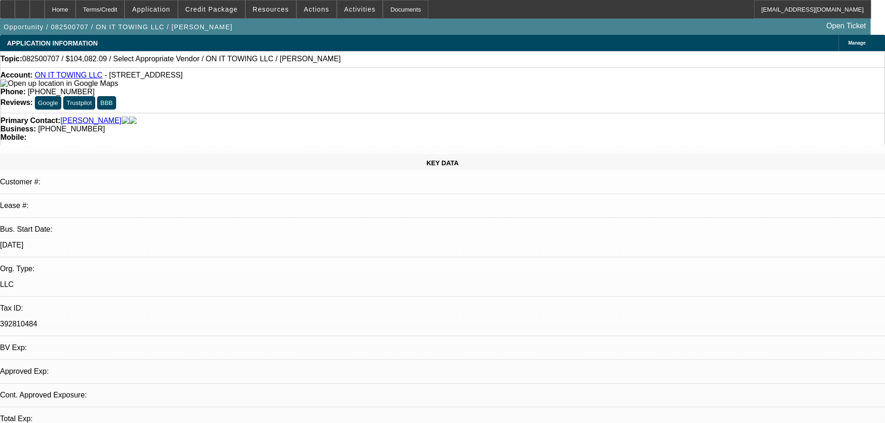
select select "0"
select select "2"
select select "0.1"
select select "4"
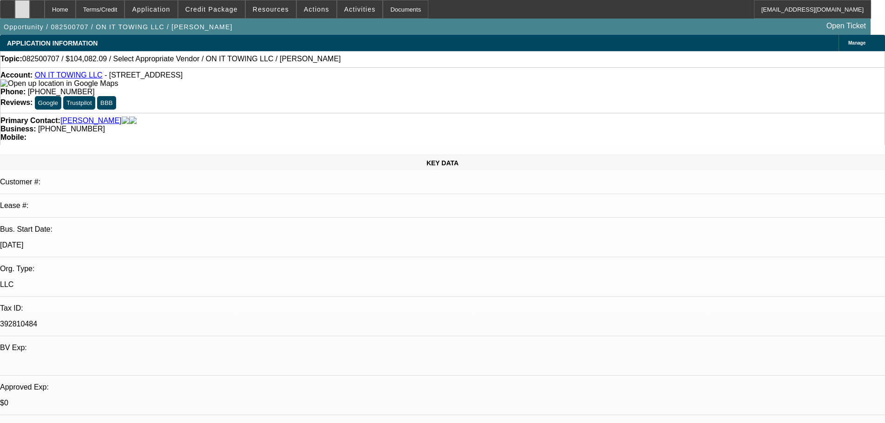
click at [22, 6] on icon at bounding box center [22, 6] width 0 height 0
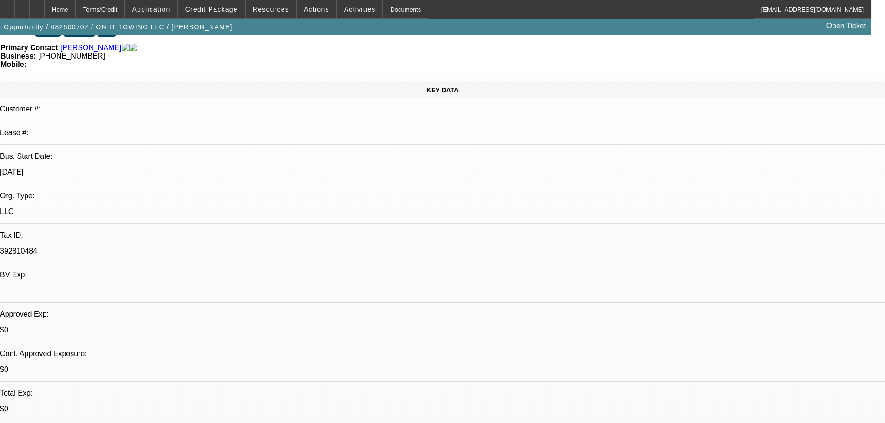
scroll to position [186, 0]
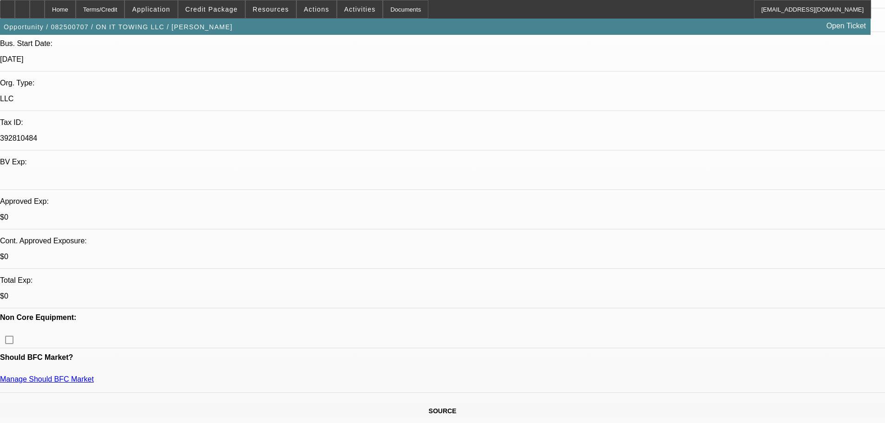
click at [241, 14] on span at bounding box center [211, 9] width 66 height 22
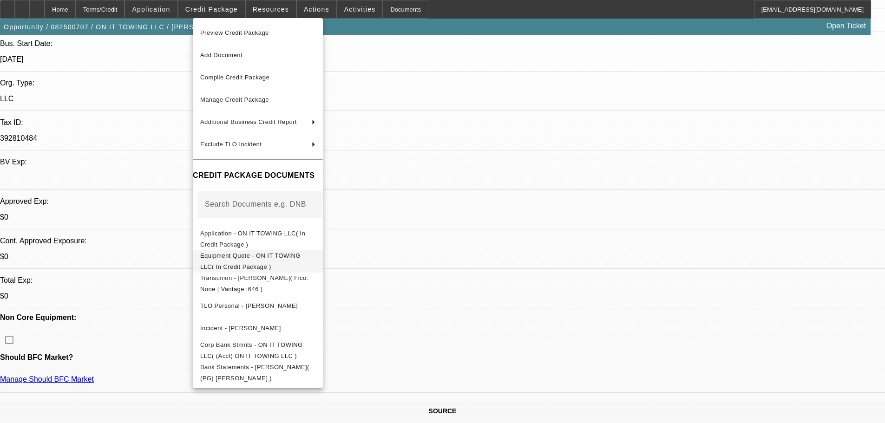
click at [315, 254] on span "Equipment Quote - ON IT TOWING LLC( In Credit Package )" at bounding box center [257, 261] width 115 height 22
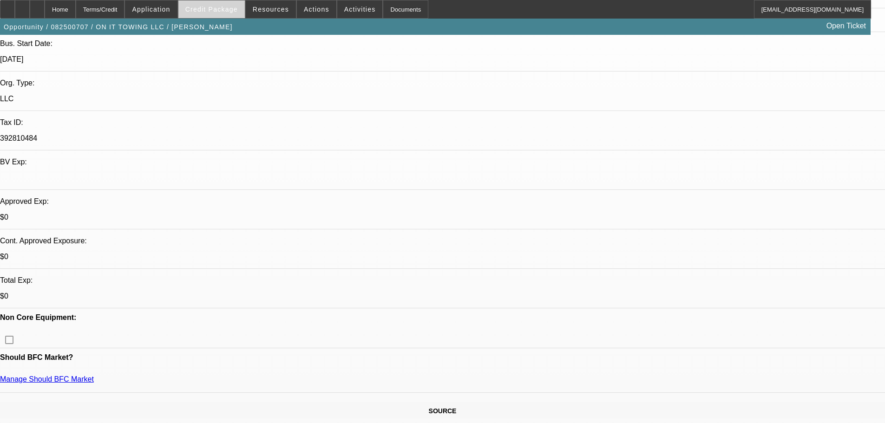
click at [224, 11] on span "Credit Package" at bounding box center [211, 9] width 52 height 7
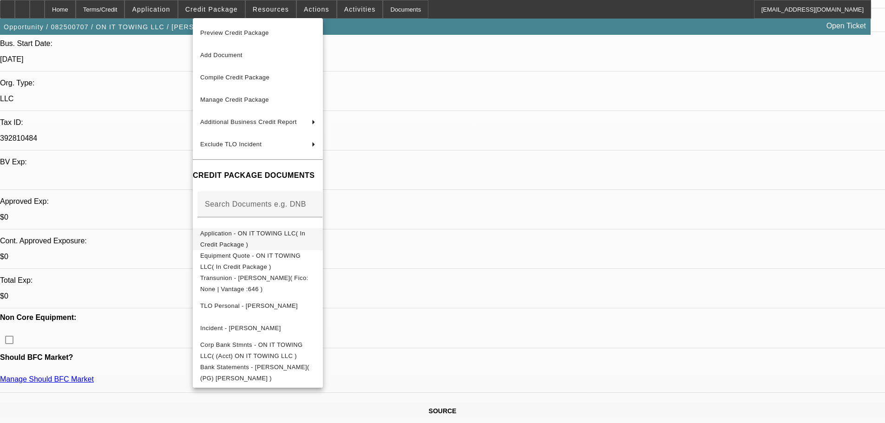
click at [300, 238] on span "Application - ON IT TOWING LLC( In Credit Package )" at bounding box center [252, 239] width 105 height 18
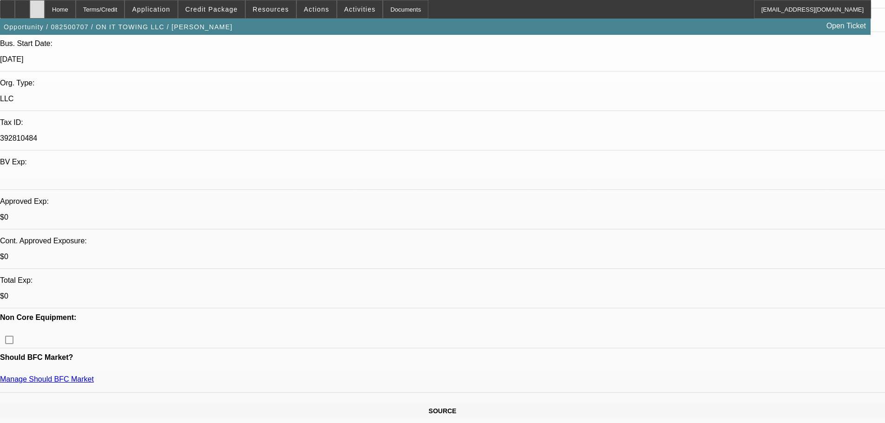
click at [45, 8] on div at bounding box center [37, 9] width 15 height 19
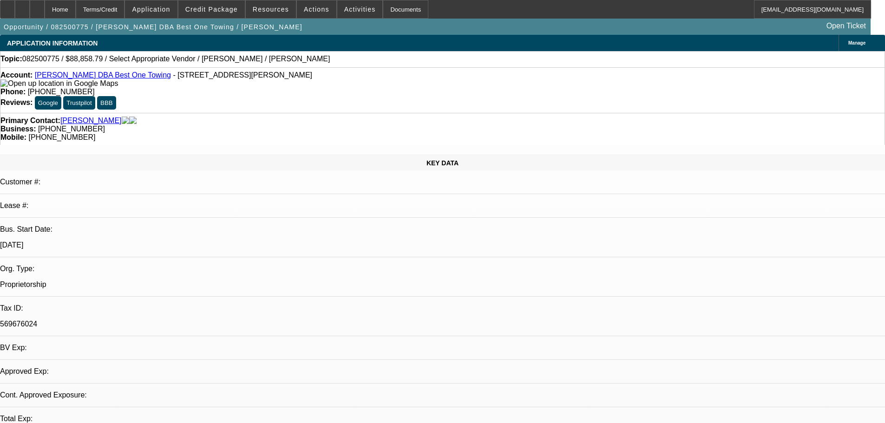
select select "0"
select select "2"
select select "0.1"
select select "1"
select select "2"
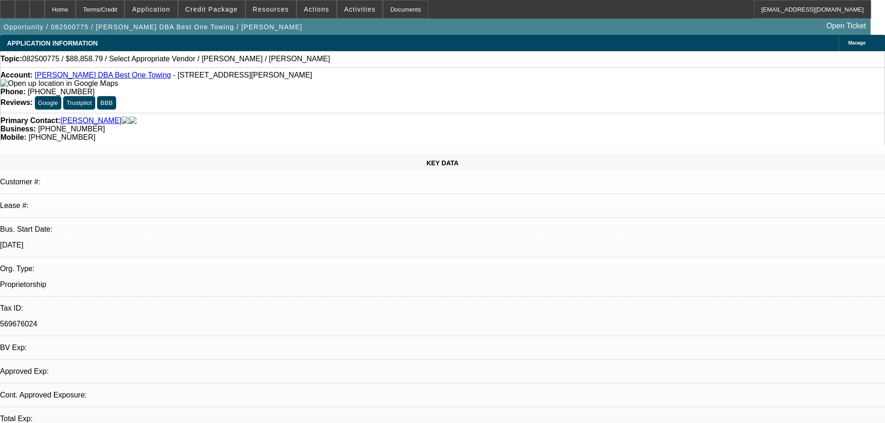
select select "4"
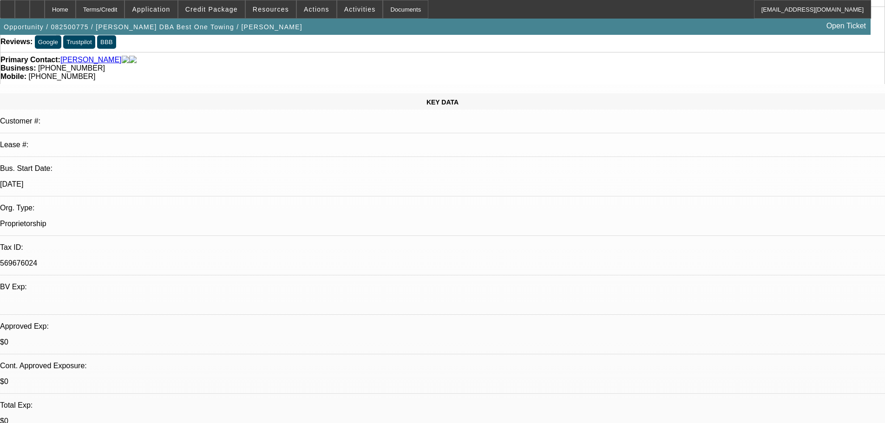
scroll to position [93, 0]
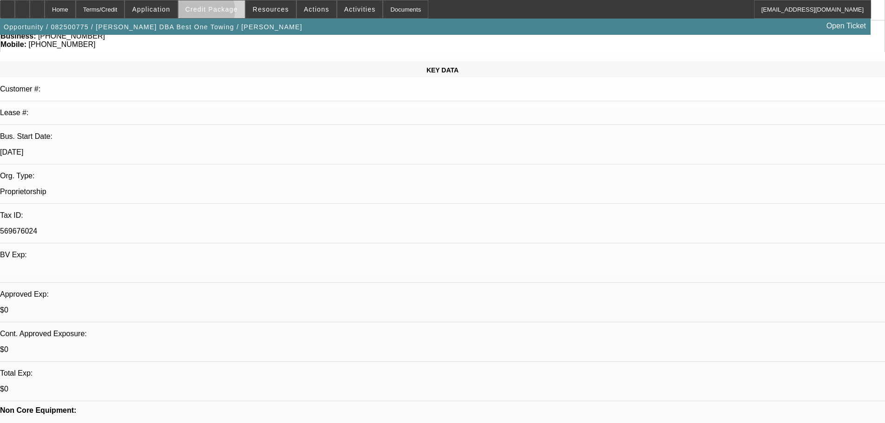
click at [216, 13] on span "Credit Package" at bounding box center [211, 9] width 52 height 7
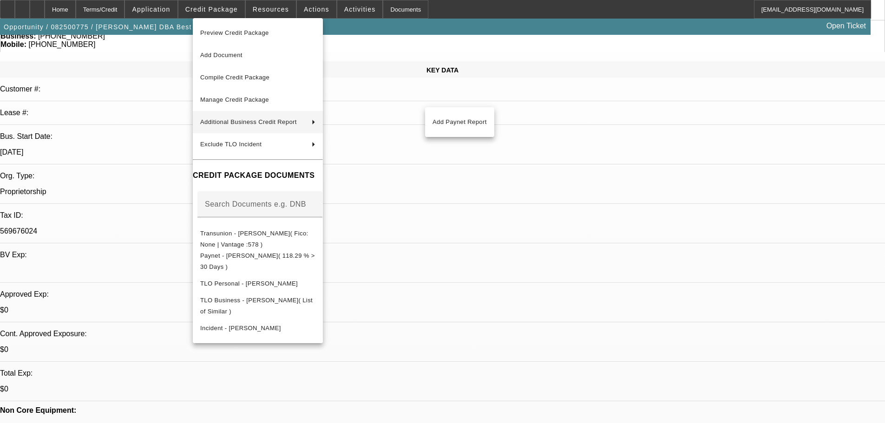
click at [26, 11] on div at bounding box center [442, 211] width 885 height 423
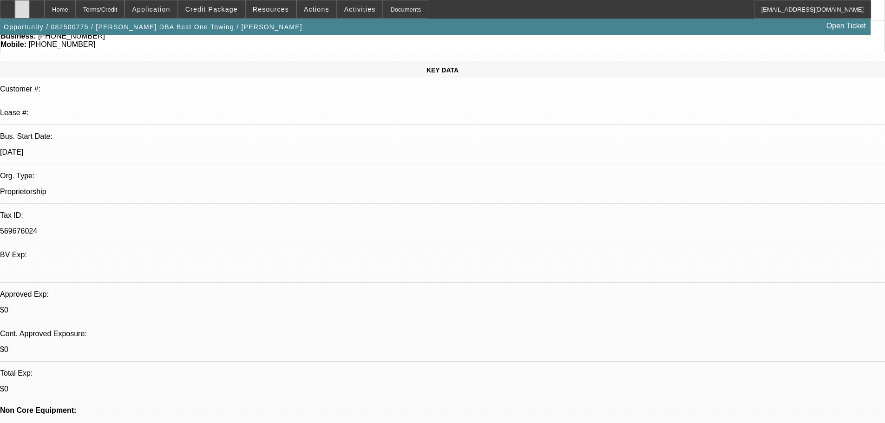
click at [22, 6] on icon at bounding box center [22, 6] width 0 height 0
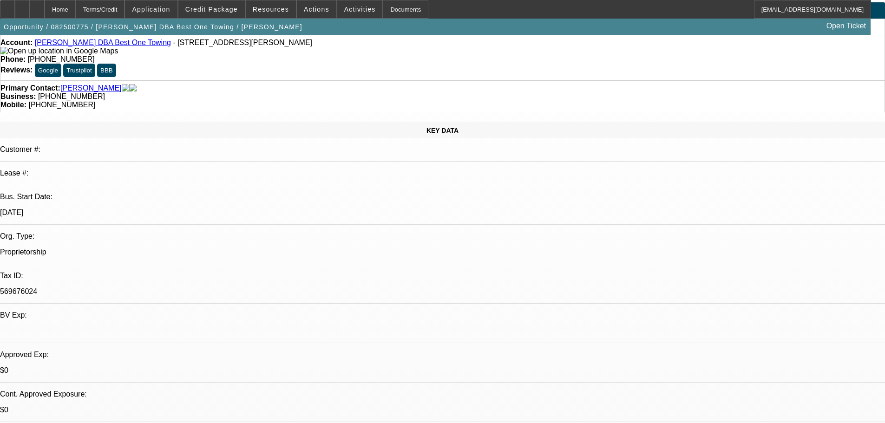
scroll to position [0, 0]
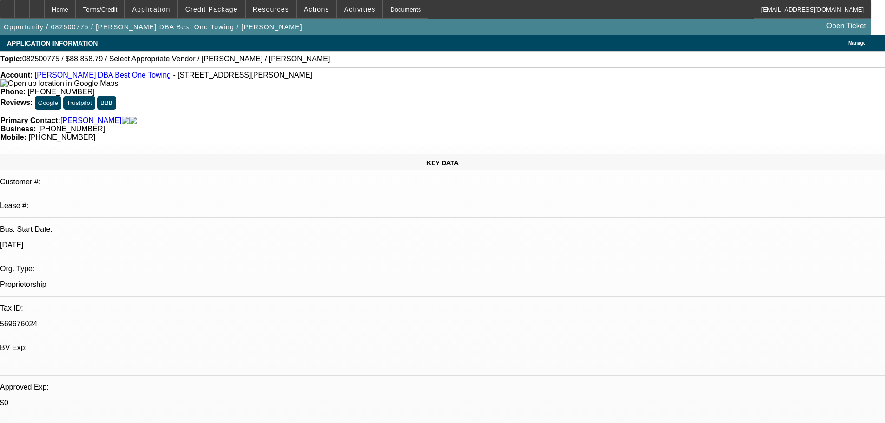
click at [135, 76] on link "[PERSON_NAME] DBA Best One Towing" at bounding box center [103, 75] width 136 height 8
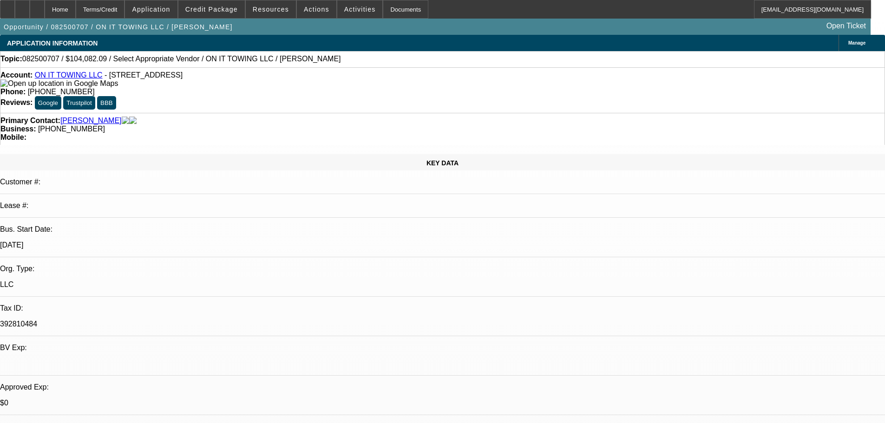
select select "0"
select select "2"
select select "0.1"
select select "4"
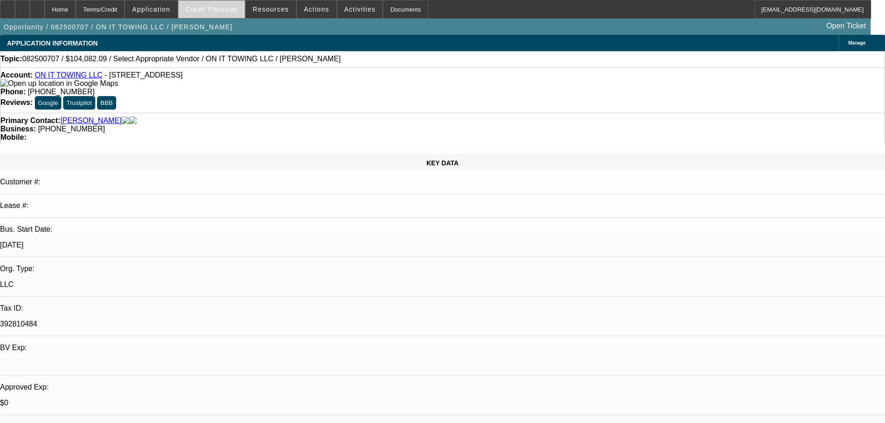
click at [227, 12] on span "Credit Package" at bounding box center [211, 9] width 52 height 7
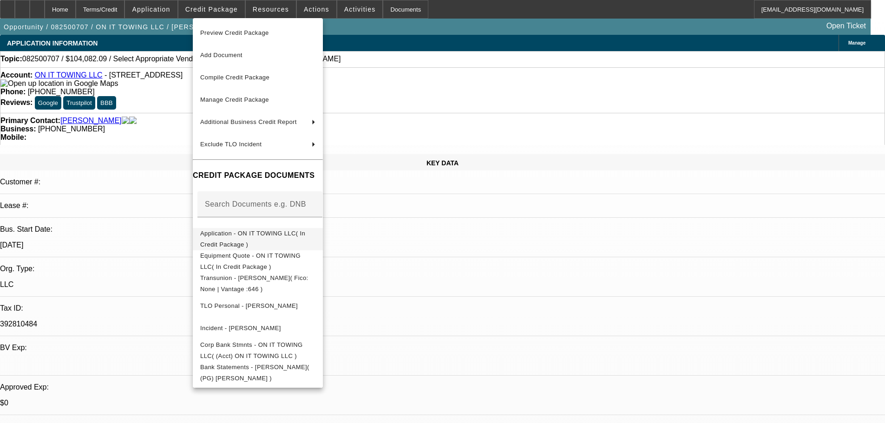
click at [271, 238] on span "Application - ON IT TOWING LLC( In Credit Package )" at bounding box center [252, 239] width 105 height 18
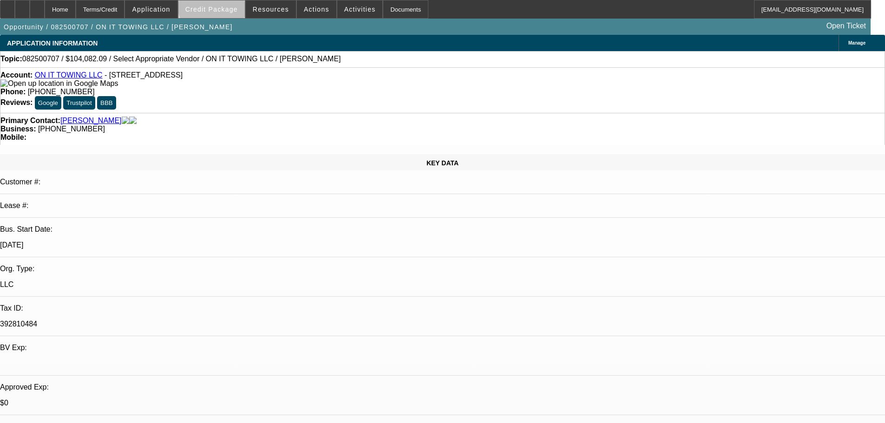
click at [229, 2] on span at bounding box center [211, 9] width 66 height 22
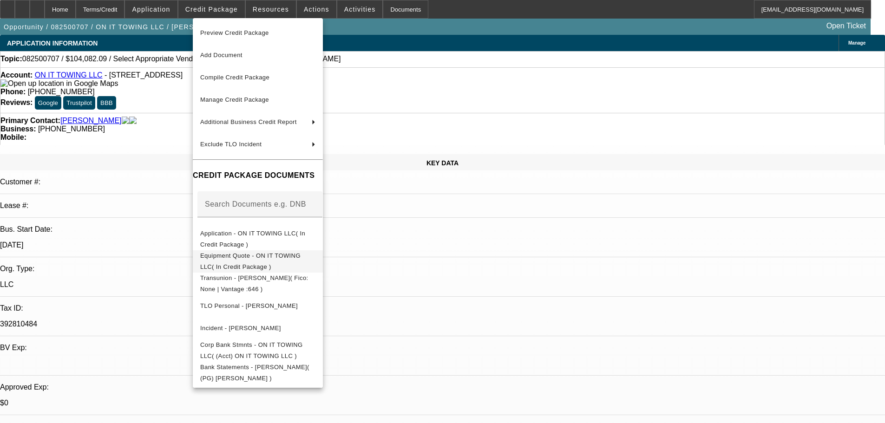
click at [301, 258] on span "Equipment Quote - ON IT TOWING LLC( In Credit Package )" at bounding box center [250, 261] width 100 height 18
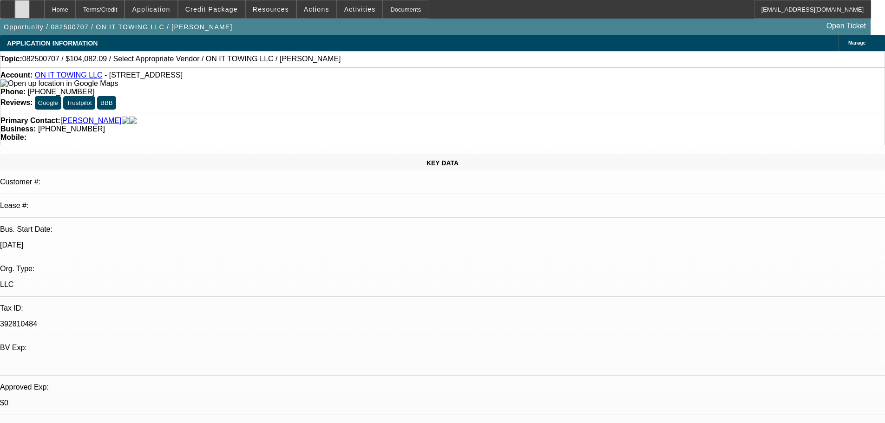
click at [30, 14] on div at bounding box center [22, 9] width 15 height 19
click at [848, 45] on span "Manage" at bounding box center [856, 42] width 17 height 5
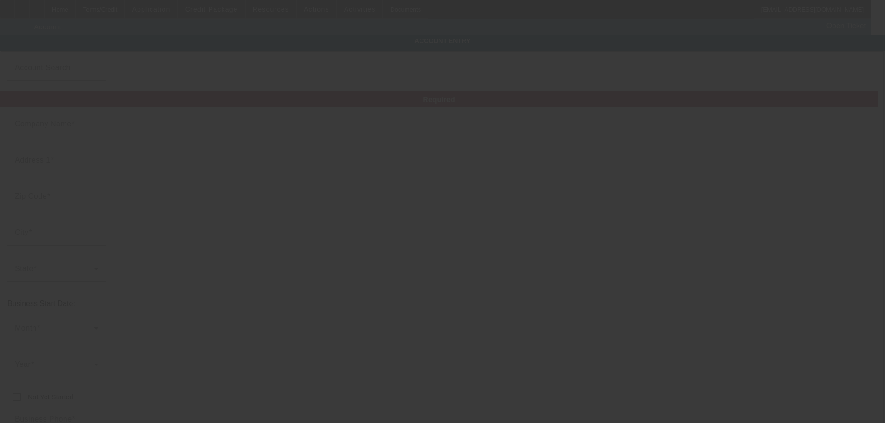
type input "ON IT TOWING LLC"
type input "[STREET_ADDRESS]"
type input "92223"
type input "[GEOGRAPHIC_DATA]"
type input "[PHONE_NUMBER]"
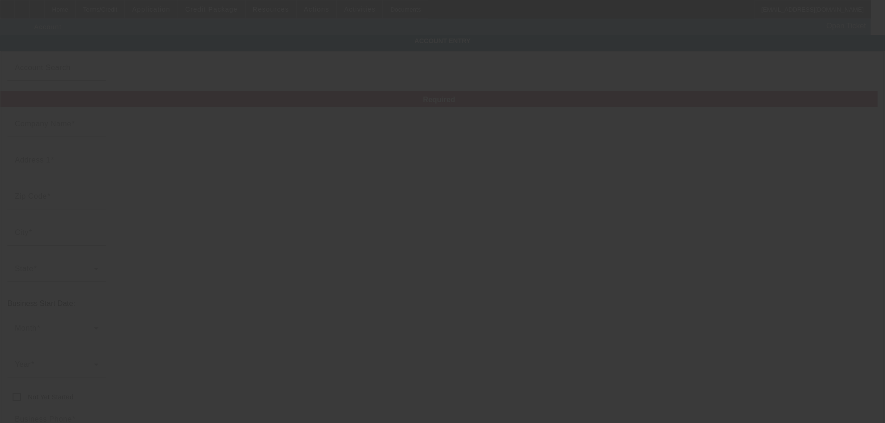
type input "392810484"
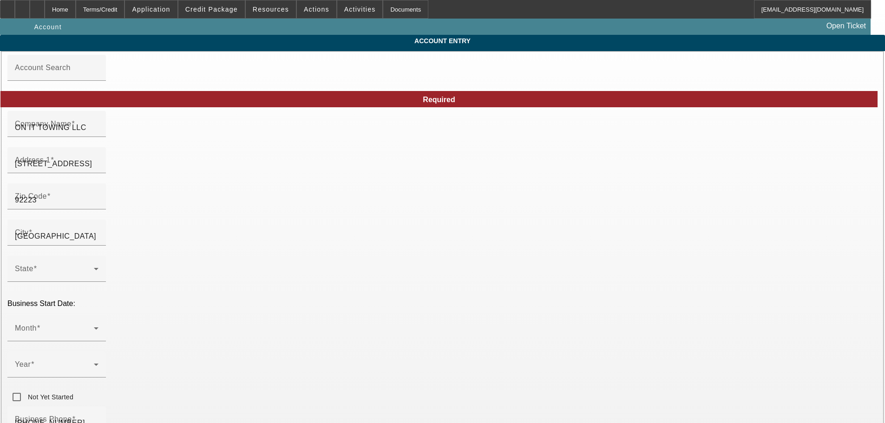
type input "[DATE]"
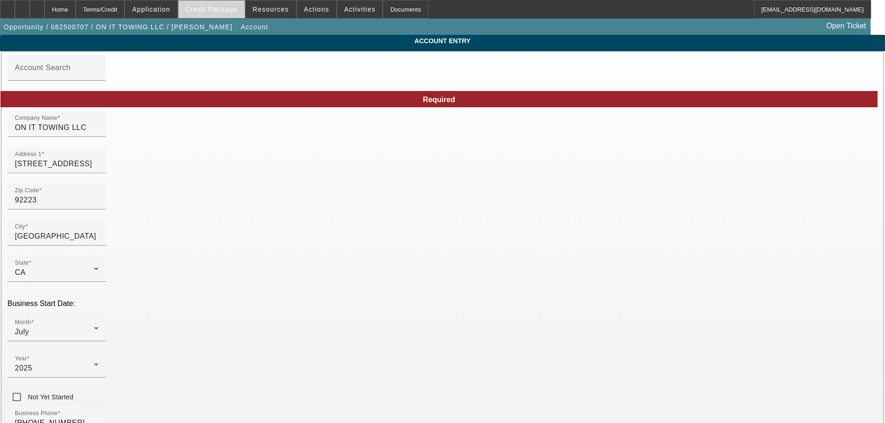
click at [211, 17] on span at bounding box center [211, 9] width 66 height 22
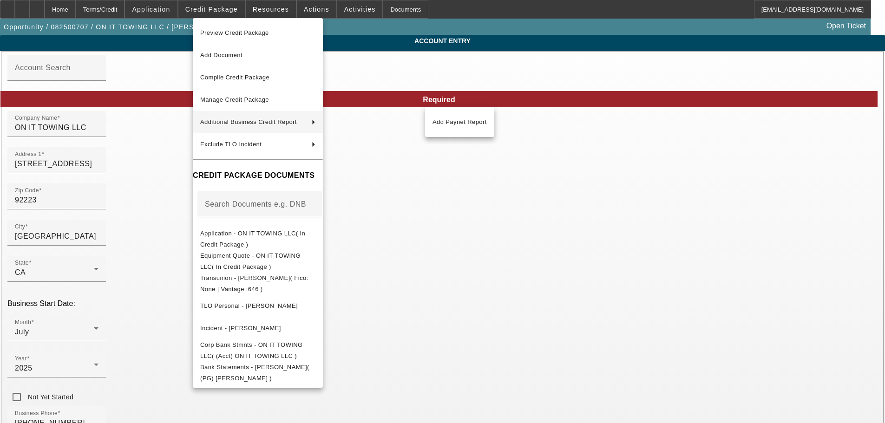
click at [65, 6] on div at bounding box center [442, 211] width 885 height 423
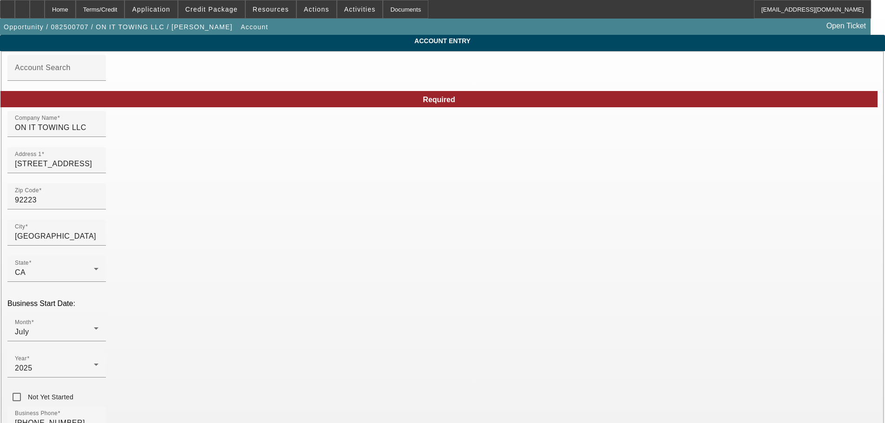
click at [65, 6] on div at bounding box center [442, 211] width 885 height 423
click at [45, 6] on div at bounding box center [37, 9] width 15 height 19
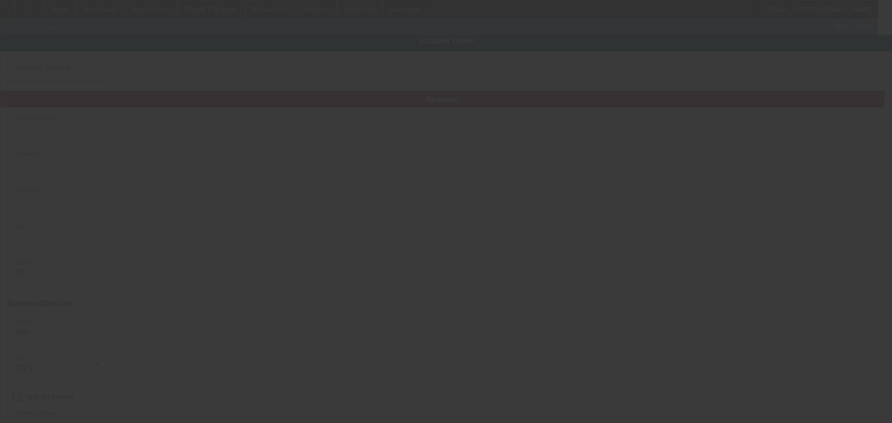
type input "ON IT TOWING LLC"
type input "[STREET_ADDRESS]"
type input "92223"
type input "[GEOGRAPHIC_DATA]"
type input "[PHONE_NUMBER]"
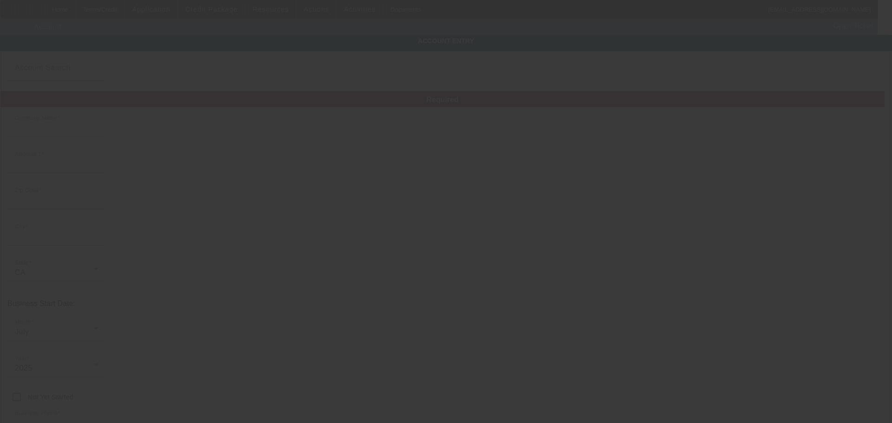
type input "392810484"
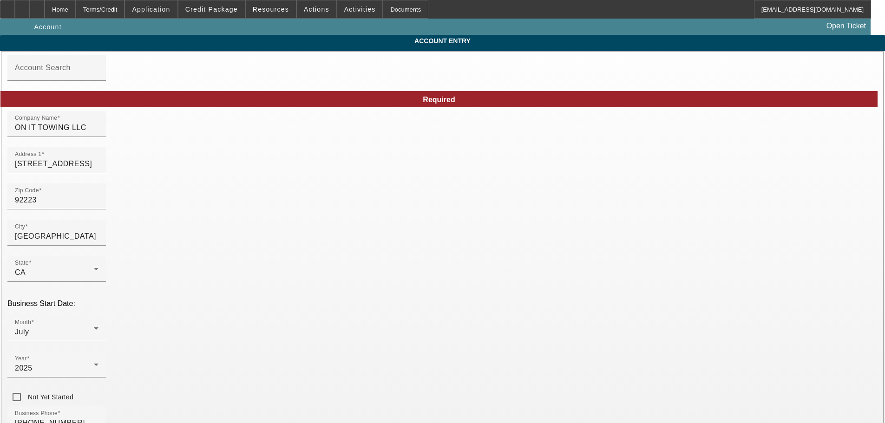
type input "[DATE]"
click at [228, 10] on span "Credit Package" at bounding box center [211, 9] width 52 height 7
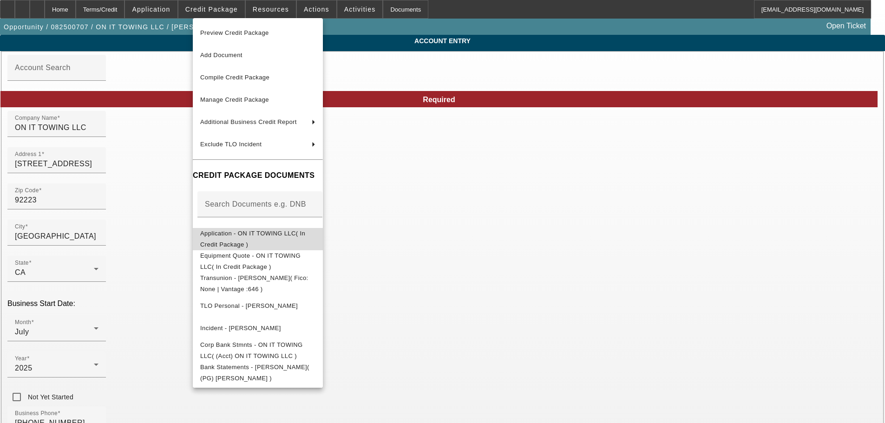
click at [297, 238] on span "Application - ON IT TOWING LLC( In Credit Package )" at bounding box center [252, 239] width 105 height 18
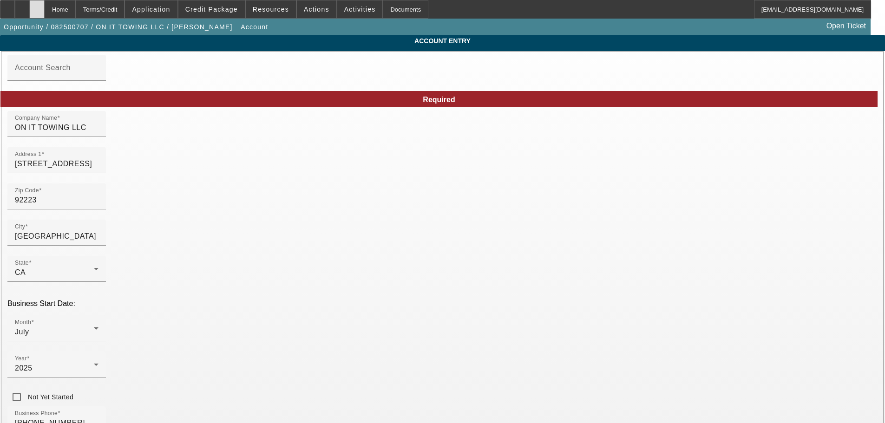
click at [45, 12] on div at bounding box center [37, 9] width 15 height 19
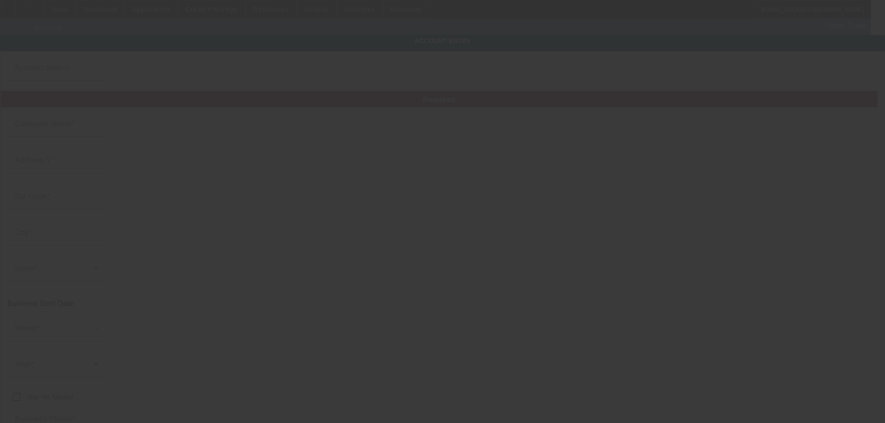
type input "ON IT TOWING LLC"
type input "[STREET_ADDRESS]"
type input "92223"
type input "[GEOGRAPHIC_DATA]"
type input "[PHONE_NUMBER]"
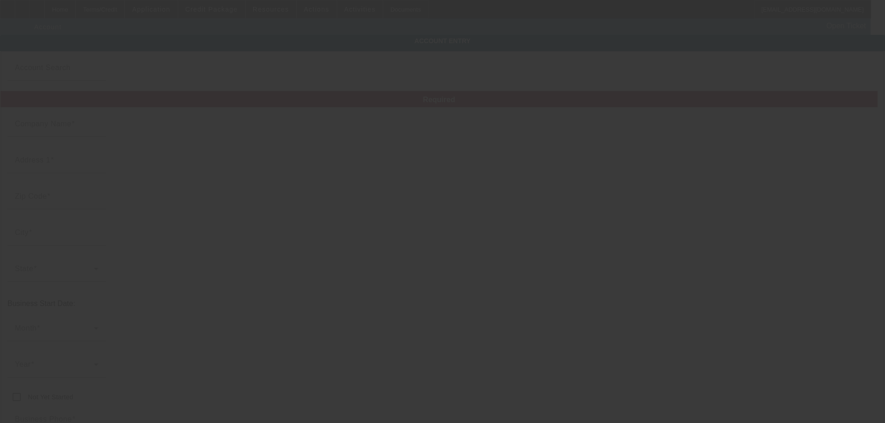
type input "392810484"
type input "[DATE]"
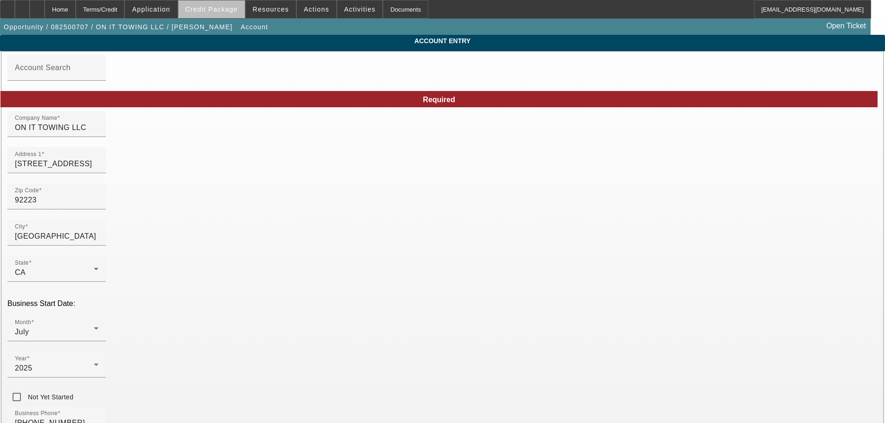
click at [230, 8] on span "Credit Package" at bounding box center [211, 9] width 52 height 7
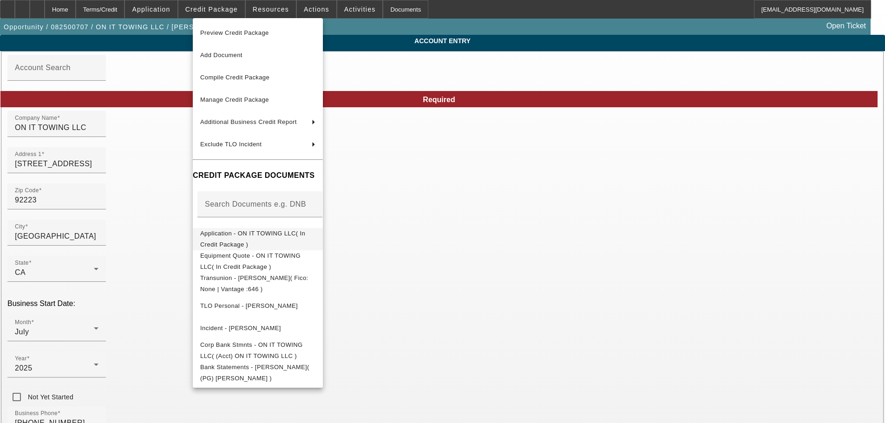
click at [299, 236] on span "Application - ON IT TOWING LLC( In Credit Package )" at bounding box center [252, 239] width 105 height 18
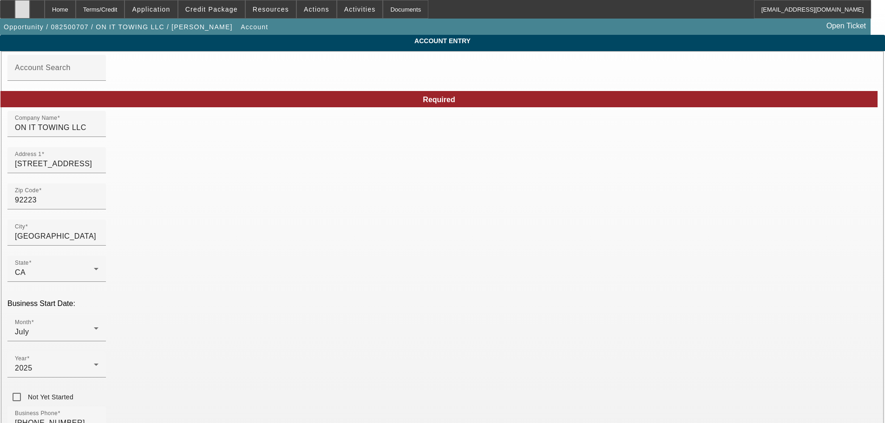
click at [30, 12] on div at bounding box center [22, 9] width 15 height 19
click at [45, 10] on div at bounding box center [37, 9] width 15 height 19
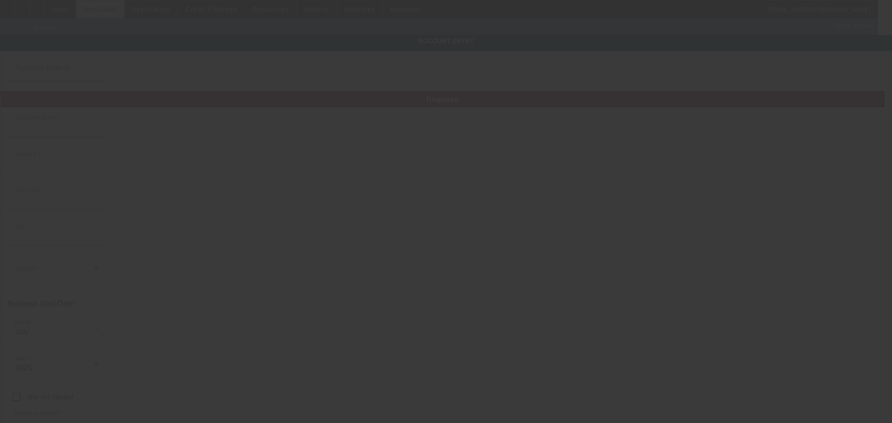
type input "ONIT TOWING LLC"
type input "[STREET_ADDRESS]"
type input "92223"
type input "[GEOGRAPHIC_DATA]"
type input "[PHONE_NUMBER]"
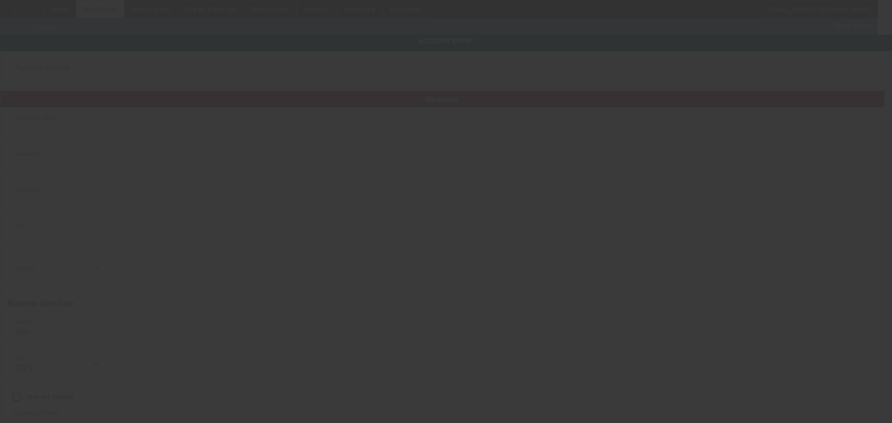
type input "392810484"
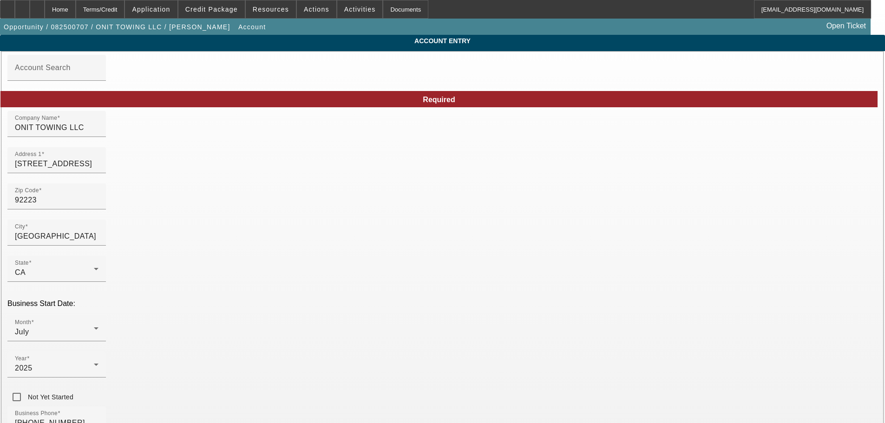
type input "[DATE]"
click at [232, 17] on span at bounding box center [211, 9] width 66 height 22
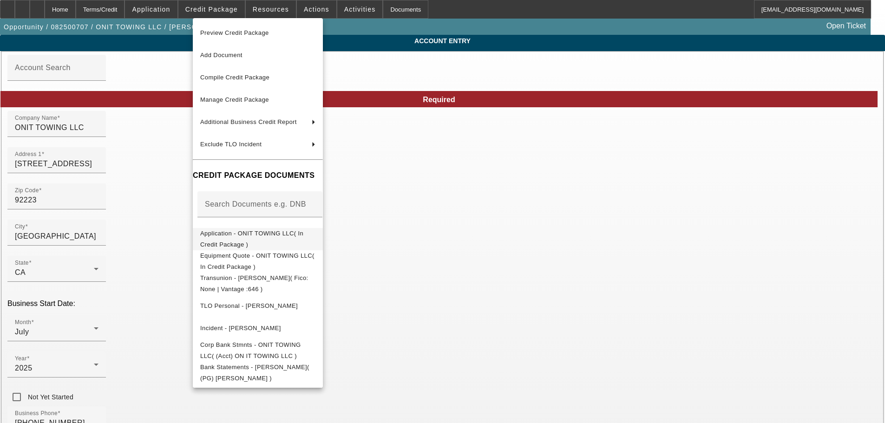
click at [314, 230] on span "Application - ONIT TOWING LLC( In Credit Package )" at bounding box center [257, 239] width 115 height 22
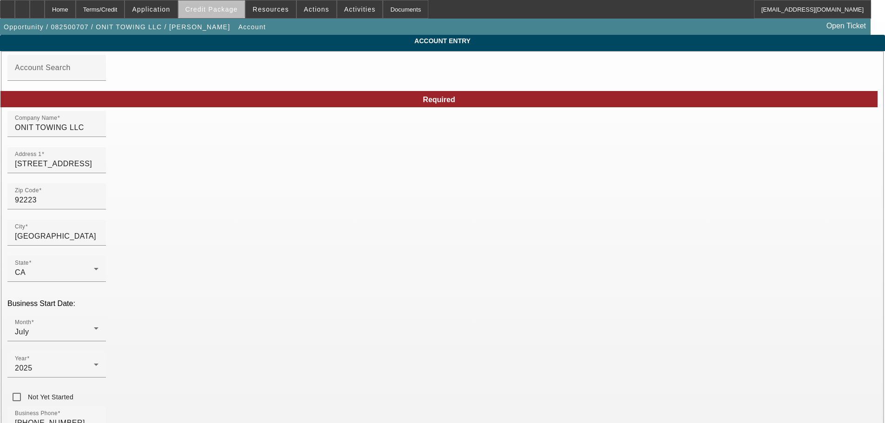
click at [236, 13] on span at bounding box center [211, 9] width 66 height 22
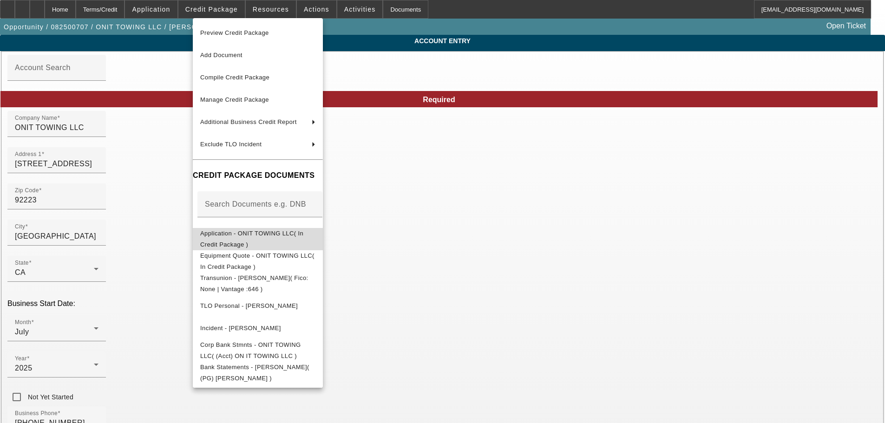
click at [303, 235] on span "Application - ONIT TOWING LLC( In Credit Package )" at bounding box center [251, 239] width 103 height 18
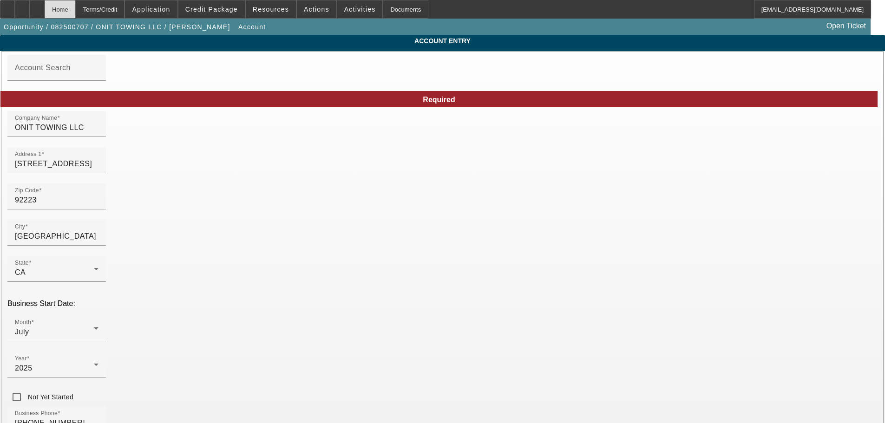
click at [76, 8] on div "Home" at bounding box center [60, 9] width 31 height 19
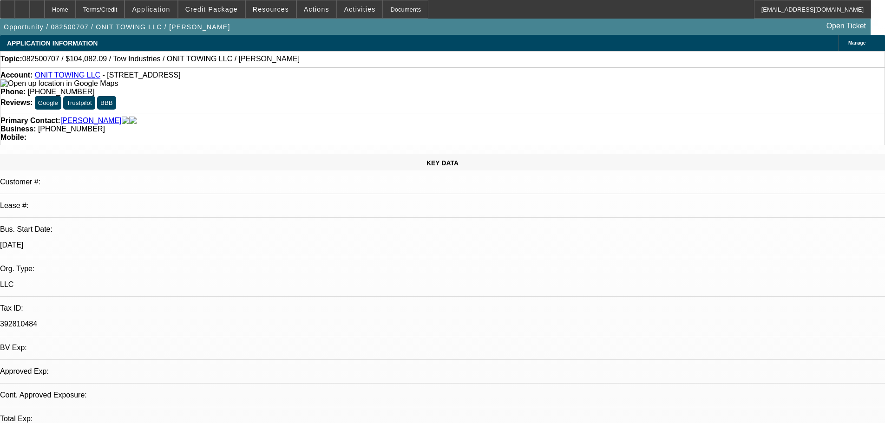
select select "0"
select select "2"
select select "0.1"
select select "4"
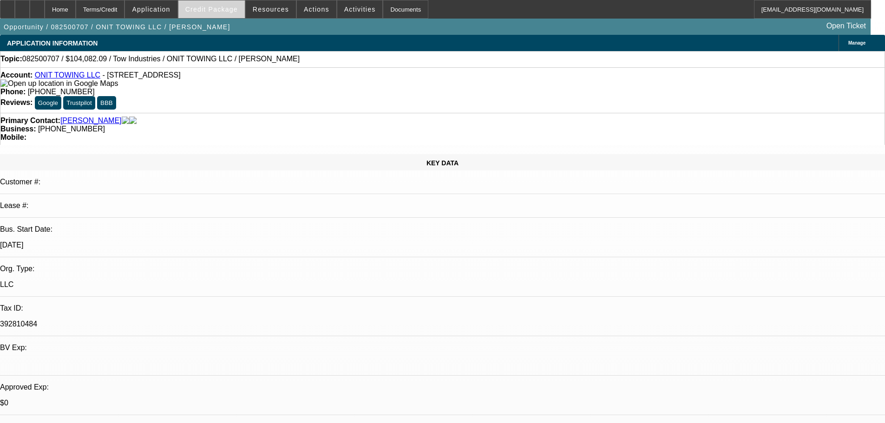
click at [213, 5] on span at bounding box center [211, 9] width 66 height 22
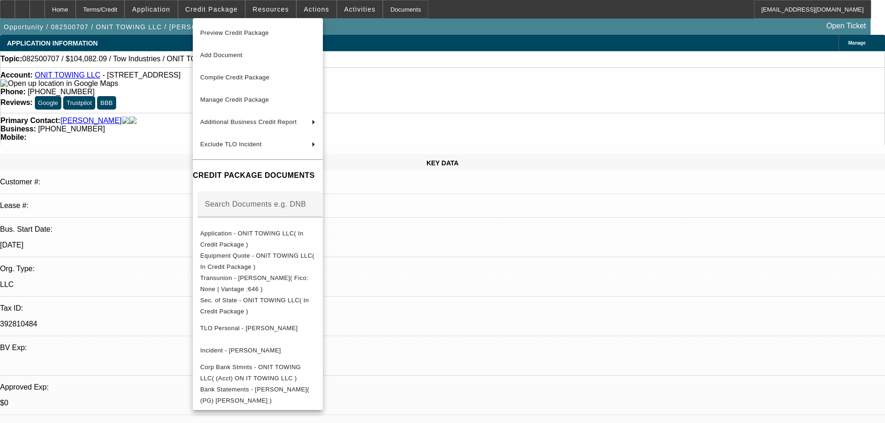
click at [151, 262] on div at bounding box center [442, 211] width 885 height 423
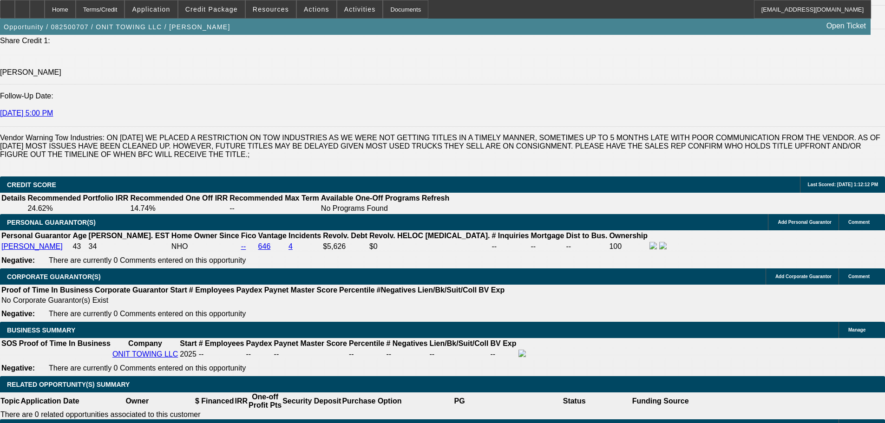
scroll to position [1022, 0]
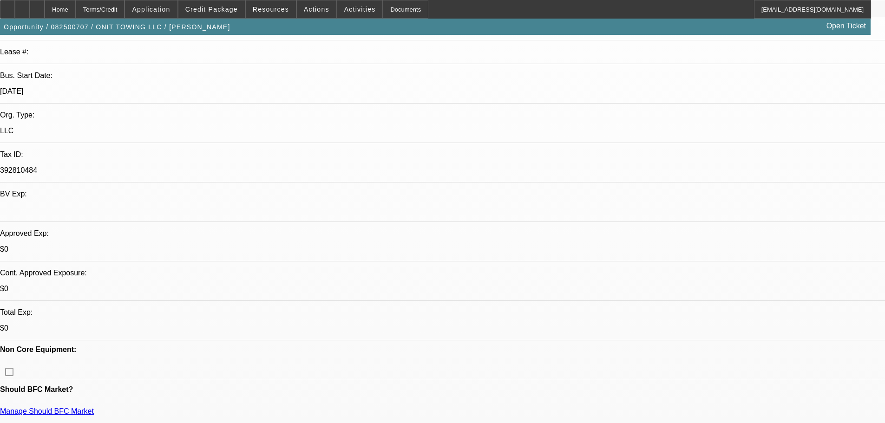
scroll to position [186, 0]
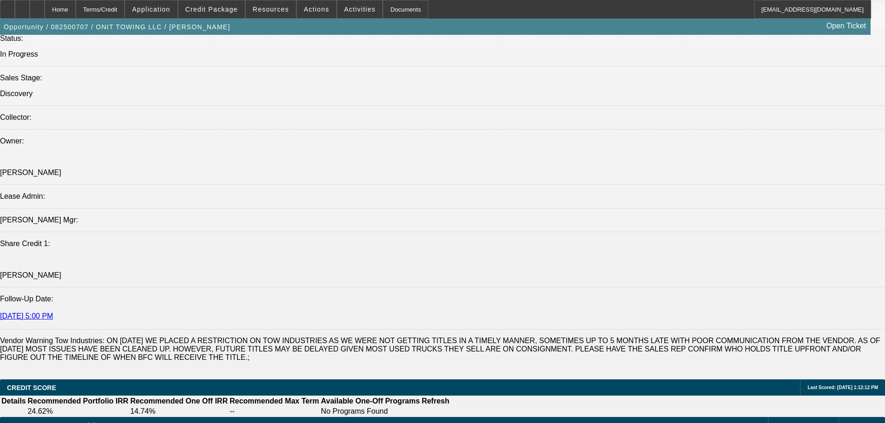
scroll to position [1115, 0]
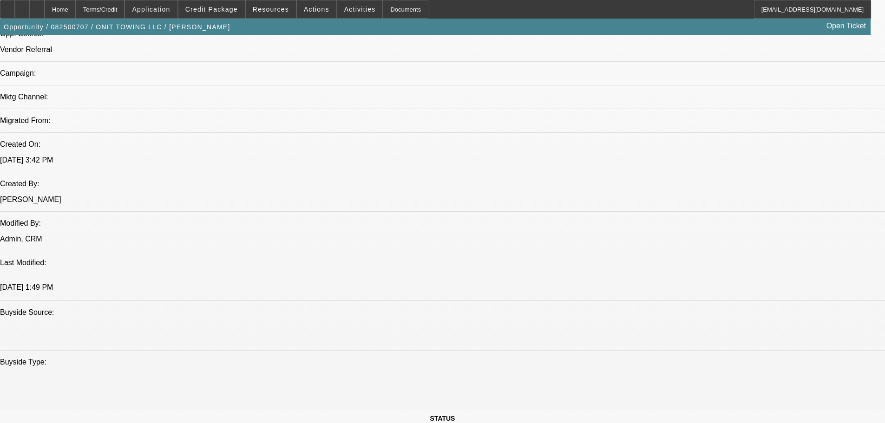
scroll to position [465, 0]
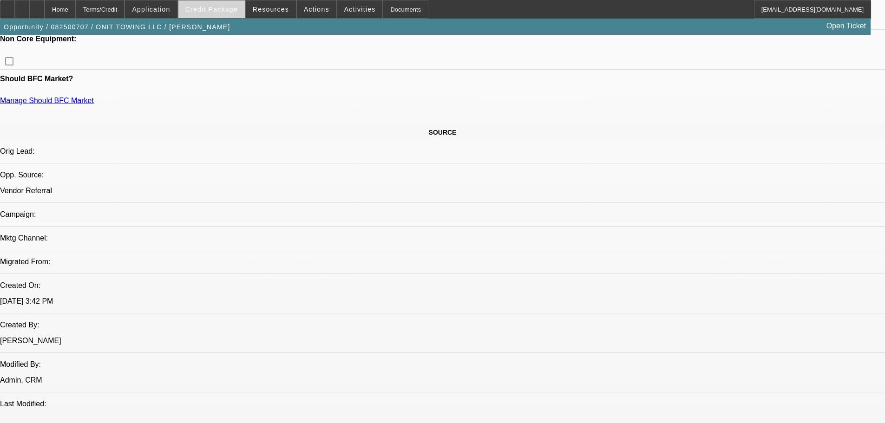
click at [213, 7] on span "Credit Package" at bounding box center [211, 9] width 52 height 7
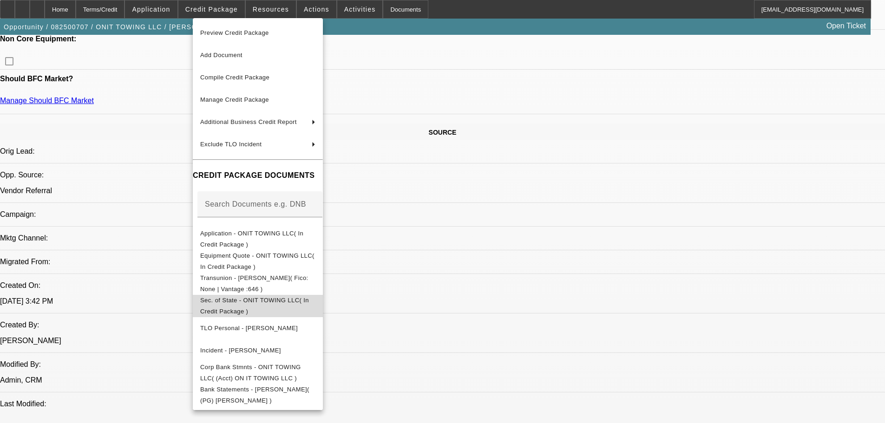
click at [305, 297] on button "Sec. of State - ONIT TOWING LLC( In Credit Package )" at bounding box center [258, 306] width 130 height 22
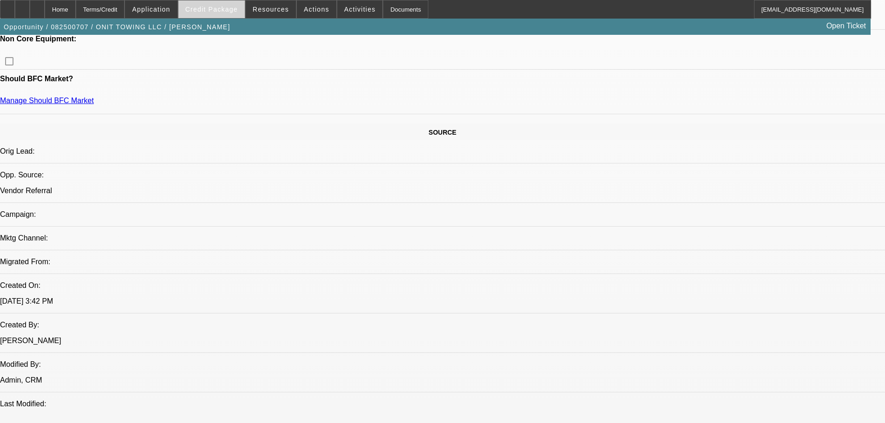
click at [238, 9] on span "Credit Package" at bounding box center [211, 9] width 52 height 7
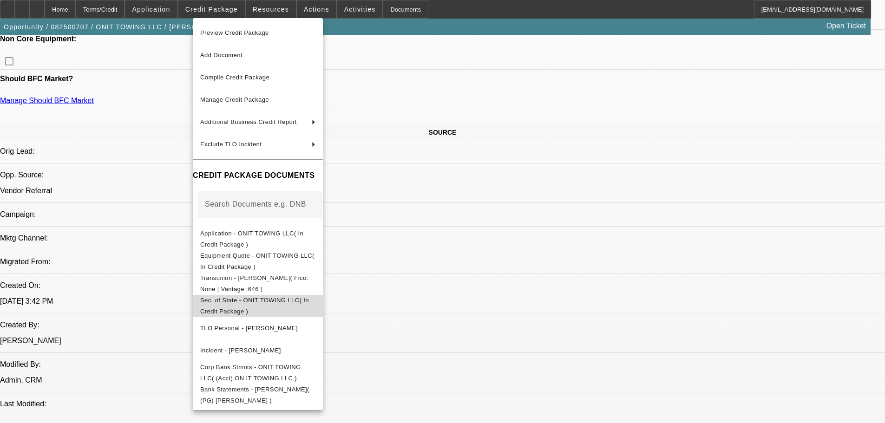
click at [292, 302] on span "Sec. of State - ONIT TOWING LLC( In Credit Package )" at bounding box center [254, 306] width 109 height 18
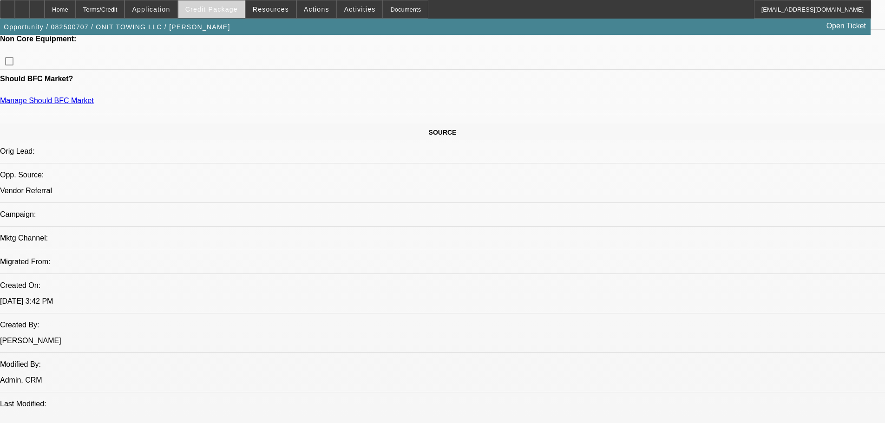
drag, startPoint x: 210, startPoint y: 8, endPoint x: 218, endPoint y: 15, distance: 10.8
click at [210, 8] on span "Credit Package" at bounding box center [211, 9] width 52 height 7
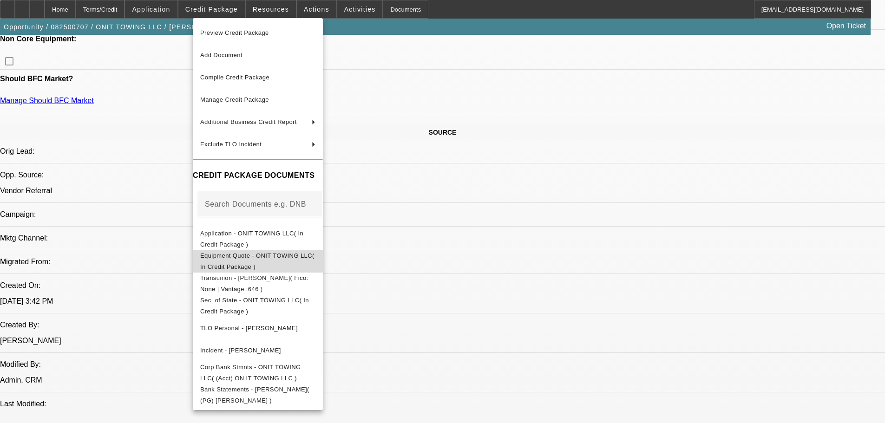
click at [315, 254] on span "Equipment Quote - ONIT TOWING LLC( In Credit Package )" at bounding box center [257, 261] width 115 height 22
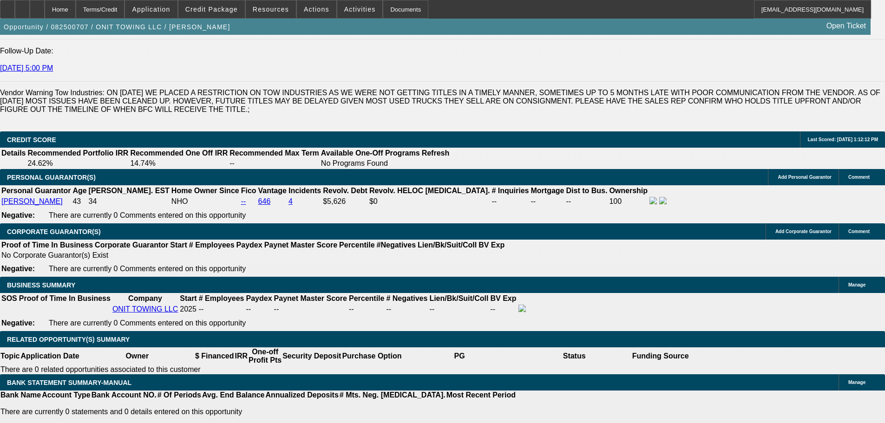
scroll to position [1301, 0]
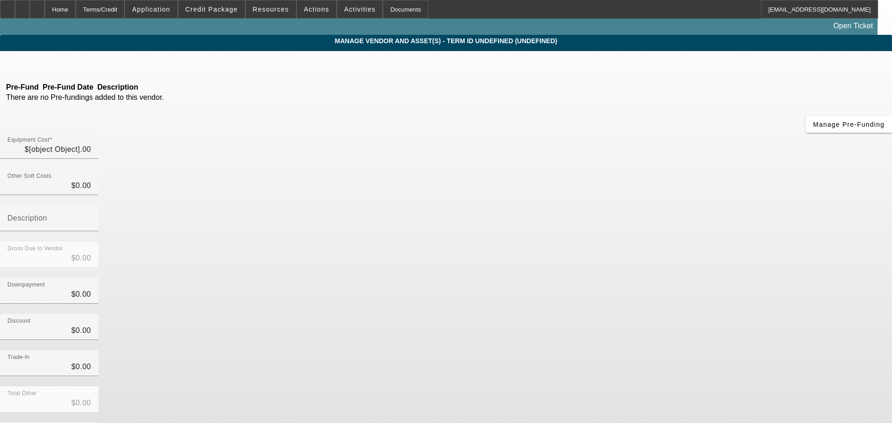
type input "$104,082.09"
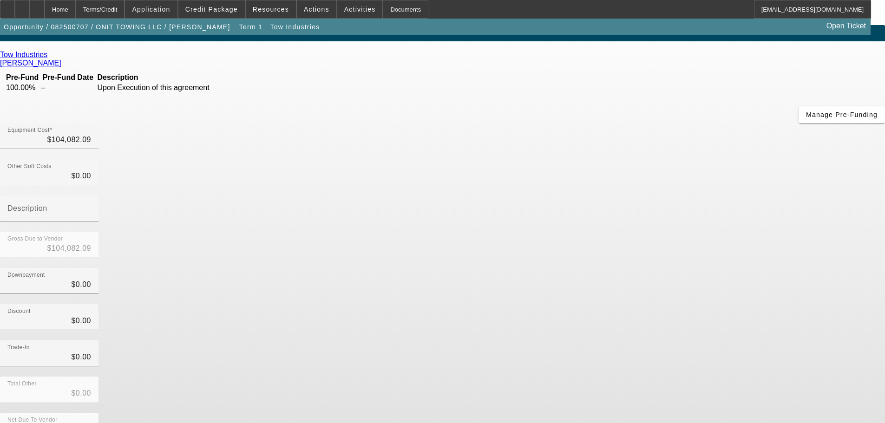
scroll to position [13, 0]
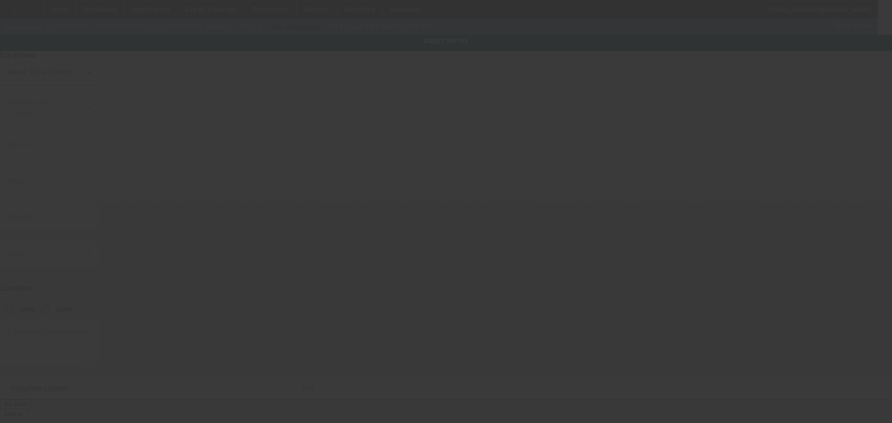
type input "1FVACWFC7KHKD5368"
type input "Freightliner"
type input "M2"
radio input "true"
type textarea "with Centiry"
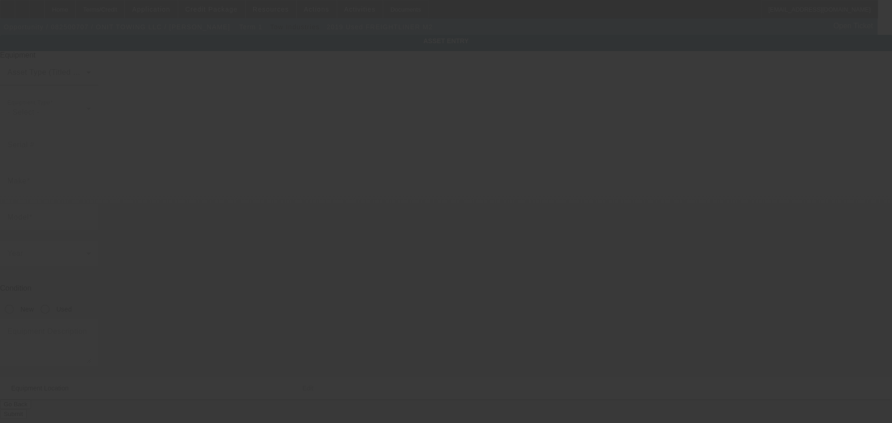
type input "39556 Cherry Valley Blvd"
type input "Cherry Valley"
type input "92223"
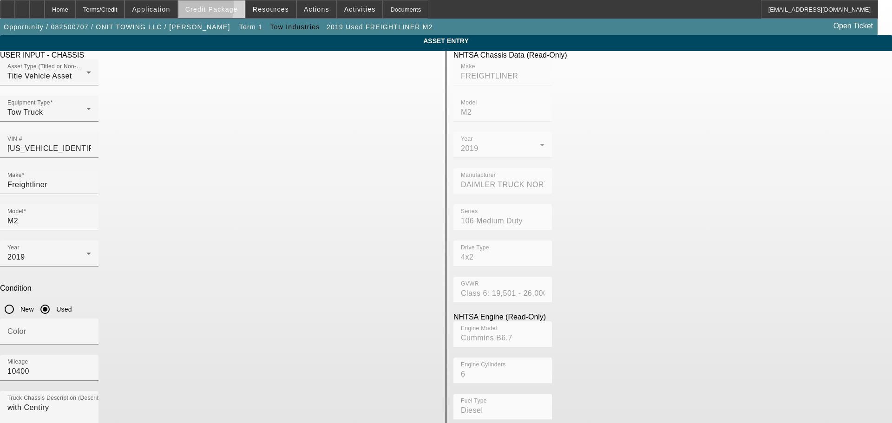
click at [213, 9] on span "Credit Package" at bounding box center [211, 9] width 52 height 7
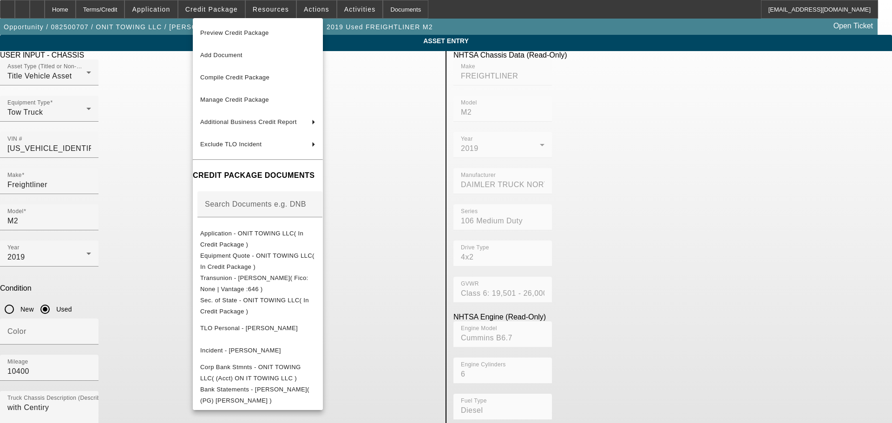
click at [103, 156] on div at bounding box center [446, 211] width 892 height 423
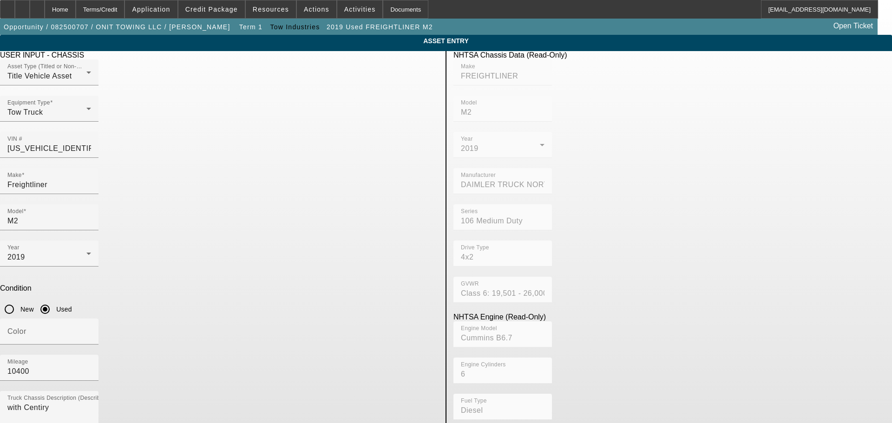
click at [408, 366] on div "USER INPUT - CHASSIS Asset Type (Titled or Non-Titled) Title Vehicle Asset Equi…" at bounding box center [219, 300] width 452 height 499
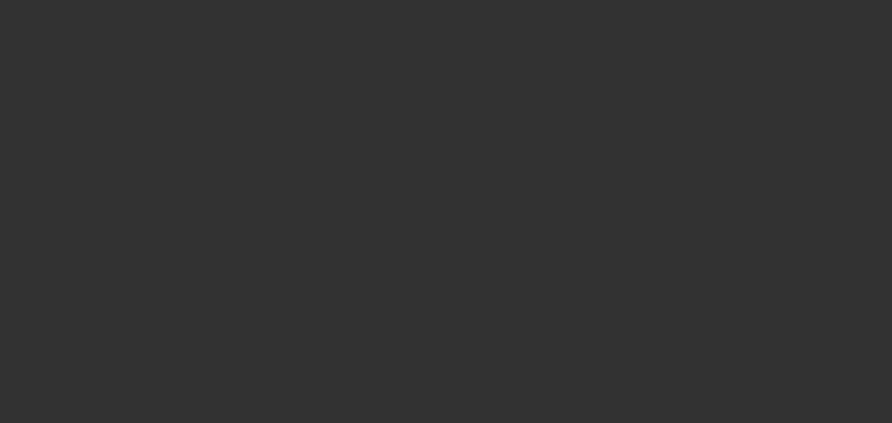
type input "$104,082.09"
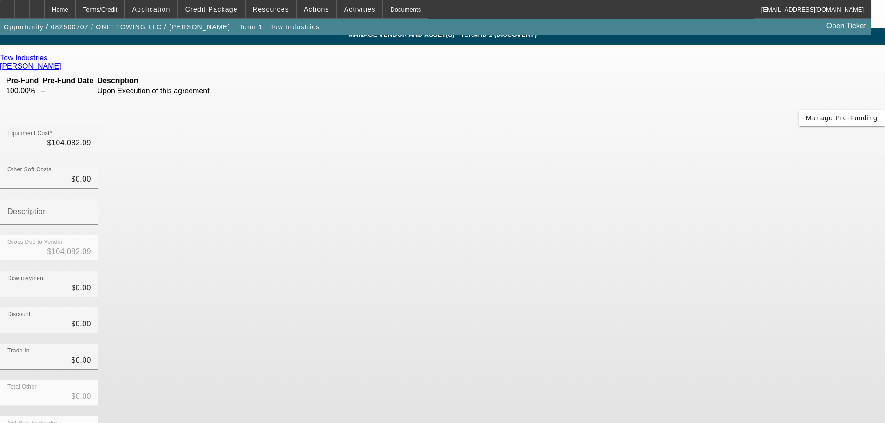
scroll to position [13, 0]
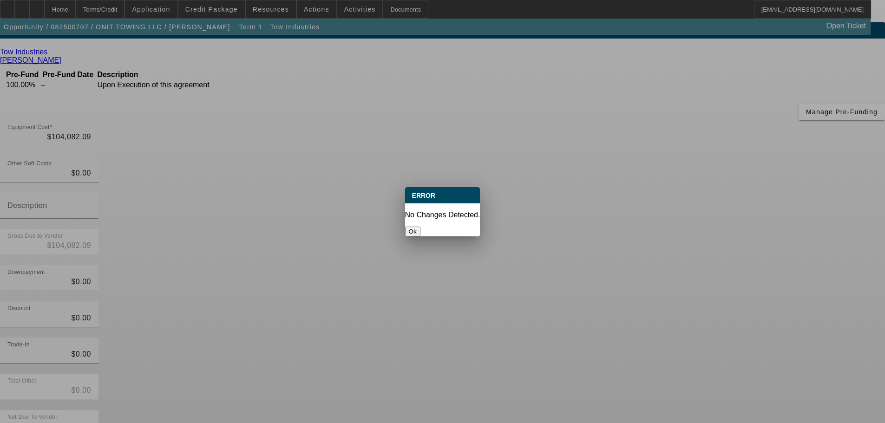
scroll to position [0, 0]
click at [420, 227] on button "Ok" at bounding box center [412, 232] width 15 height 10
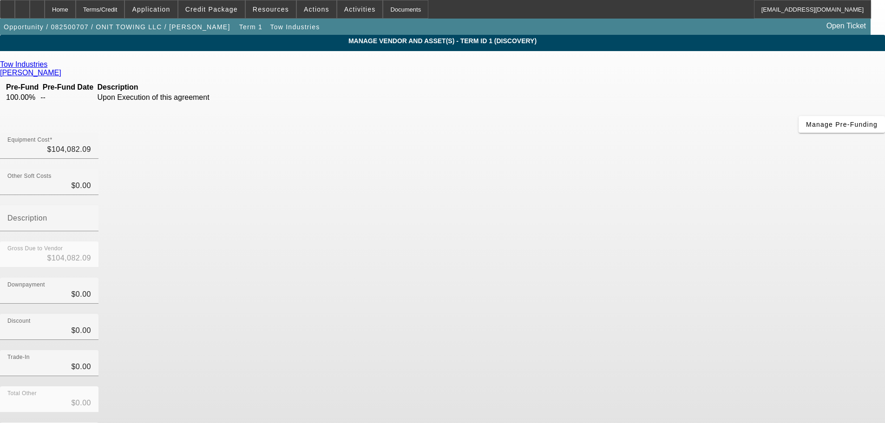
scroll to position [13, 0]
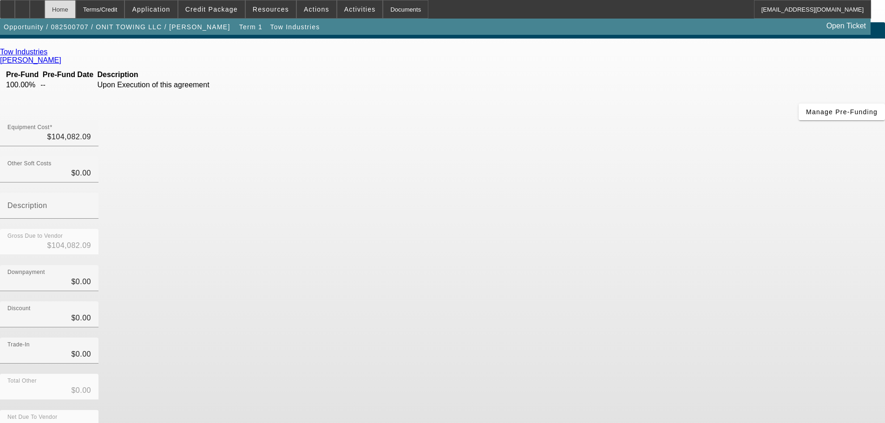
click at [70, 11] on div "Home" at bounding box center [60, 9] width 31 height 19
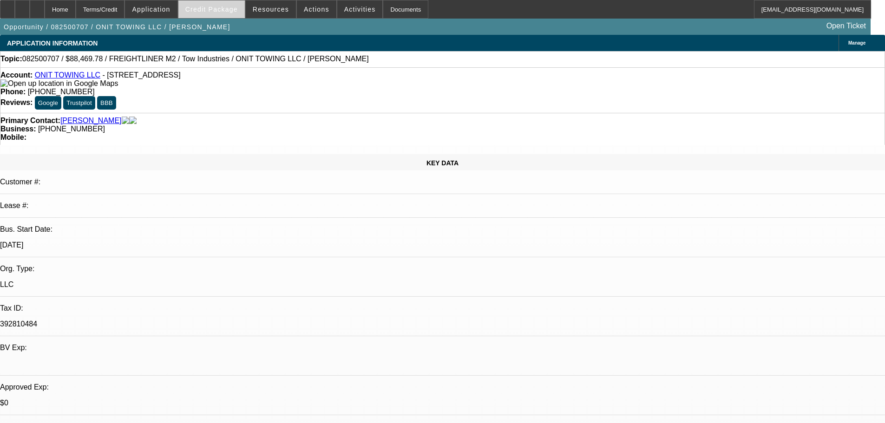
select select "0.15"
select select "2"
select select "0.1"
select select "4"
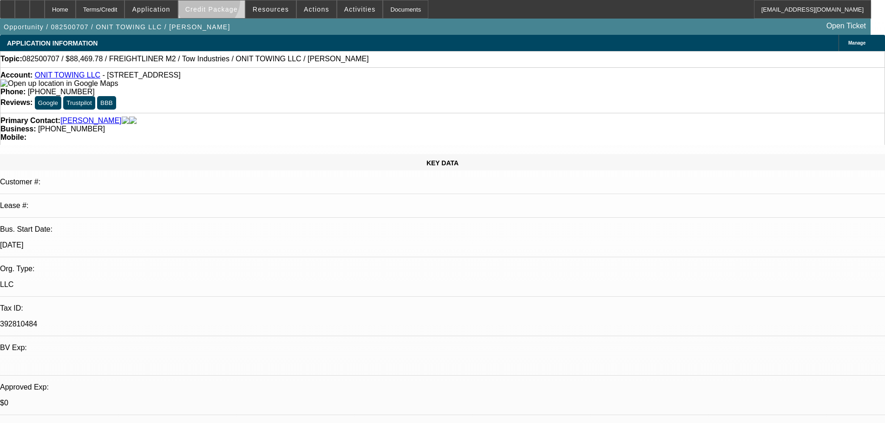
click at [223, 2] on span at bounding box center [211, 9] width 66 height 22
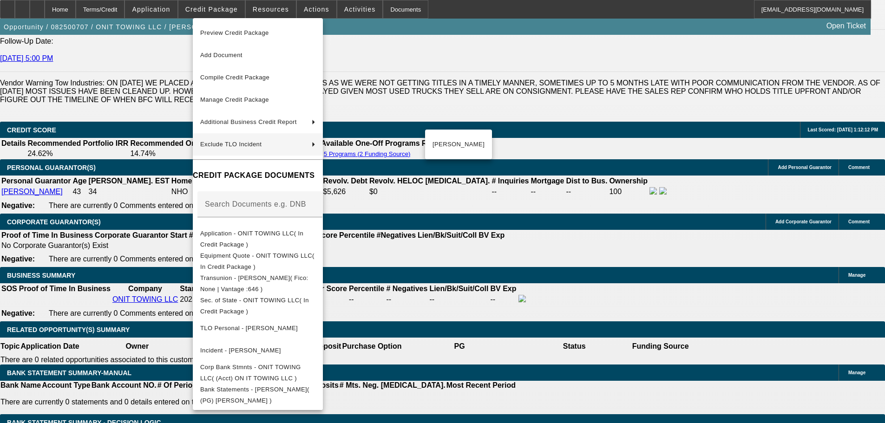
scroll to position [1301, 0]
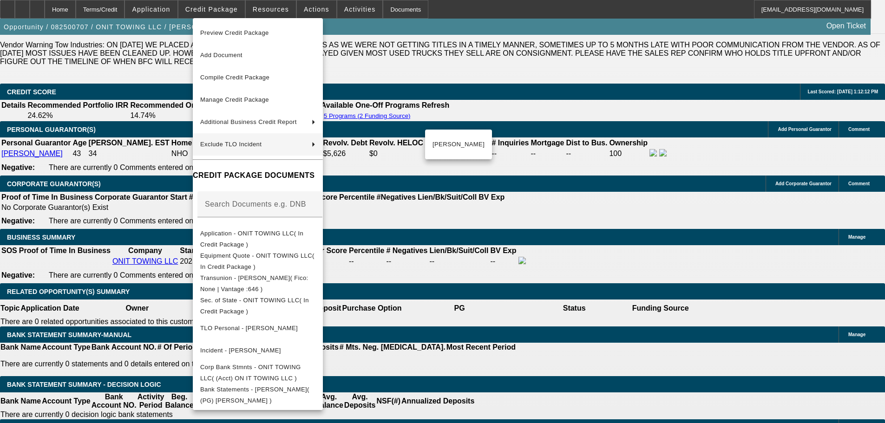
click at [144, 171] on div at bounding box center [442, 211] width 885 height 423
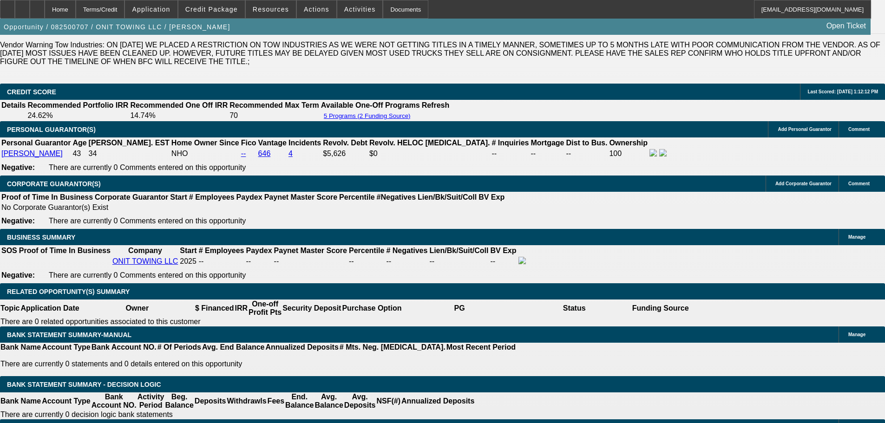
click at [235, 20] on div "Opportunity / 082500707 / ONIT TOWING LLC / Balderas, Janet Open Ticket" at bounding box center [435, 27] width 871 height 16
click at [236, 17] on span at bounding box center [211, 9] width 66 height 22
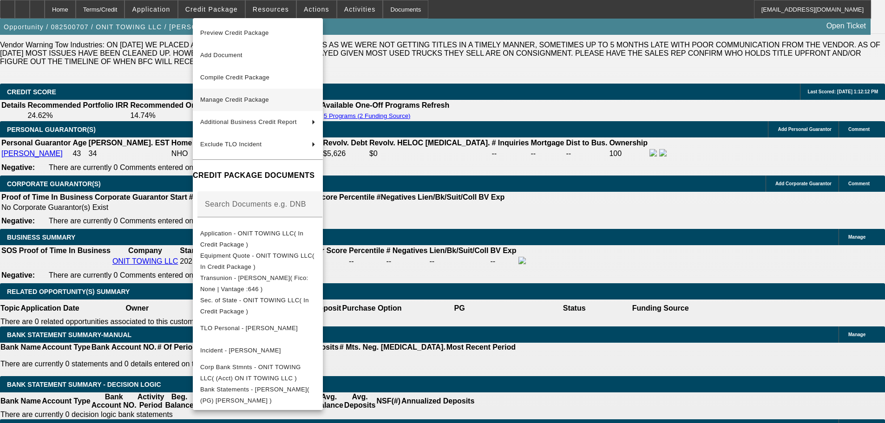
click at [265, 105] on span "Manage Credit Package" at bounding box center [257, 99] width 115 height 11
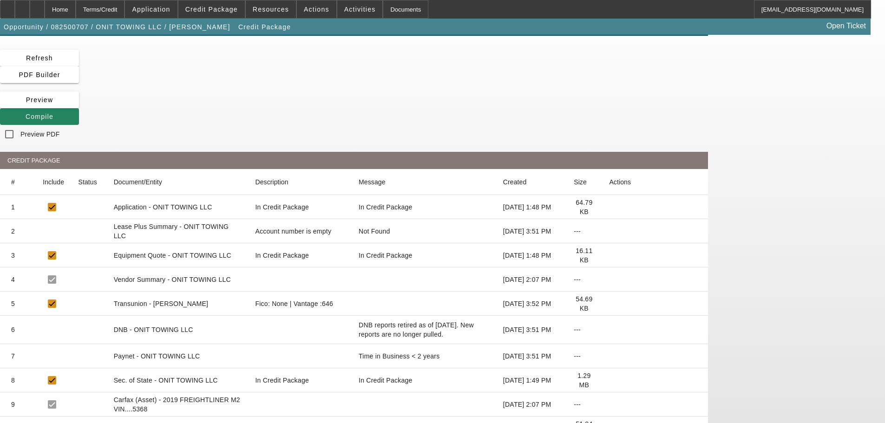
scroll to position [93, 0]
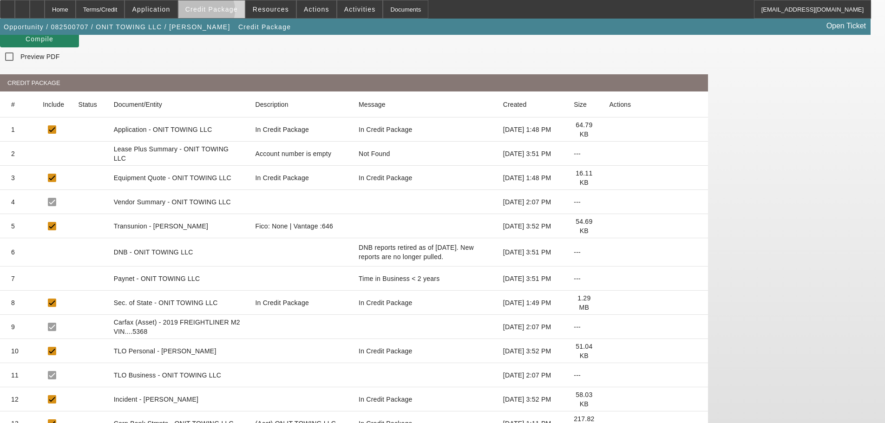
click at [219, 12] on span "Credit Package" at bounding box center [211, 9] width 52 height 7
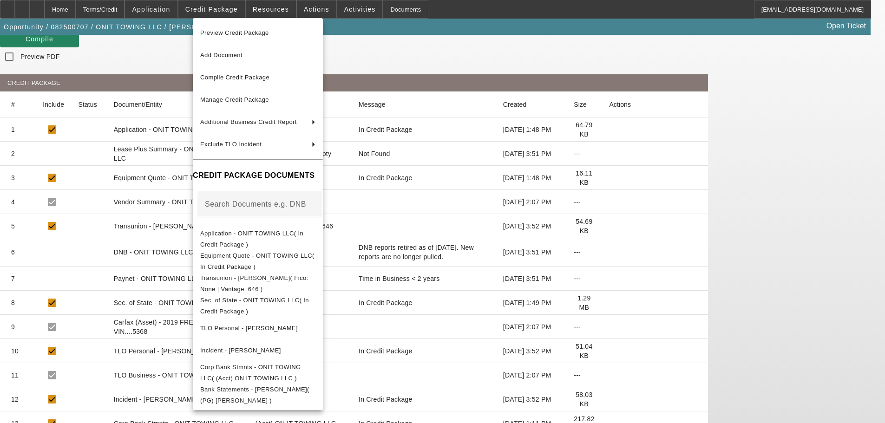
click at [104, 210] on div at bounding box center [442, 211] width 885 height 423
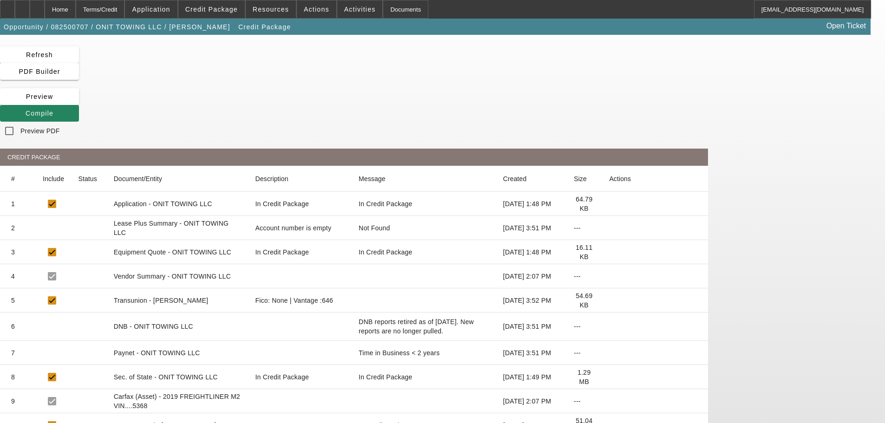
scroll to position [0, 0]
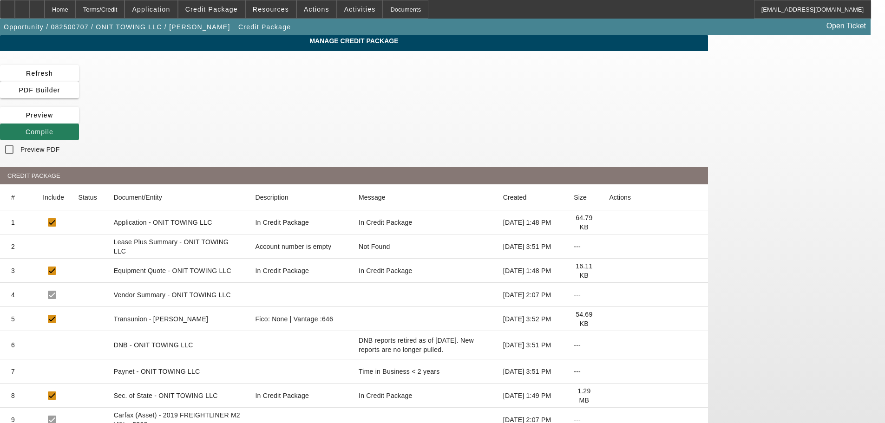
click at [26, 128] on icon at bounding box center [26, 131] width 0 height 7
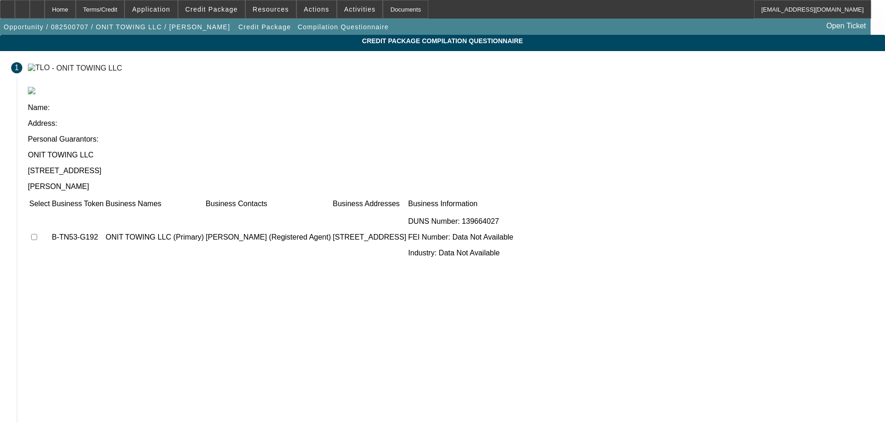
click at [37, 234] on input "checkbox" at bounding box center [34, 237] width 6 height 6
checkbox input "true"
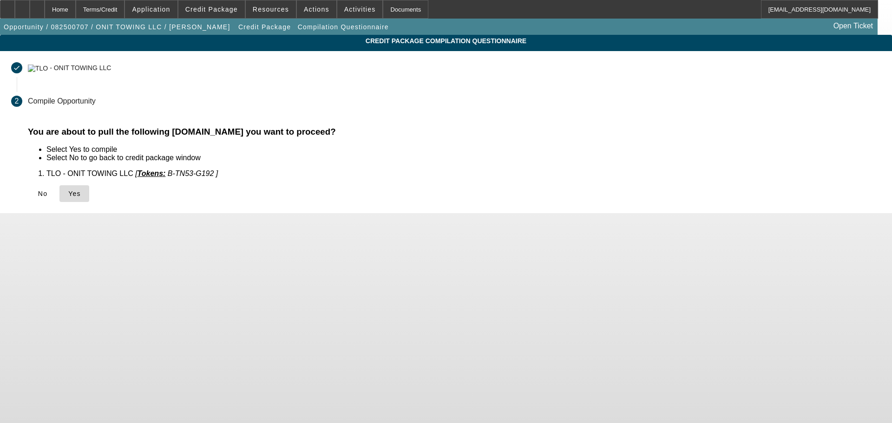
click at [89, 197] on span at bounding box center [74, 194] width 30 height 22
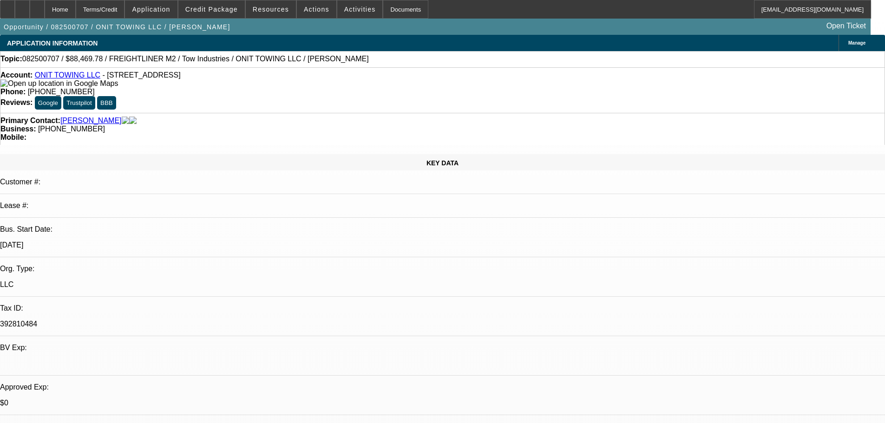
select select "0.15"
select select "2"
select select "0.1"
select select "4"
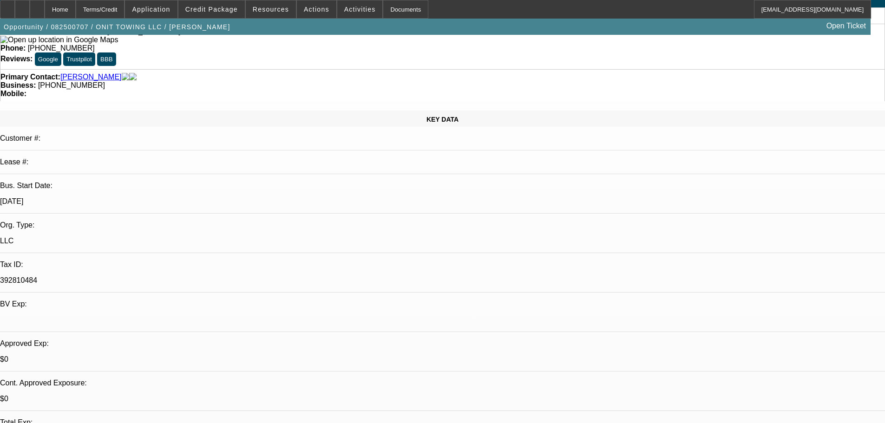
scroll to position [15, 0]
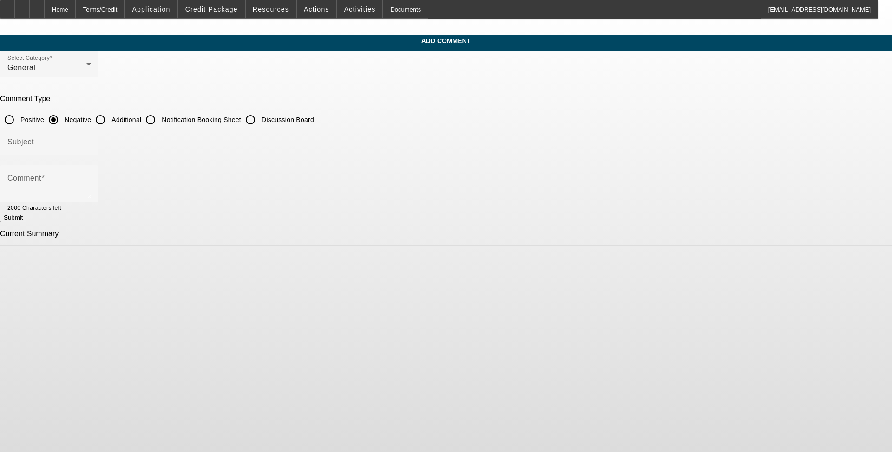
click at [110, 119] on input "Additional" at bounding box center [100, 120] width 19 height 19
radio input "true"
click at [91, 145] on input "Subject" at bounding box center [49, 145] width 84 height 11
type input "Write-Up"
click at [91, 171] on div "Comment" at bounding box center [49, 183] width 84 height 37
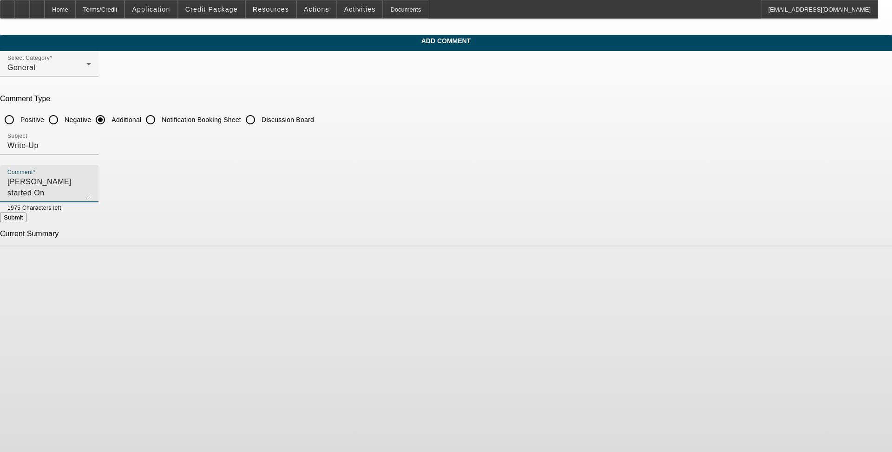
click at [91, 190] on textarea "[PERSON_NAME] started On" at bounding box center [49, 188] width 84 height 22
click at [91, 177] on textarea "[PERSON_NAME] started Onit Towing LLC out of" at bounding box center [49, 188] width 84 height 22
click at [91, 177] on textarea "[PERSON_NAME] started Onit Towing LLC out of [GEOGRAPHIC_DATA], [US_STATE] in […" at bounding box center [49, 188] width 84 height 22
click at [91, 180] on textarea "[PERSON_NAME] started Onit Towing LLC out of [GEOGRAPHIC_DATA], [US_STATE] in […" at bounding box center [49, 188] width 84 height 22
click at [91, 179] on textarea "[PERSON_NAME] started ONIT Towing LLC out of [GEOGRAPHIC_DATA], [US_STATE] in […" at bounding box center [49, 188] width 84 height 22
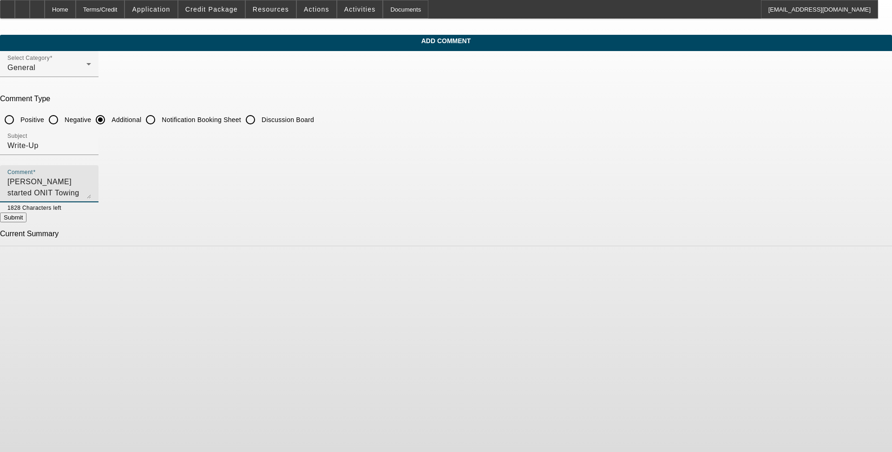
click at [91, 193] on textarea "[PERSON_NAME] started ONIT Towing LLC out of [GEOGRAPHIC_DATA], [US_STATE] in […" at bounding box center [49, 188] width 84 height 22
click at [91, 185] on textarea "[PERSON_NAME] started ONIT Towing LLC out of [GEOGRAPHIC_DATA], [US_STATE] in […" at bounding box center [49, 188] width 84 height 22
click at [91, 193] on textarea "[PERSON_NAME] started ONIT Towing LLC out of [GEOGRAPHIC_DATA], [US_STATE] in […" at bounding box center [49, 188] width 84 height 22
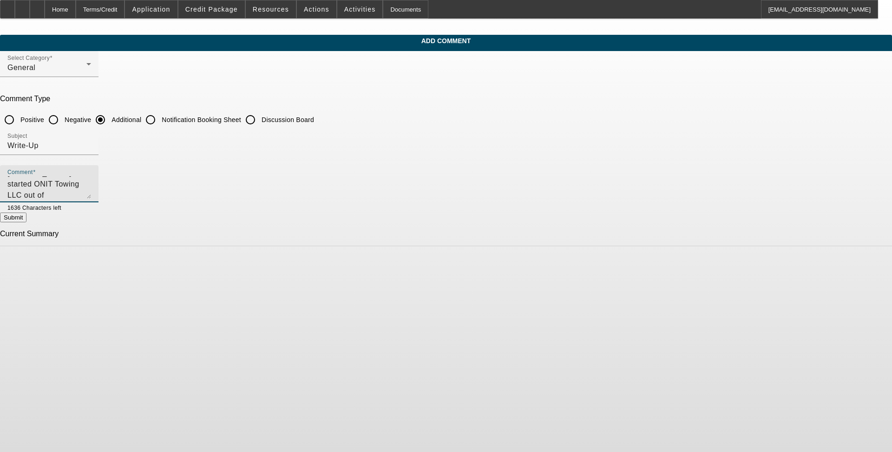
scroll to position [20, 0]
type textarea "[PERSON_NAME] started ONIT Towing LLC out of [GEOGRAPHIC_DATA], [US_STATE] in […"
click at [26, 219] on button "Submit" at bounding box center [13, 218] width 26 height 10
radio input "true"
